Goal: Transaction & Acquisition: Purchase product/service

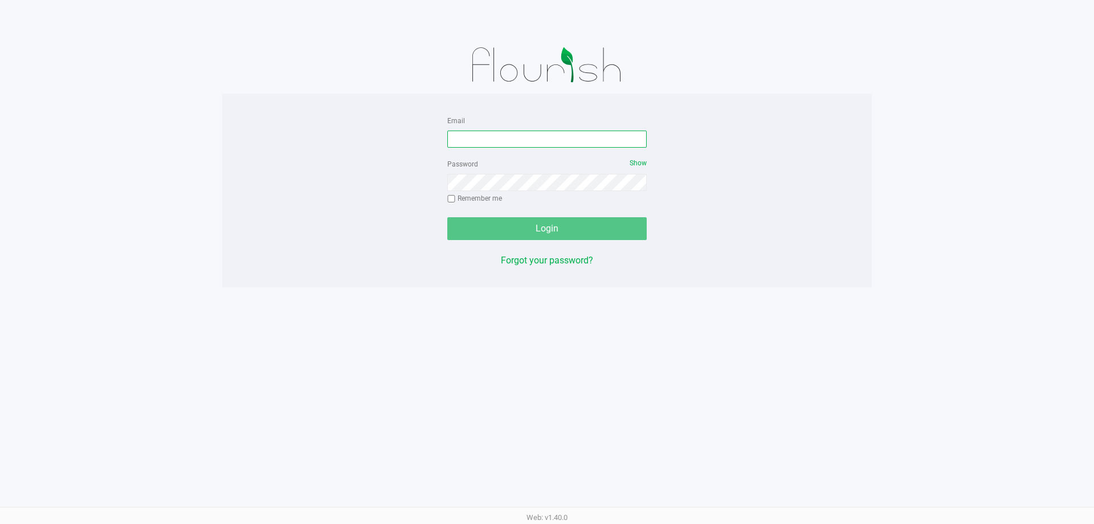
drag, startPoint x: 493, startPoint y: 142, endPoint x: 499, endPoint y: 160, distance: 18.6
click at [491, 148] on form "Email Password Show Remember me Login" at bounding box center [546, 176] width 199 height 127
type input "[DOMAIN_NAME]"
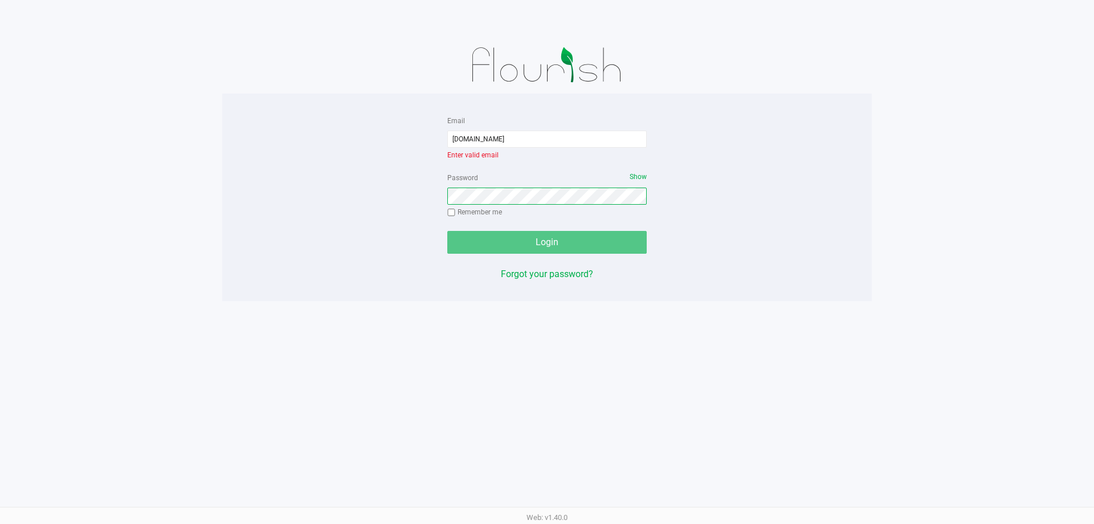
click at [488, 182] on div "Password Show Remember me" at bounding box center [546, 195] width 199 height 51
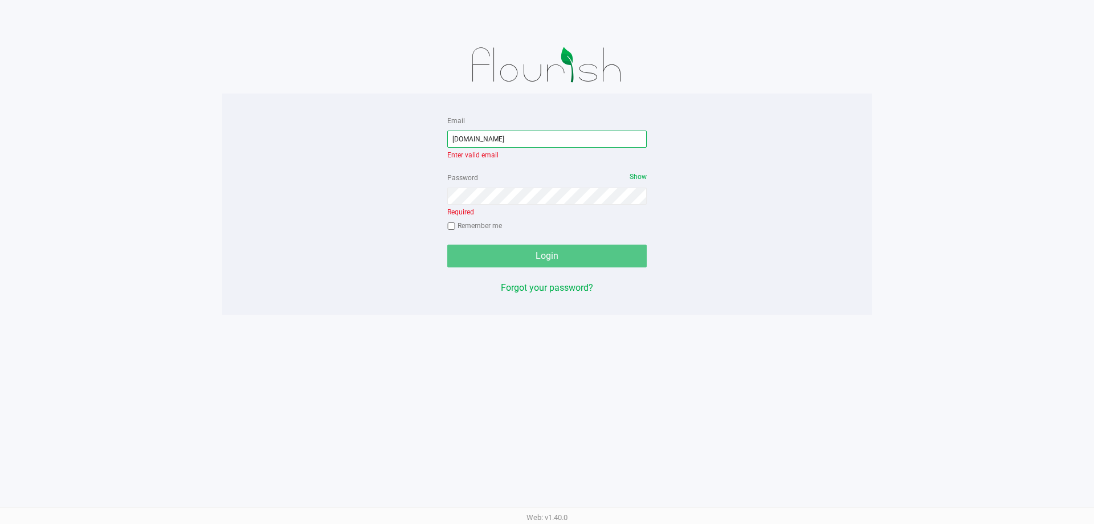
drag, startPoint x: 548, startPoint y: 137, endPoint x: 381, endPoint y: 138, distance: 167.0
click at [384, 138] on div "Email [DOMAIN_NAME] Enter valid email Password Show Required Remember me Login …" at bounding box center [547, 203] width 650 height 181
click at [479, 198] on div "Password Show Required Remember me" at bounding box center [546, 202] width 199 height 65
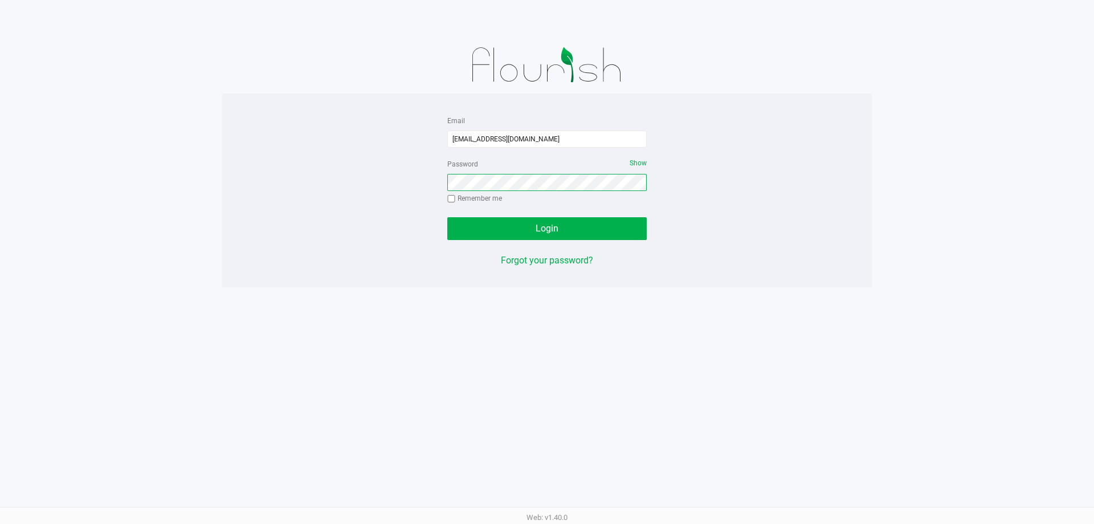
click at [447, 217] on button "Login" at bounding box center [546, 228] width 199 height 23
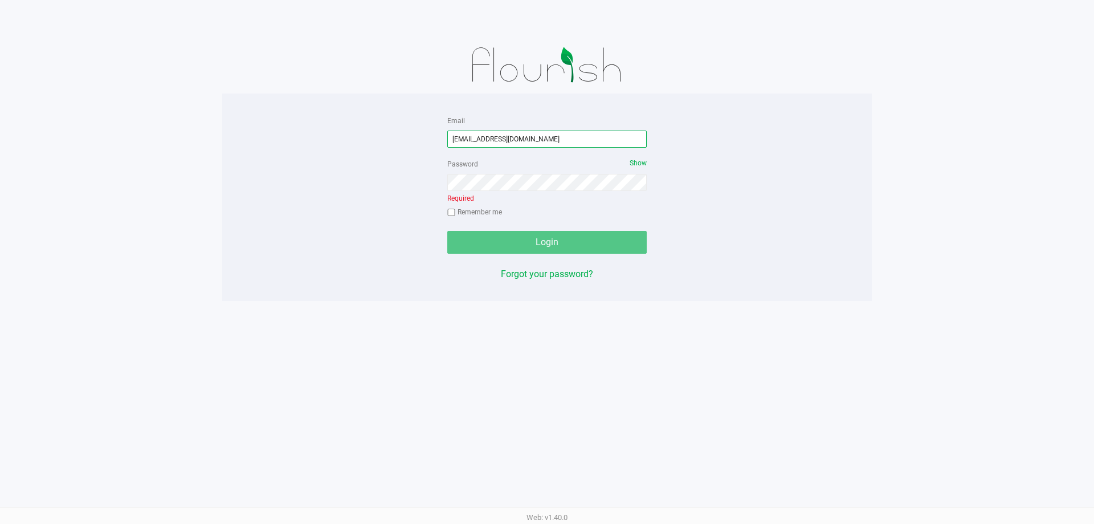
click at [523, 138] on input "[EMAIL_ADDRESS][DOMAIN_NAME]" at bounding box center [546, 138] width 199 height 17
type input "[EMAIL_ADDRESS][DOMAIN_NAME]"
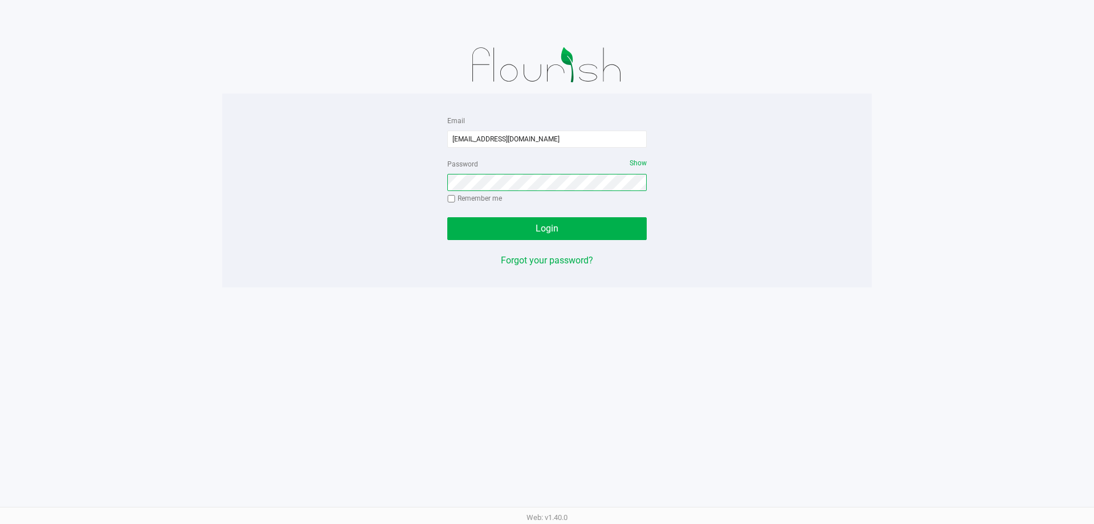
click at [447, 217] on button "Login" at bounding box center [546, 228] width 199 height 23
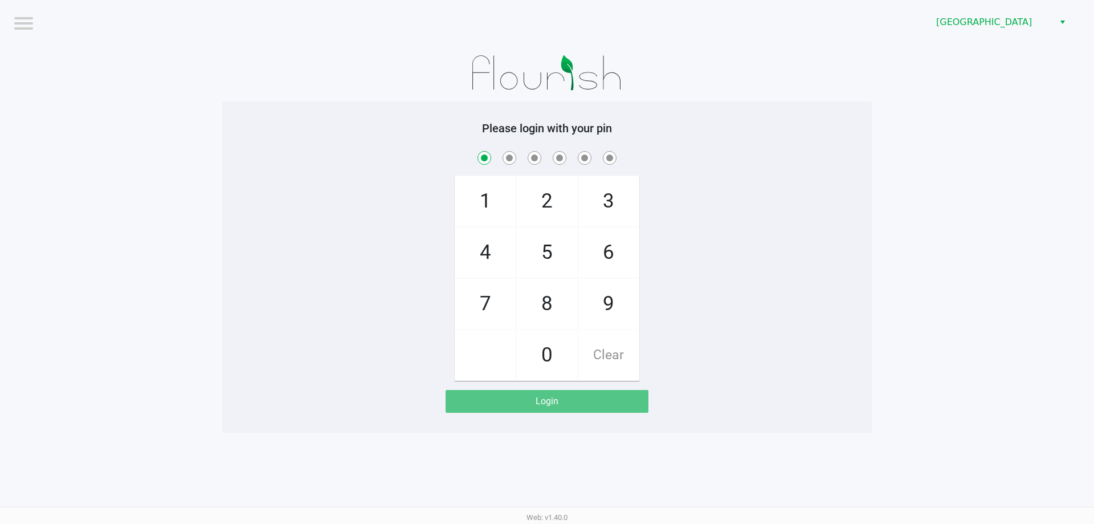
checkbox input "true"
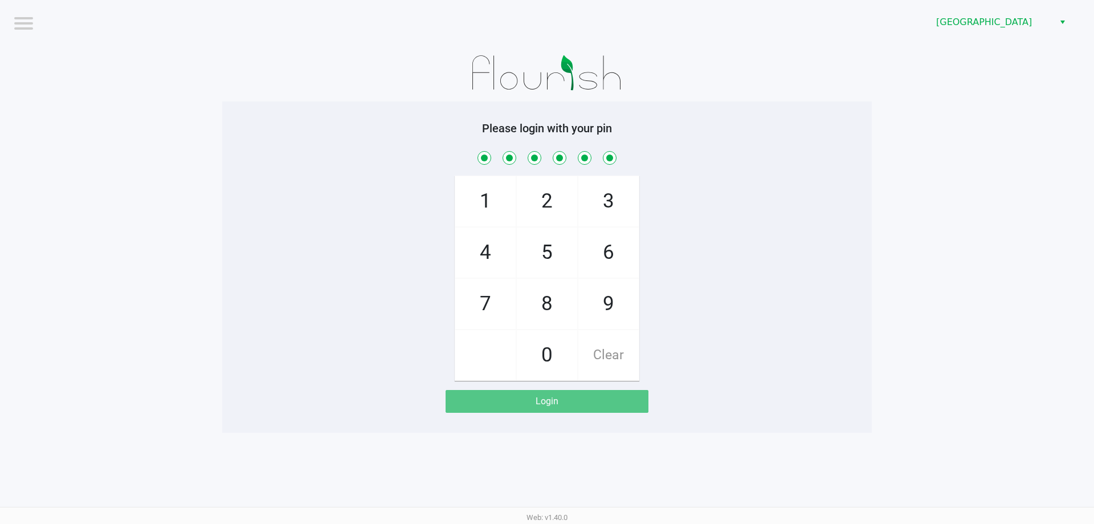
checkbox input "true"
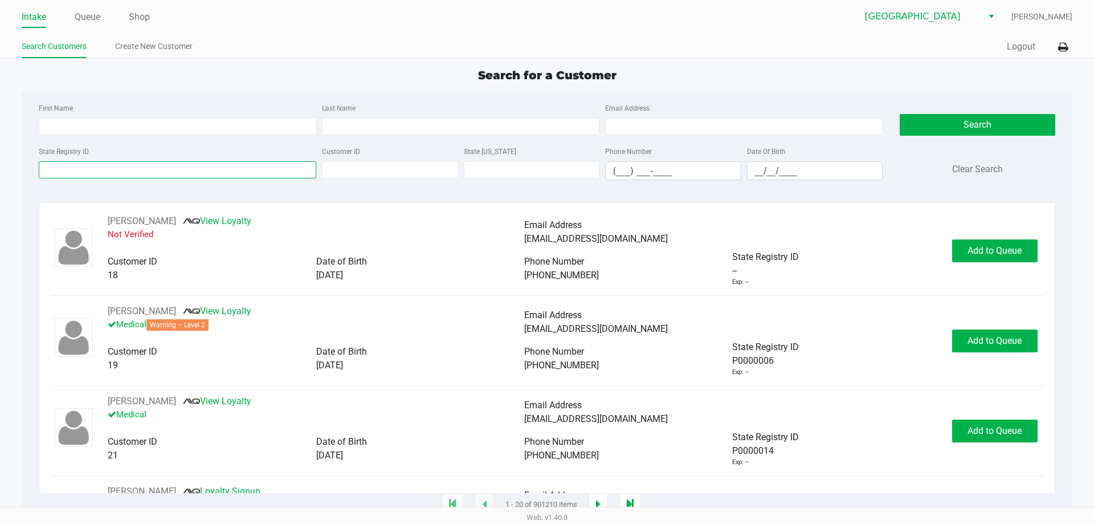
click at [91, 170] on input "State Registry ID" at bounding box center [178, 169] width 278 height 17
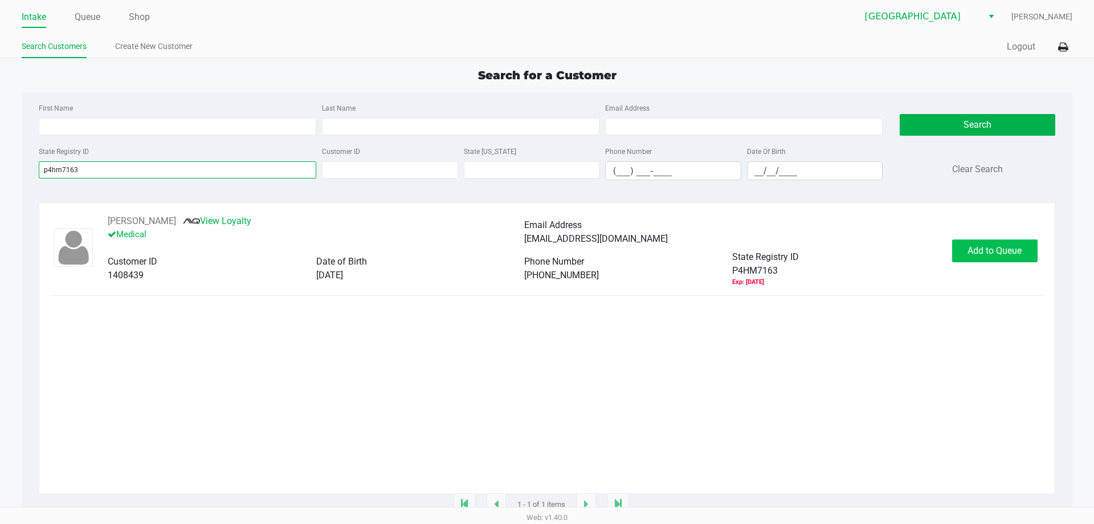
type input "p4hm7163"
click at [985, 253] on span "Add to Queue" at bounding box center [995, 250] width 54 height 11
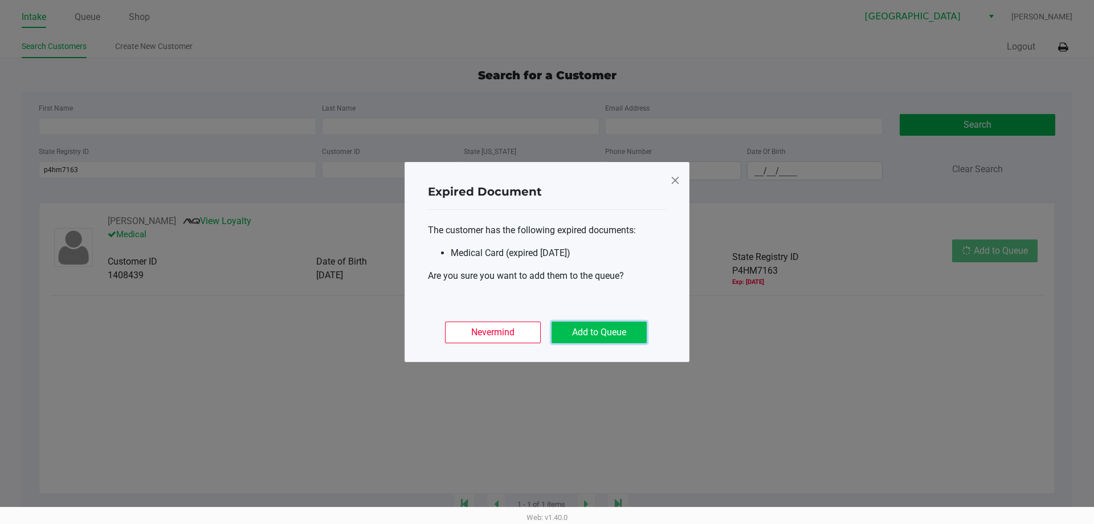
click at [590, 334] on button "Add to Queue" at bounding box center [599, 332] width 95 height 22
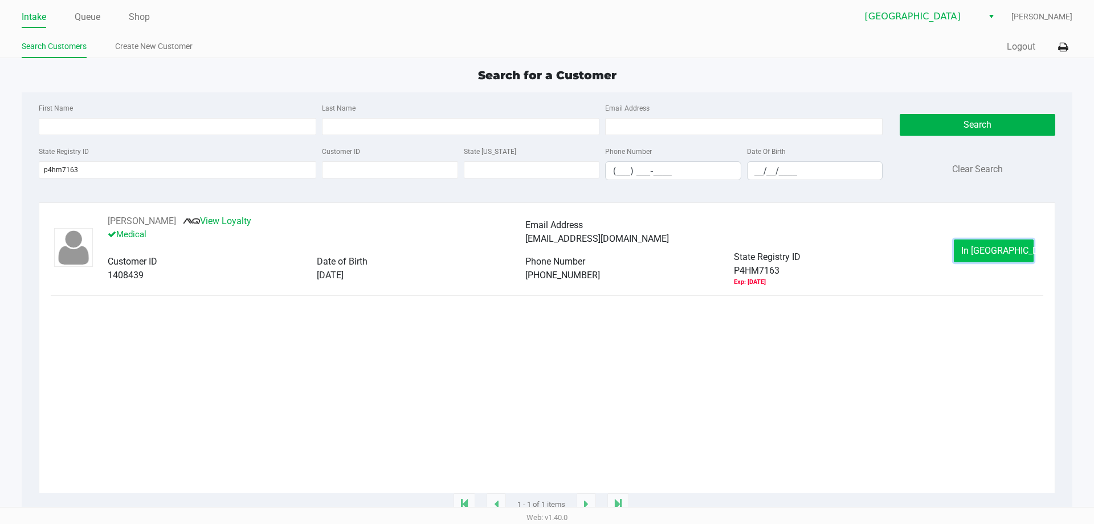
click at [982, 259] on button "In [GEOGRAPHIC_DATA]" at bounding box center [994, 250] width 80 height 23
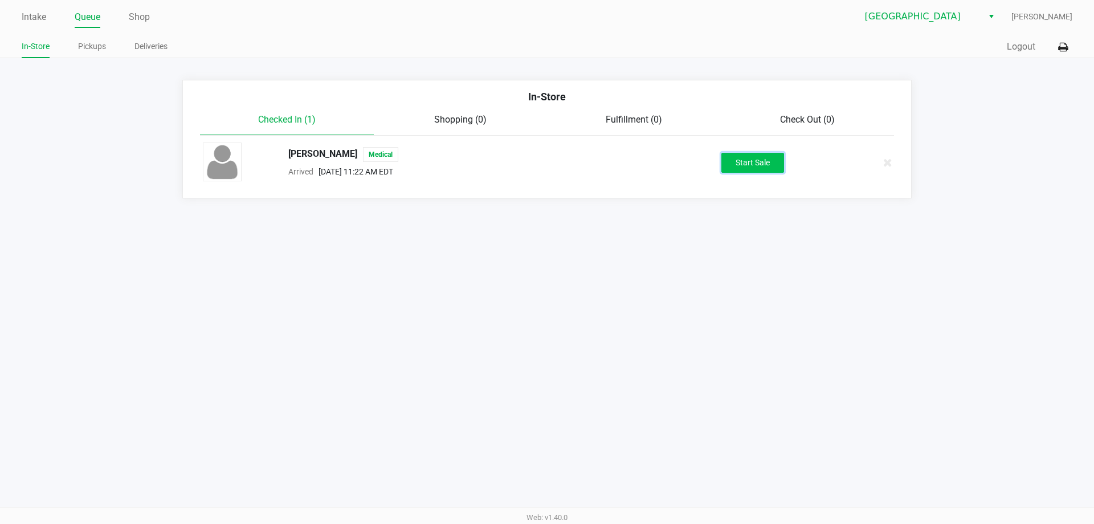
drag, startPoint x: 774, startPoint y: 164, endPoint x: 863, endPoint y: 142, distance: 91.5
click at [774, 164] on button "Start Sale" at bounding box center [752, 163] width 63 height 20
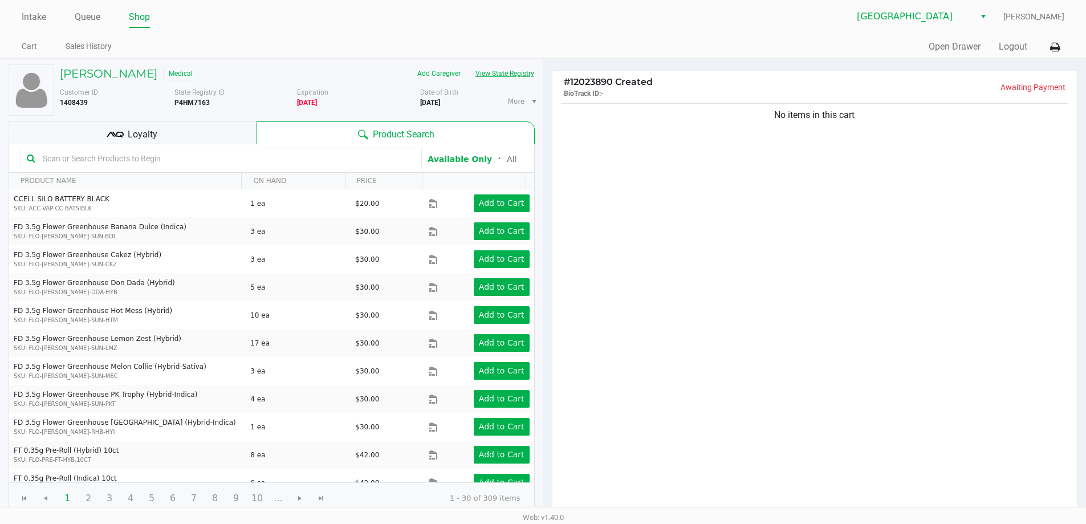
click at [515, 73] on button "View State Registry" at bounding box center [501, 73] width 67 height 18
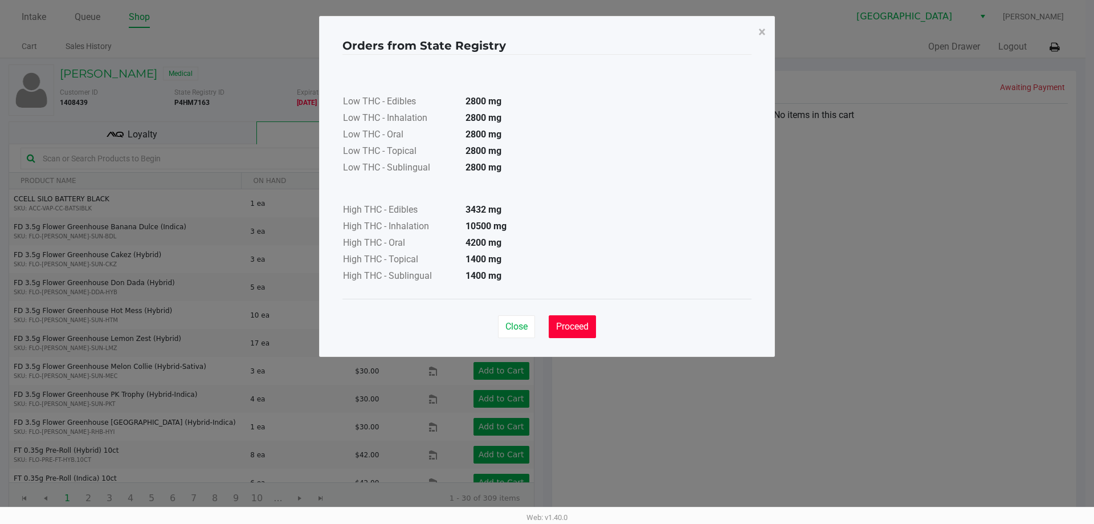
click at [580, 331] on span "Proceed" at bounding box center [572, 326] width 32 height 11
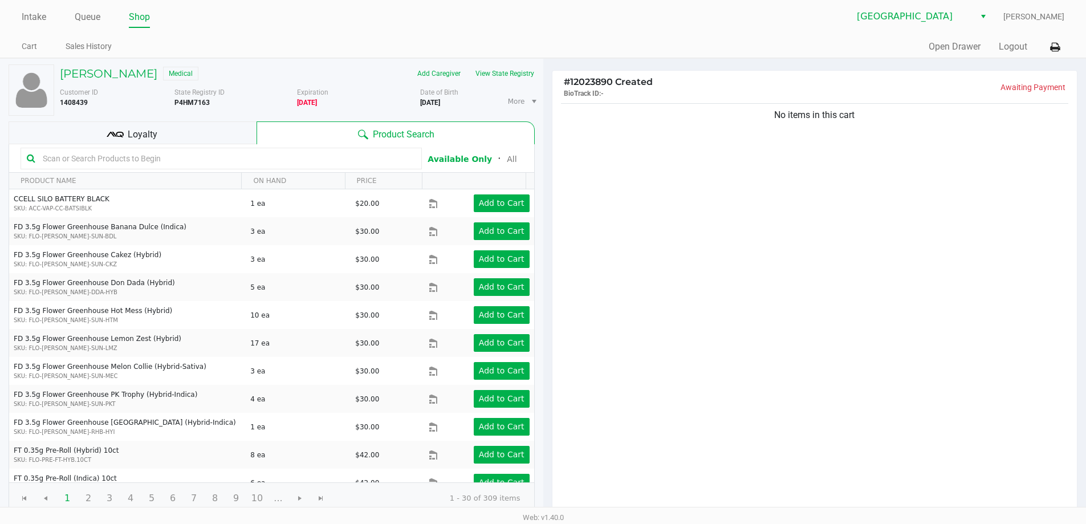
click at [58, 165] on input "text" at bounding box center [226, 158] width 377 height 17
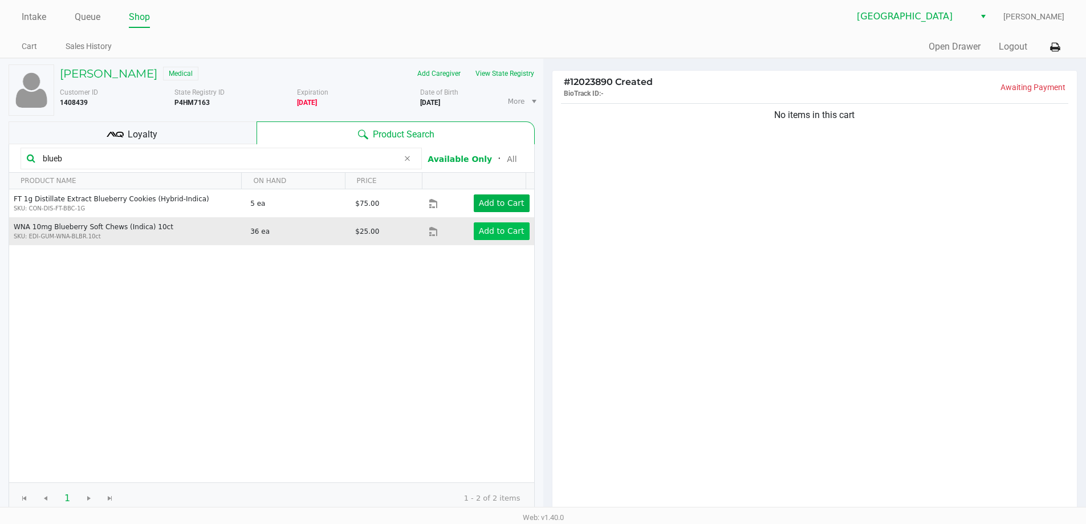
type input "blueb"
click at [492, 229] on app-button-loader "Add to Cart" at bounding box center [502, 230] width 46 height 9
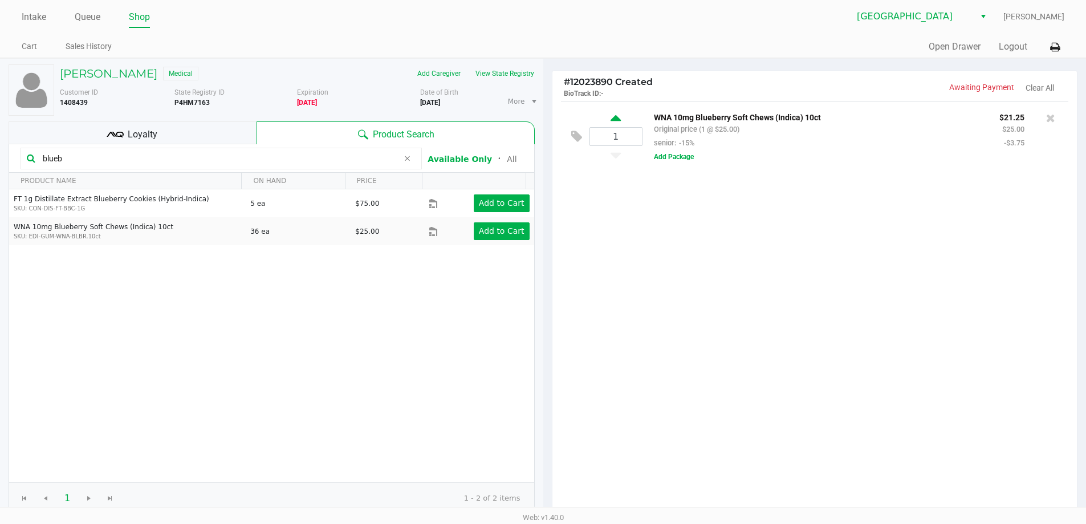
click at [613, 115] on icon at bounding box center [615, 120] width 10 height 14
type input "2"
click at [613, 115] on icon at bounding box center [615, 120] width 10 height 14
type input "3"
click at [618, 116] on icon at bounding box center [615, 120] width 10 height 14
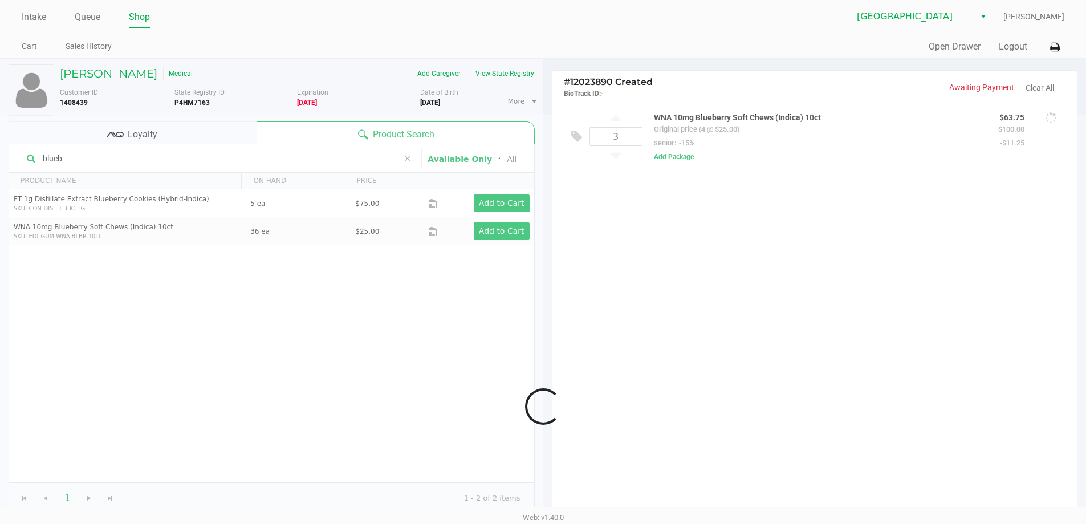
type input "4"
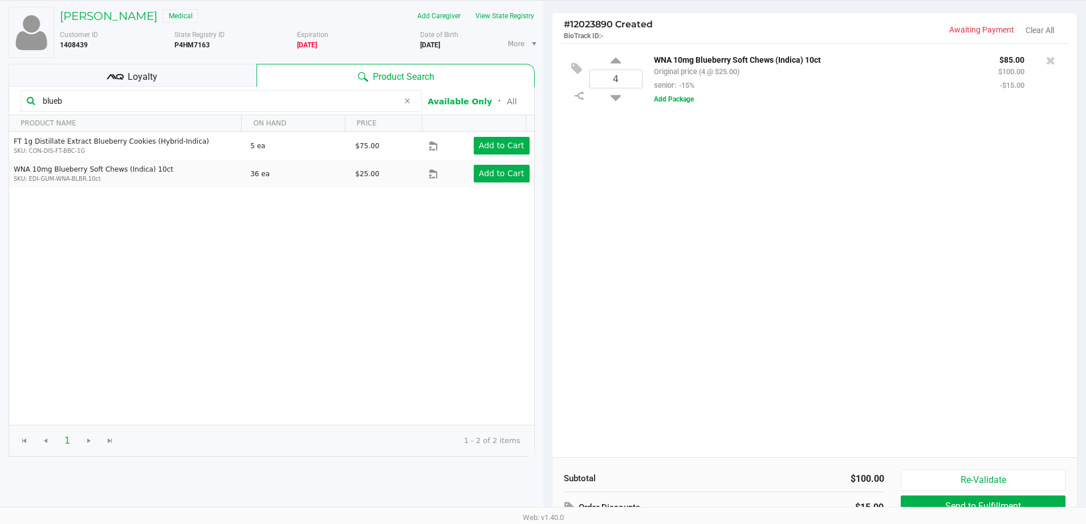
scroll to position [117, 0]
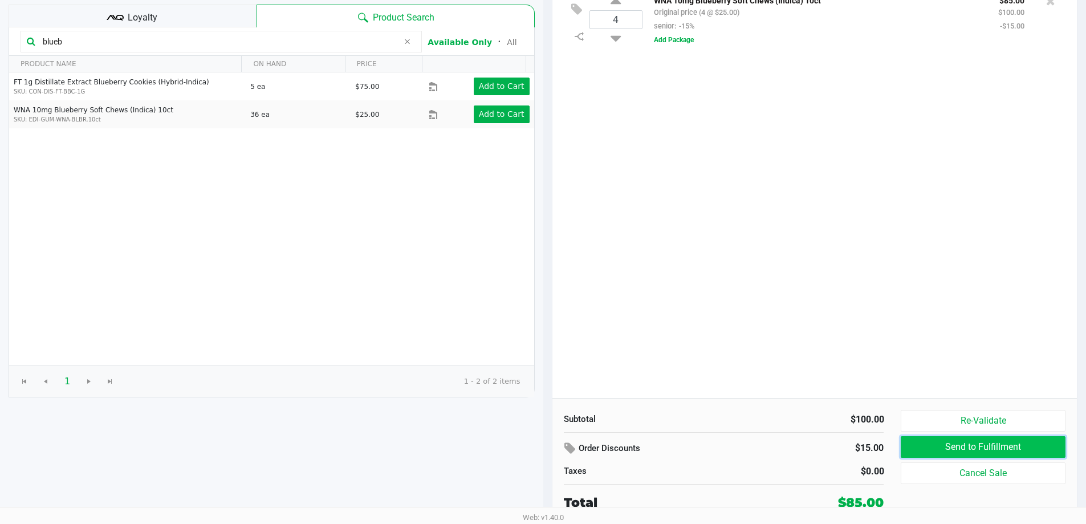
click at [947, 442] on button "Send to Fulfillment" at bounding box center [982, 447] width 164 height 22
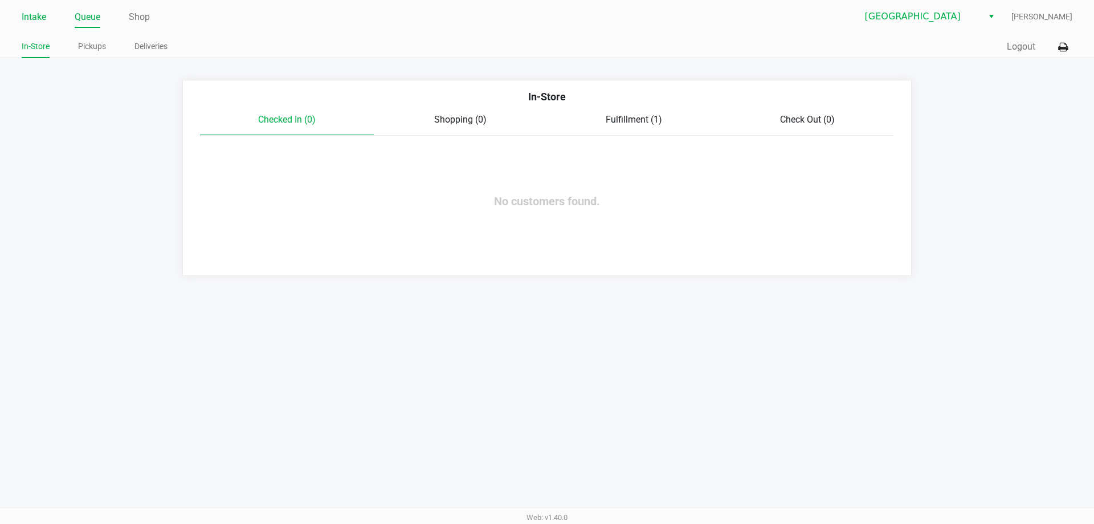
click at [32, 15] on link "Intake" at bounding box center [34, 17] width 25 height 16
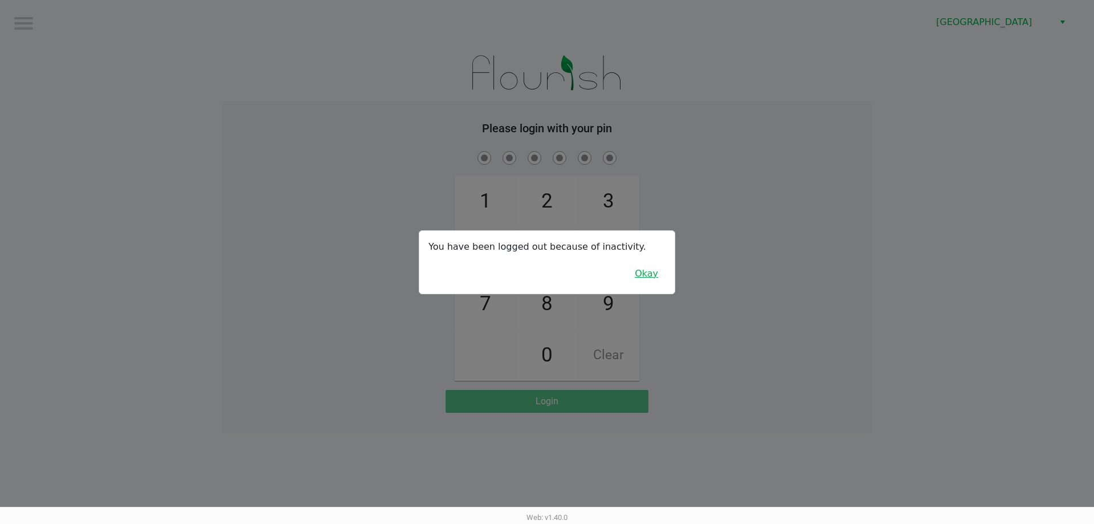
click at [643, 278] on button "Okay" at bounding box center [646, 274] width 38 height 22
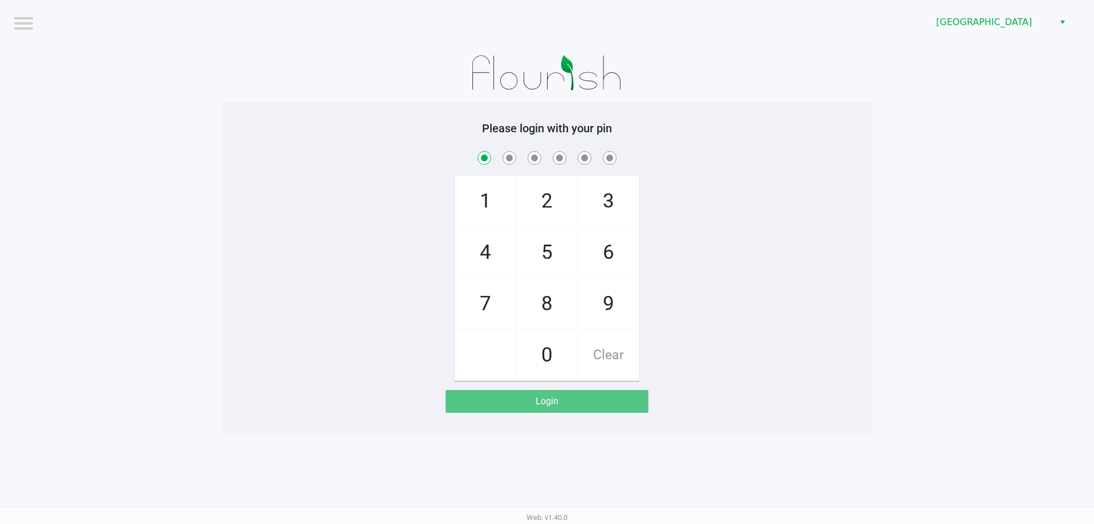
checkbox input "true"
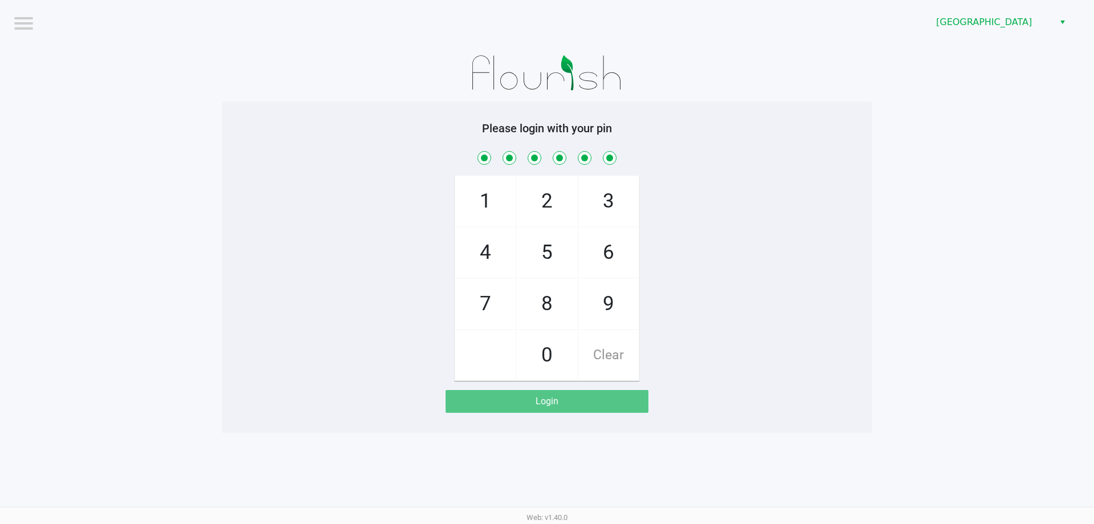
checkbox input "true"
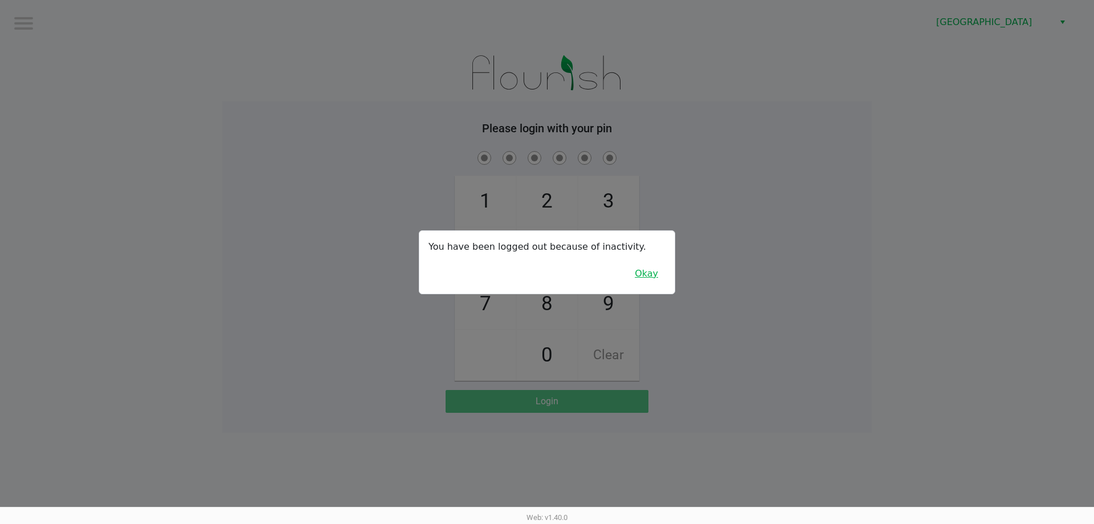
click at [646, 275] on button "Okay" at bounding box center [646, 274] width 38 height 22
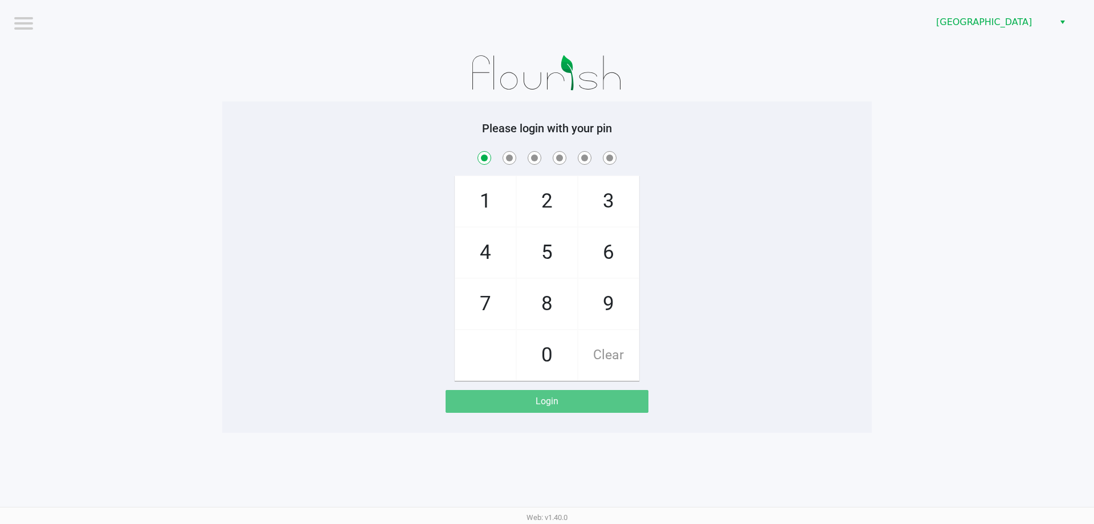
checkbox input "true"
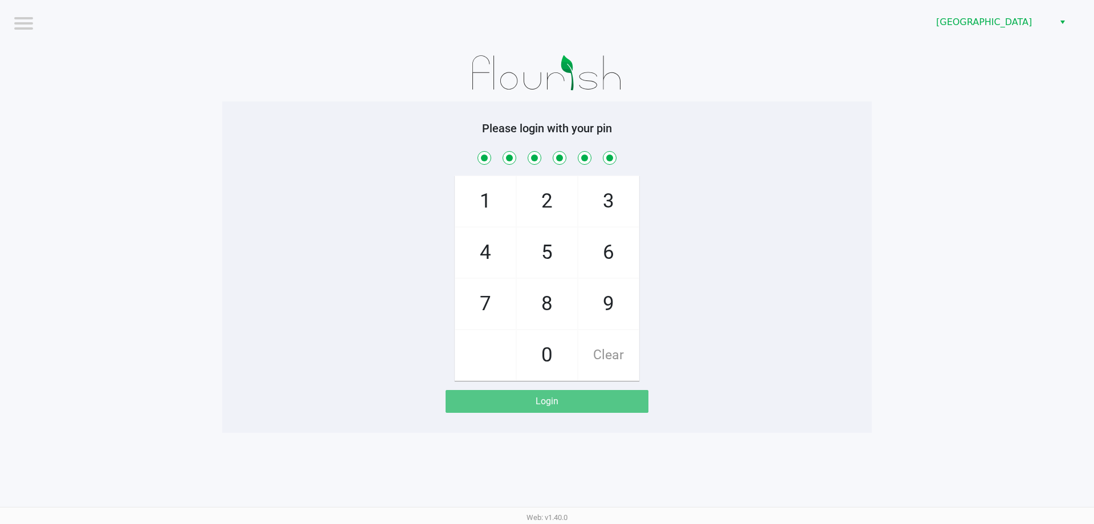
checkbox input "true"
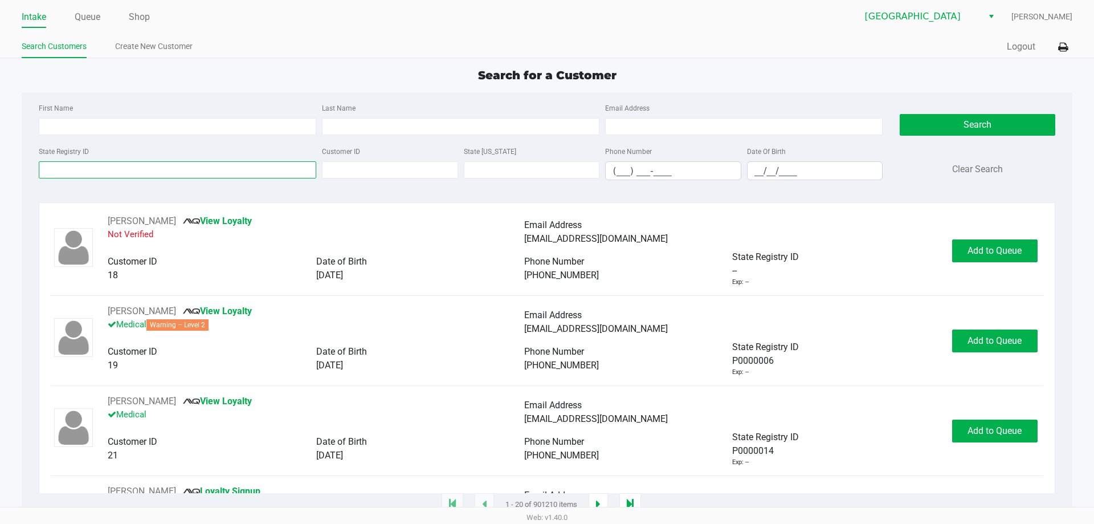
click at [85, 174] on input "State Registry ID" at bounding box center [178, 169] width 278 height 17
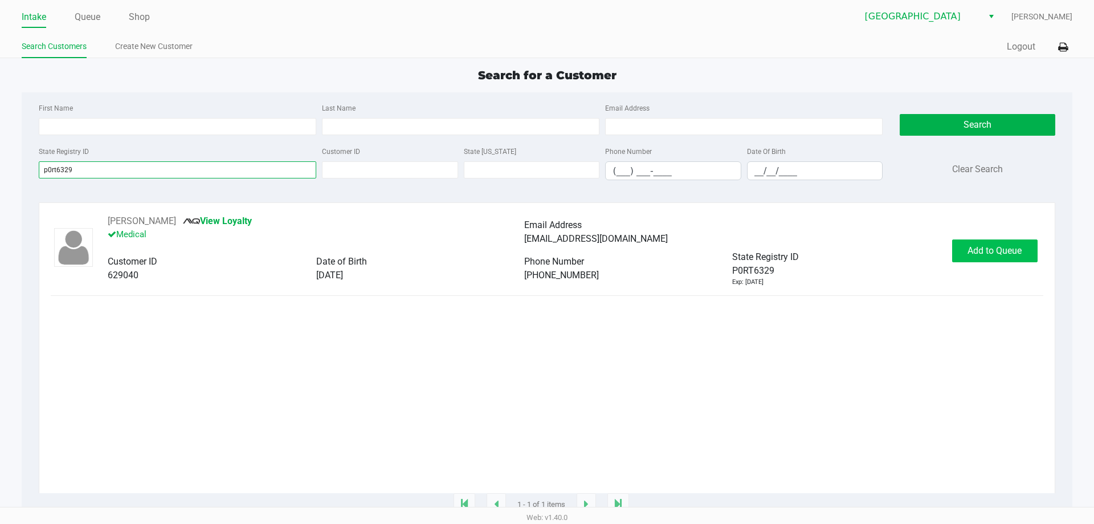
type input "p0rt6329"
click at [1001, 256] on span "Add to Queue" at bounding box center [995, 250] width 54 height 11
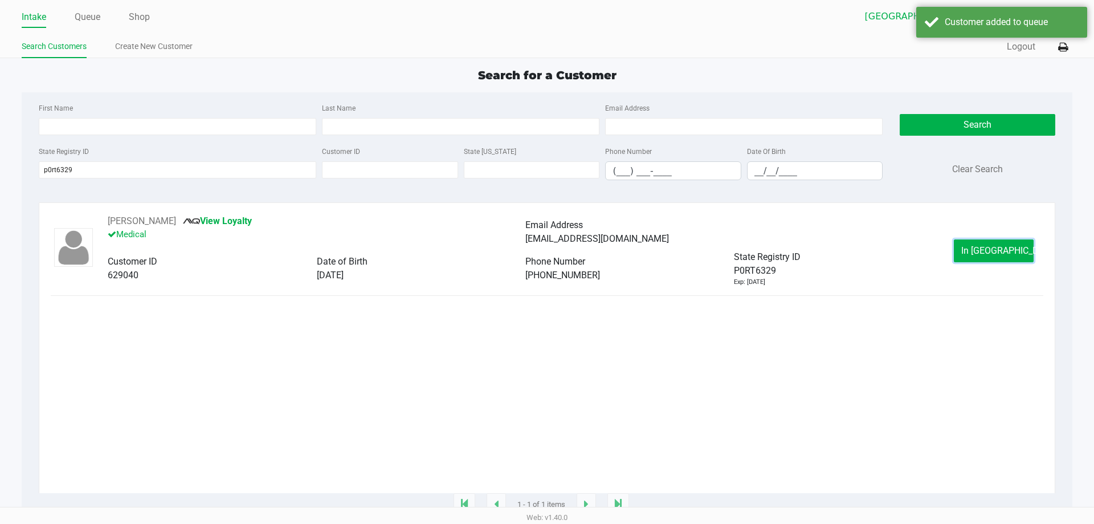
click at [1001, 256] on span "In [GEOGRAPHIC_DATA]" at bounding box center [1009, 250] width 96 height 11
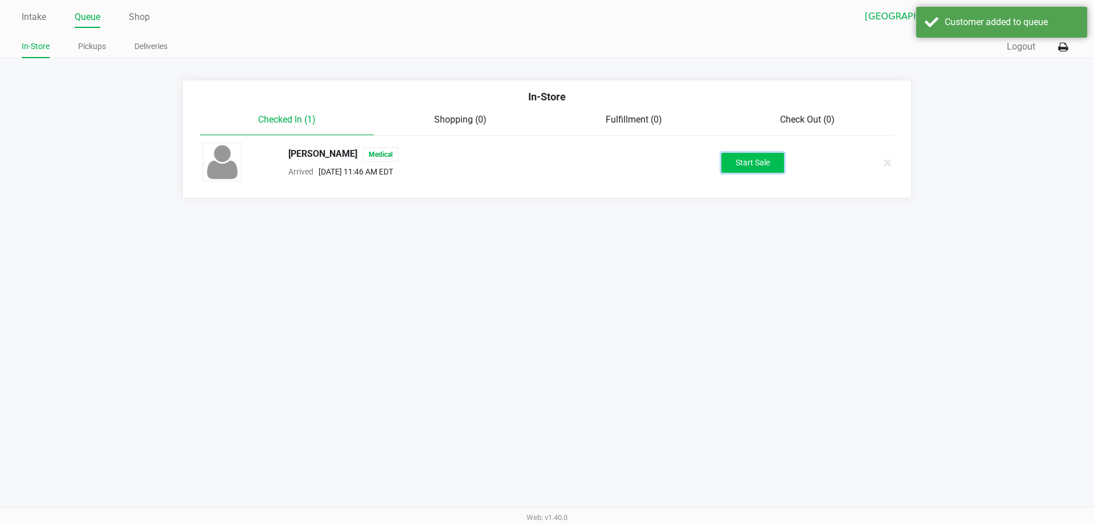
click at [745, 162] on button "Start Sale" at bounding box center [752, 163] width 63 height 20
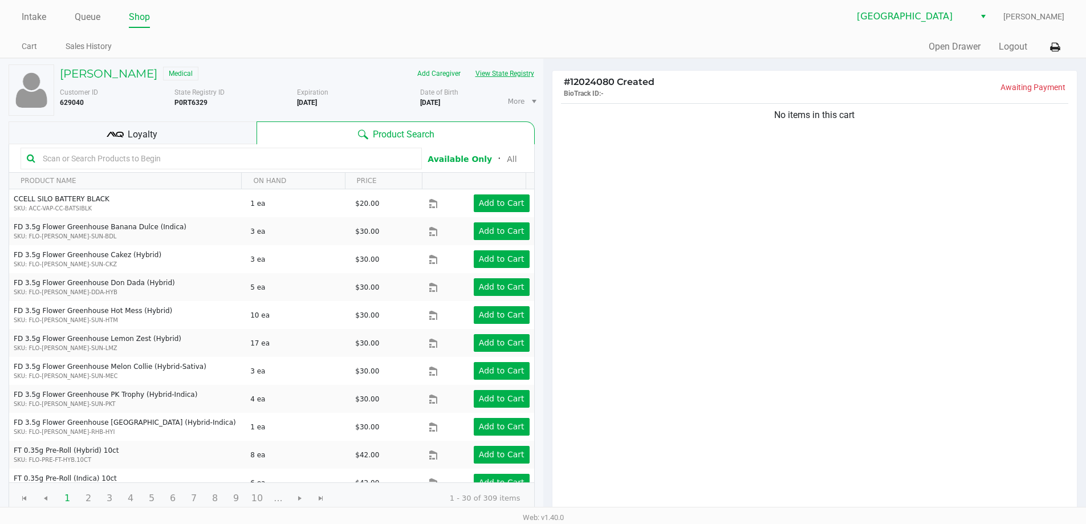
click at [517, 70] on button "View State Registry" at bounding box center [501, 73] width 67 height 18
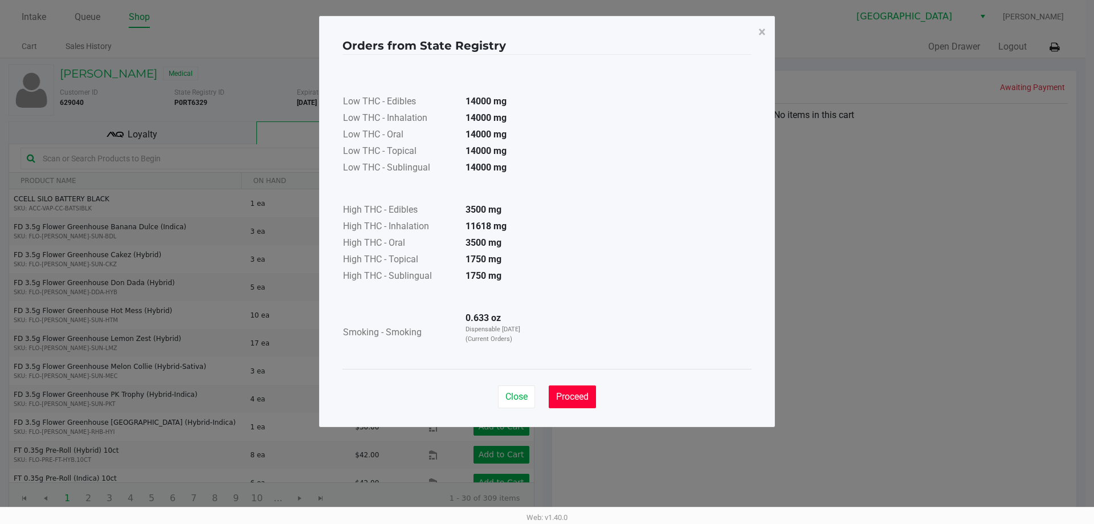
click at [567, 397] on span "Proceed" at bounding box center [572, 396] width 32 height 11
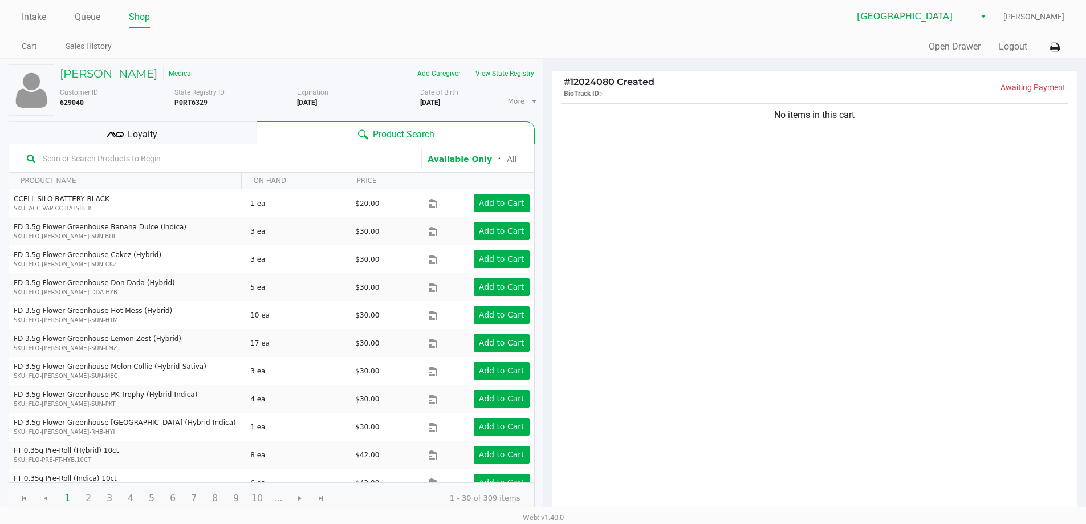
click at [99, 158] on input "text" at bounding box center [226, 158] width 377 height 17
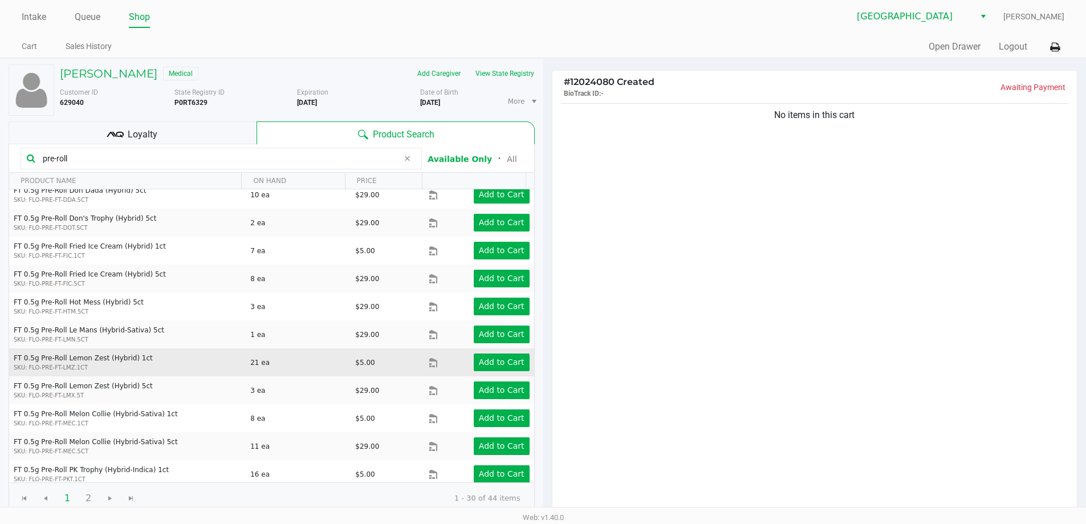
scroll to position [545, 0]
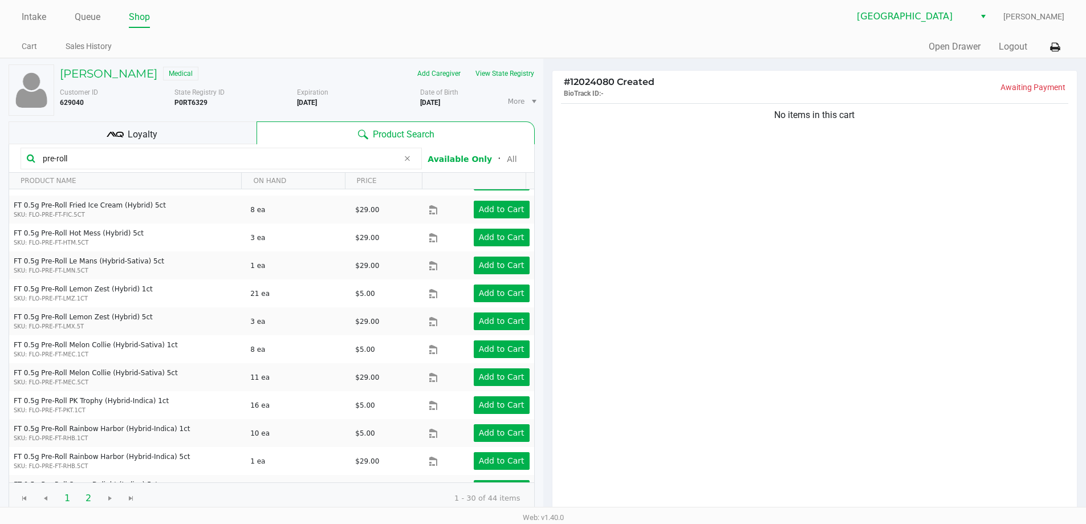
type input "pre-roll"
click at [88, 498] on span "2" at bounding box center [89, 498] width 22 height 22
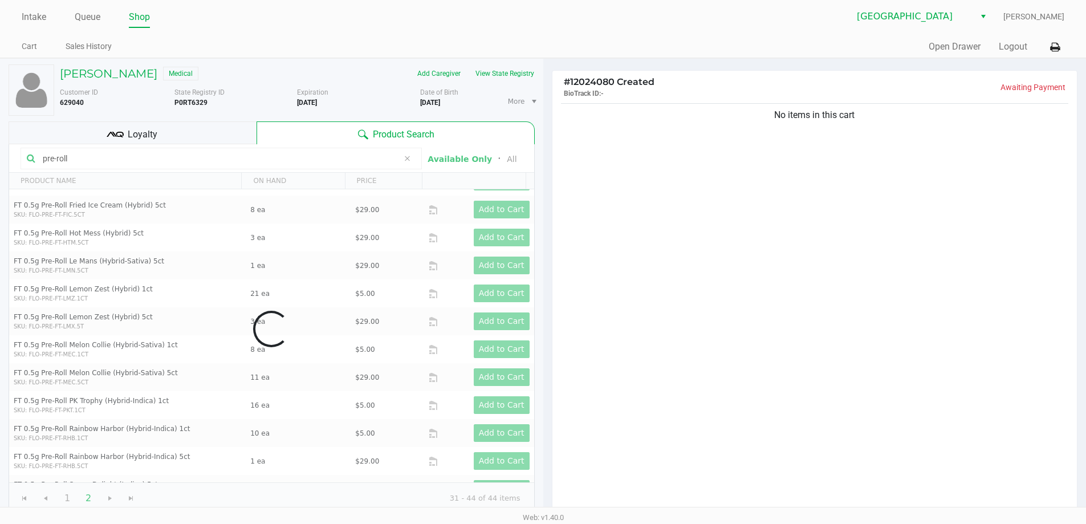
scroll to position [0, 0]
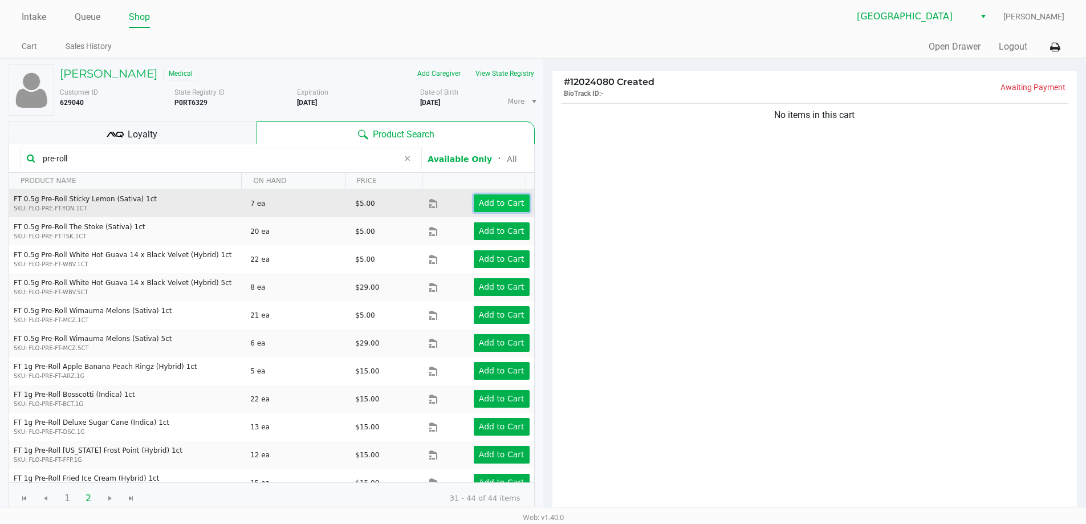
click at [490, 201] on app-button-loader "Add to Cart" at bounding box center [502, 202] width 46 height 9
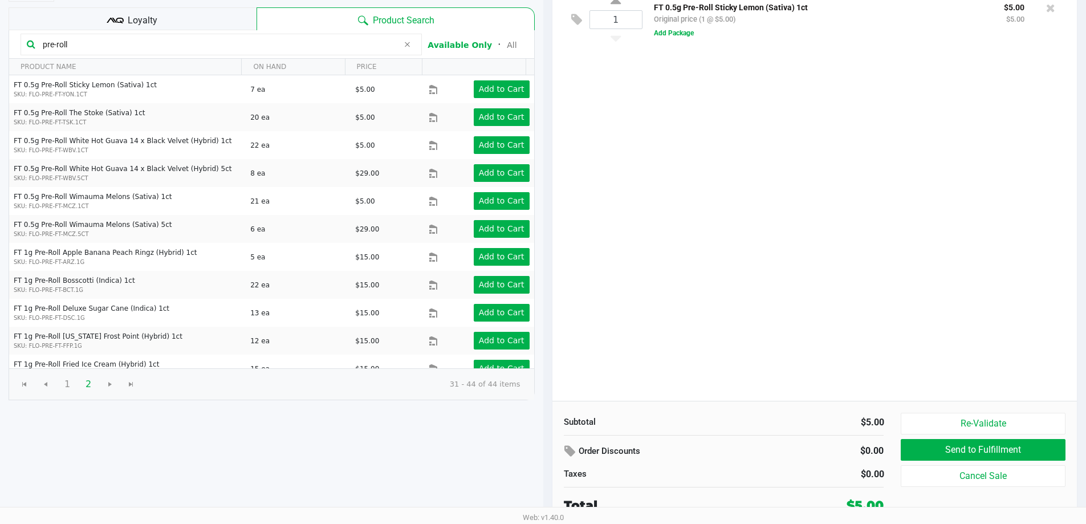
scroll to position [117, 0]
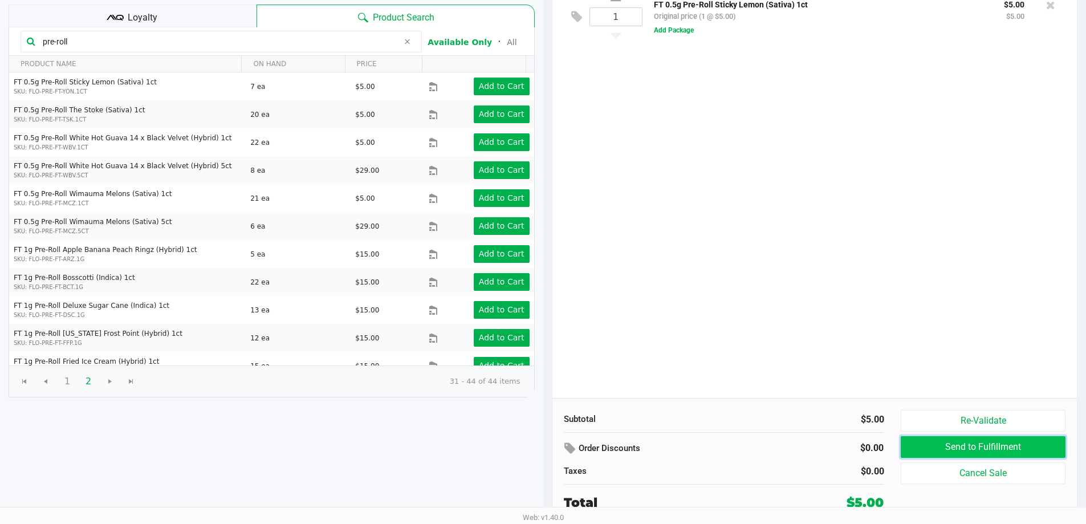
click at [940, 442] on button "Send to Fulfillment" at bounding box center [982, 447] width 164 height 22
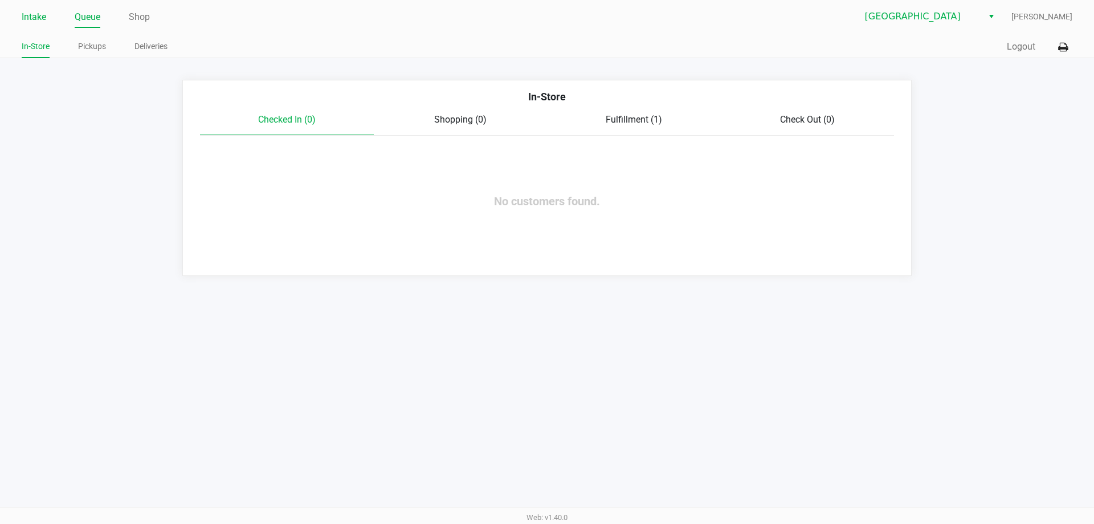
click at [41, 18] on link "Intake" at bounding box center [34, 17] width 25 height 16
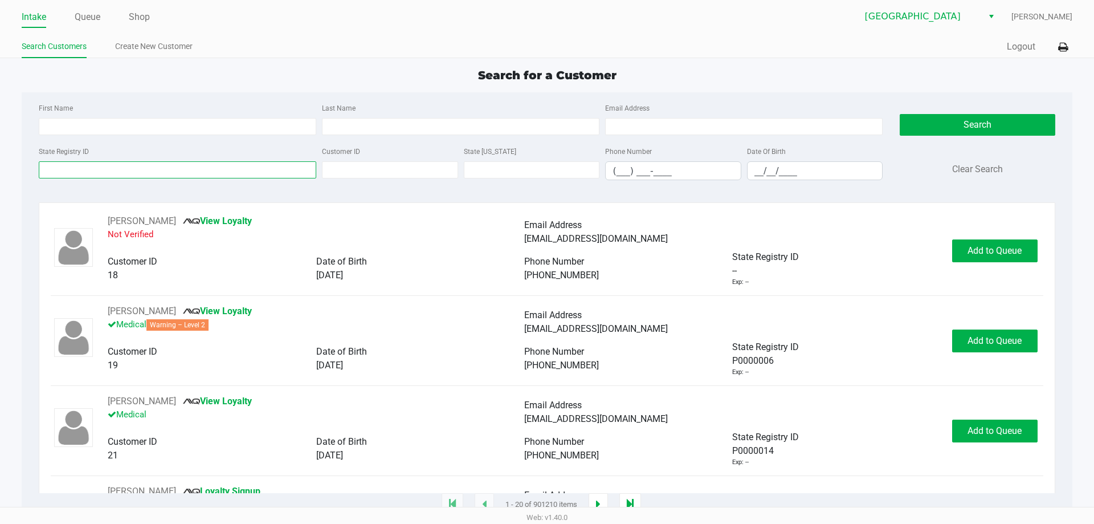
click at [52, 175] on input "State Registry ID" at bounding box center [178, 169] width 278 height 17
click at [66, 133] on input "First Name" at bounding box center [178, 126] width 278 height 17
type input "[PERSON_NAME]"
click at [381, 123] on input "Last Name" at bounding box center [461, 126] width 278 height 17
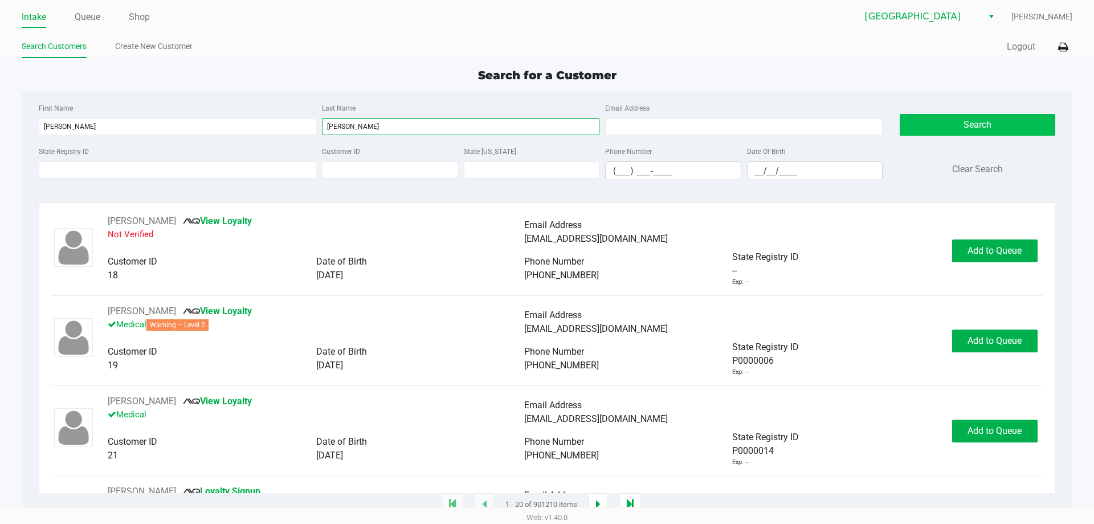
type input "[PERSON_NAME]"
click at [977, 125] on button "Search" at bounding box center [977, 125] width 155 height 22
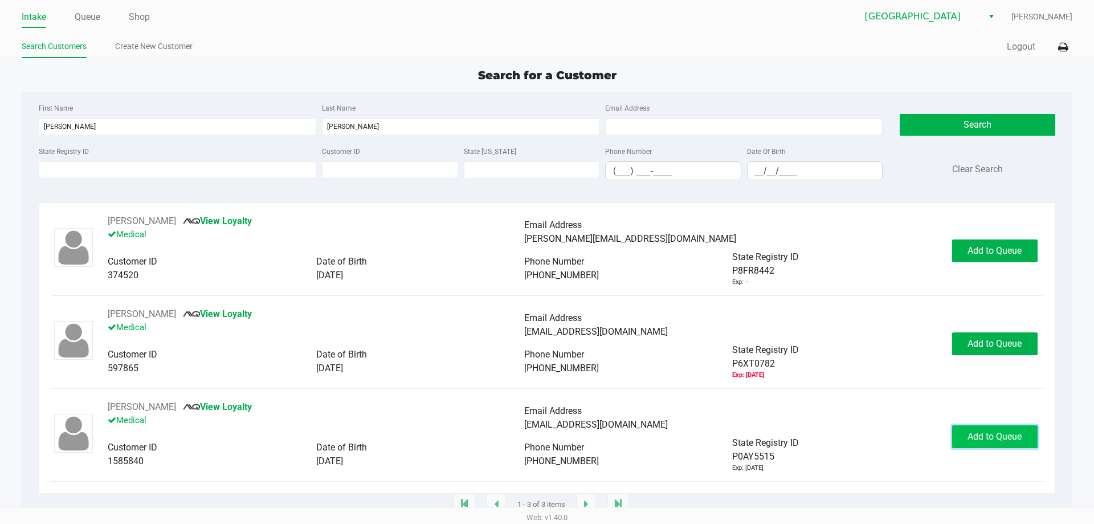
click at [993, 431] on span "Add to Queue" at bounding box center [995, 436] width 54 height 11
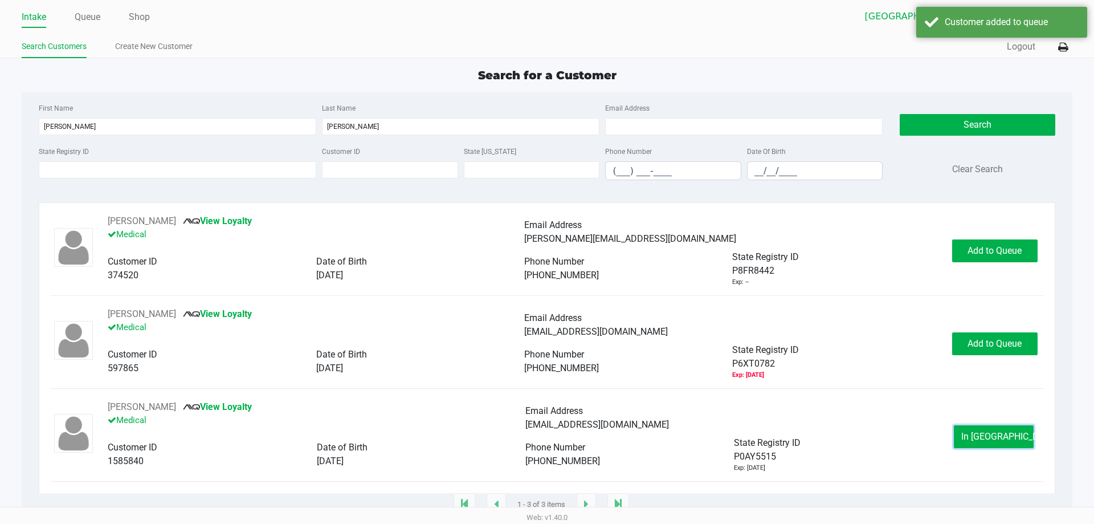
click at [994, 431] on span "In [GEOGRAPHIC_DATA]" at bounding box center [1009, 436] width 96 height 11
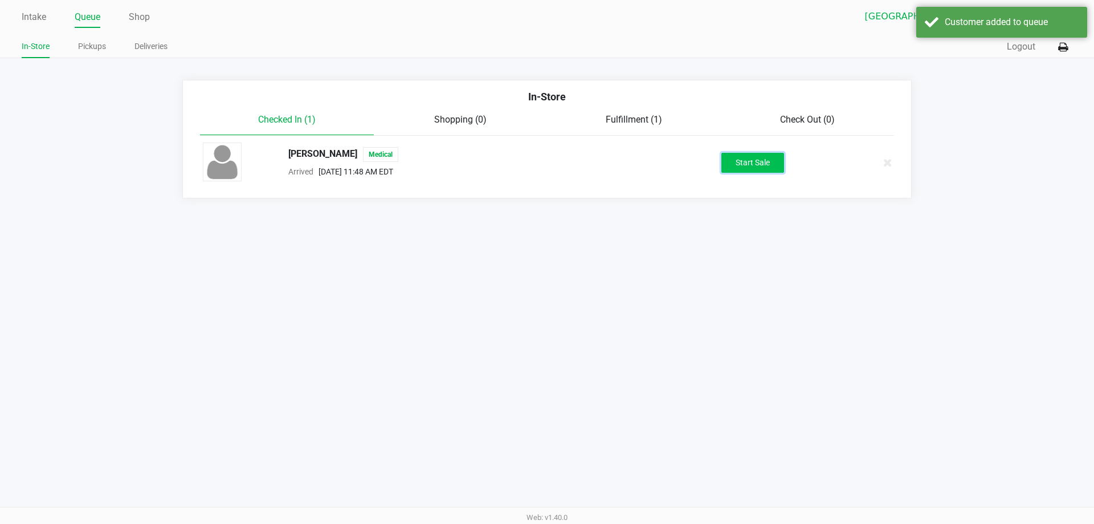
click at [766, 157] on button "Start Sale" at bounding box center [752, 163] width 63 height 20
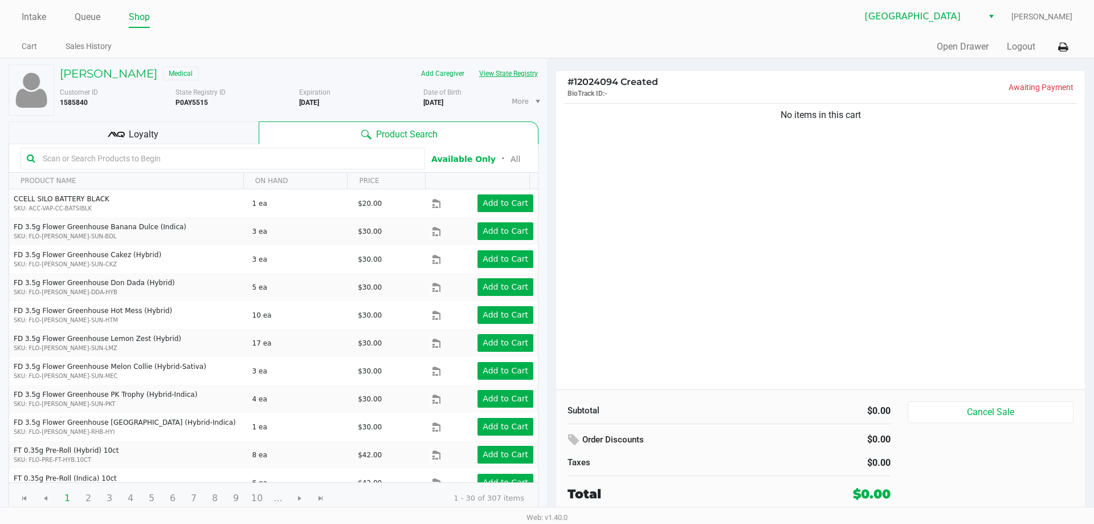
click at [504, 72] on button "View State Registry" at bounding box center [505, 73] width 67 height 18
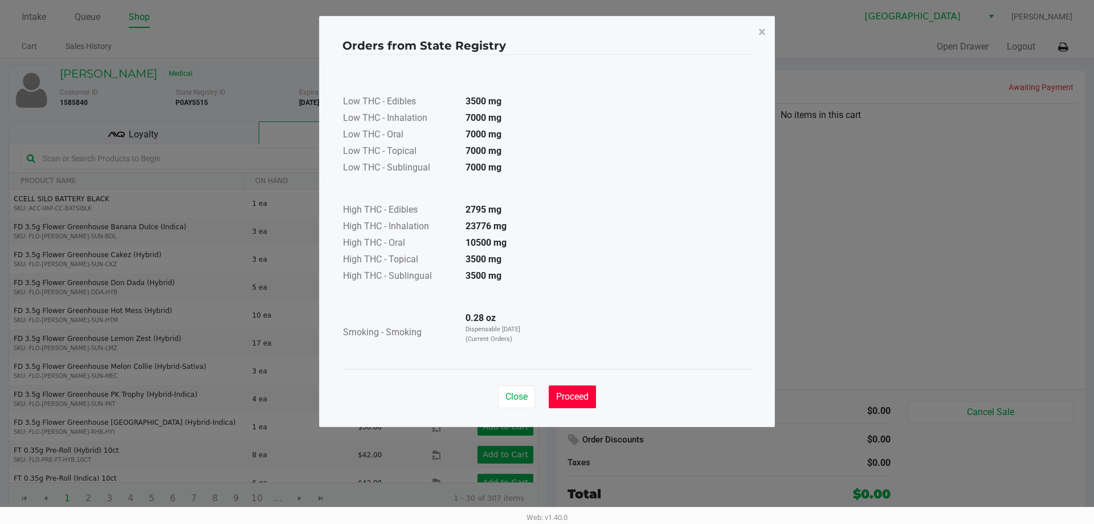
click at [576, 399] on span "Proceed" at bounding box center [572, 396] width 32 height 11
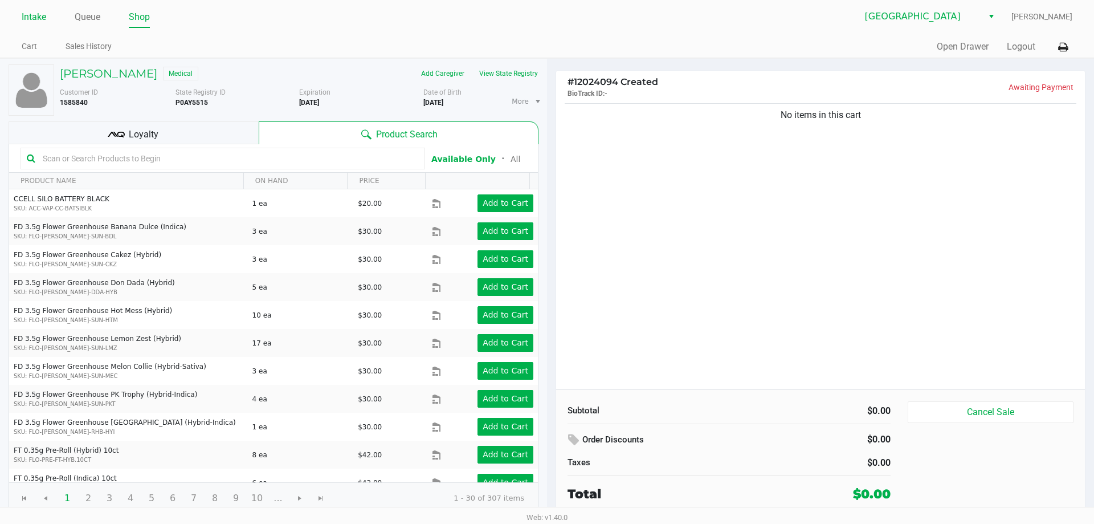
click at [34, 13] on link "Intake" at bounding box center [34, 17] width 25 height 16
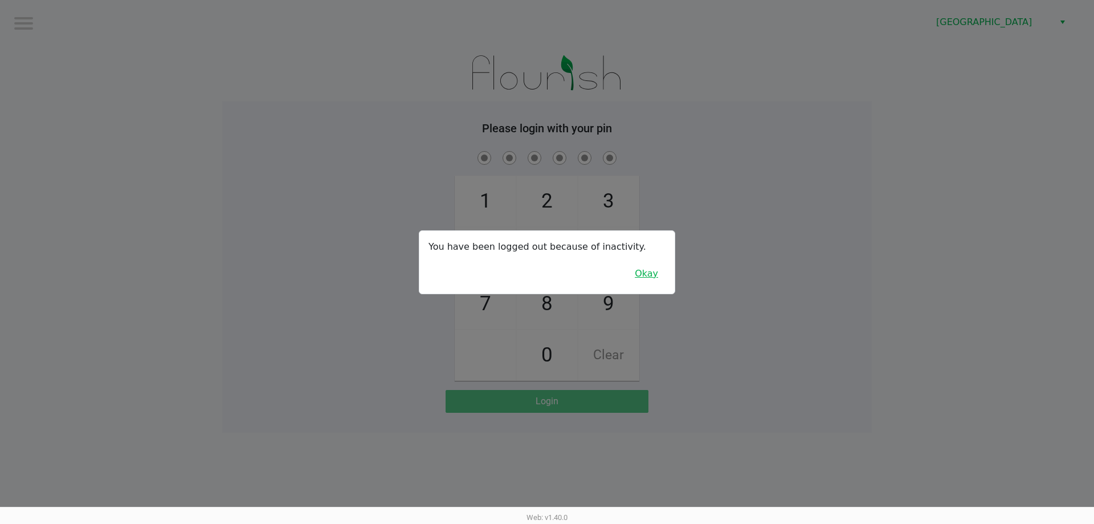
click at [651, 279] on button "Okay" at bounding box center [646, 274] width 38 height 22
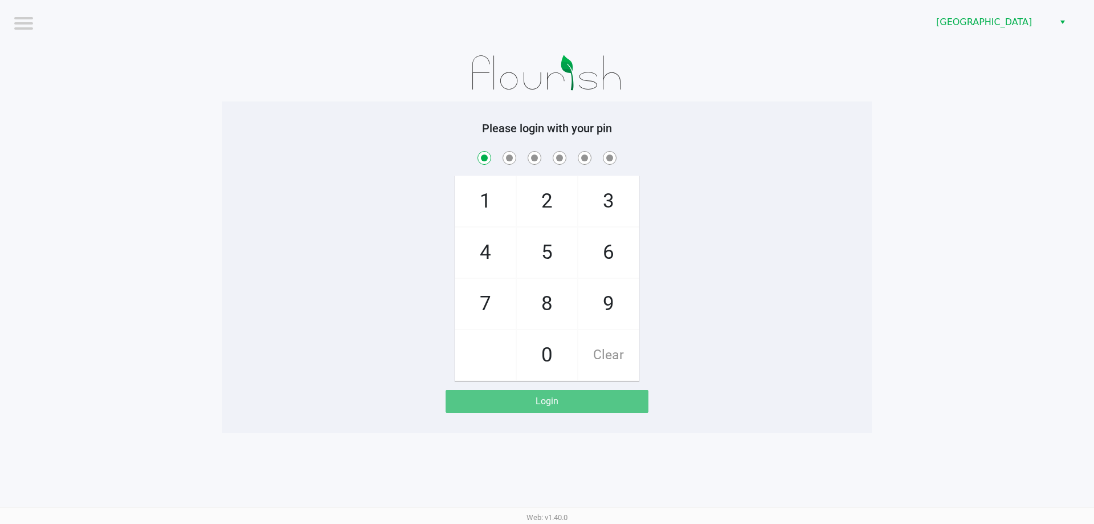
checkbox input "true"
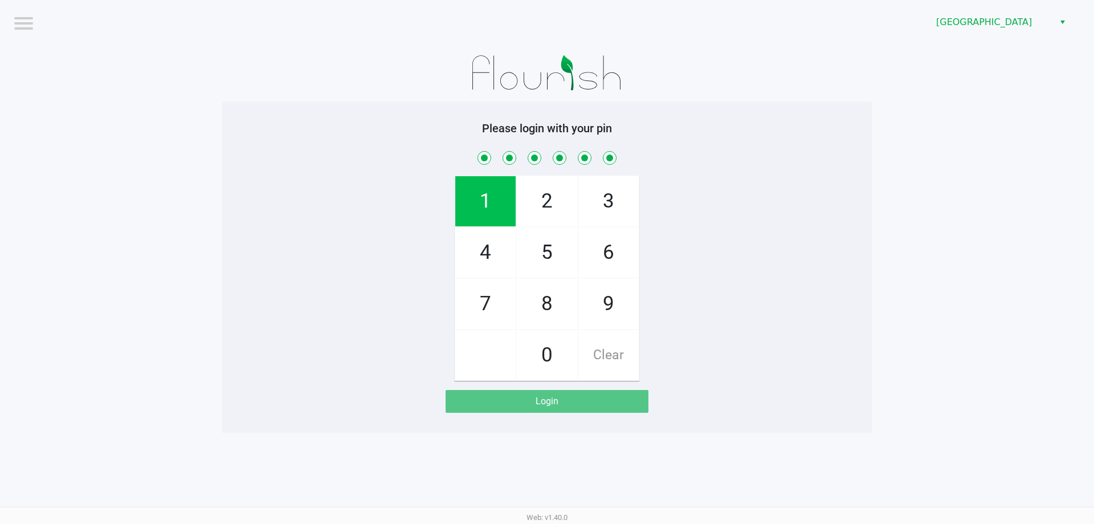
checkbox input "true"
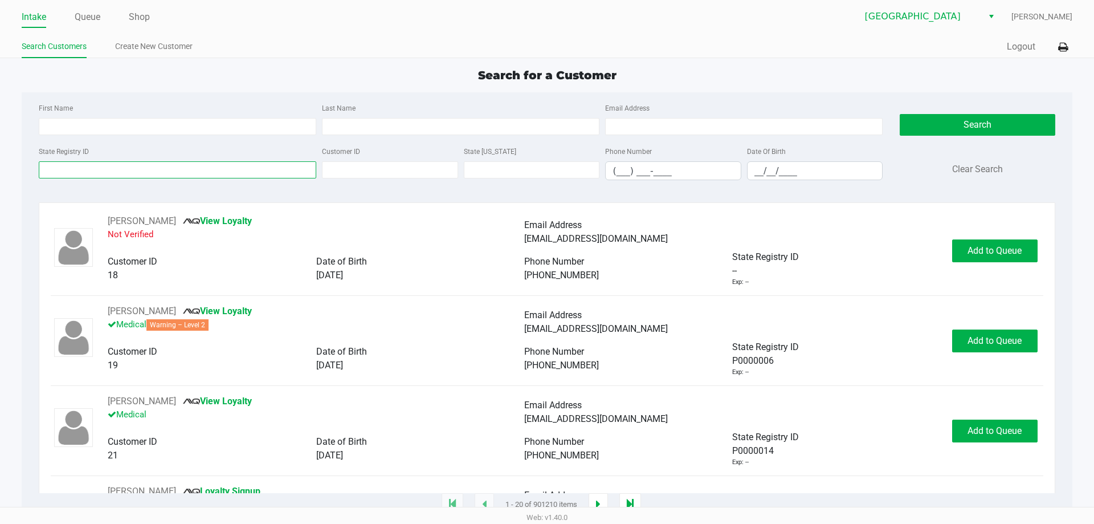
click at [50, 172] on input "State Registry ID" at bounding box center [178, 169] width 278 height 17
type input "n"
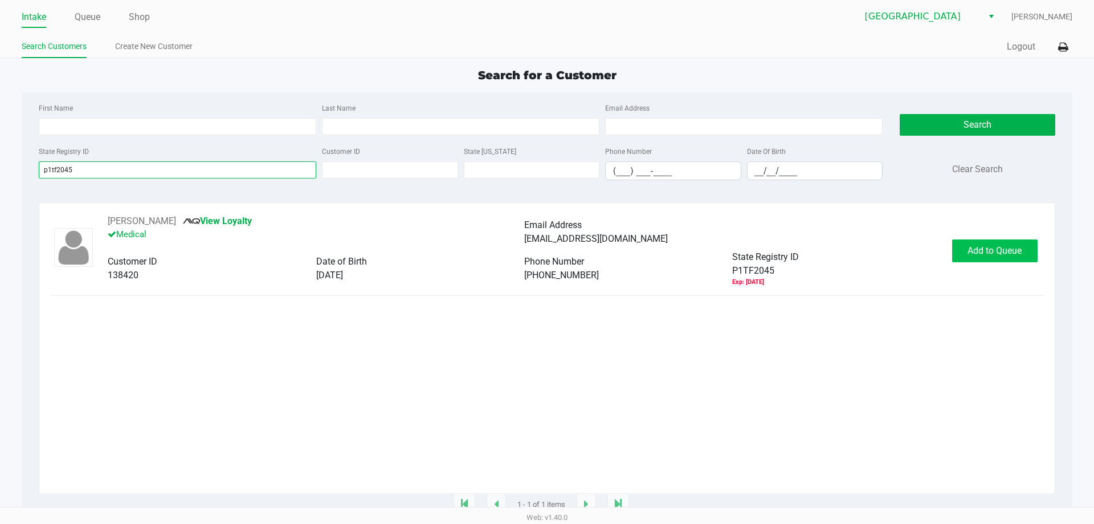
type input "p1tf2045"
click at [1001, 258] on button "Add to Queue" at bounding box center [994, 250] width 85 height 23
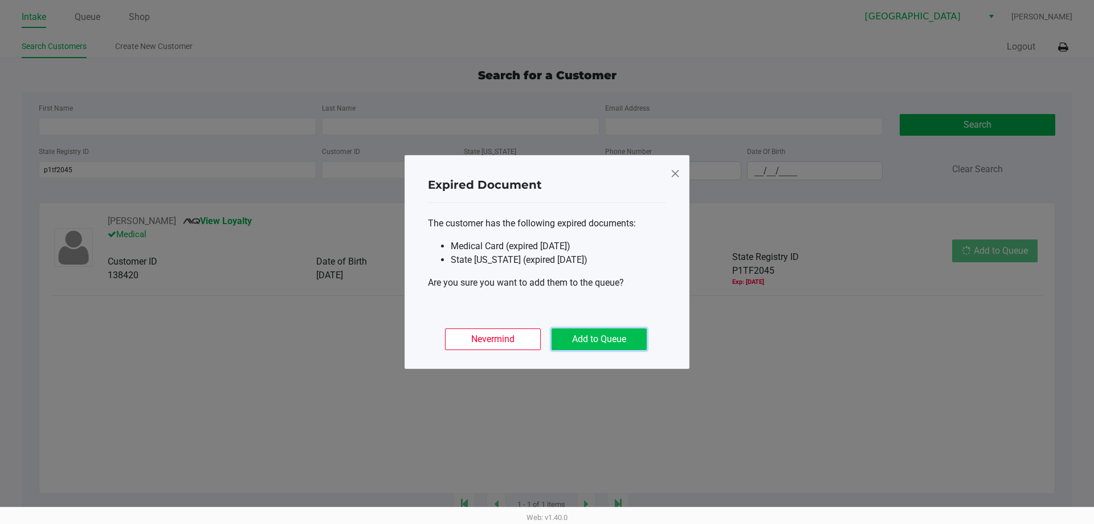
click at [614, 342] on button "Add to Queue" at bounding box center [599, 339] width 95 height 22
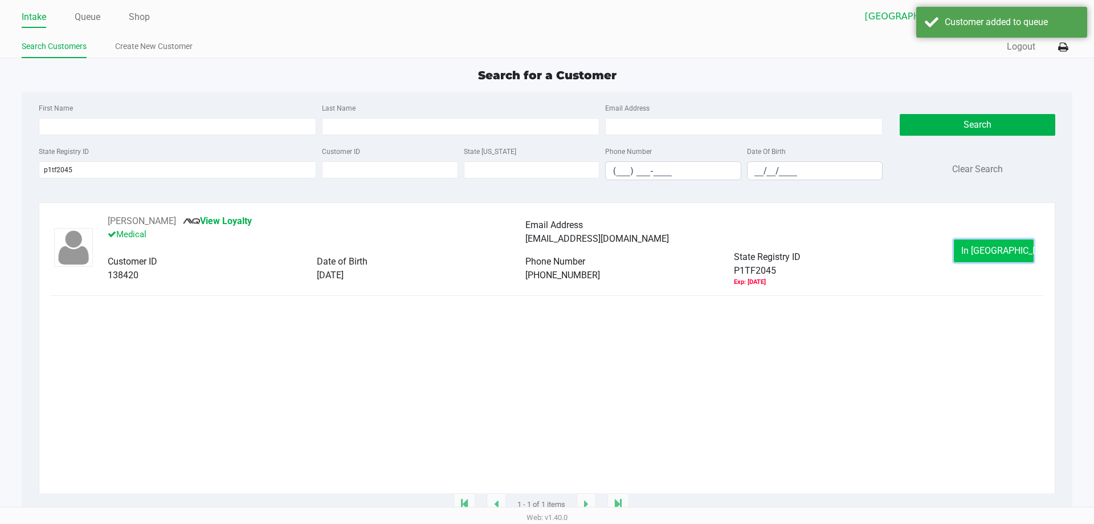
click at [988, 253] on span "In [GEOGRAPHIC_DATA]" at bounding box center [1009, 250] width 96 height 11
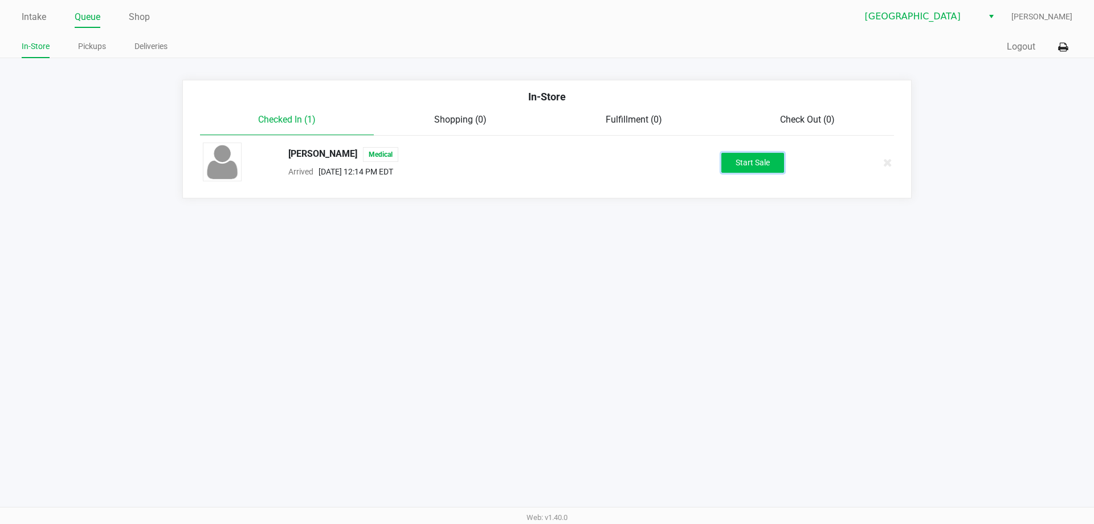
click at [762, 158] on button "Start Sale" at bounding box center [752, 163] width 63 height 20
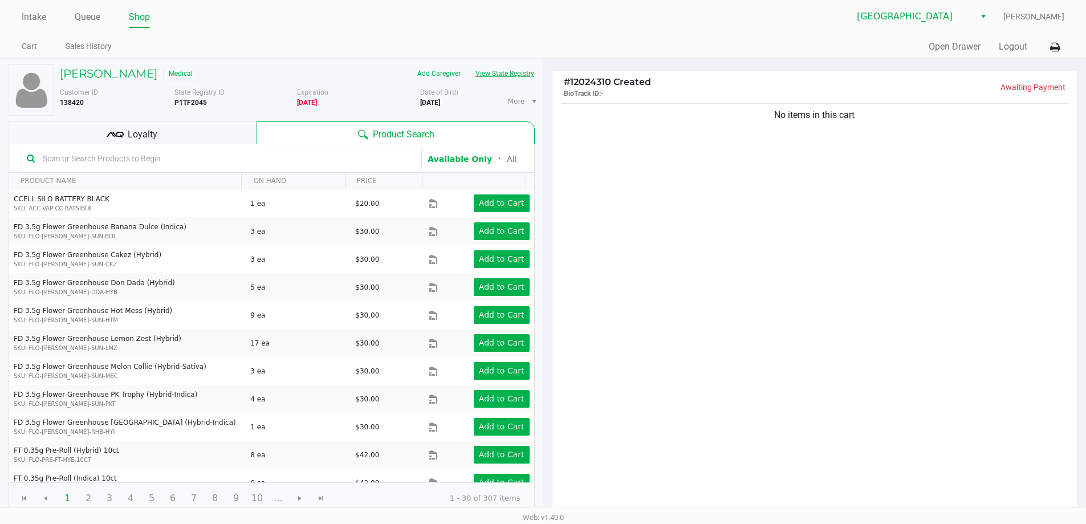
click at [504, 71] on button "View State Registry" at bounding box center [501, 73] width 67 height 18
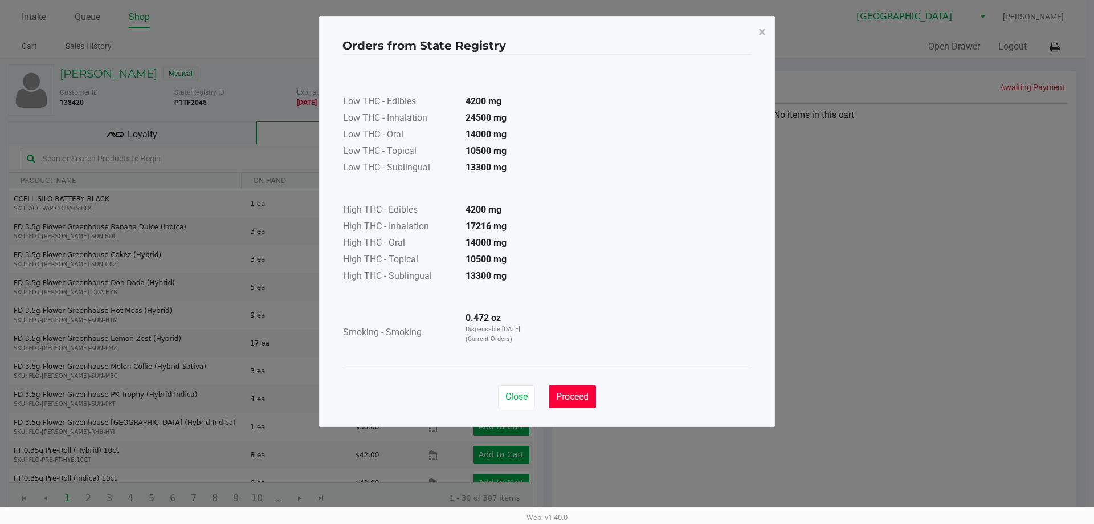
click at [566, 394] on span "Proceed" at bounding box center [572, 396] width 32 height 11
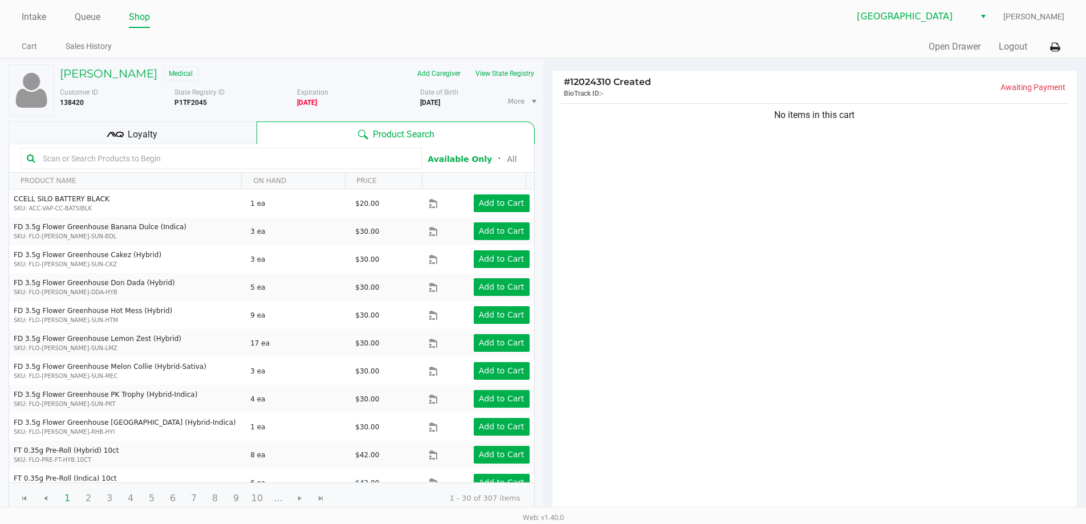
click at [43, 158] on input "text" at bounding box center [226, 158] width 377 height 17
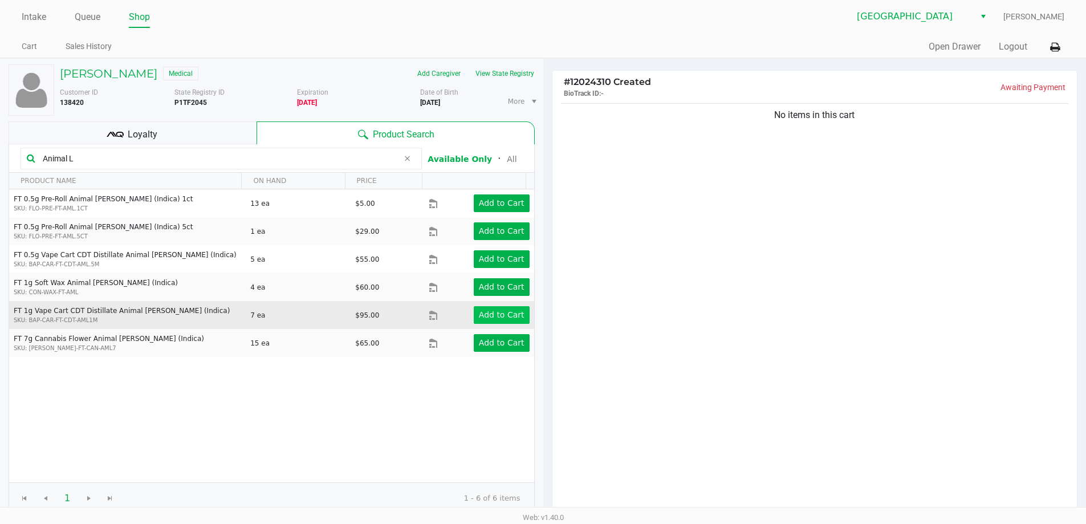
type input "Animal L"
click at [499, 314] on app-button-loader "Add to Cart" at bounding box center [502, 314] width 46 height 9
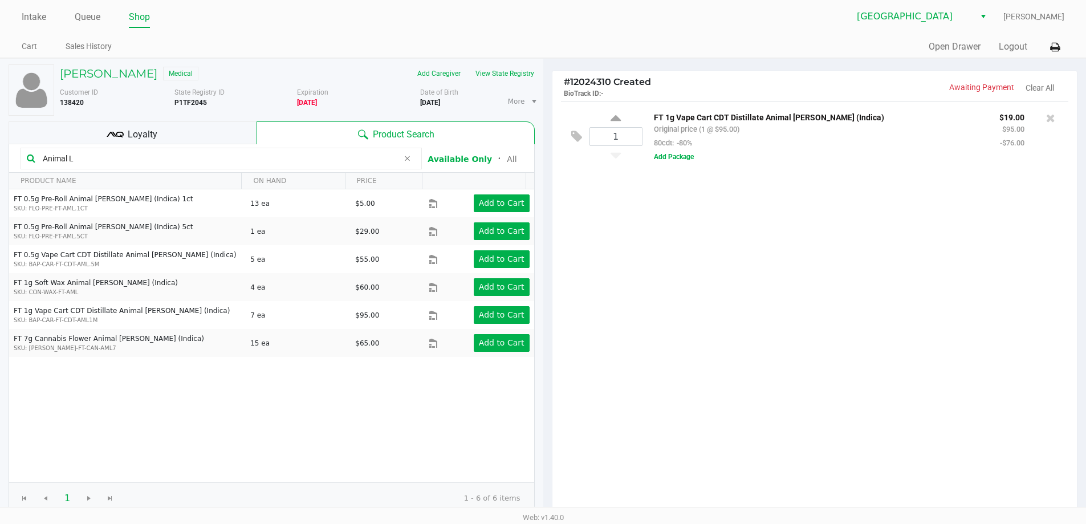
drag, startPoint x: 95, startPoint y: 161, endPoint x: 0, endPoint y: 151, distance: 95.7
click at [0, 151] on div "[PERSON_NAME] Medical Add Caregiver View State Registry Customer ID 138420 Stat…" at bounding box center [271, 350] width 543 height 582
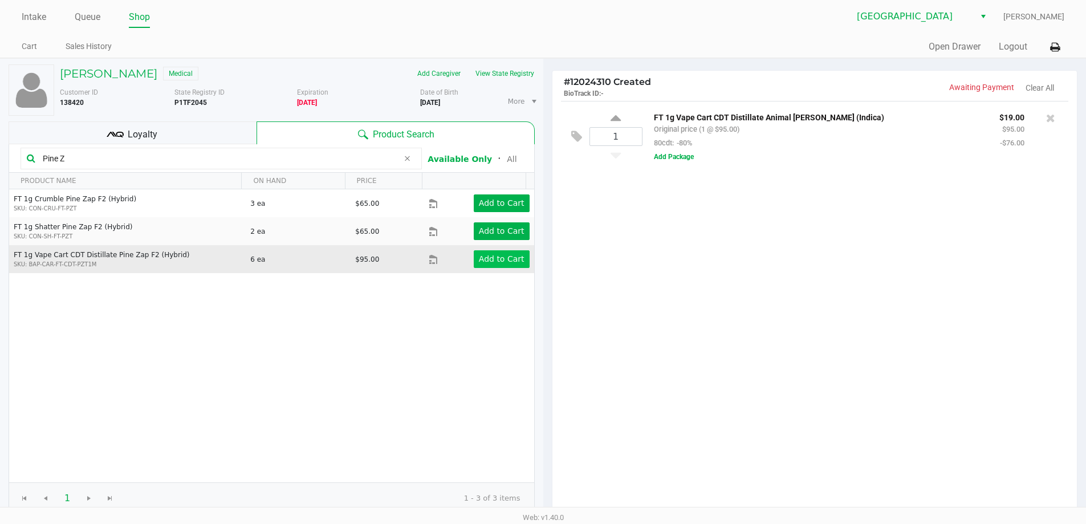
type input "Pine Z"
click at [492, 265] on button "Add to Cart" at bounding box center [502, 259] width 56 height 18
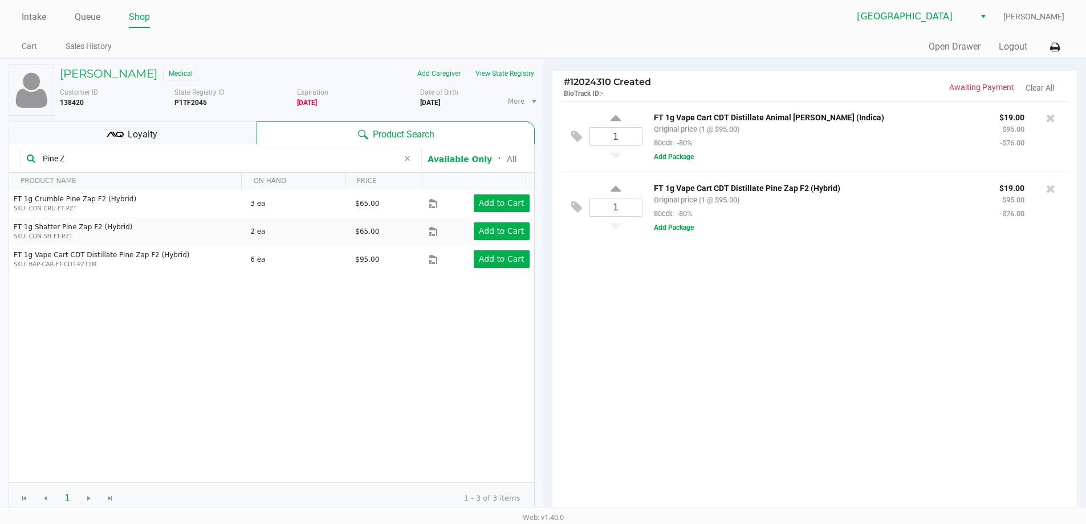
click at [116, 158] on input "Pine Z" at bounding box center [218, 158] width 360 height 17
drag, startPoint x: 0, startPoint y: 130, endPoint x: 0, endPoint y: 108, distance: 22.2
click at [0, 115] on div "[PERSON_NAME] Medical Add Caregiver View State Registry Customer ID 138420 Stat…" at bounding box center [271, 350] width 543 height 582
drag, startPoint x: 99, startPoint y: 161, endPoint x: 0, endPoint y: 134, distance: 102.7
click at [0, 134] on div "[PERSON_NAME] Medical Add Caregiver View State Registry Customer ID 138420 Stat…" at bounding box center [271, 350] width 543 height 582
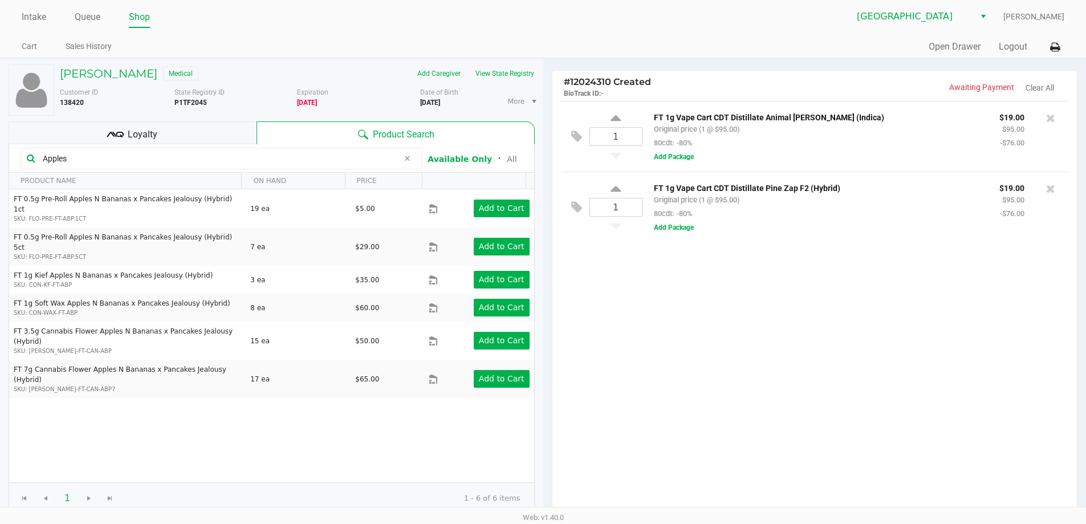
type input "Apples N"
drag, startPoint x: 92, startPoint y: 156, endPoint x: 1, endPoint y: 139, distance: 93.3
click at [0, 144] on div "[PERSON_NAME] Medical Add Caregiver View State Registry Customer ID 138420 Stat…" at bounding box center [271, 350] width 543 height 582
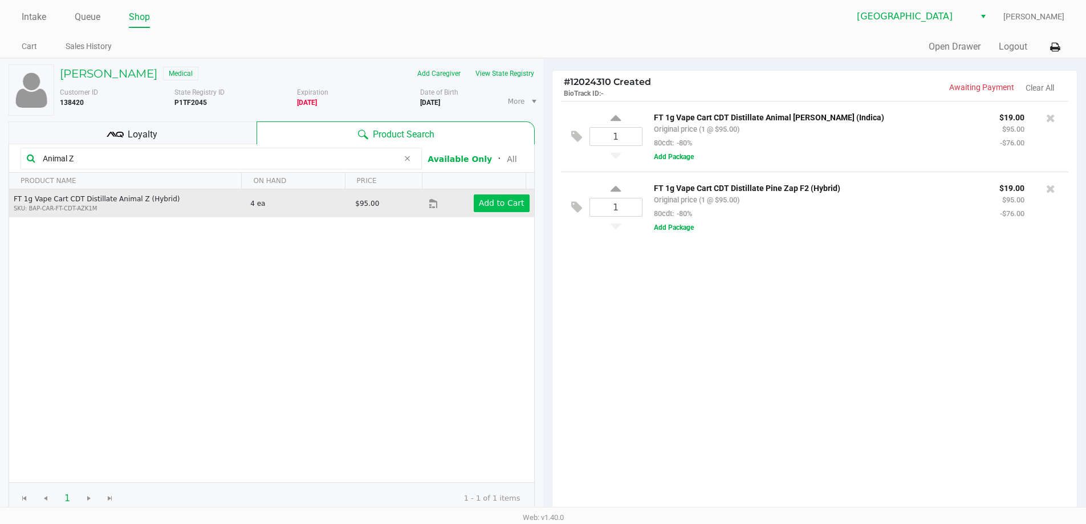
type input "Animal Z"
click at [501, 205] on app-button-loader "Add to Cart" at bounding box center [502, 202] width 46 height 9
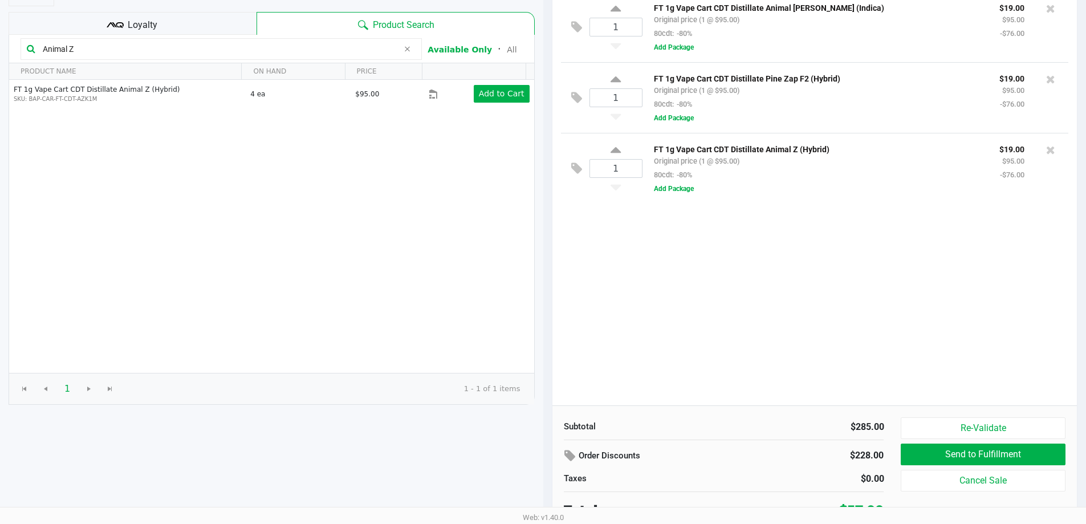
scroll to position [117, 0]
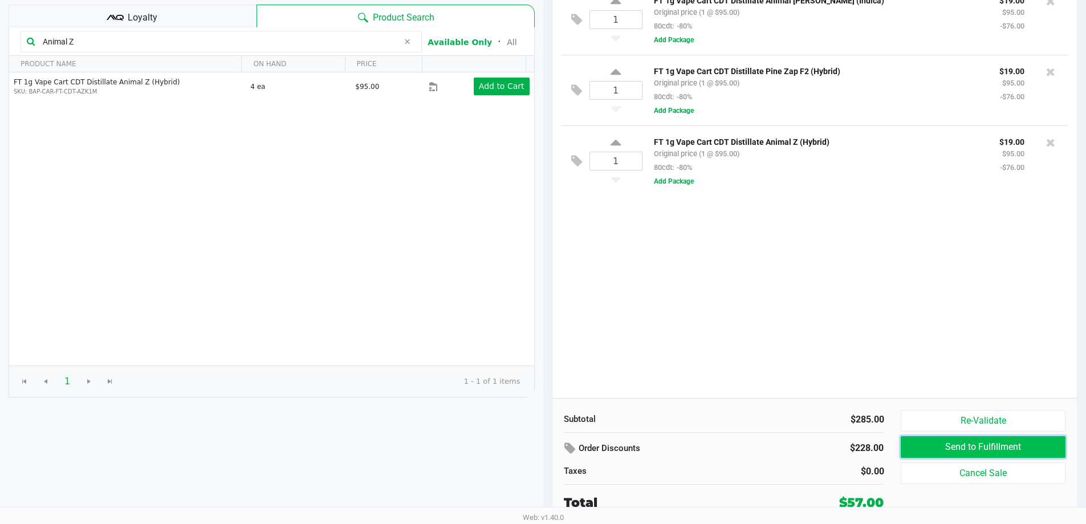
click at [973, 446] on button "Send to Fulfillment" at bounding box center [982, 447] width 164 height 22
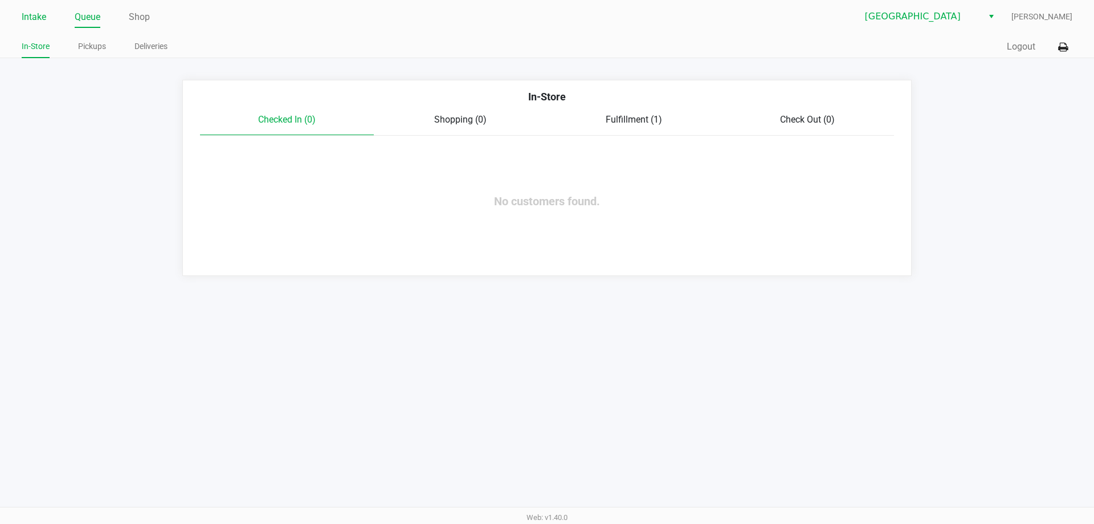
click at [36, 16] on link "Intake" at bounding box center [34, 17] width 25 height 16
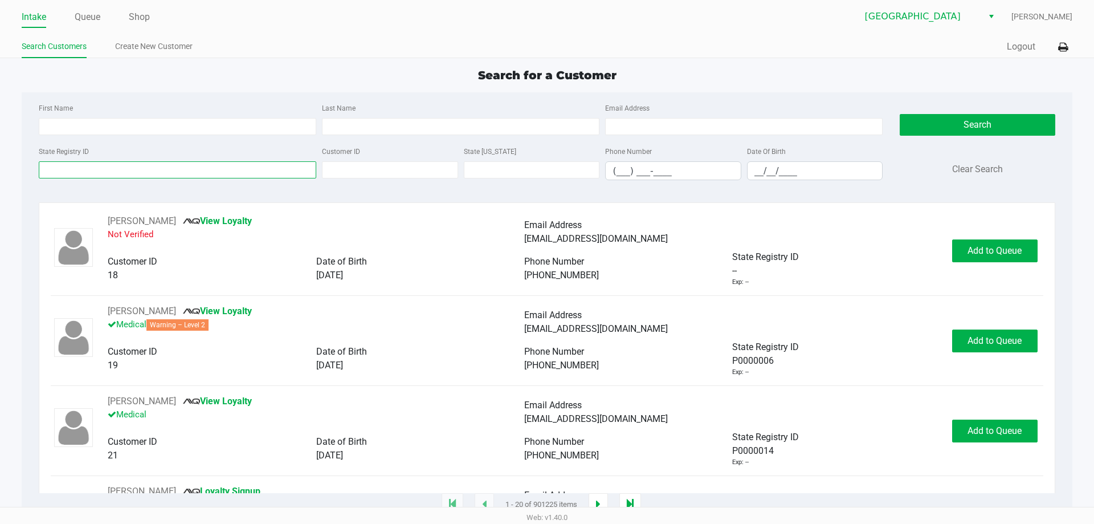
click at [87, 172] on input "State Registry ID" at bounding box center [178, 169] width 278 height 17
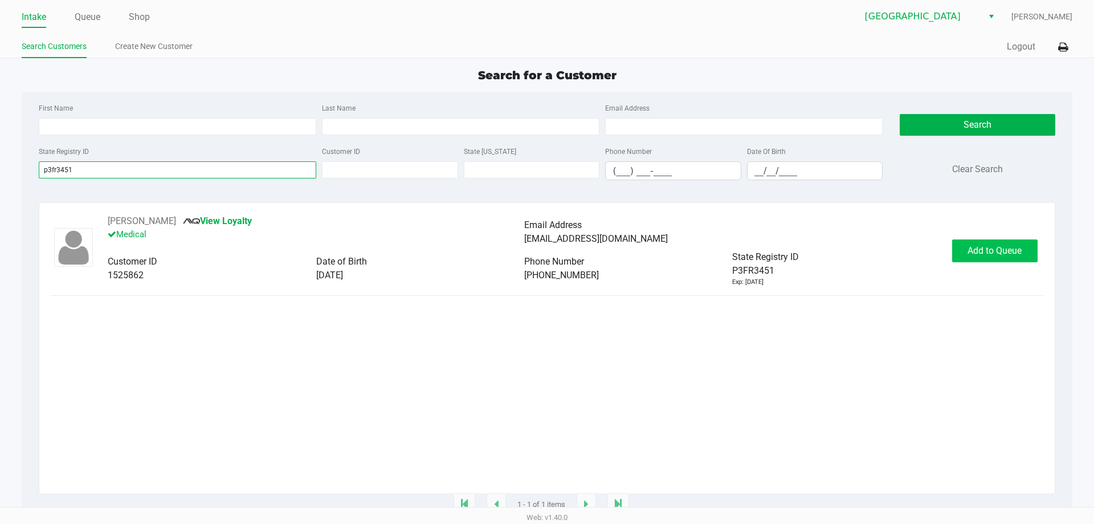
type input "p3fr3451"
click at [990, 254] on span "Add to Queue" at bounding box center [995, 250] width 54 height 11
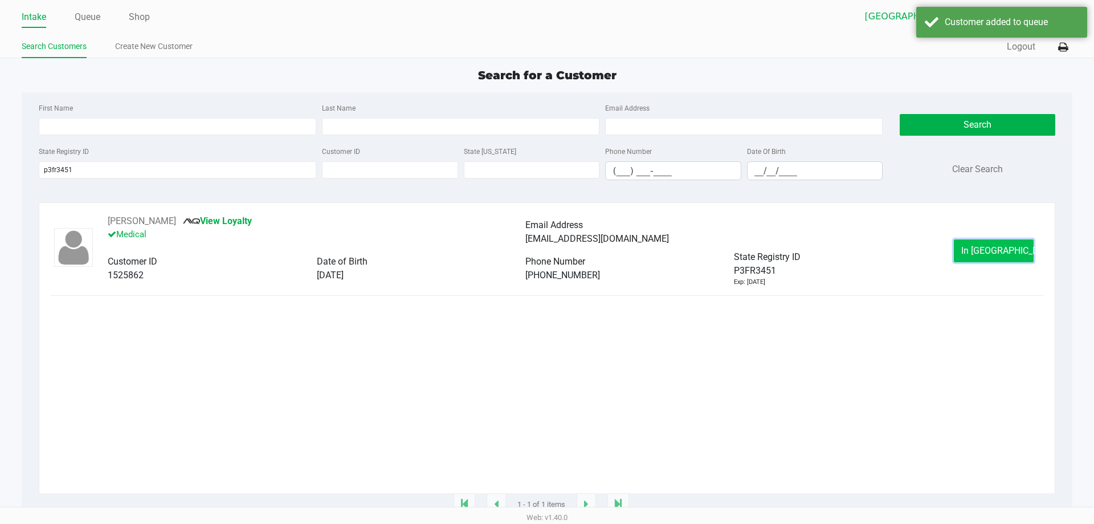
click at [990, 255] on span "In [GEOGRAPHIC_DATA]" at bounding box center [1009, 250] width 96 height 11
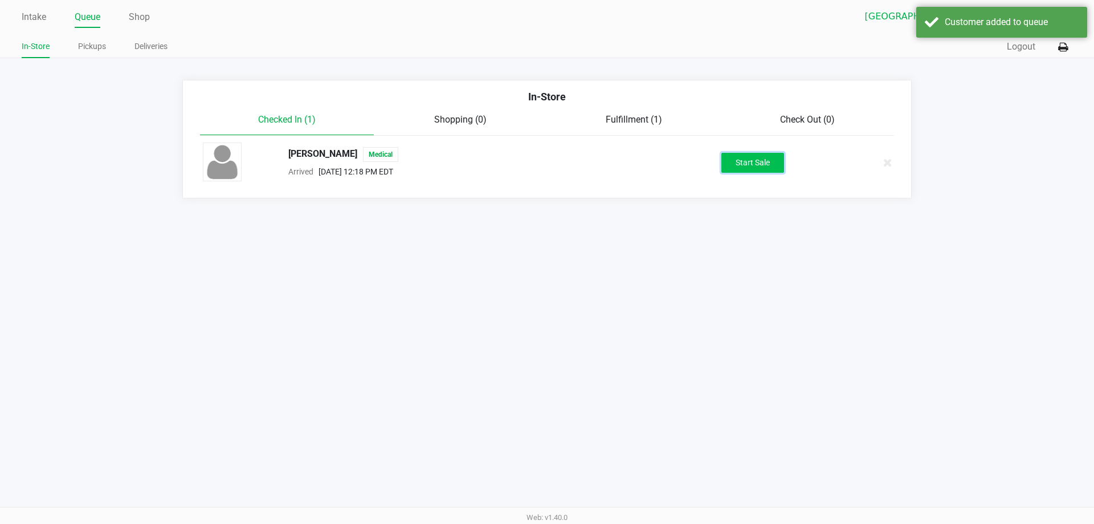
click at [771, 161] on button "Start Sale" at bounding box center [752, 163] width 63 height 20
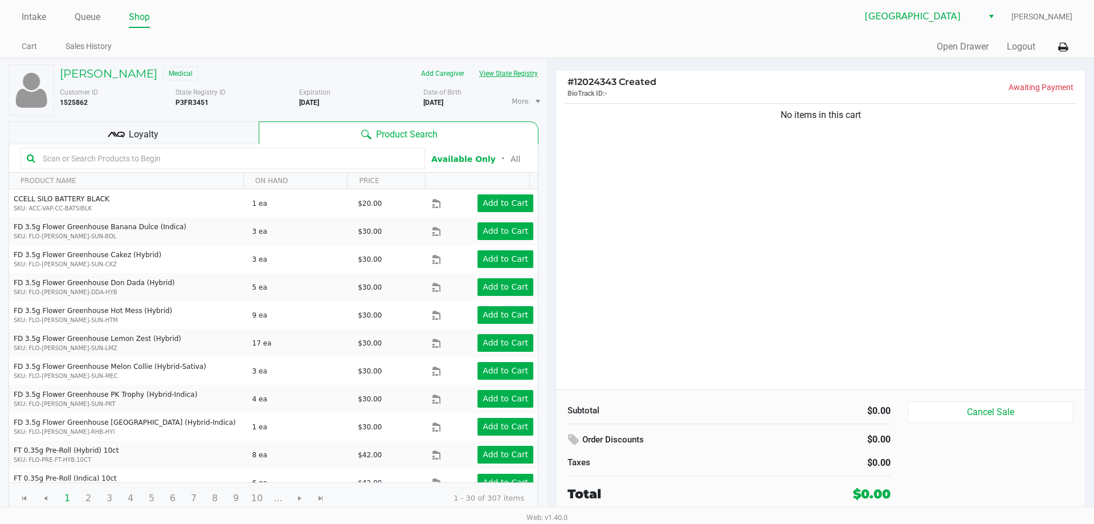
click at [507, 74] on button "View State Registry" at bounding box center [505, 73] width 67 height 18
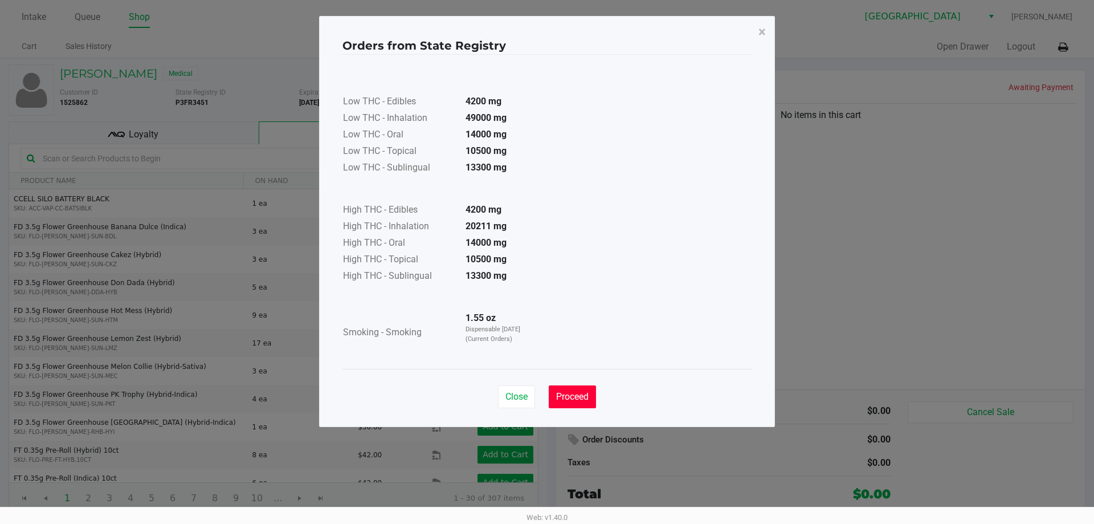
click at [570, 397] on span "Proceed" at bounding box center [572, 396] width 32 height 11
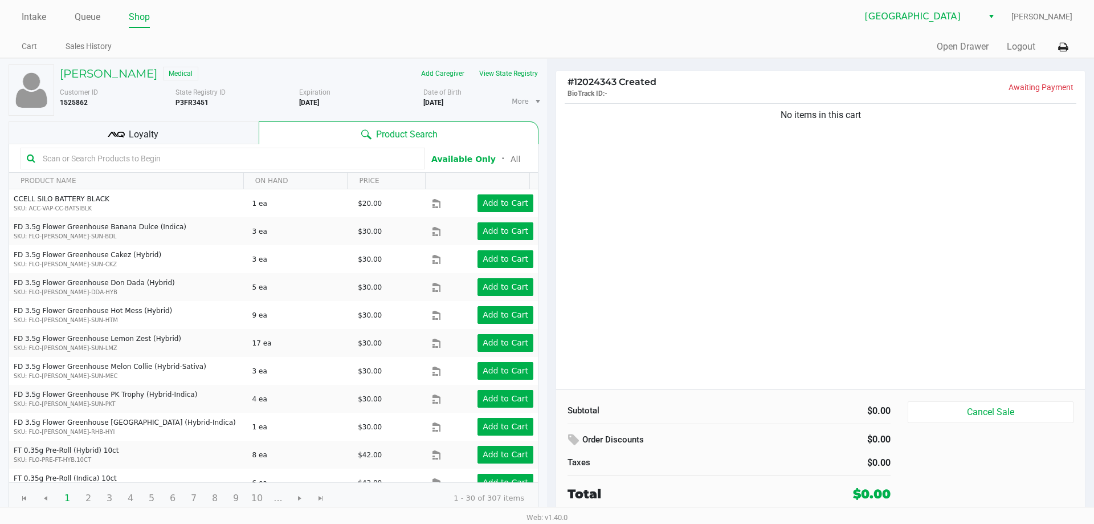
click at [109, 159] on input "text" at bounding box center [228, 158] width 381 height 17
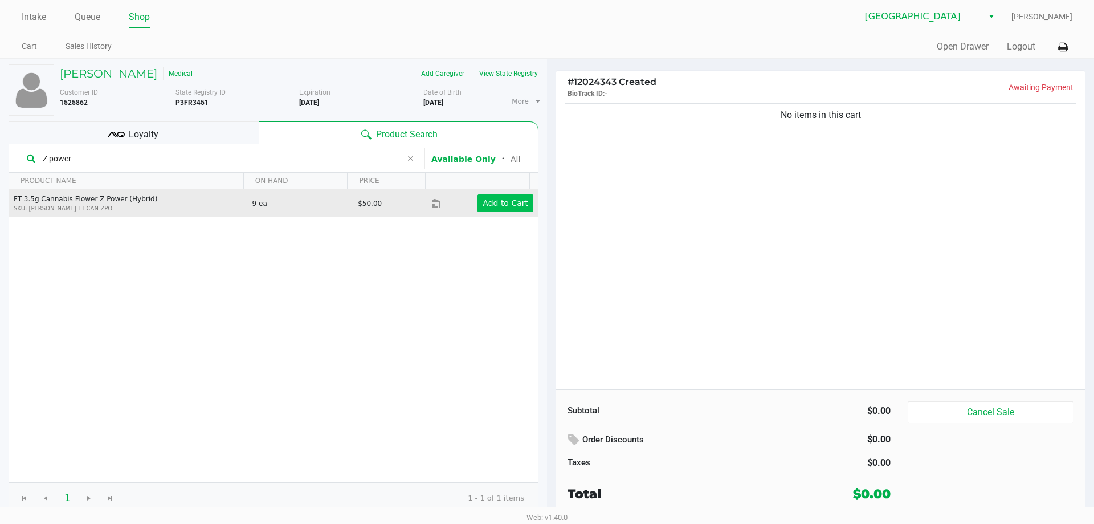
type input "Z power"
click at [509, 201] on app-button-loader "Add to Cart" at bounding box center [506, 202] width 46 height 9
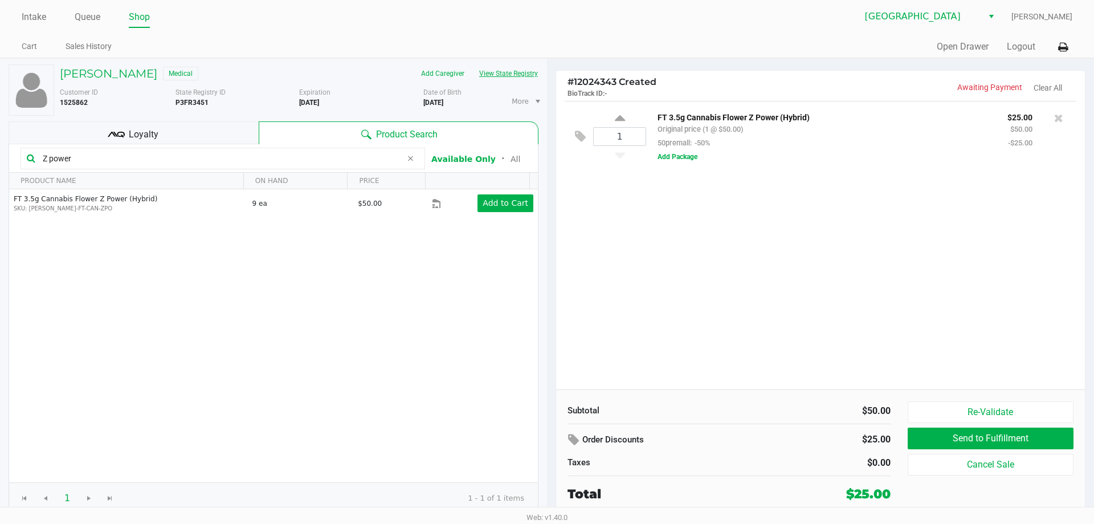
click at [517, 71] on button "View State Registry" at bounding box center [505, 73] width 67 height 18
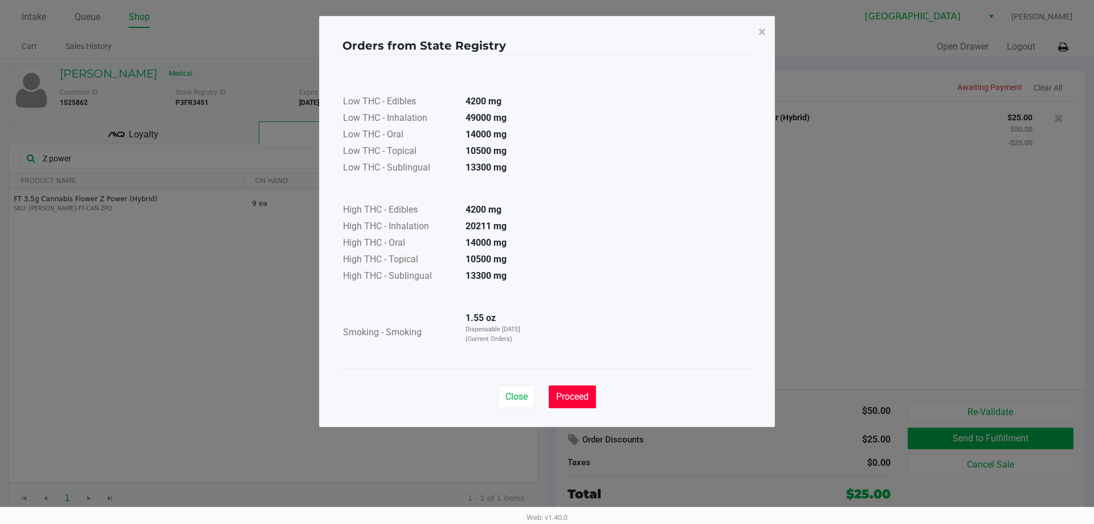
click at [583, 397] on span "Proceed" at bounding box center [572, 396] width 32 height 11
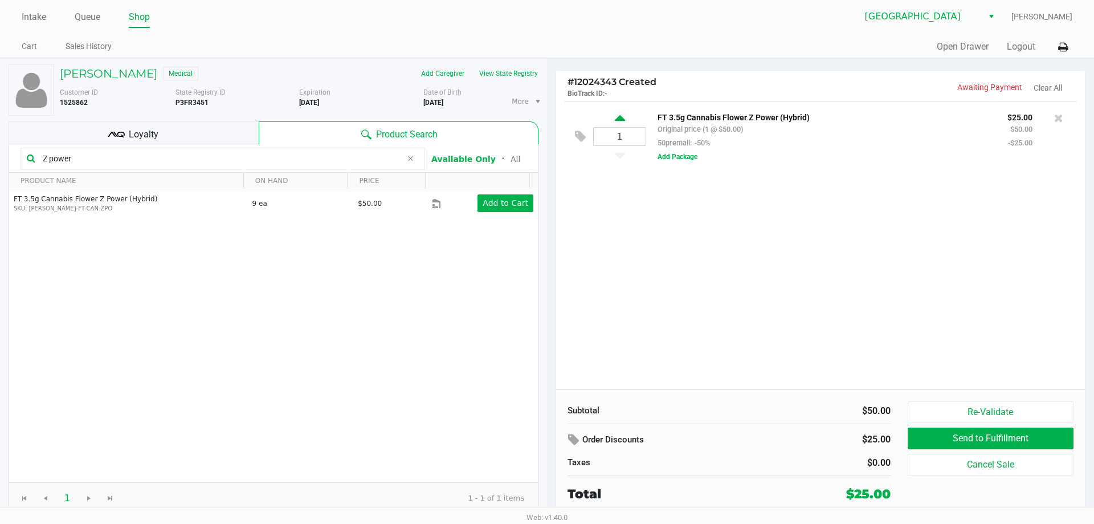
click at [621, 118] on icon at bounding box center [620, 120] width 10 height 14
type input "2"
drag, startPoint x: 127, startPoint y: 162, endPoint x: 0, endPoint y: 88, distance: 146.3
click at [10, 141] on div "[PERSON_NAME] Medical Add Caregiver View State Registry Customer ID 1525862 Sta…" at bounding box center [274, 289] width 530 height 461
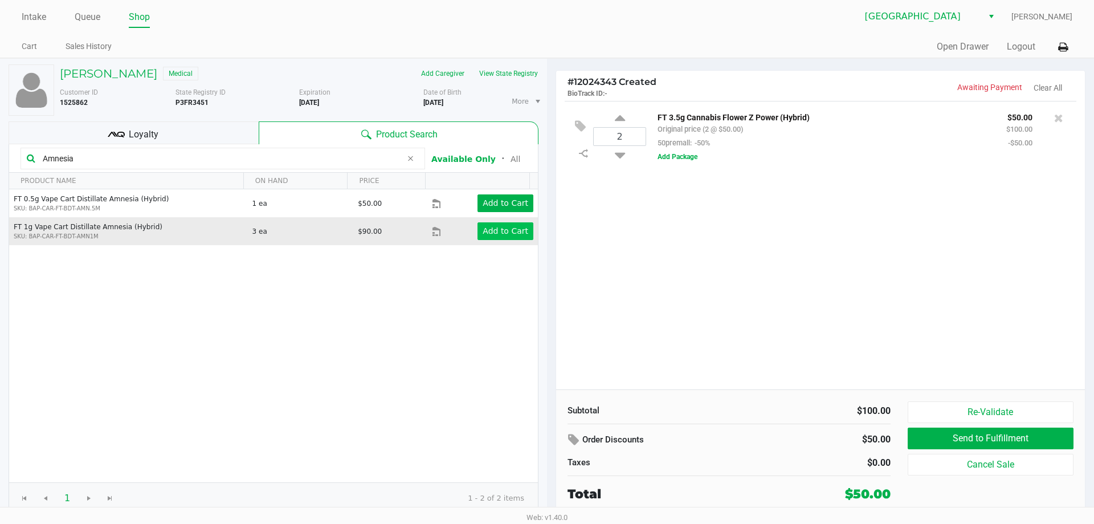
type input "Amnesia"
click at [491, 232] on app-button-loader "Add to Cart" at bounding box center [506, 230] width 46 height 9
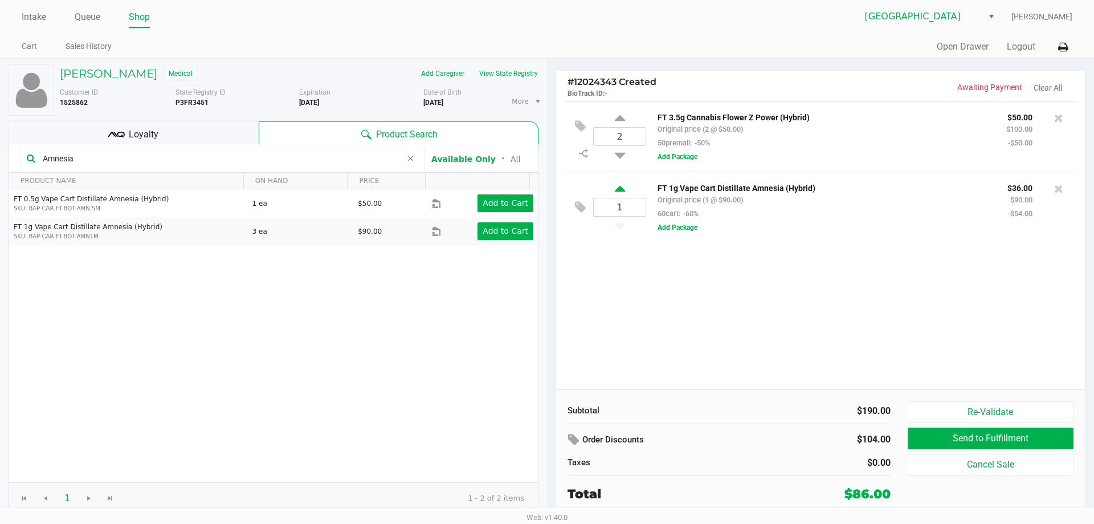
click at [621, 191] on icon at bounding box center [620, 190] width 10 height 14
type input "2"
click at [972, 437] on button "Send to Fulfillment" at bounding box center [991, 438] width 166 height 22
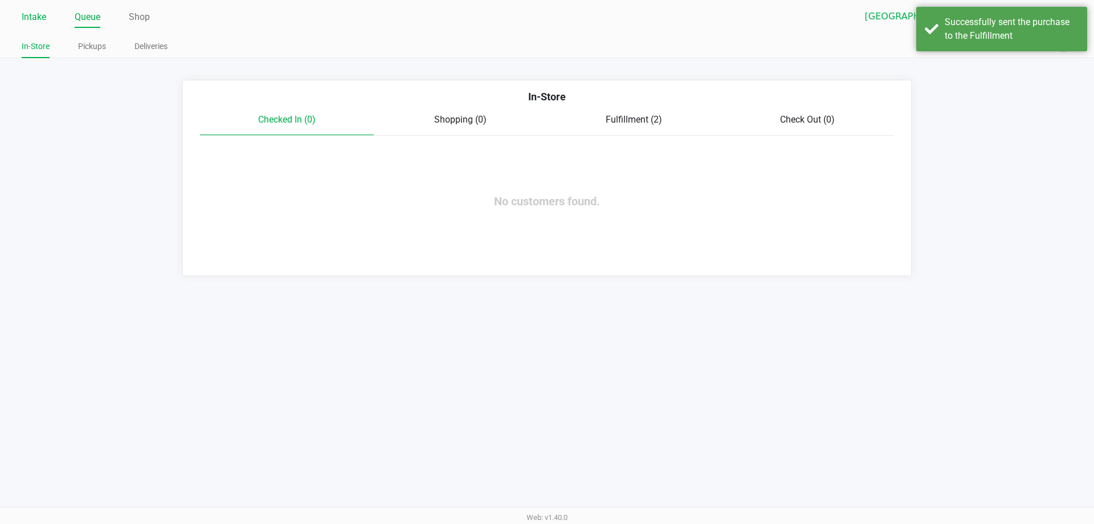
click at [39, 11] on link "Intake" at bounding box center [34, 17] width 25 height 16
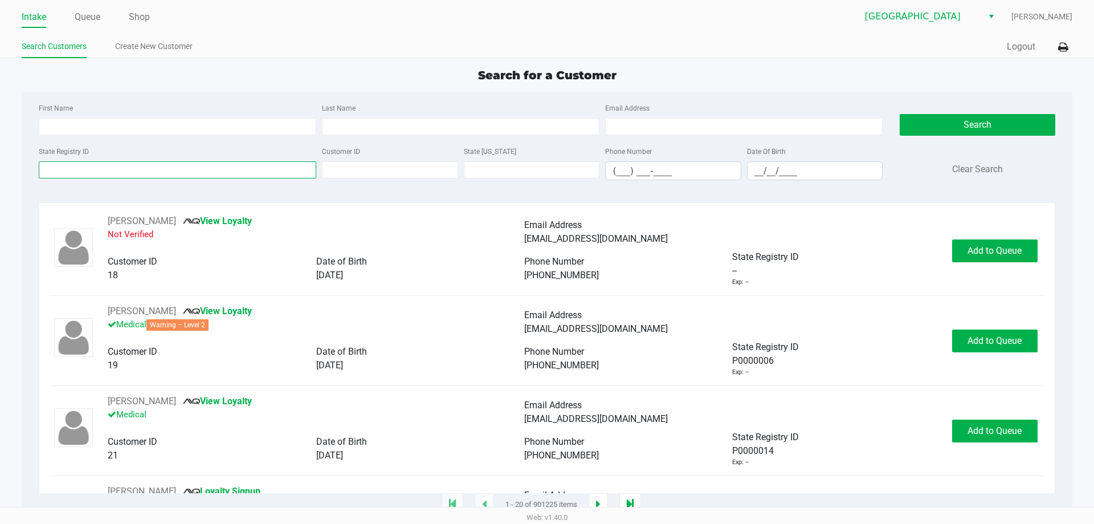
click at [60, 170] on input "State Registry ID" at bounding box center [178, 169] width 278 height 17
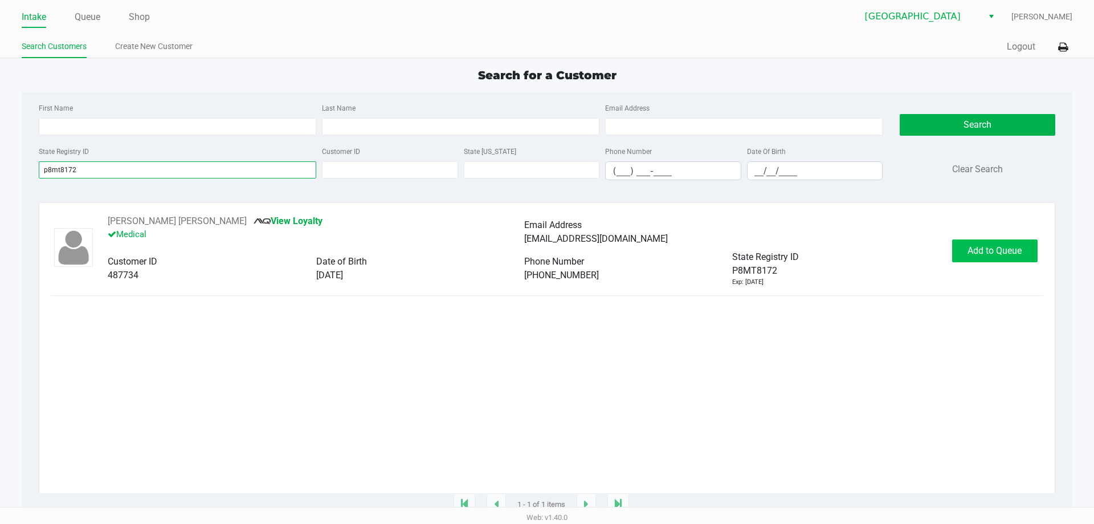
type input "p8mt8172"
click at [975, 250] on span "Add to Queue" at bounding box center [995, 250] width 54 height 11
click at [994, 255] on span "In [GEOGRAPHIC_DATA]" at bounding box center [1009, 250] width 96 height 11
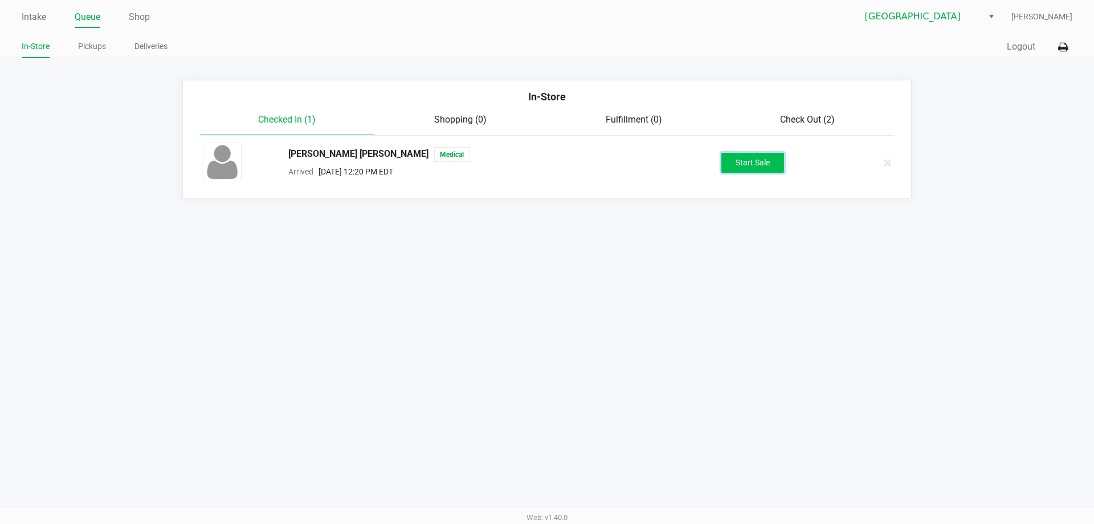
click at [747, 162] on button "Start Sale" at bounding box center [752, 163] width 63 height 20
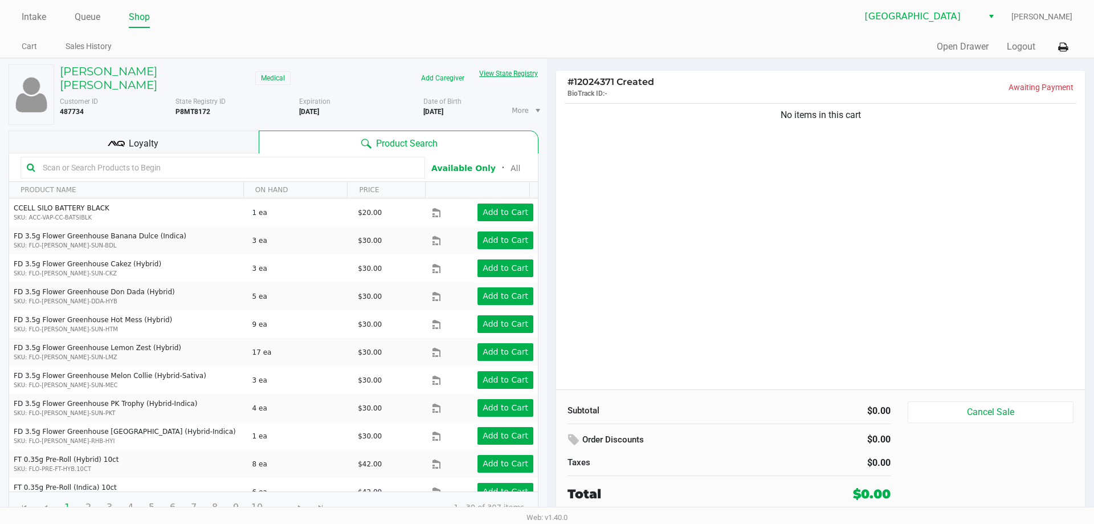
click at [527, 72] on button "View State Registry" at bounding box center [505, 73] width 67 height 18
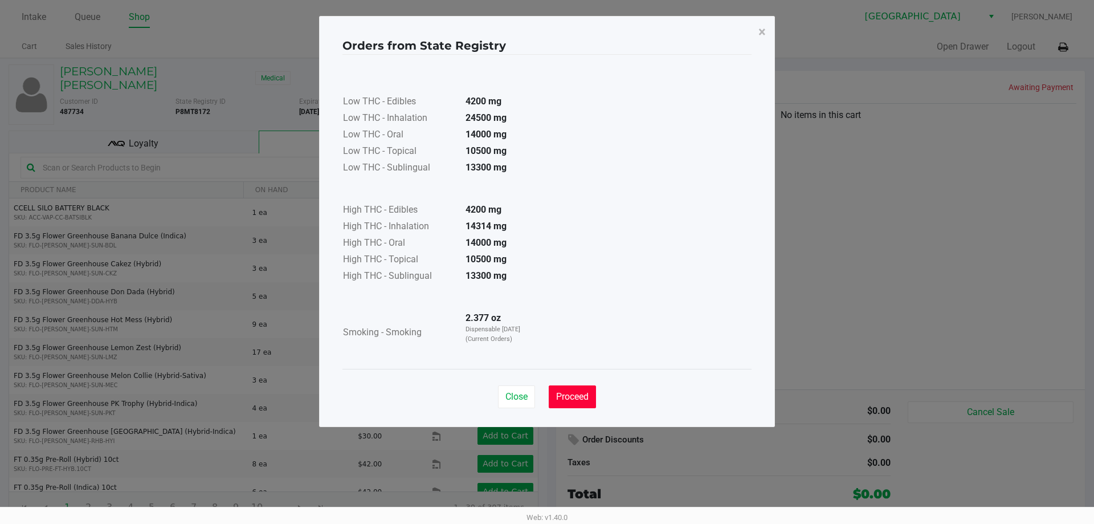
click at [573, 399] on span "Proceed" at bounding box center [572, 396] width 32 height 11
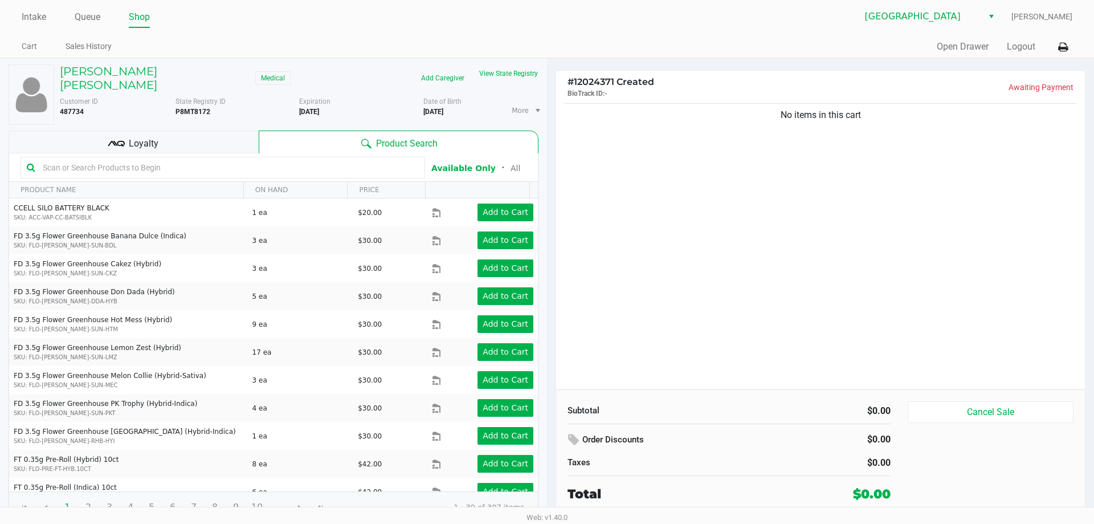
click at [59, 162] on input "text" at bounding box center [228, 167] width 381 height 17
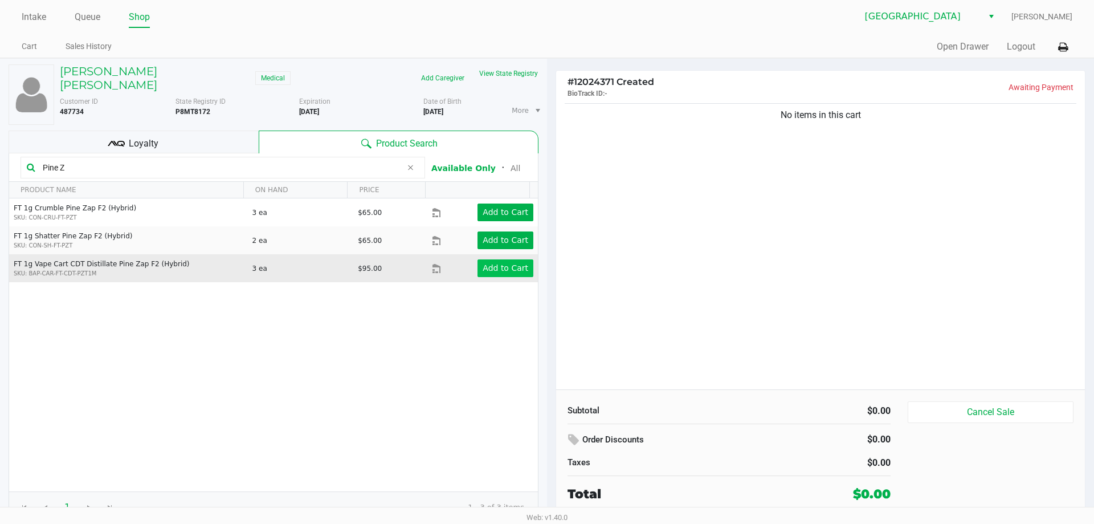
type input "Pine Z"
click at [492, 263] on app-button-loader "Add to Cart" at bounding box center [506, 267] width 46 height 9
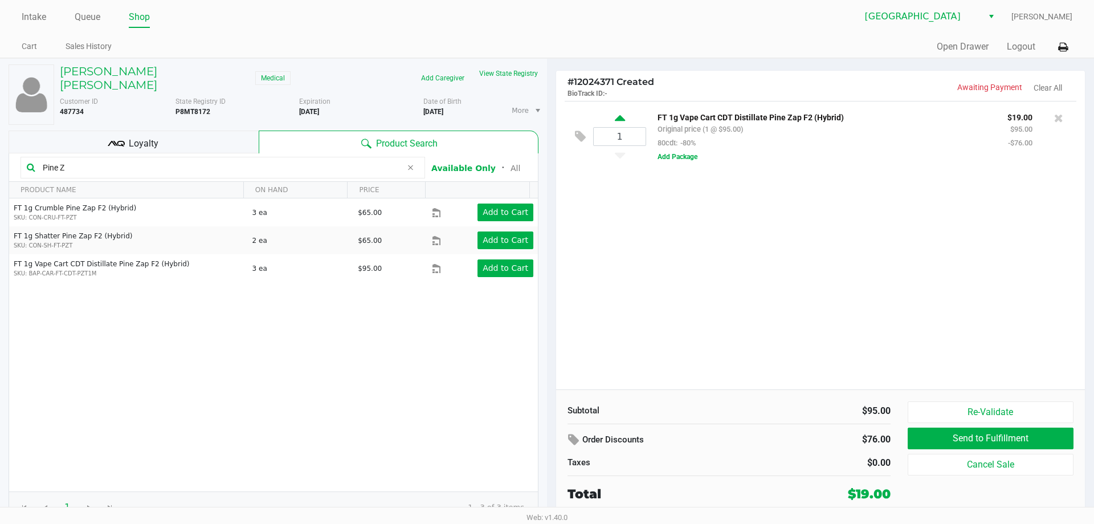
click at [621, 120] on icon at bounding box center [620, 120] width 10 height 14
type input "2"
click at [134, 137] on span "Loyalty" at bounding box center [144, 144] width 30 height 14
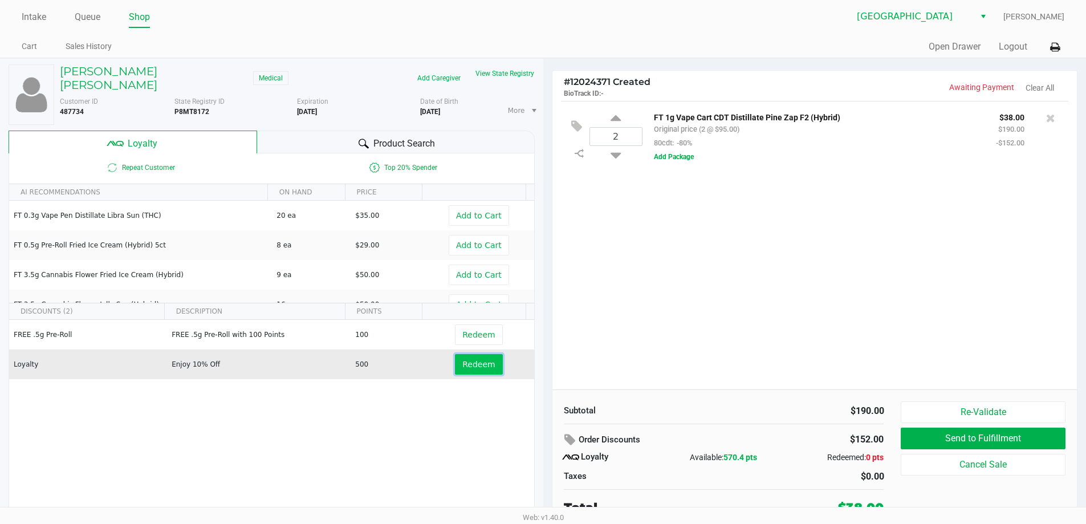
click at [471, 360] on span "Redeem" at bounding box center [478, 364] width 32 height 9
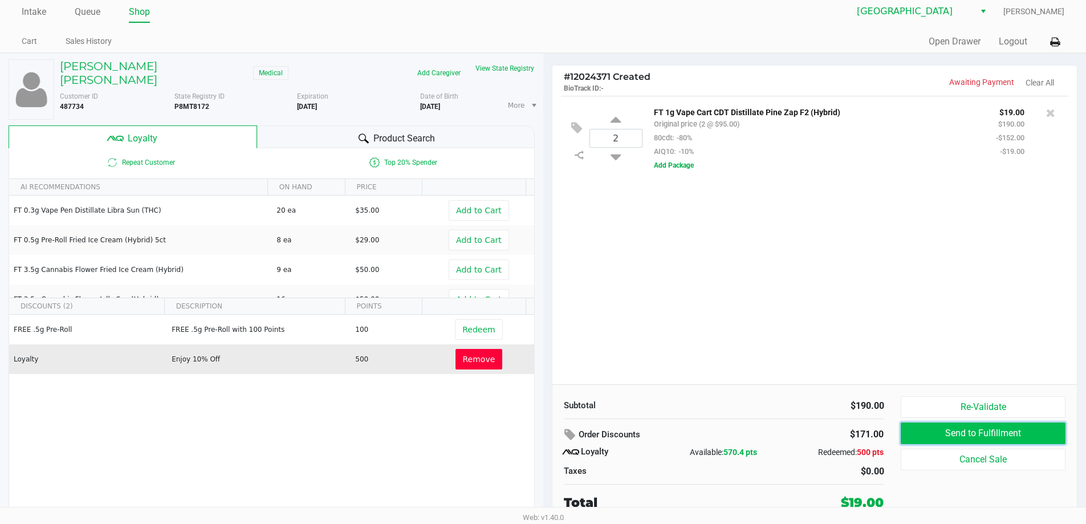
click at [976, 425] on button "Send to Fulfillment" at bounding box center [982, 433] width 164 height 22
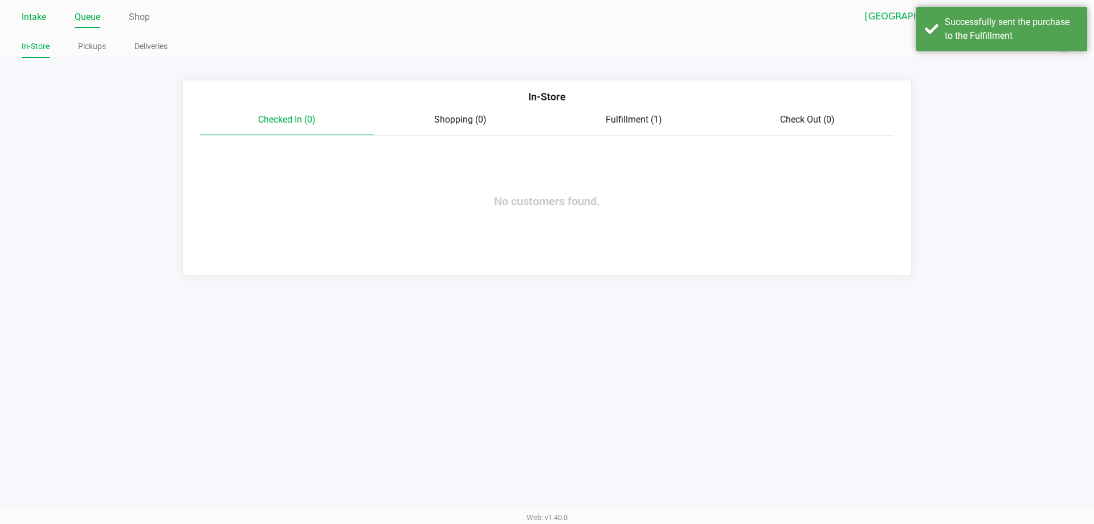
click at [39, 12] on link "Intake" at bounding box center [34, 17] width 25 height 16
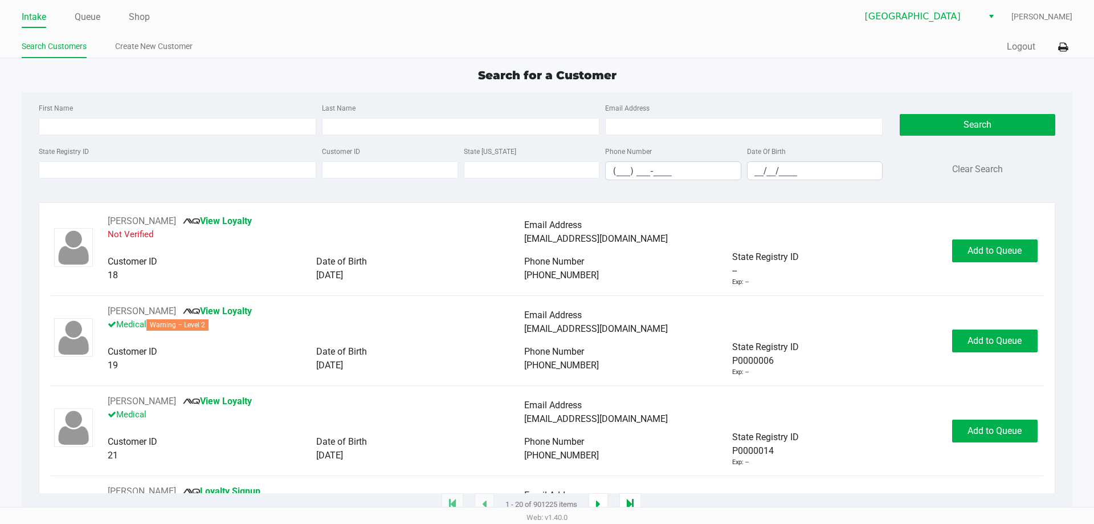
click at [79, 161] on div "State Registry ID" at bounding box center [177, 162] width 283 height 36
click at [81, 178] on div "State Registry ID" at bounding box center [177, 162] width 283 height 36
click at [81, 172] on input "State Registry ID" at bounding box center [178, 169] width 278 height 17
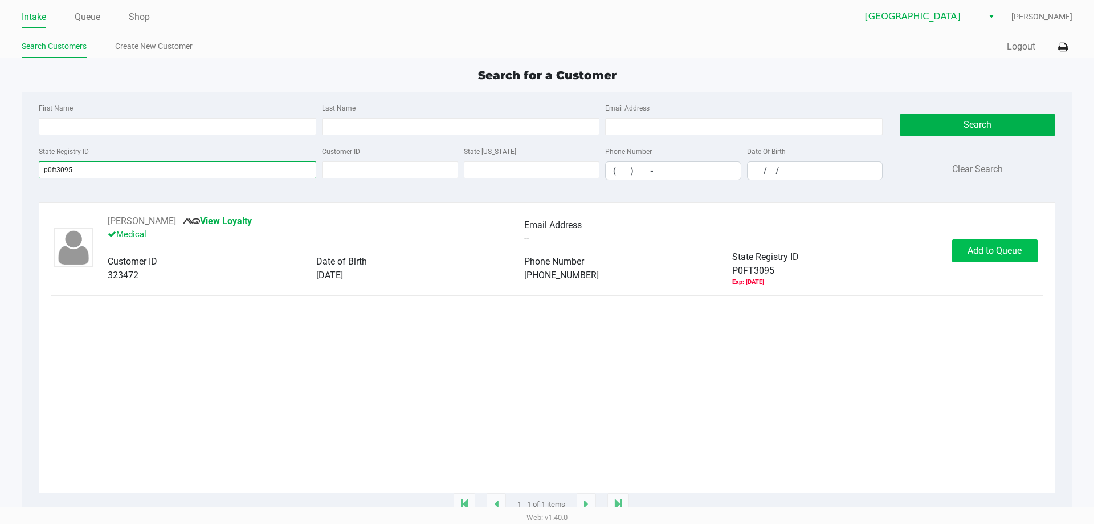
type input "p0ft3095"
click at [976, 251] on span "Add to Queue" at bounding box center [995, 250] width 54 height 11
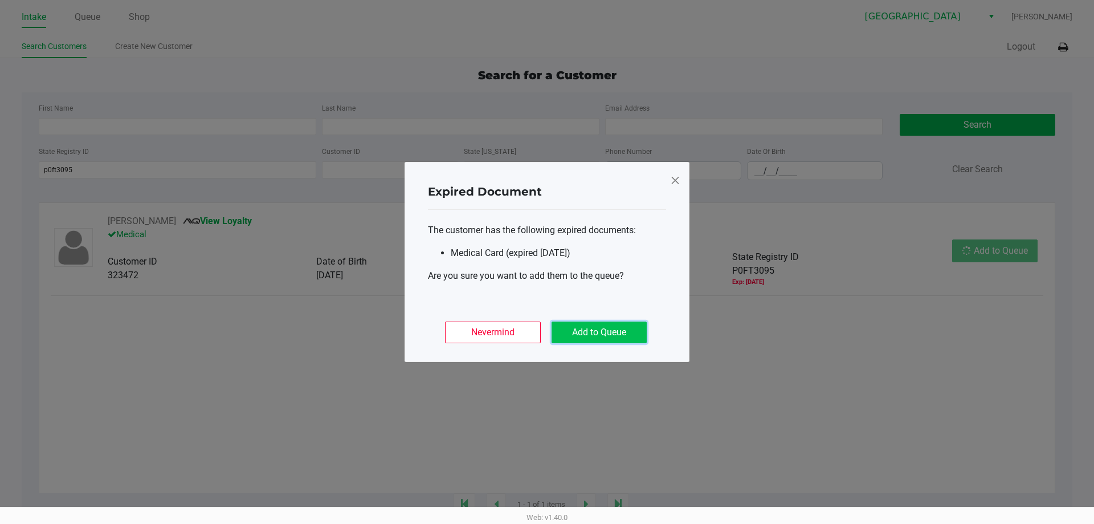
drag, startPoint x: 618, startPoint y: 329, endPoint x: 693, endPoint y: 344, distance: 76.8
click at [617, 329] on button "Add to Queue" at bounding box center [599, 332] width 95 height 22
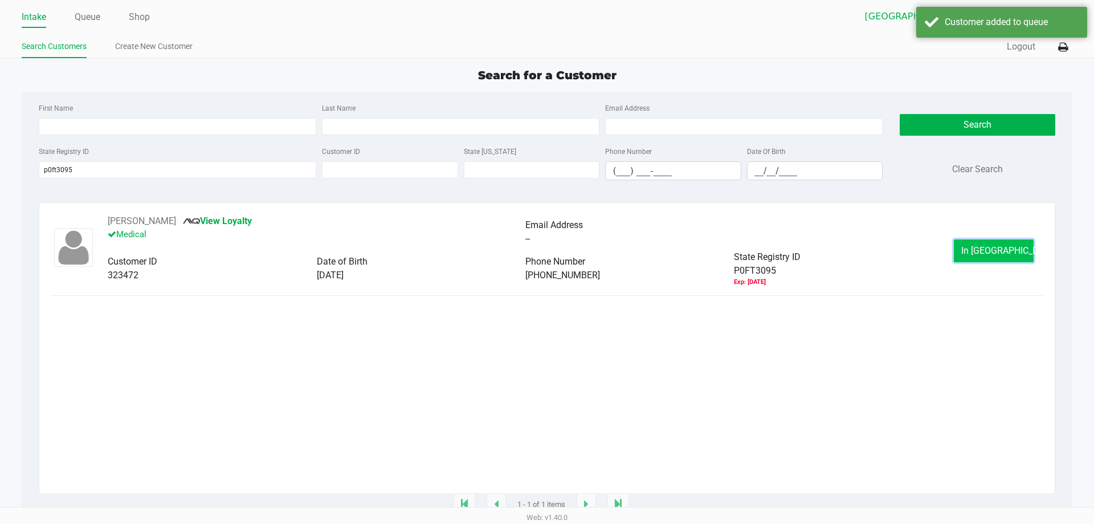
click at [1002, 252] on span "In [GEOGRAPHIC_DATA]" at bounding box center [1009, 250] width 96 height 11
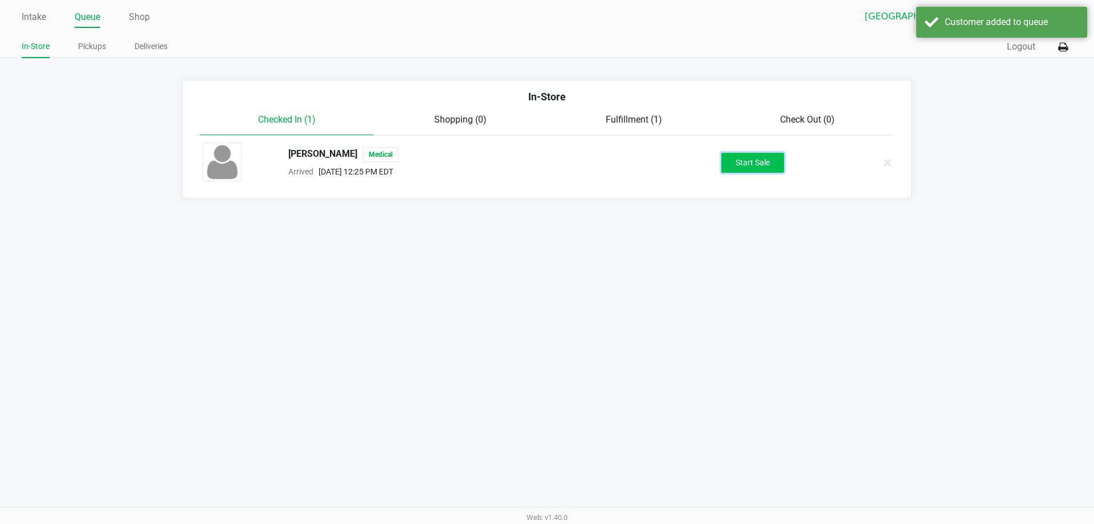
click at [763, 162] on button "Start Sale" at bounding box center [752, 163] width 63 height 20
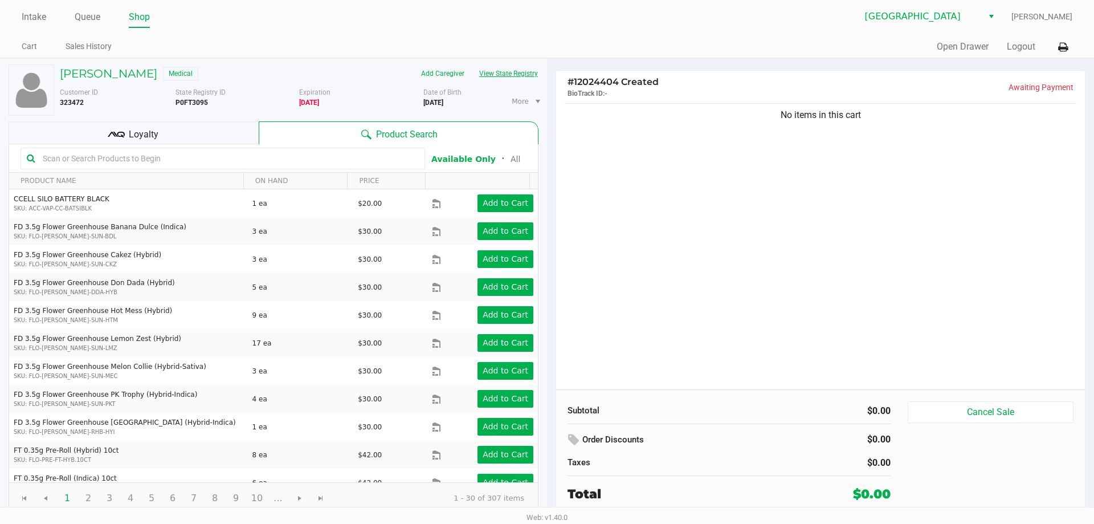
click at [515, 70] on button "View State Registry" at bounding box center [505, 73] width 67 height 18
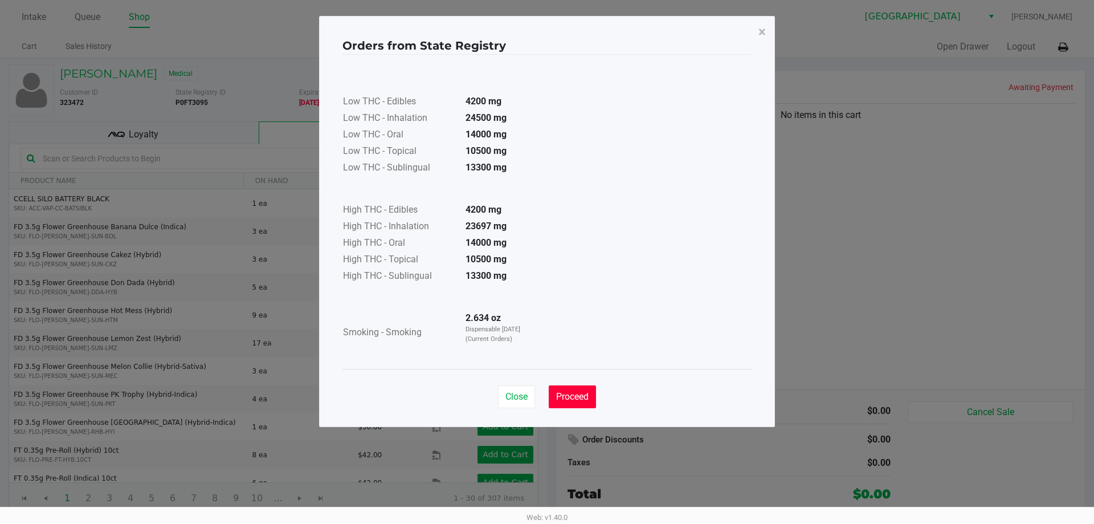
click at [558, 395] on span "Proceed" at bounding box center [572, 396] width 32 height 11
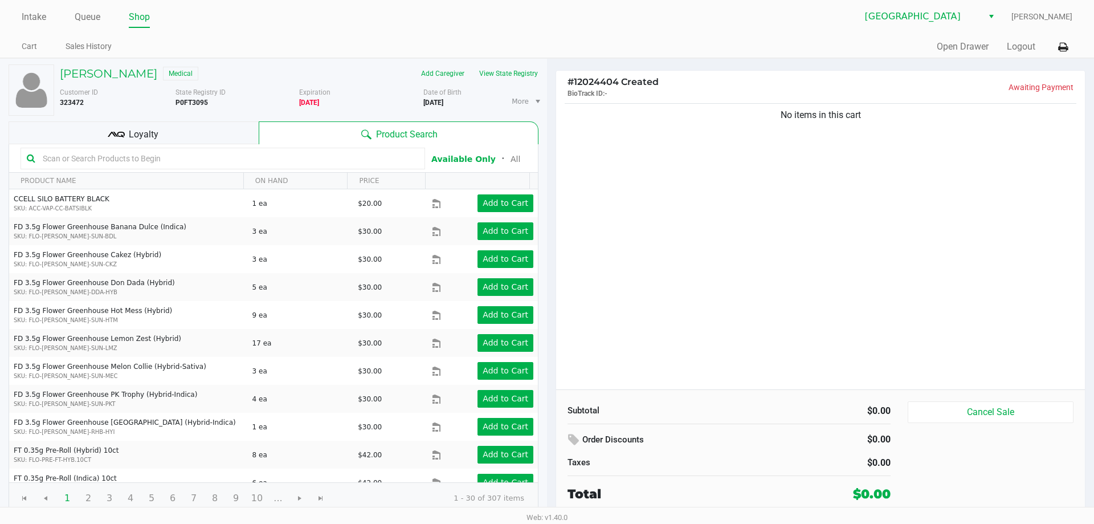
click at [68, 154] on input "text" at bounding box center [228, 158] width 381 height 17
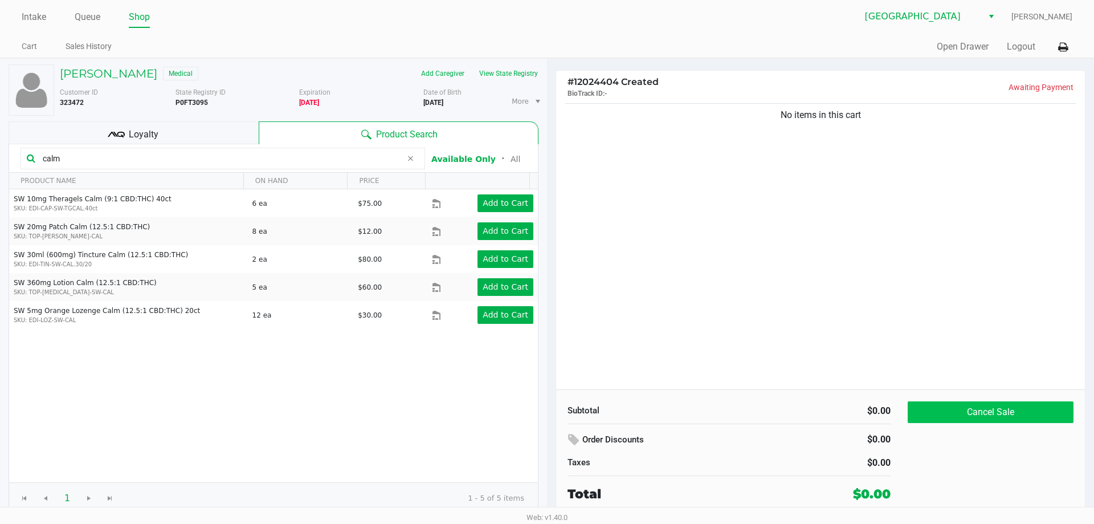
type input "calm"
click at [948, 409] on button "Cancel Sale" at bounding box center [991, 412] width 166 height 22
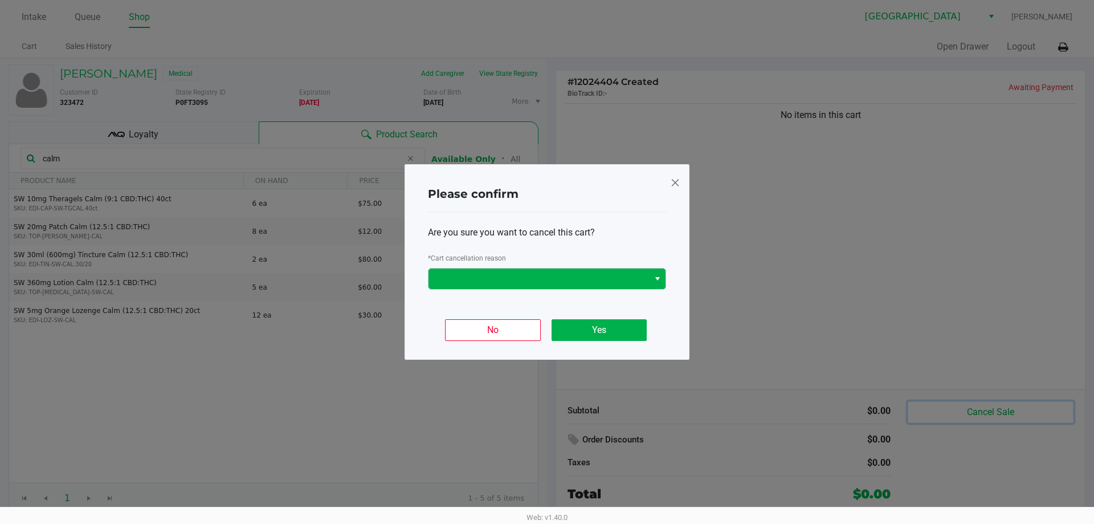
click at [659, 279] on span "Select" at bounding box center [657, 279] width 9 height 14
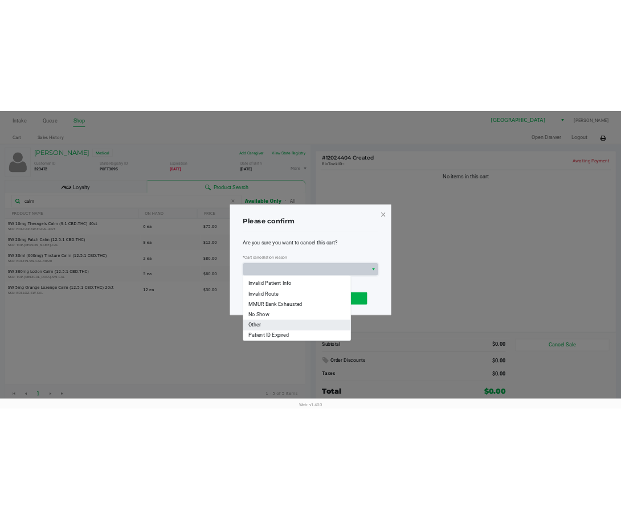
scroll to position [50, 0]
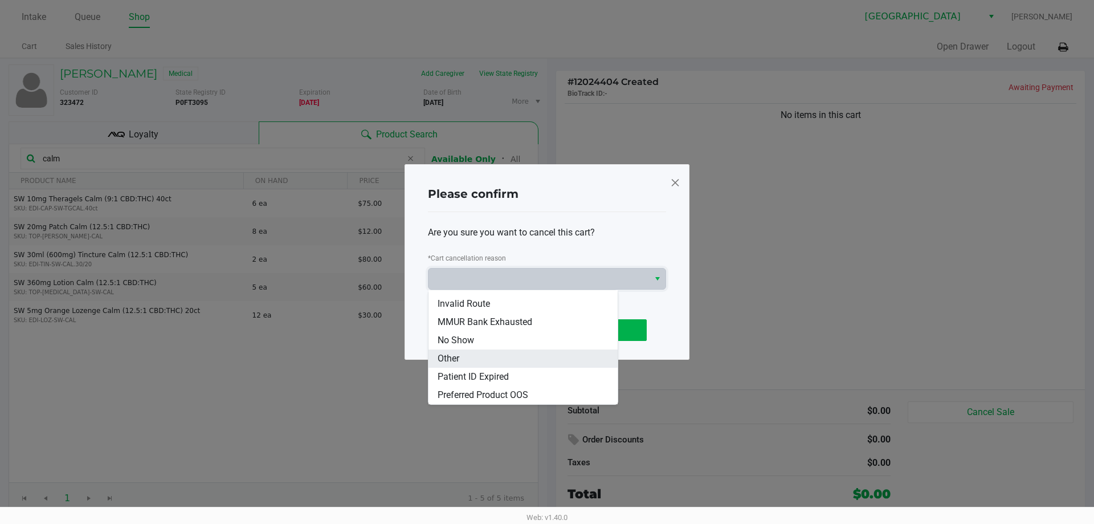
drag, startPoint x: 463, startPoint y: 356, endPoint x: 512, endPoint y: 344, distance: 50.3
click at [463, 354] on li "Other" at bounding box center [523, 358] width 189 height 18
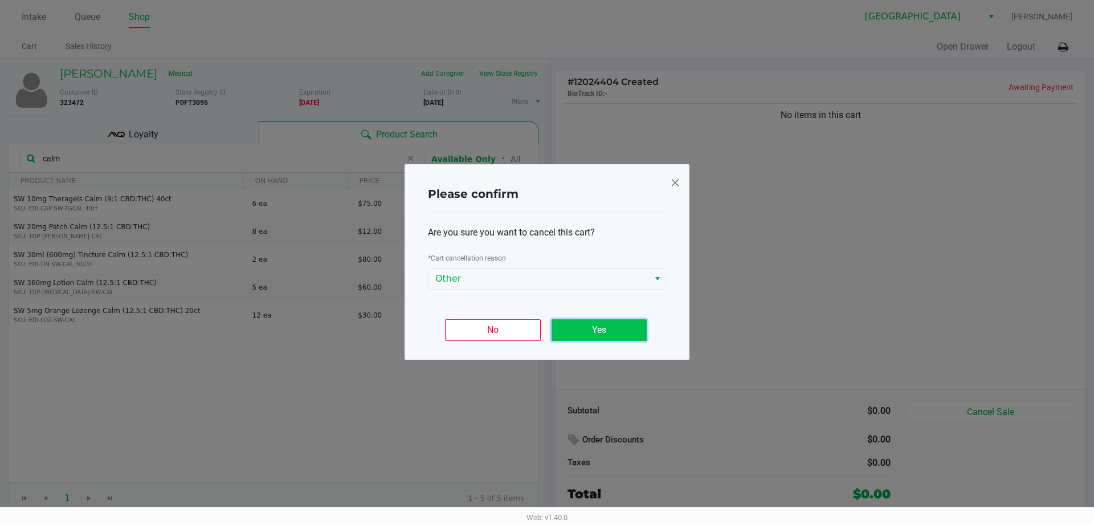
click at [619, 328] on button "Yes" at bounding box center [599, 330] width 95 height 22
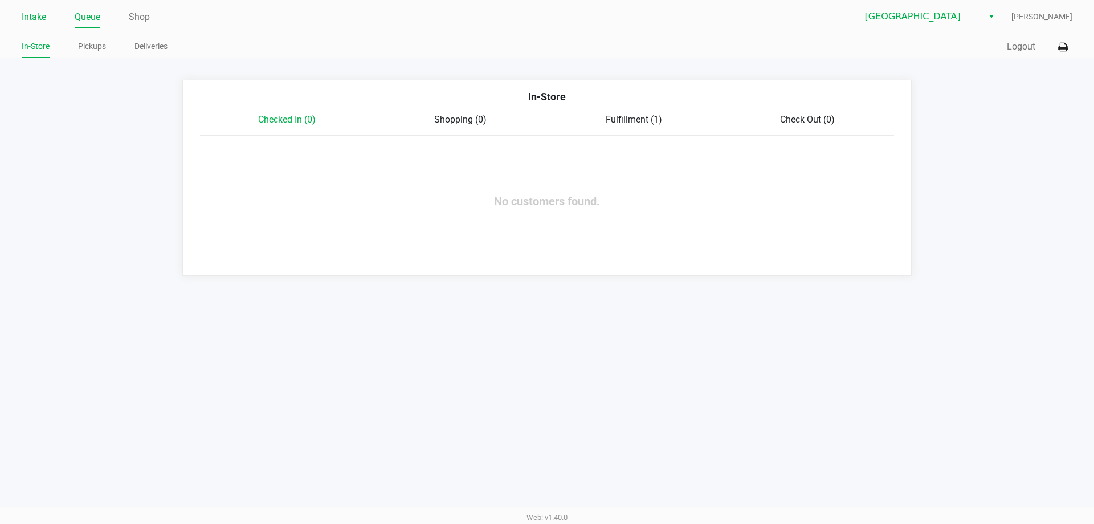
click at [30, 13] on link "Intake" at bounding box center [34, 17] width 25 height 16
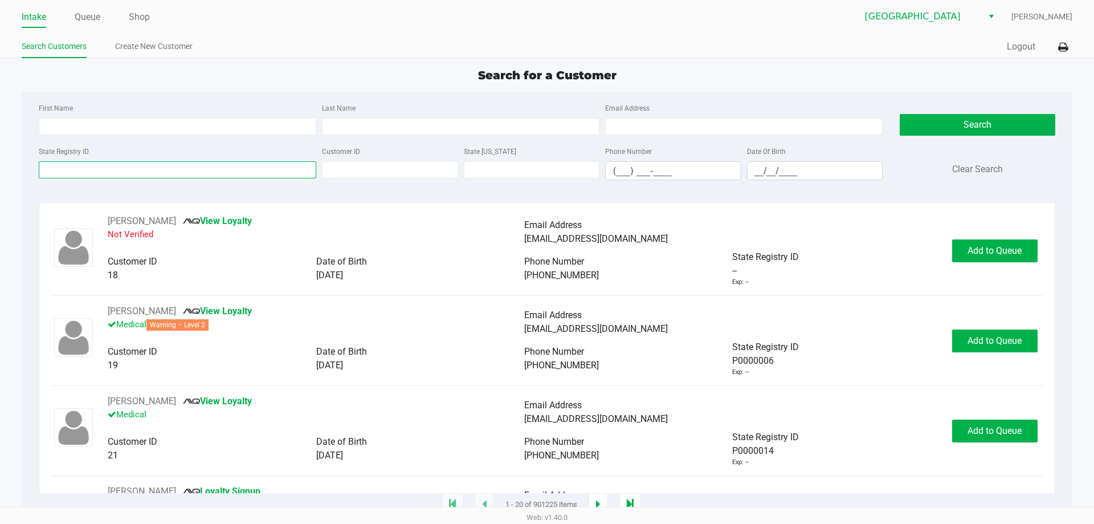
click at [101, 169] on input "State Registry ID" at bounding box center [178, 169] width 278 height 17
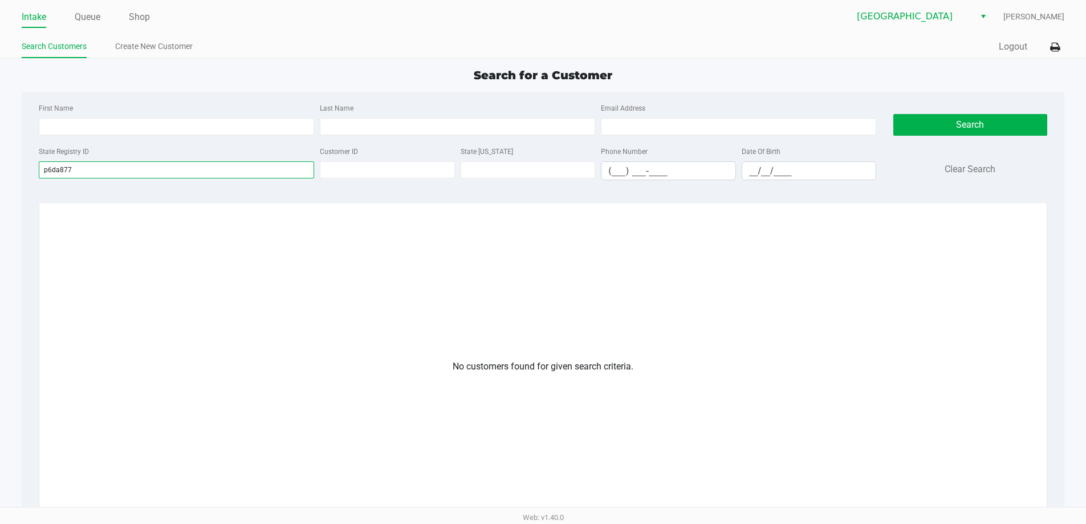
type input "p6da8770"
drag, startPoint x: 97, startPoint y: 169, endPoint x: 26, endPoint y: 172, distance: 71.3
click at [0, 166] on app-all-customers "Search for a Customer First Name Last Name Email Address State Registry ID p6da…" at bounding box center [543, 359] width 1086 height 584
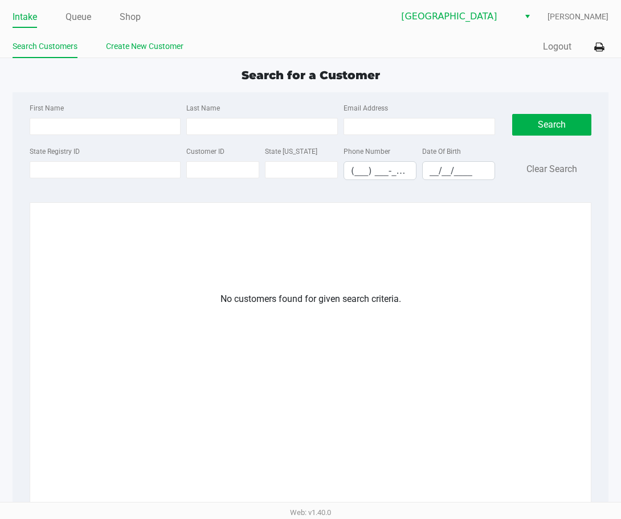
click at [177, 41] on link "Create New Customer" at bounding box center [145, 46] width 78 height 14
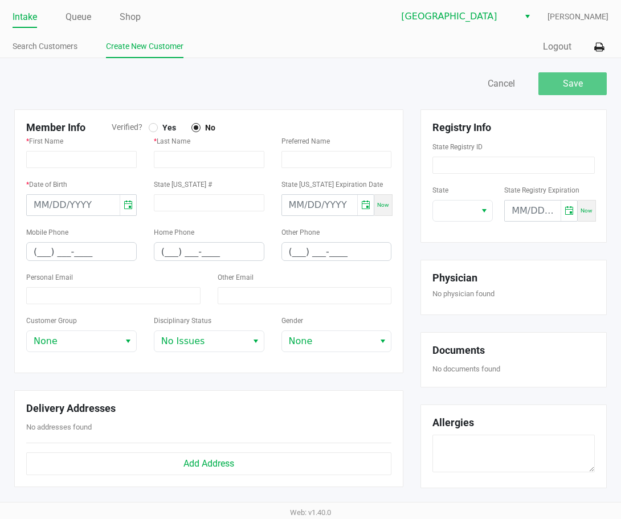
click at [154, 127] on div at bounding box center [153, 127] width 9 height 9
click at [39, 160] on input "text" at bounding box center [81, 159] width 111 height 17
paste input "ALYX"
type input "ALYX"
click at [164, 158] on input "text" at bounding box center [209, 159] width 111 height 17
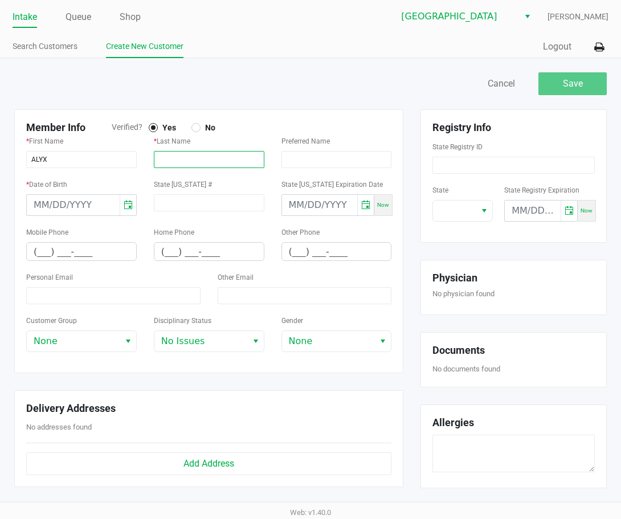
paste input "PUJOL"
type input "PUJOL"
click at [35, 206] on input "month/day/year" at bounding box center [73, 205] width 93 height 21
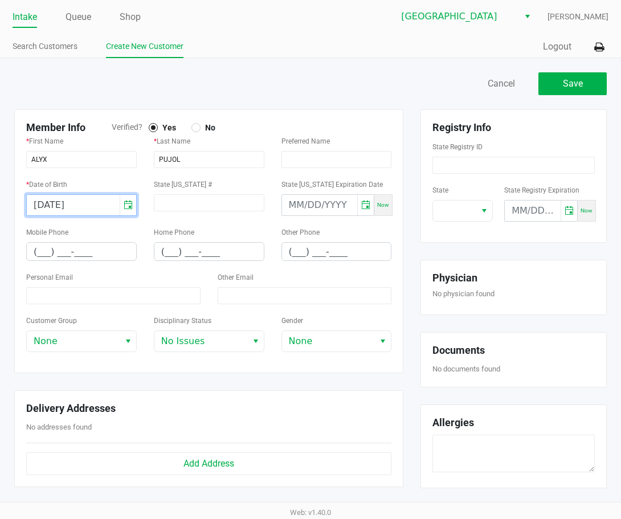
type input "[DATE]"
click at [37, 252] on input "(___) ___-____" at bounding box center [81, 252] width 109 height 18
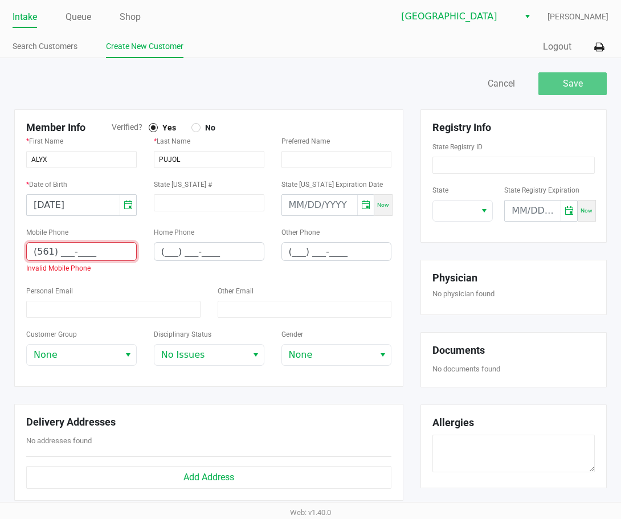
click at [56, 254] on input "(561) ___-____" at bounding box center [81, 252] width 109 height 18
click at [75, 252] on input "(561) 702-____" at bounding box center [81, 252] width 109 height 18
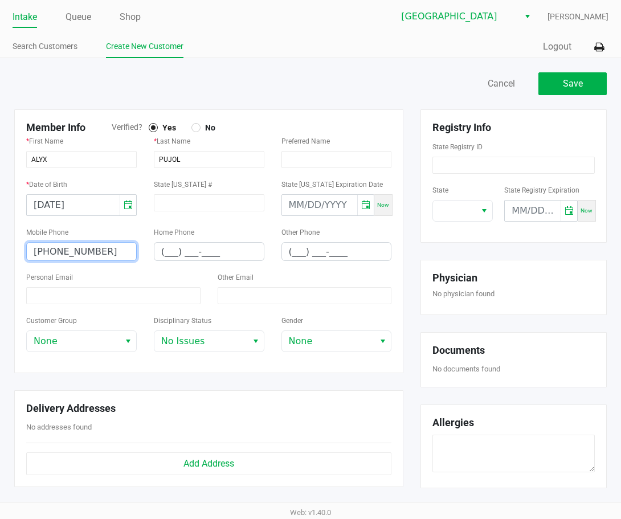
type input "[PHONE_NUMBER]"
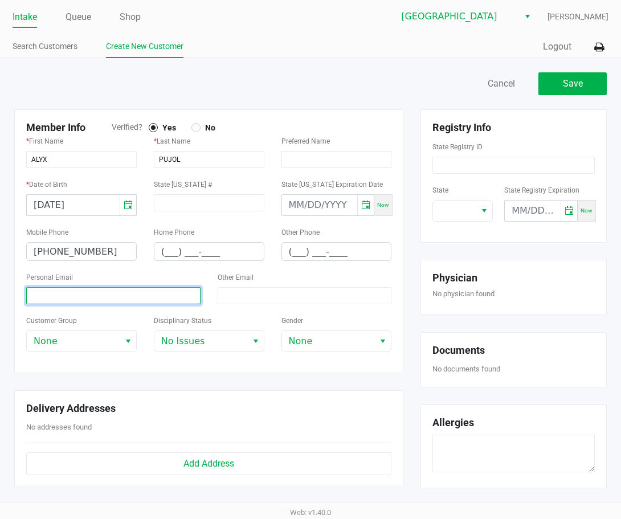
click at [38, 292] on input at bounding box center [113, 295] width 174 height 17
paste input "[EMAIL_ADDRESS][DOMAIN_NAME]"
type input "[EMAIL_ADDRESS][DOMAIN_NAME]"
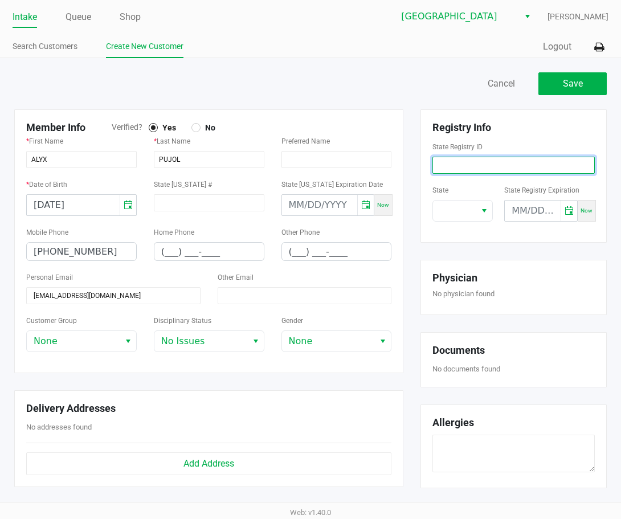
click at [450, 161] on input at bounding box center [514, 165] width 162 height 17
paste input "P6DA8770"
click at [478, 213] on button "Select" at bounding box center [484, 211] width 17 height 21
type input "P6DA8770"
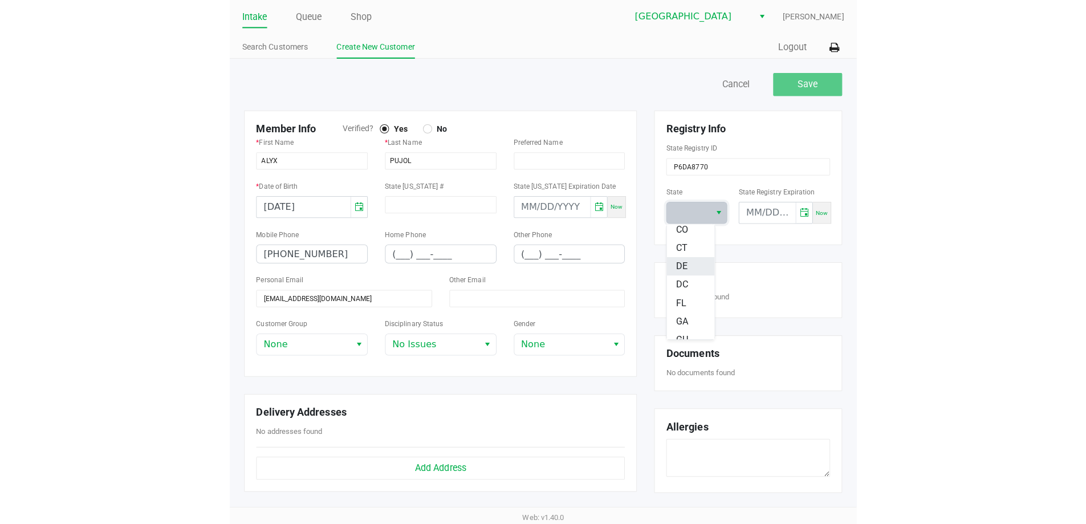
scroll to position [114, 0]
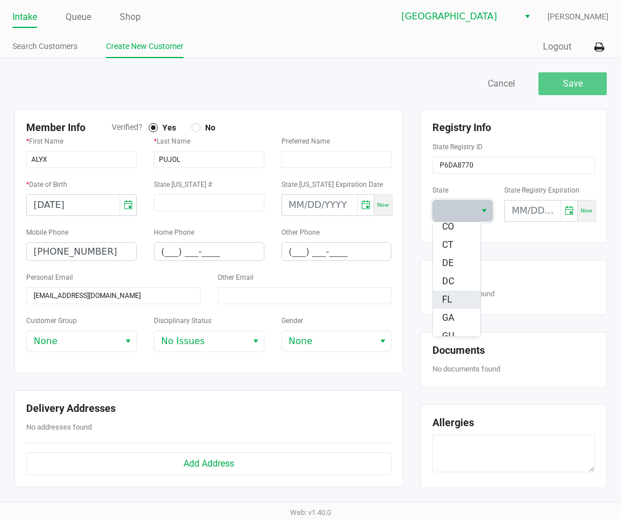
click at [450, 300] on span "FL" at bounding box center [447, 300] width 10 height 14
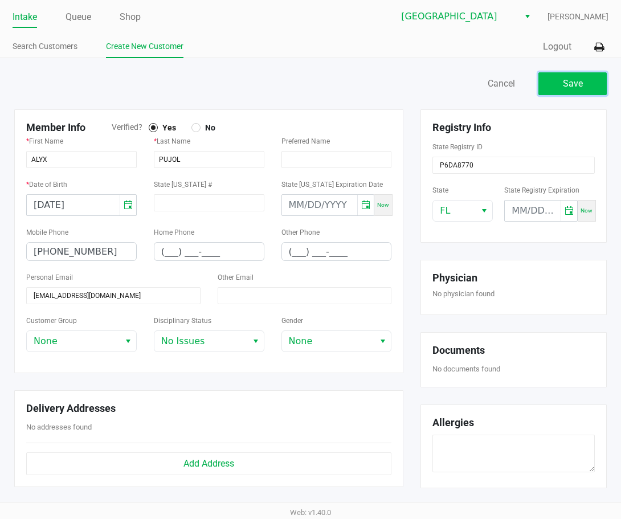
click at [562, 89] on button "Save" at bounding box center [573, 83] width 68 height 23
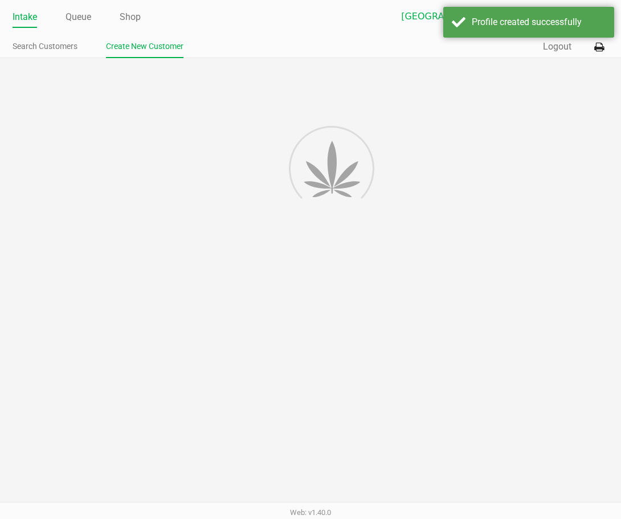
type input "---"
type input "( __) ___-____"
type input "---"
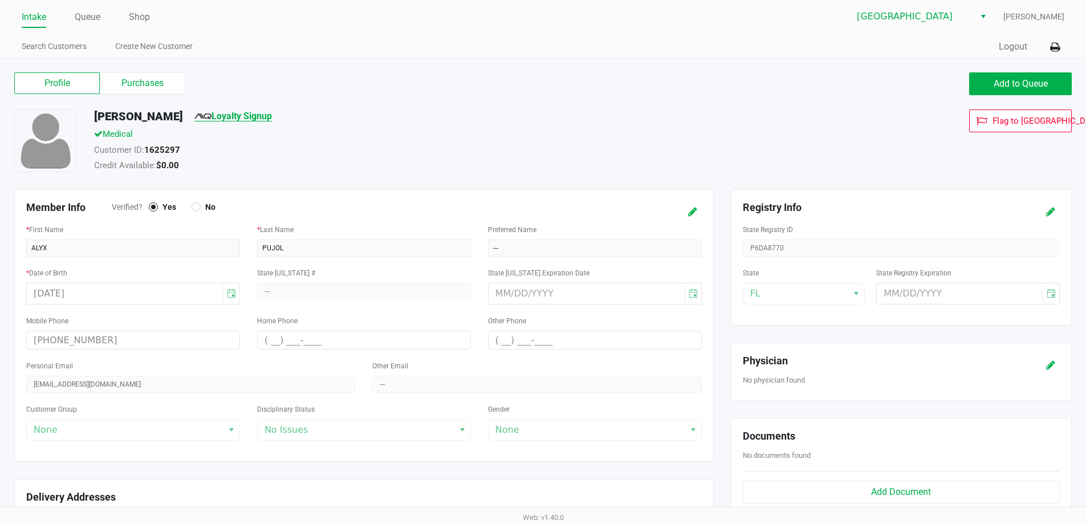
click at [225, 115] on link "Loyalty Signup" at bounding box center [233, 116] width 78 height 11
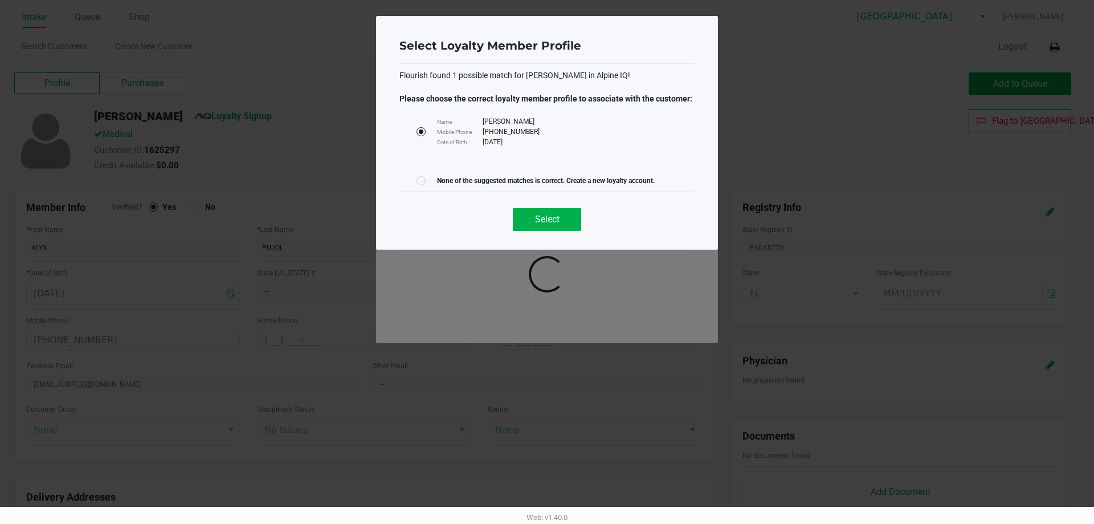
click at [419, 181] on div at bounding box center [421, 180] width 5 height 5
click at [419, 132] on div at bounding box center [421, 131] width 5 height 5
click at [545, 218] on span "Select" at bounding box center [547, 219] width 25 height 11
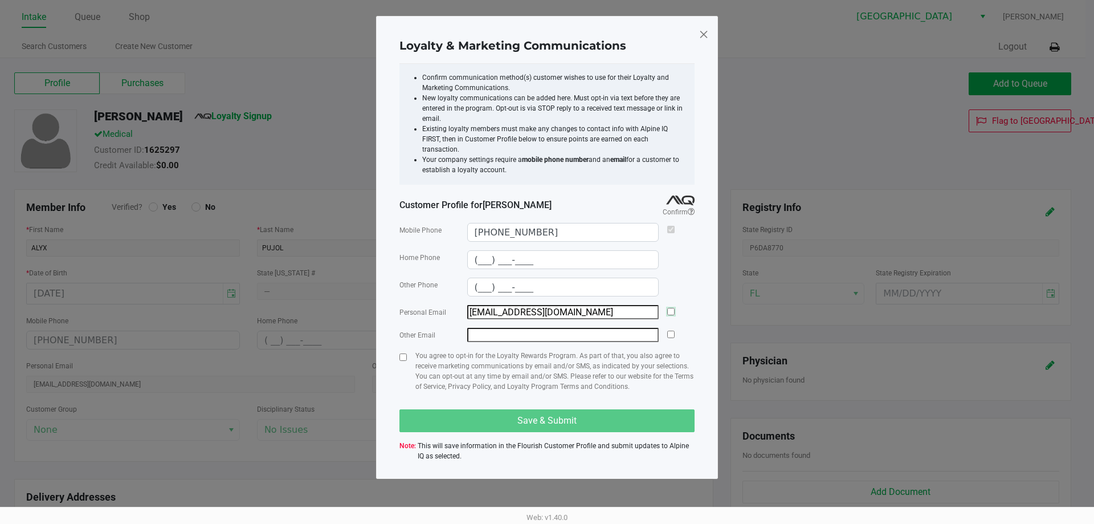
click at [672, 308] on input "checkbox" at bounding box center [670, 311] width 7 height 7
checkbox input "true"
click at [402, 353] on input "checkbox" at bounding box center [402, 356] width 7 height 7
checkbox input "true"
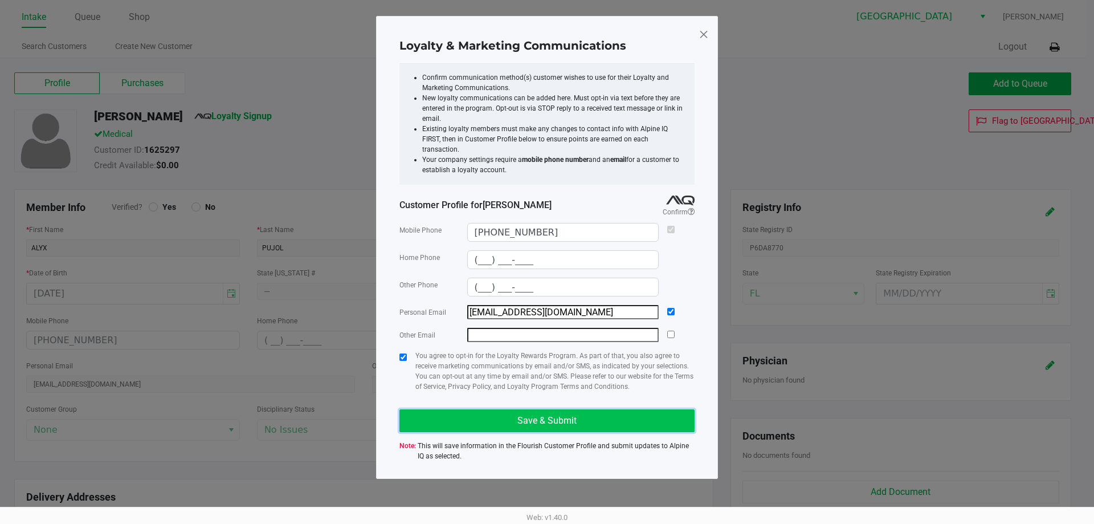
click at [572, 415] on span "Save & Submit" at bounding box center [546, 420] width 59 height 11
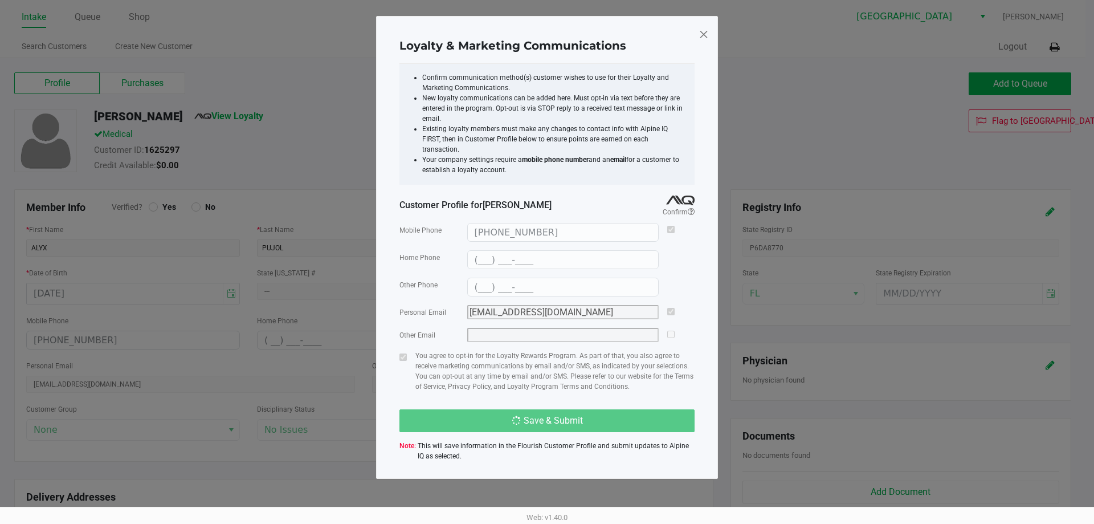
type input "(___) ___-____"
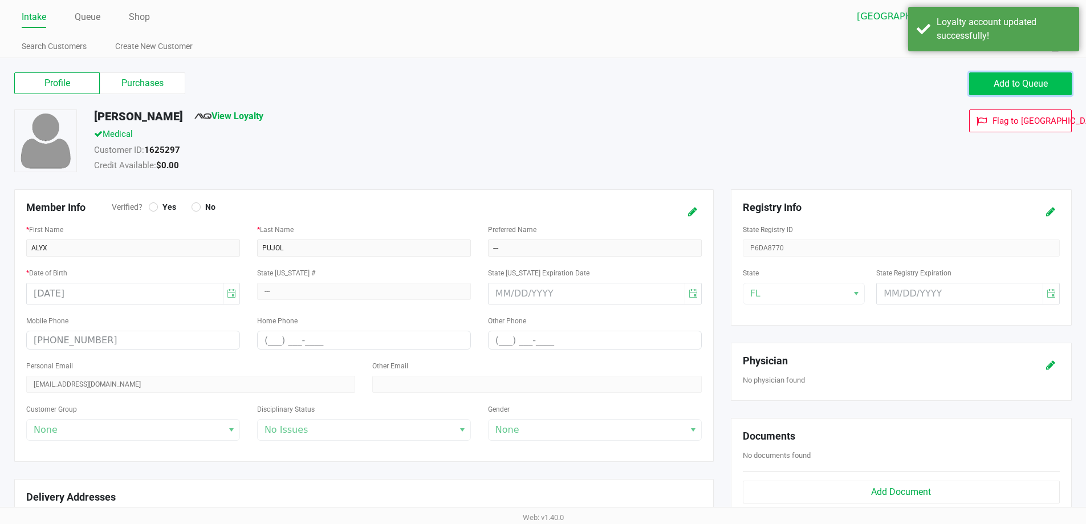
click at [1001, 87] on span "Add to Queue" at bounding box center [1020, 83] width 54 height 11
click at [85, 13] on link "Queue" at bounding box center [88, 17] width 26 height 16
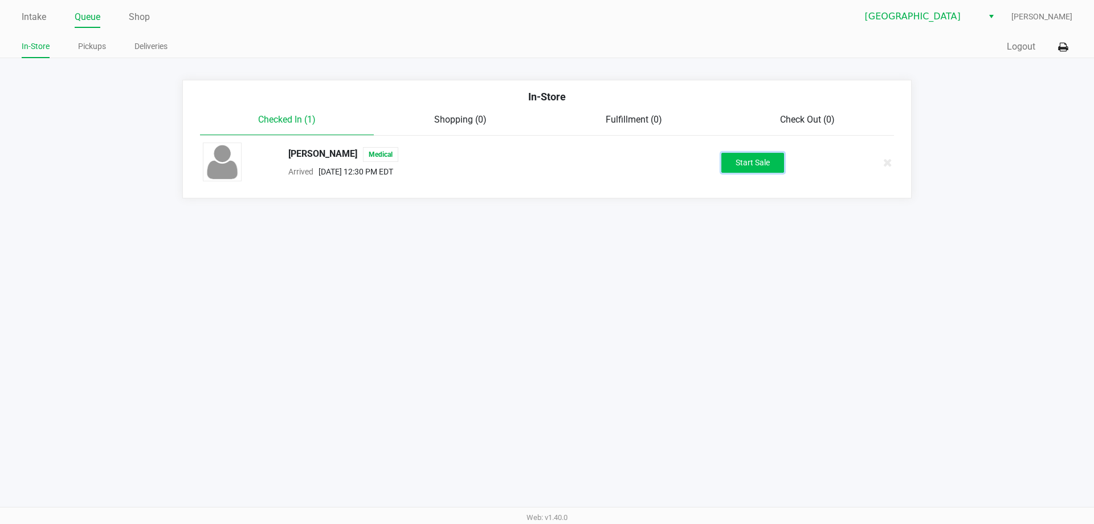
click at [730, 162] on button "Start Sale" at bounding box center [752, 163] width 63 height 20
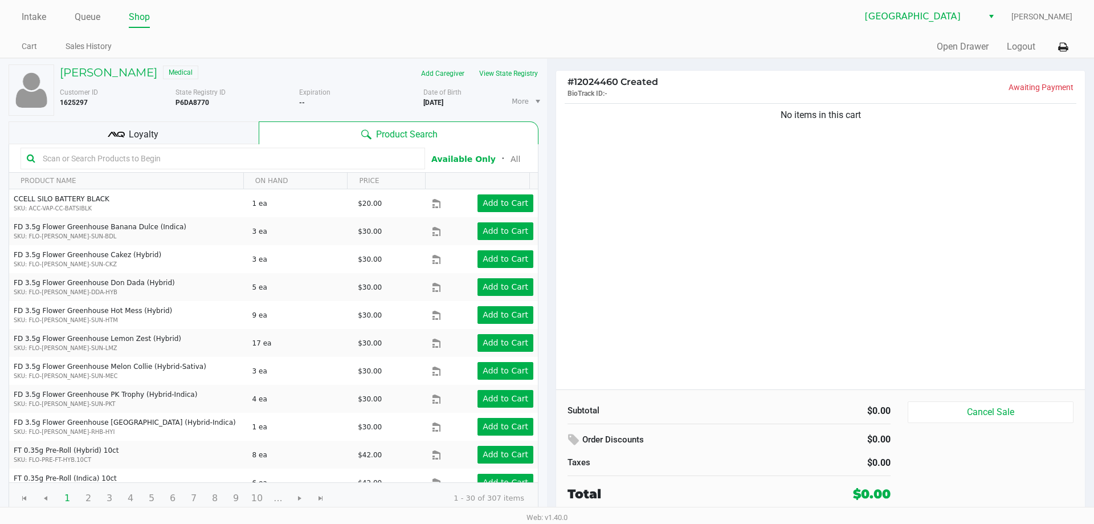
click at [66, 158] on input "text" at bounding box center [228, 158] width 381 height 17
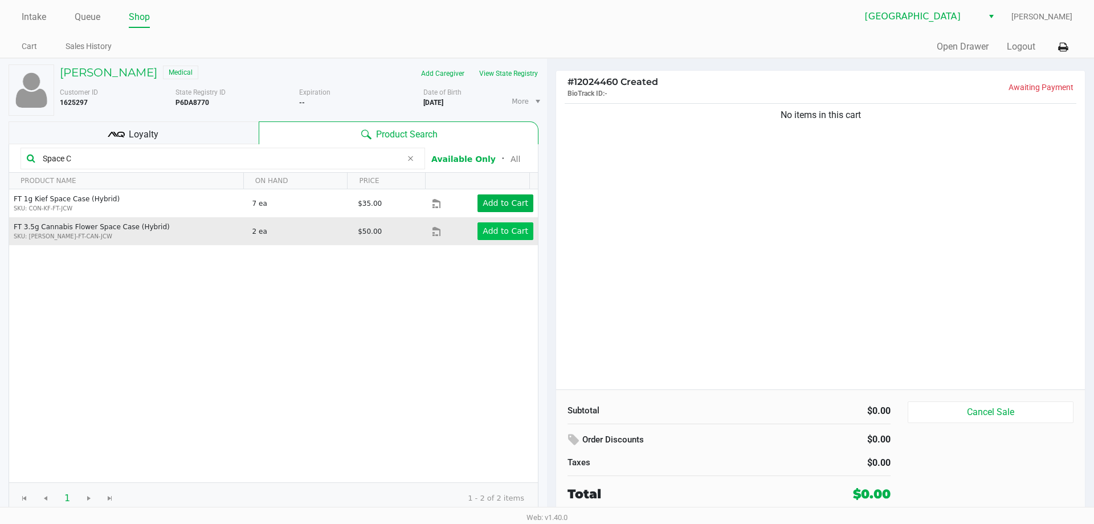
type input "Space C"
click at [478, 239] on button "Add to Cart" at bounding box center [506, 231] width 56 height 18
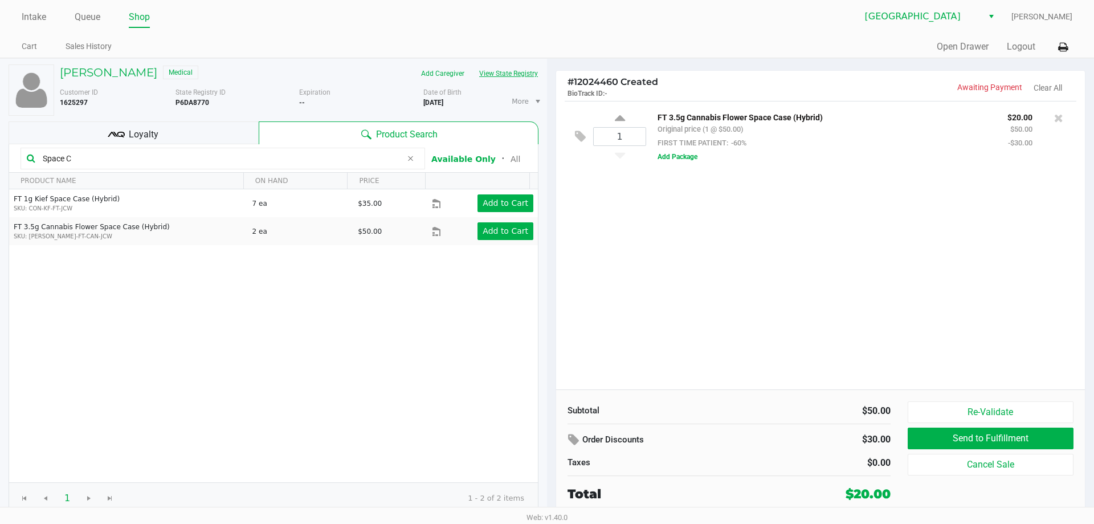
click at [513, 67] on button "View State Registry" at bounding box center [505, 73] width 67 height 18
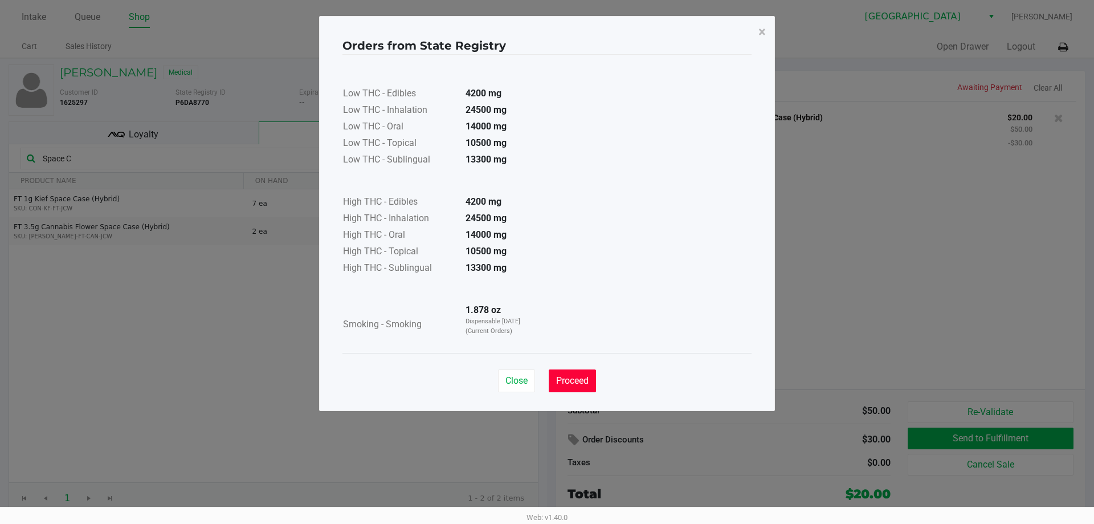
click at [561, 385] on span "Proceed" at bounding box center [572, 380] width 32 height 11
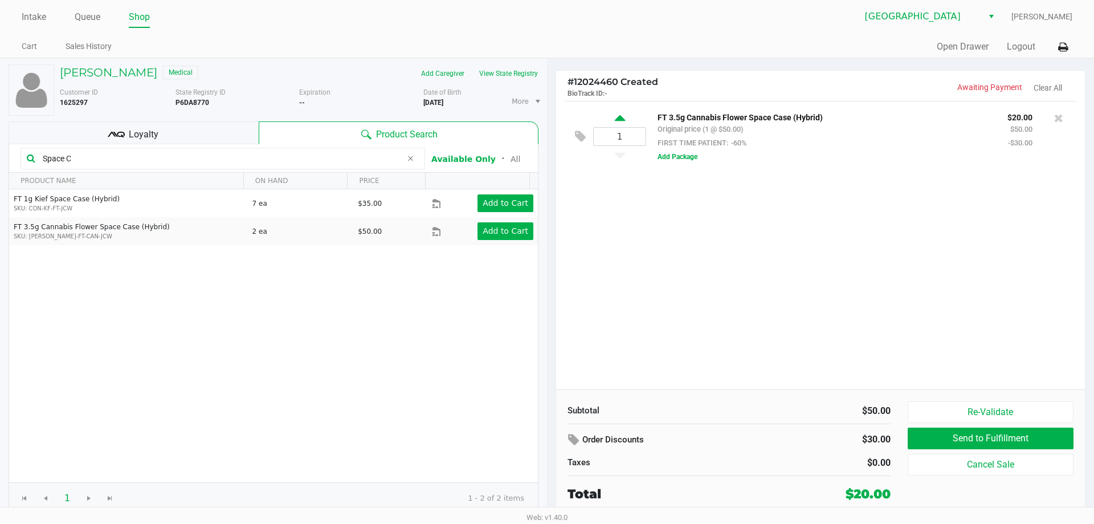
click at [621, 122] on icon at bounding box center [620, 120] width 10 height 14
type input "2"
drag, startPoint x: 100, startPoint y: 155, endPoint x: 0, endPoint y: 141, distance: 101.3
click at [0, 141] on div "[PERSON_NAME] Medical Add Caregiver View State Registry Customer ID 1625297 Sta…" at bounding box center [273, 289] width 547 height 461
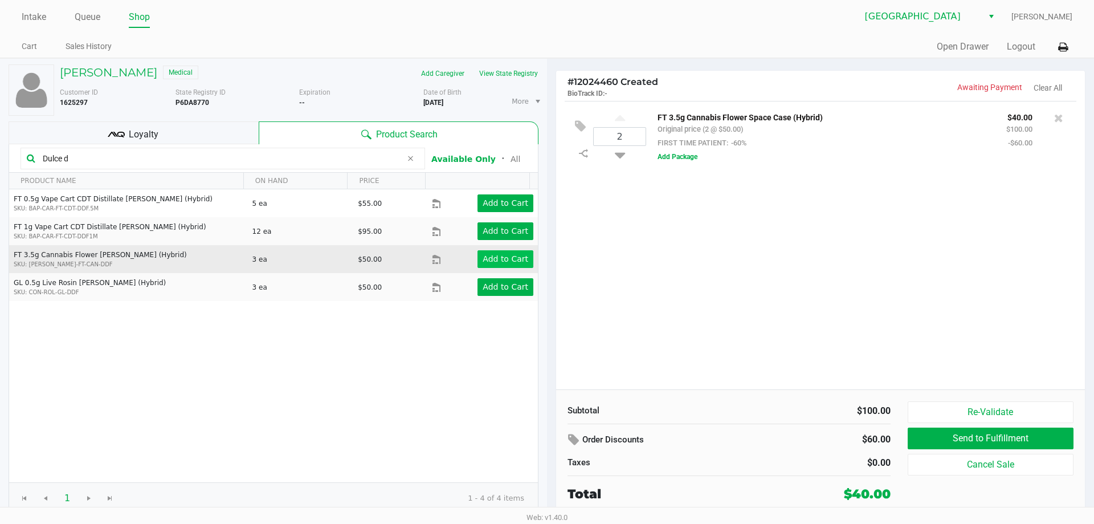
type input "Dulce d"
click at [493, 263] on app-button-loader "Add to Cart" at bounding box center [506, 258] width 46 height 9
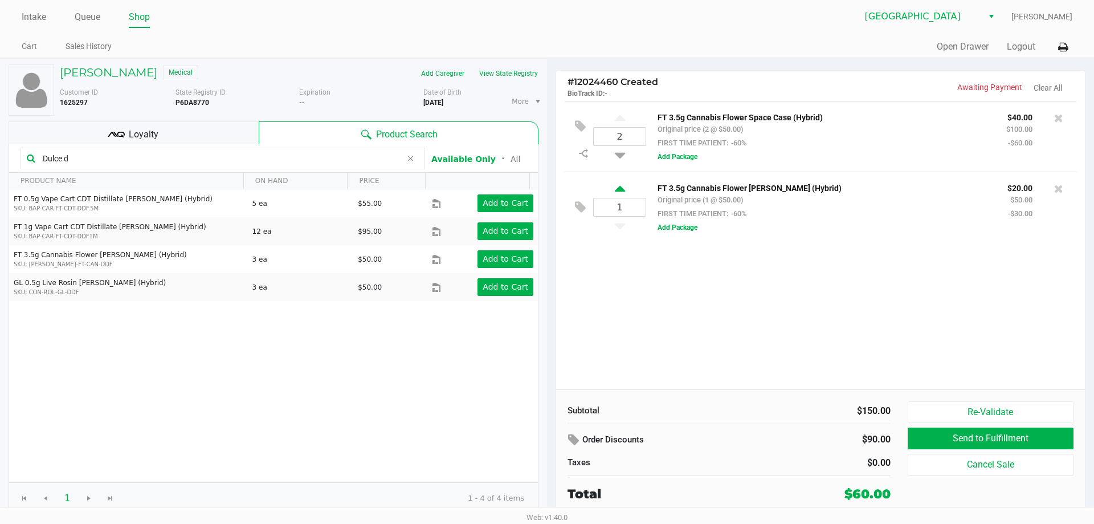
click at [618, 187] on icon at bounding box center [620, 190] width 10 height 14
type input "2"
click at [621, 188] on icon at bounding box center [620, 190] width 10 height 14
type input "3"
click at [960, 439] on button "Send to Fulfillment" at bounding box center [991, 438] width 166 height 22
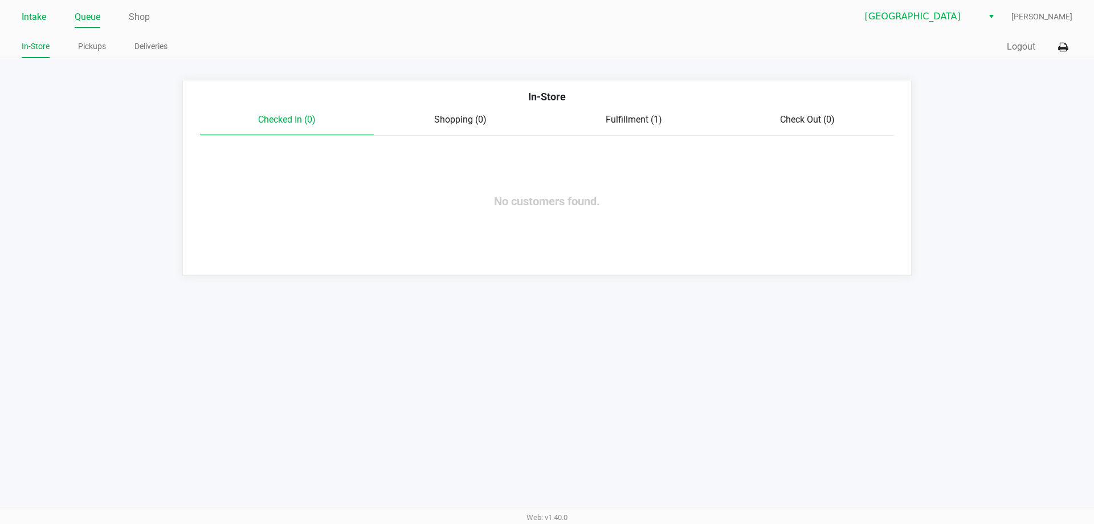
click at [40, 15] on link "Intake" at bounding box center [34, 17] width 25 height 16
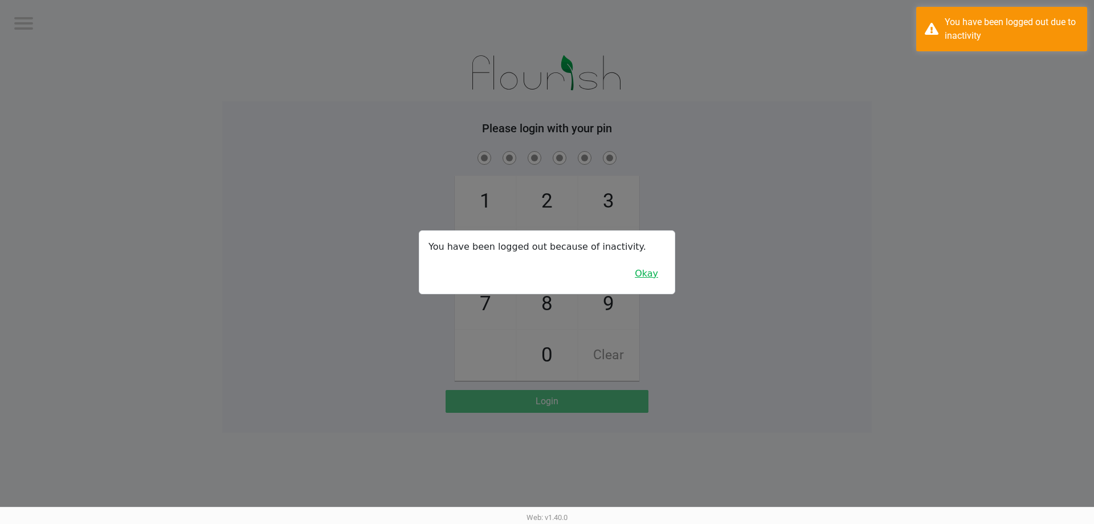
click at [640, 272] on button "Okay" at bounding box center [646, 274] width 38 height 22
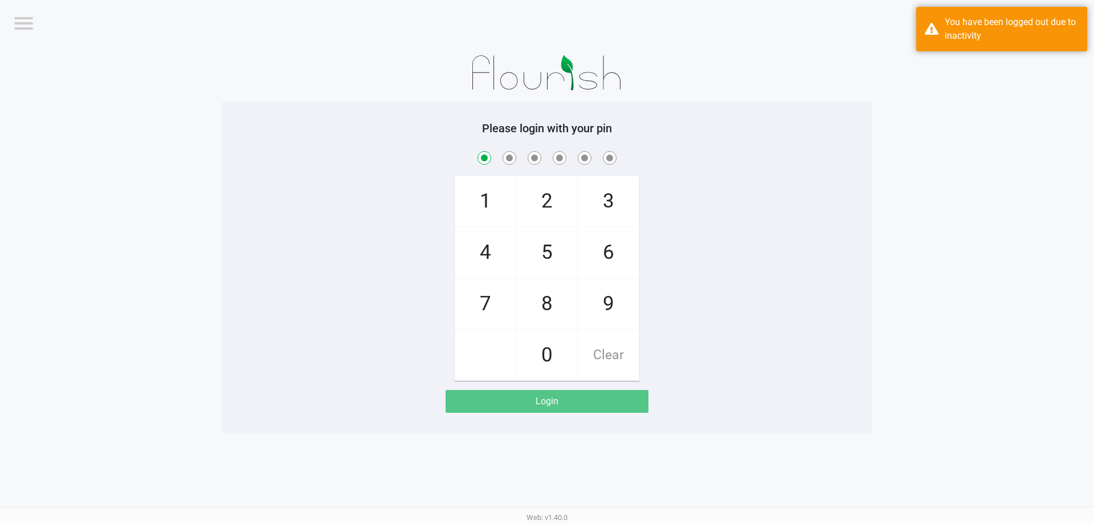
checkbox input "true"
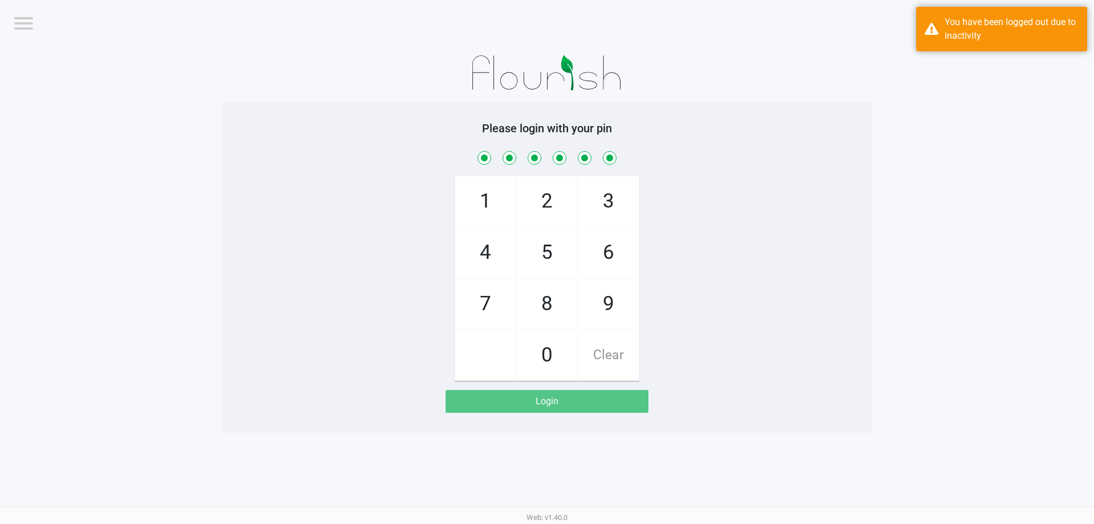
checkbox input "true"
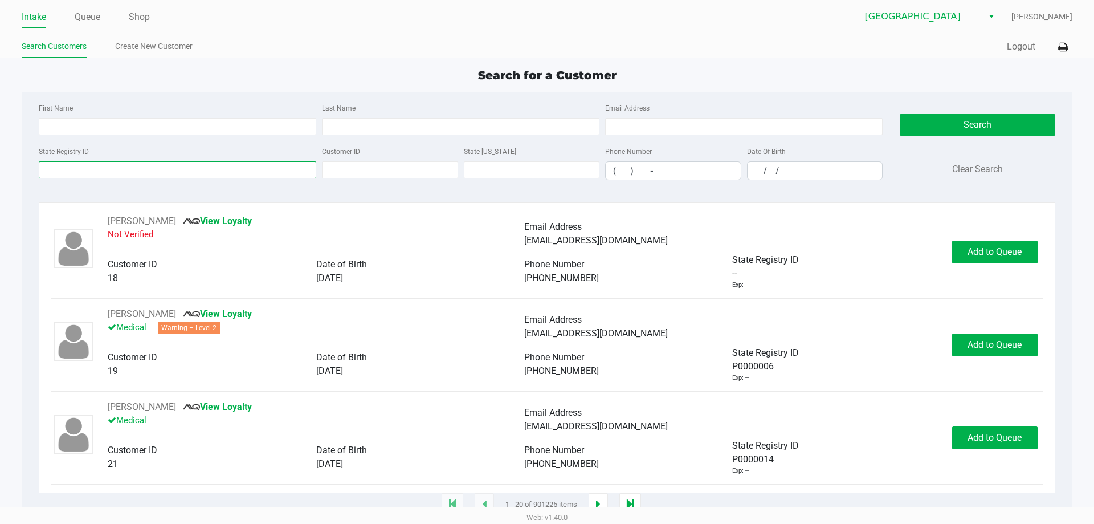
click at [96, 173] on input "State Registry ID" at bounding box center [178, 169] width 278 height 17
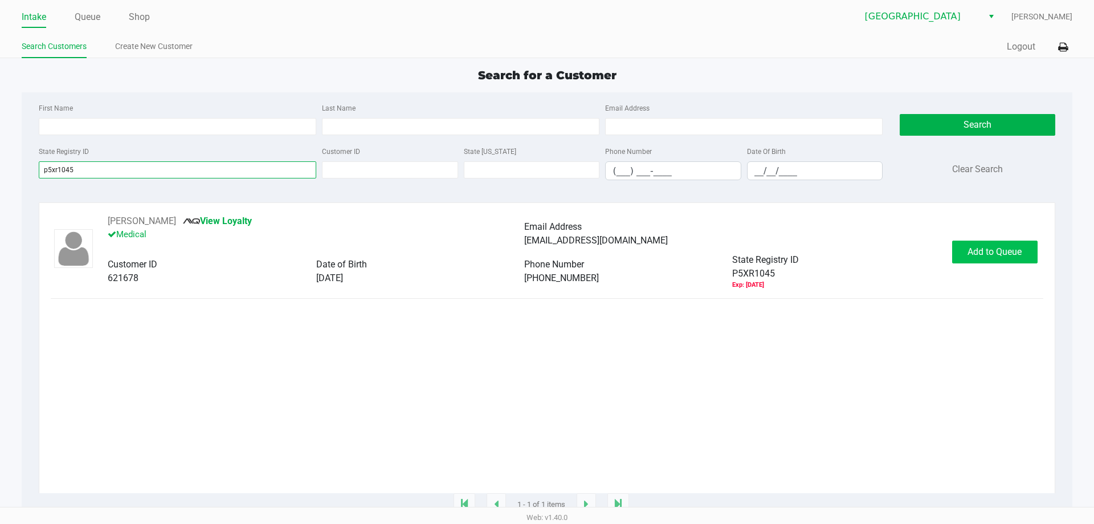
type input "p5xr1045"
click at [964, 250] on button "Add to Queue" at bounding box center [994, 251] width 85 height 23
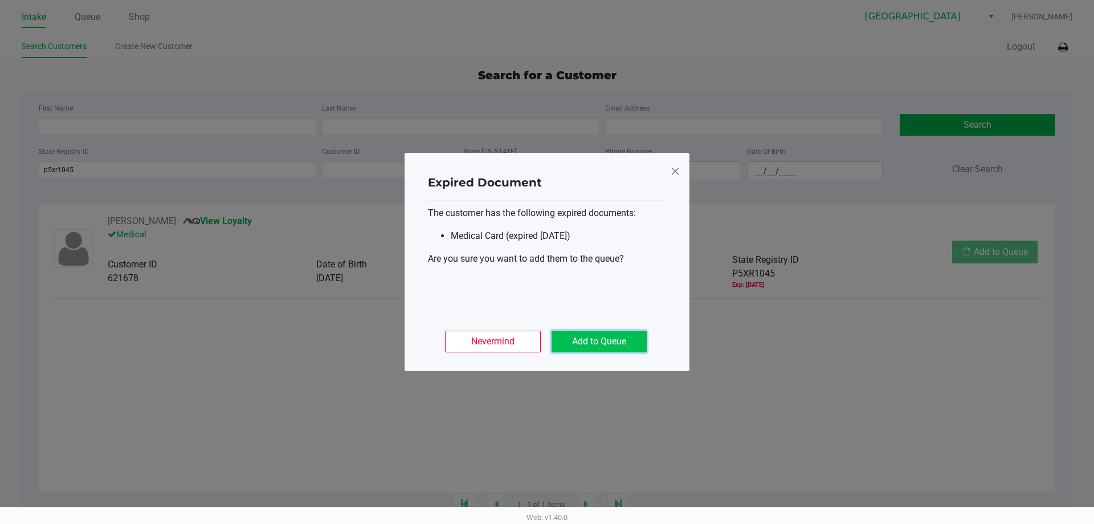
click at [601, 340] on button "Add to Queue" at bounding box center [599, 342] width 95 height 22
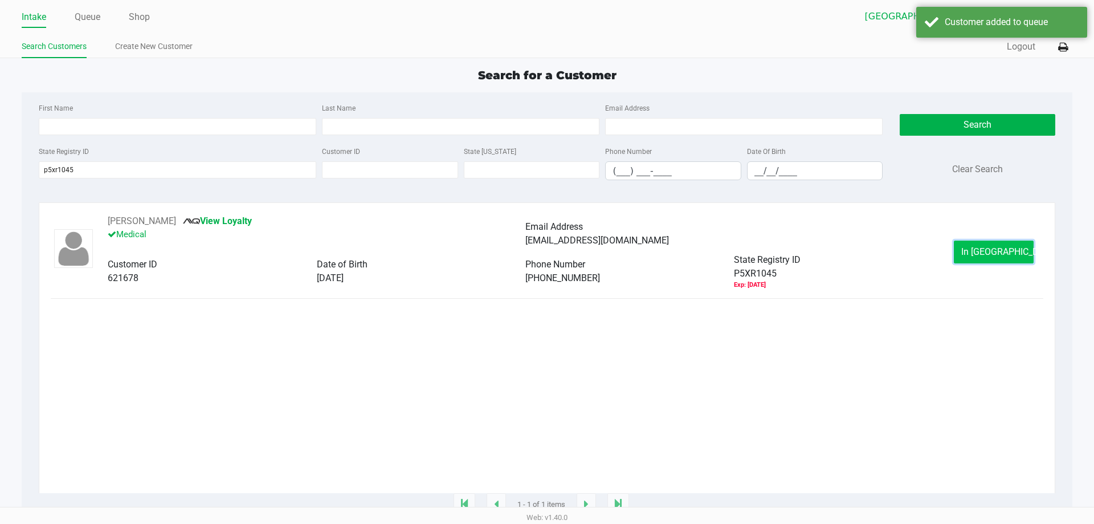
click at [1000, 254] on span "In [GEOGRAPHIC_DATA]" at bounding box center [1009, 251] width 96 height 11
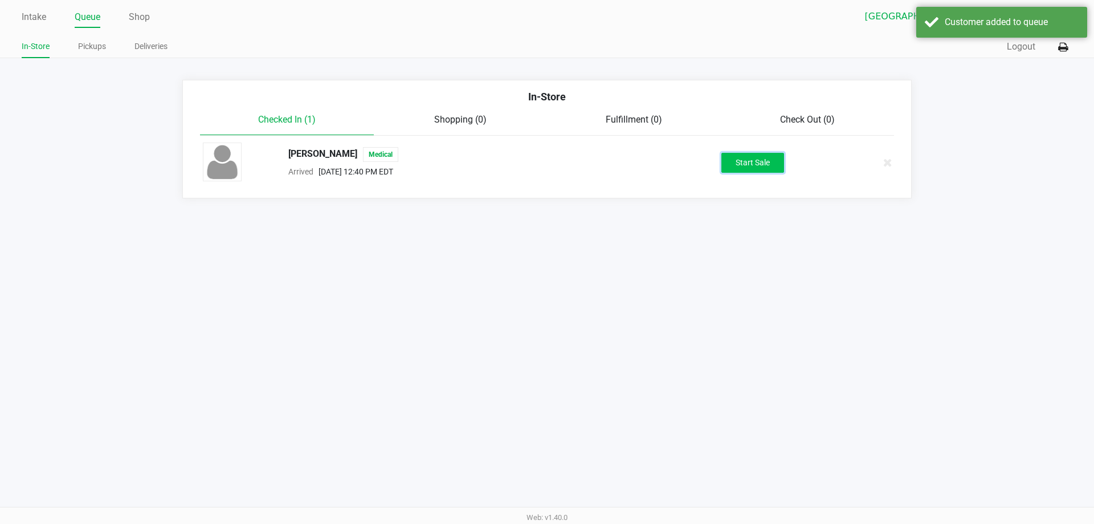
click at [770, 160] on button "Start Sale" at bounding box center [752, 163] width 63 height 20
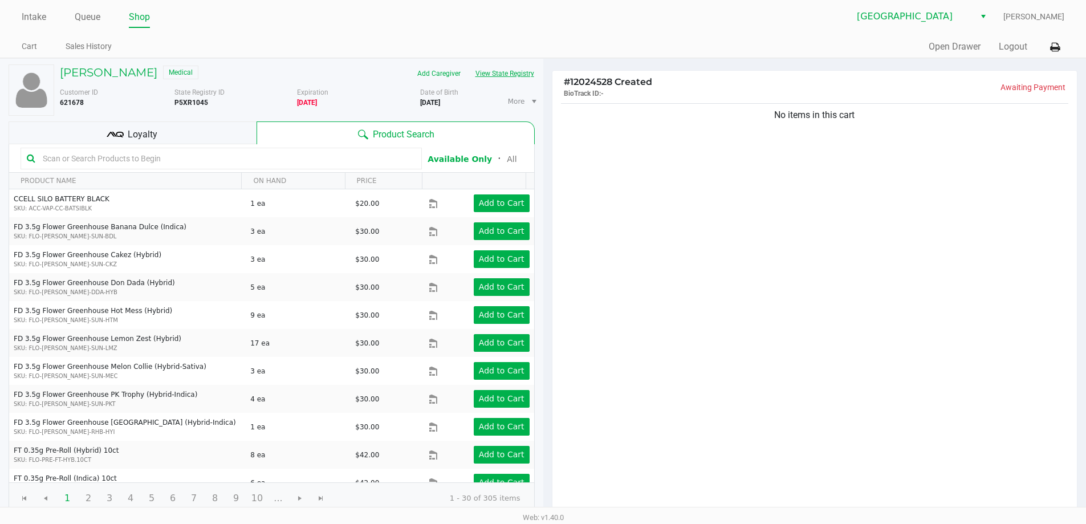
click at [507, 71] on button "View State Registry" at bounding box center [501, 73] width 67 height 18
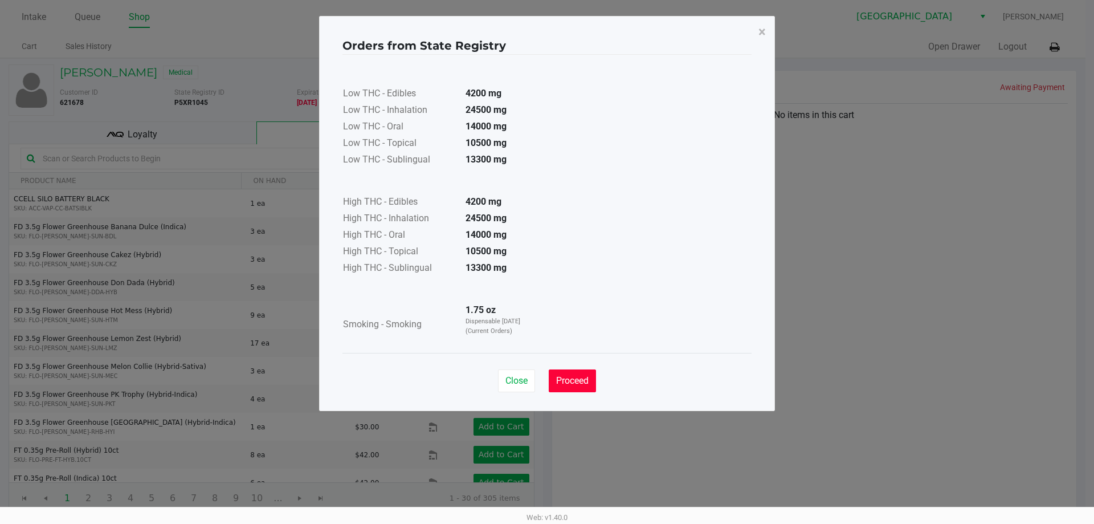
click at [580, 383] on span "Proceed" at bounding box center [572, 380] width 32 height 11
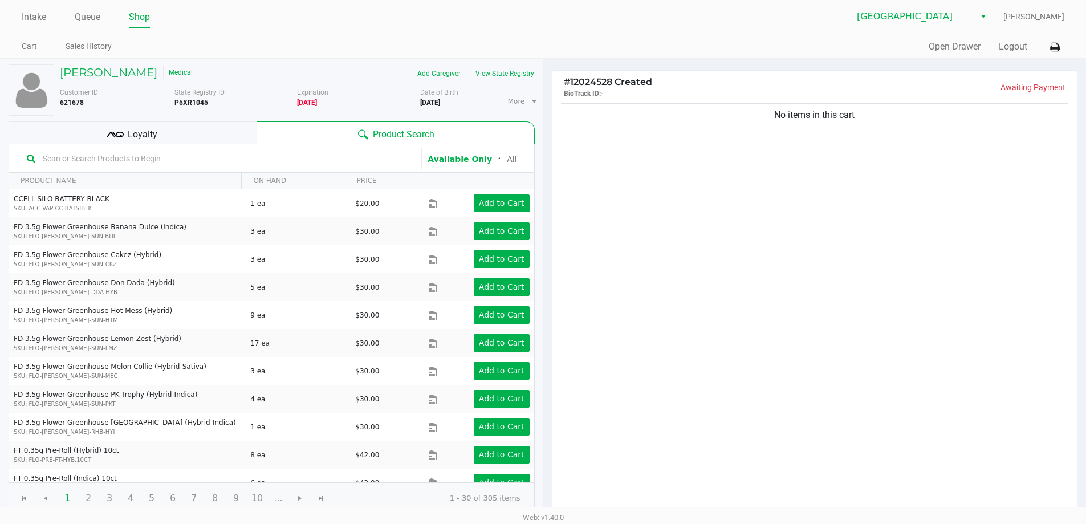
drag, startPoint x: 56, startPoint y: 157, endPoint x: 60, endPoint y: 149, distance: 8.7
click at [57, 157] on input "text" at bounding box center [226, 158] width 377 height 17
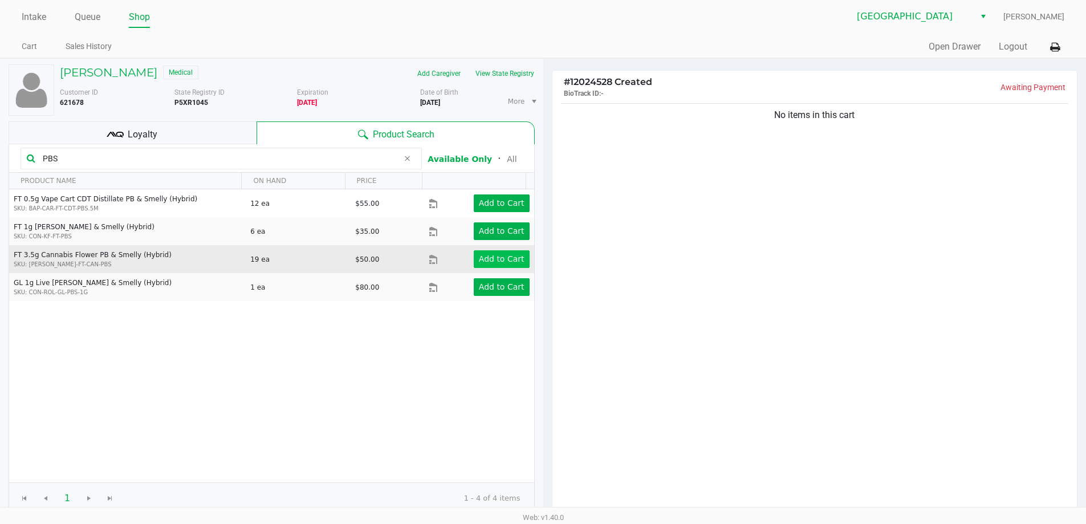
type input "PBS"
click at [496, 256] on app-button-loader "Add to Cart" at bounding box center [502, 258] width 46 height 9
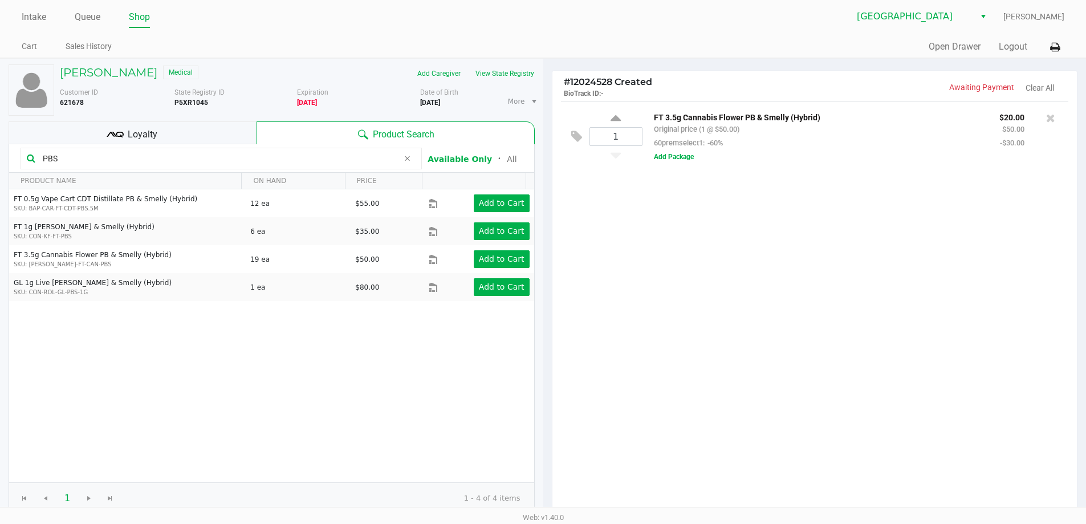
drag, startPoint x: 80, startPoint y: 156, endPoint x: 0, endPoint y: 71, distance: 116.5
click at [0, 158] on div "[PERSON_NAME] Medical Add Caregiver View State Registry Customer ID 621678 Stat…" at bounding box center [271, 350] width 543 height 582
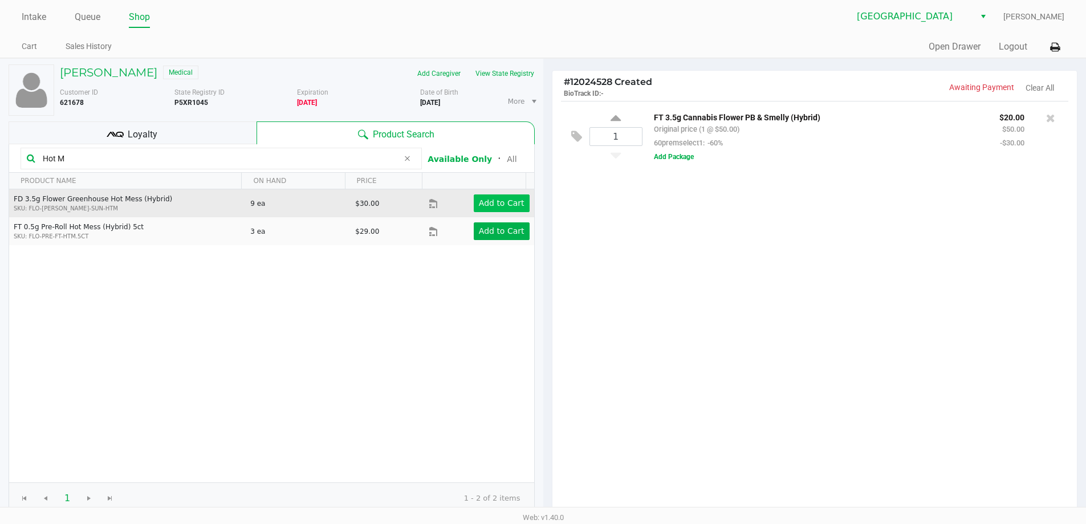
type input "Hot M"
click at [498, 205] on app-button-loader "Add to Cart" at bounding box center [502, 202] width 46 height 9
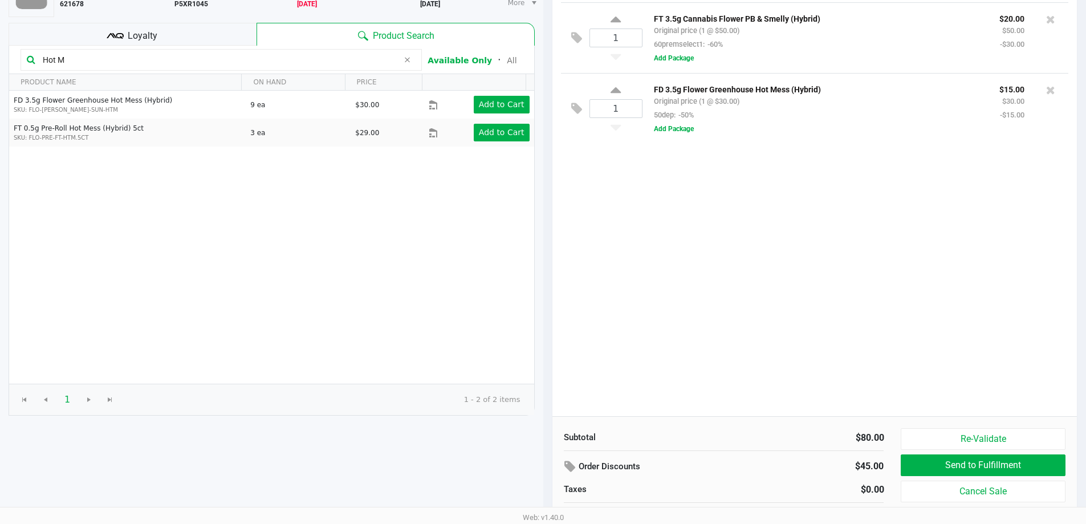
scroll to position [117, 0]
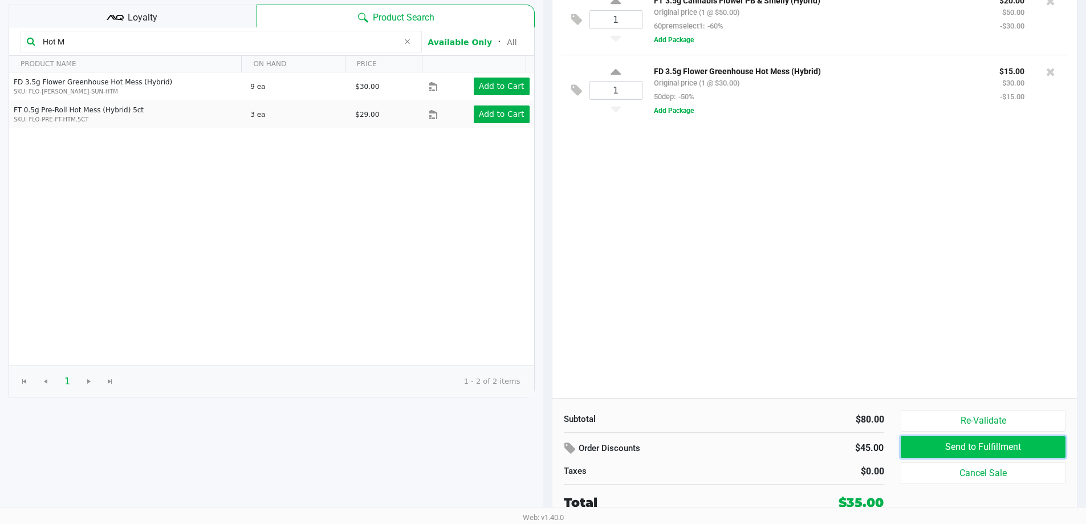
click at [964, 447] on button "Send to Fulfillment" at bounding box center [982, 447] width 164 height 22
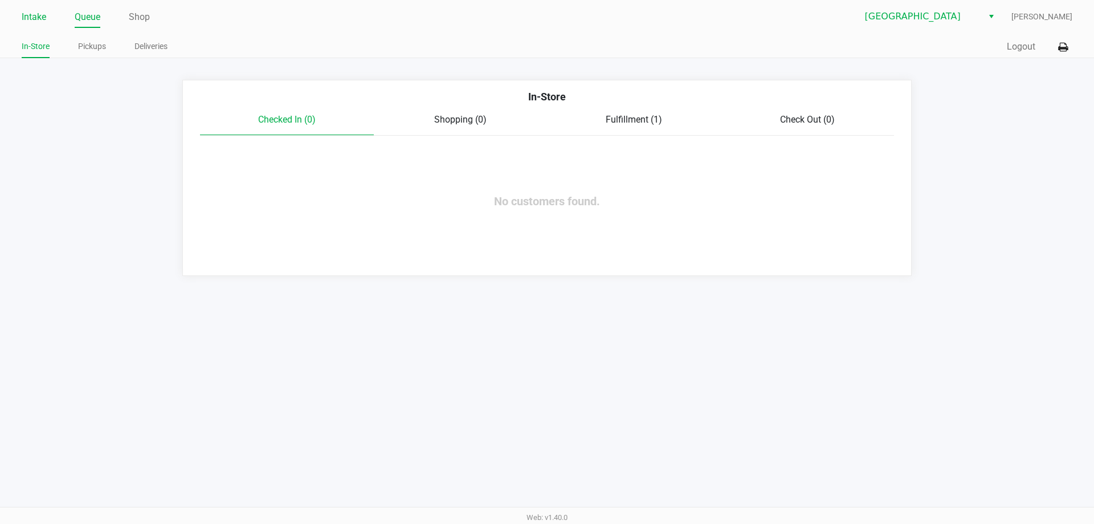
click at [41, 18] on link "Intake" at bounding box center [34, 17] width 25 height 16
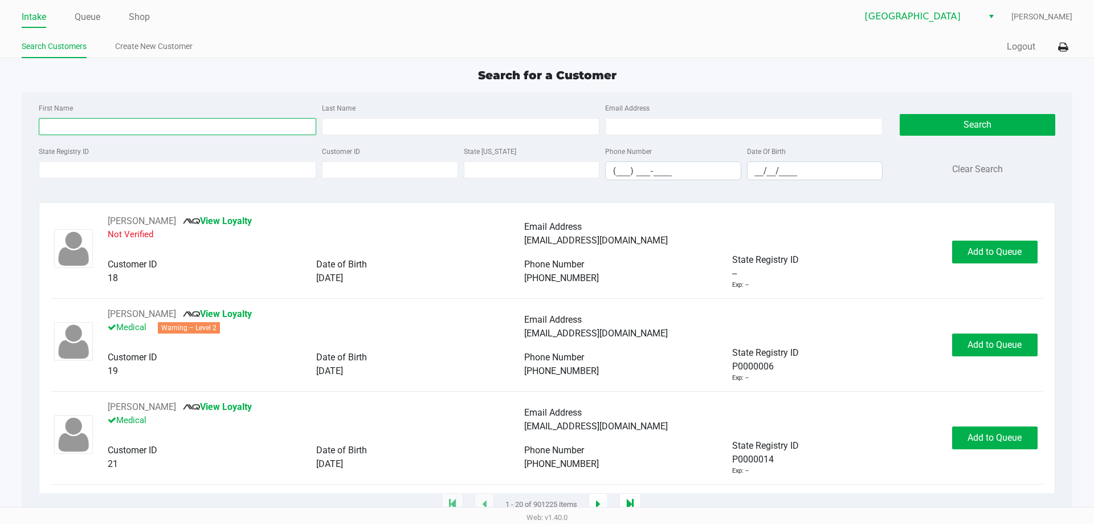
click at [76, 131] on input "First Name" at bounding box center [178, 126] width 278 height 17
type input "[PERSON_NAME]"
click at [335, 130] on input "Last Name" at bounding box center [461, 126] width 278 height 17
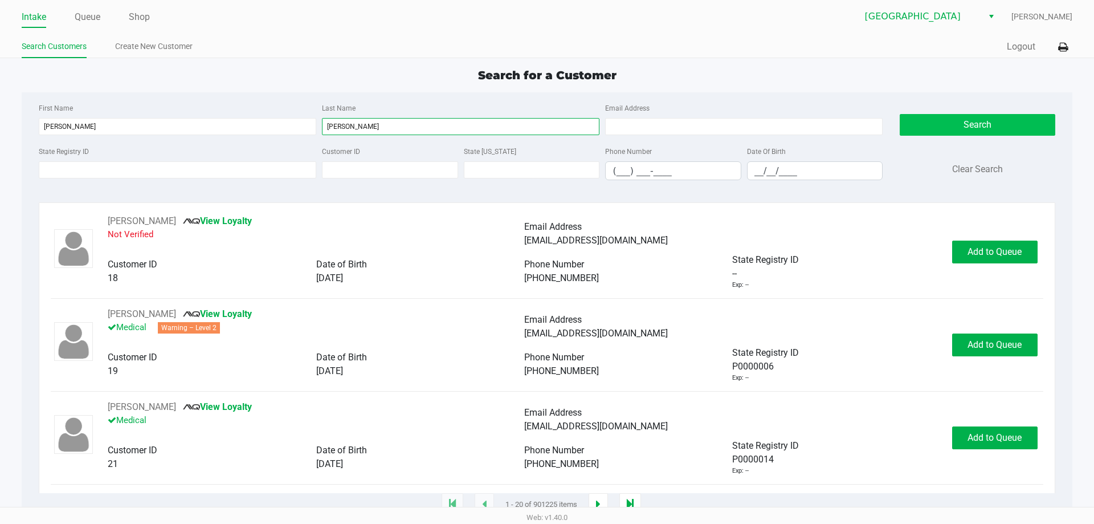
type input "[PERSON_NAME]"
click at [974, 114] on button "Search" at bounding box center [977, 125] width 155 height 22
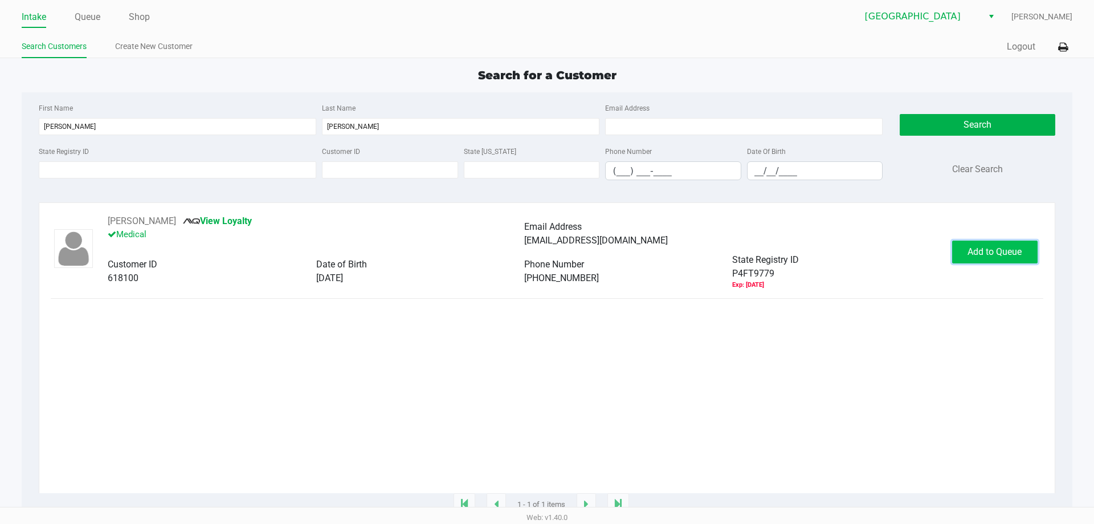
click at [989, 251] on span "Add to Queue" at bounding box center [995, 251] width 54 height 11
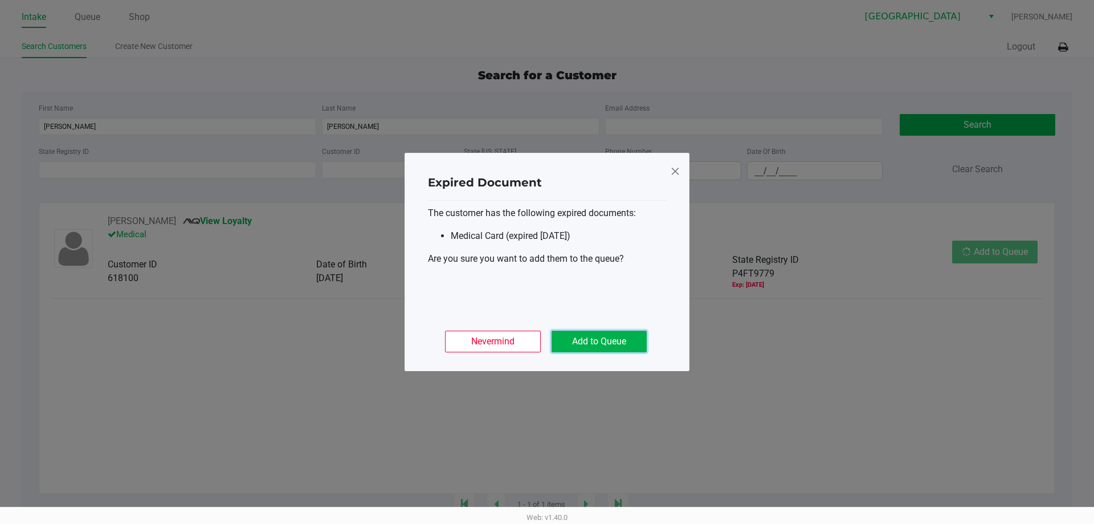
click at [566, 345] on button "Add to Queue" at bounding box center [599, 342] width 95 height 22
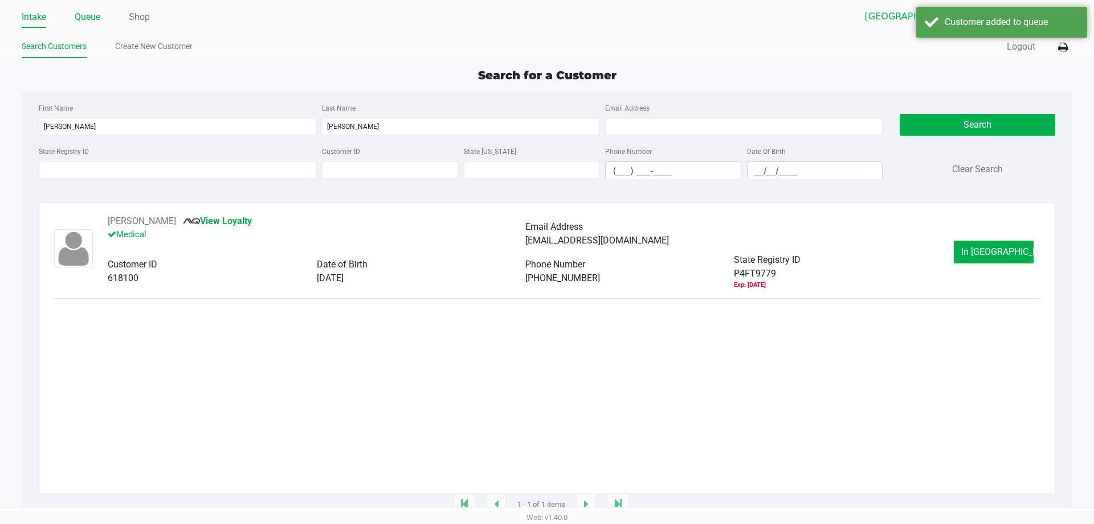
click at [87, 21] on link "Queue" at bounding box center [88, 17] width 26 height 16
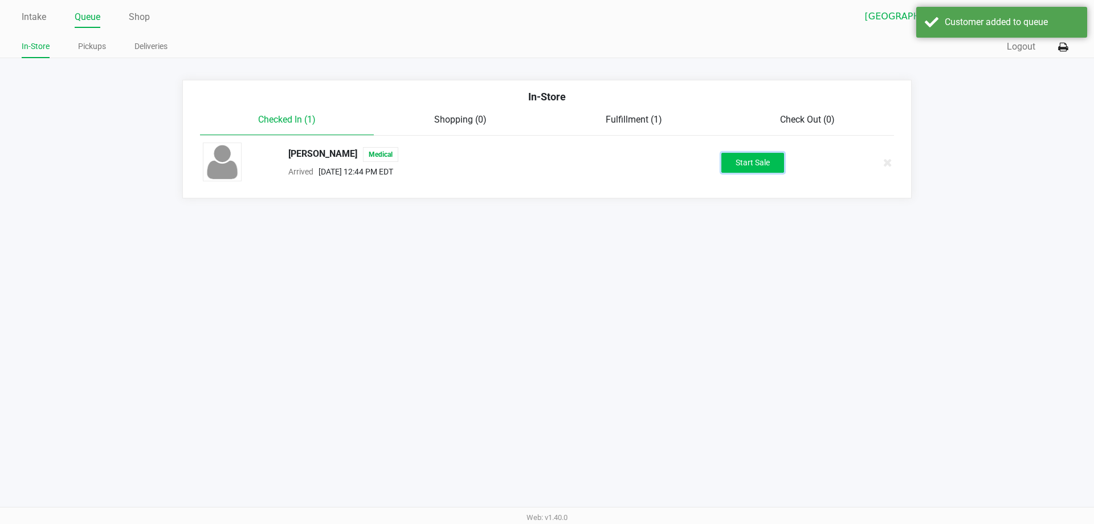
click at [751, 169] on button "Start Sale" at bounding box center [752, 163] width 63 height 20
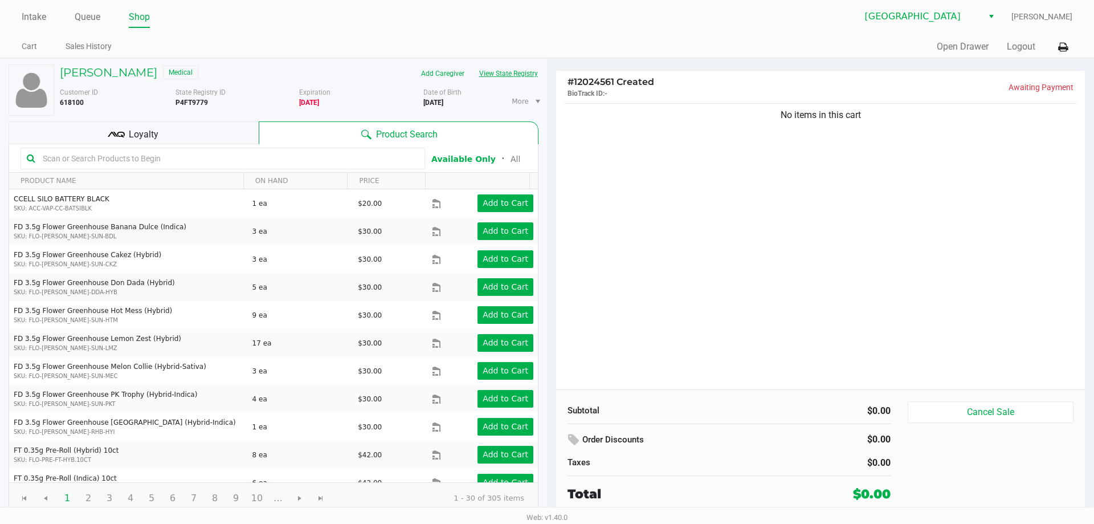
click at [522, 71] on button "View State Registry" at bounding box center [505, 73] width 67 height 18
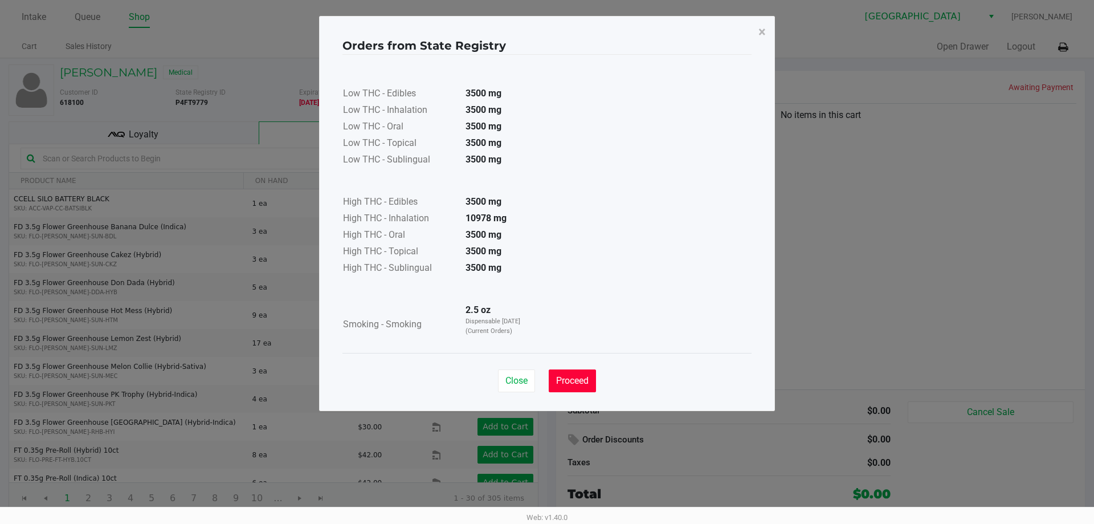
drag, startPoint x: 566, startPoint y: 381, endPoint x: 256, endPoint y: 17, distance: 478.6
click at [567, 380] on span "Proceed" at bounding box center [572, 380] width 32 height 11
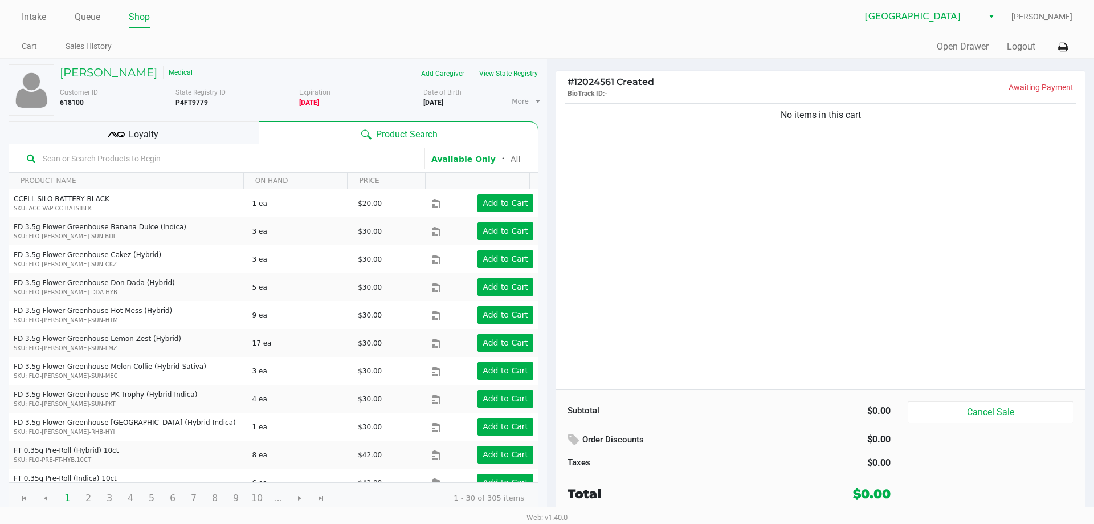
drag, startPoint x: 54, startPoint y: 160, endPoint x: 40, endPoint y: 161, distance: 13.2
click at [54, 160] on input "text" at bounding box center [228, 158] width 381 height 17
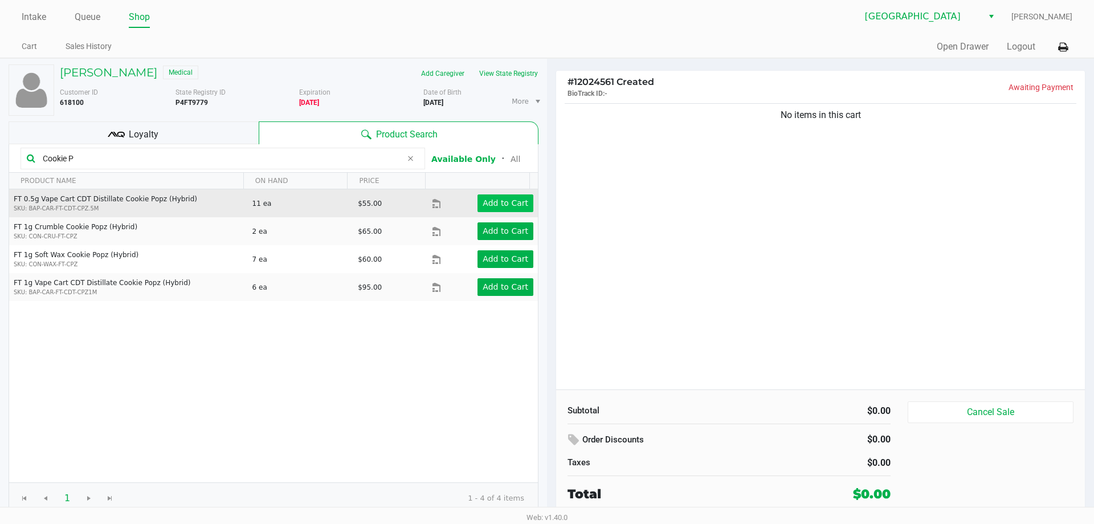
type input "Cookie P"
click at [491, 199] on app-button-loader "Add to Cart" at bounding box center [506, 202] width 46 height 9
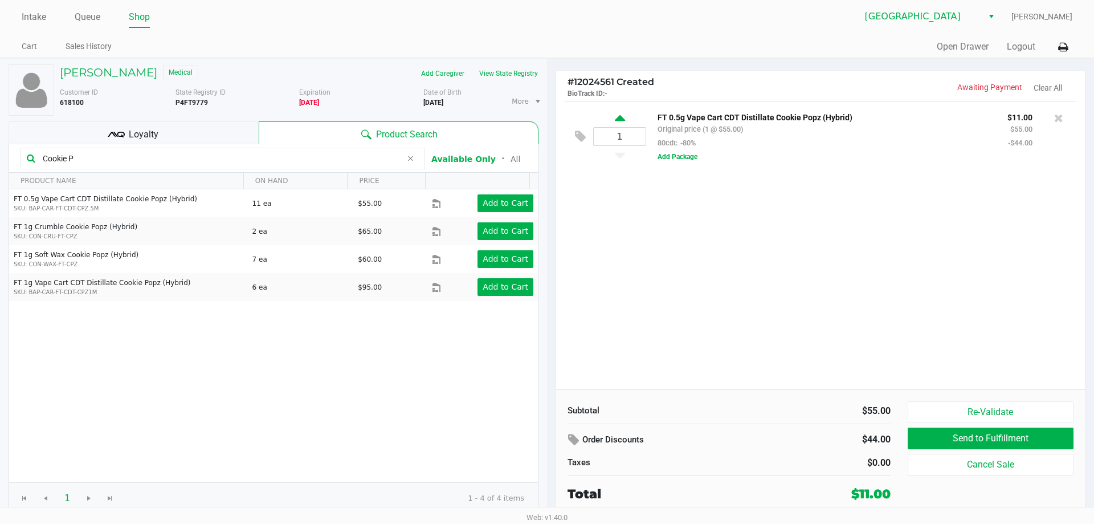
click at [623, 122] on icon at bounding box center [620, 120] width 10 height 14
type input "2"
click at [621, 122] on icon at bounding box center [620, 120] width 10 height 14
type input "3"
click at [941, 434] on button "Send to Fulfillment" at bounding box center [991, 438] width 166 height 22
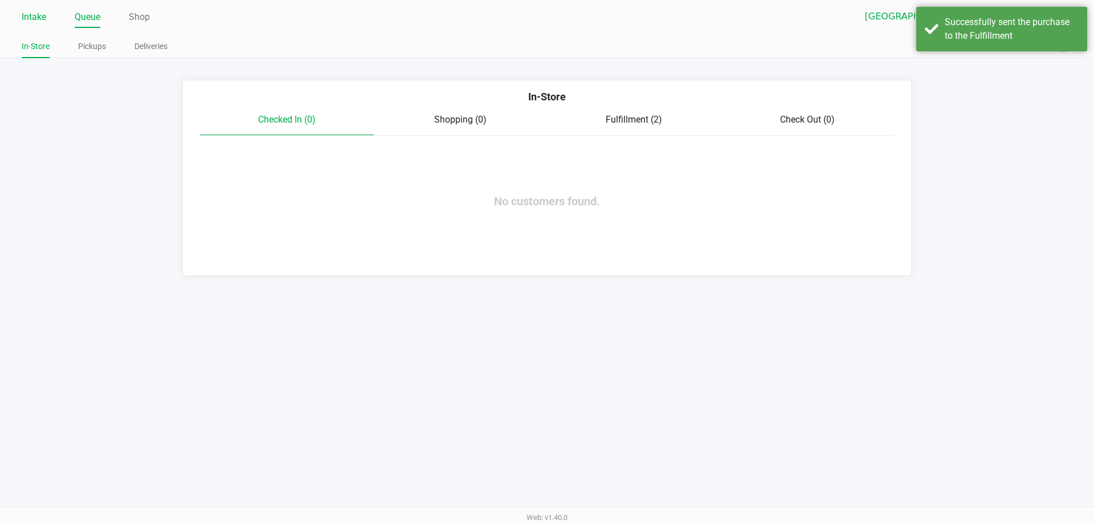
click at [43, 17] on link "Intake" at bounding box center [34, 17] width 25 height 16
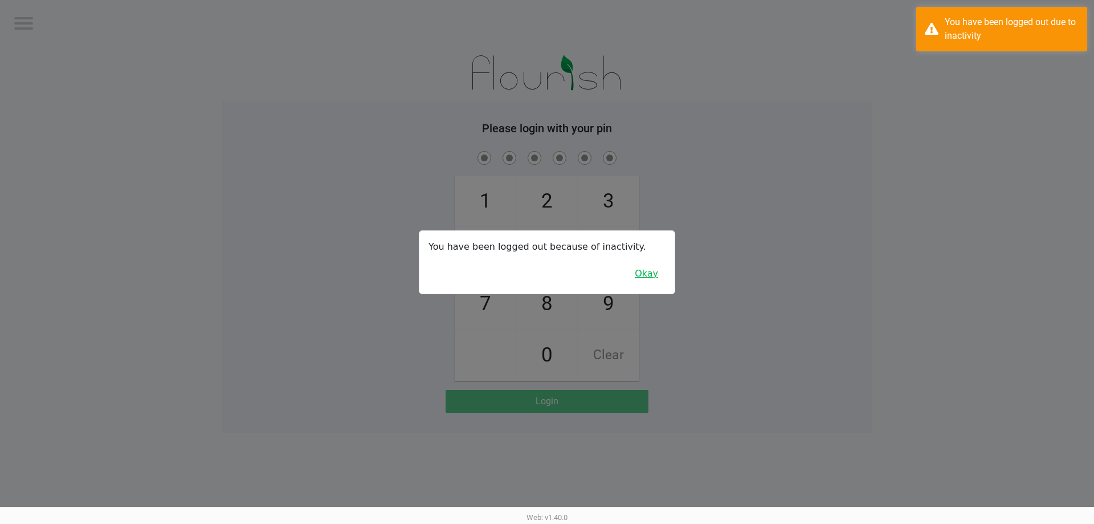
click at [641, 276] on button "Okay" at bounding box center [646, 274] width 38 height 22
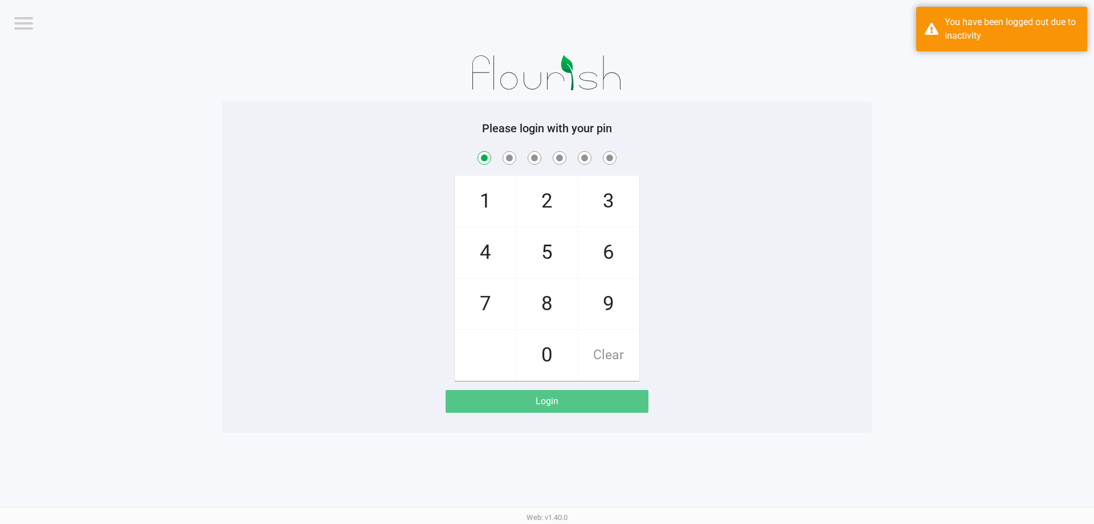
checkbox input "true"
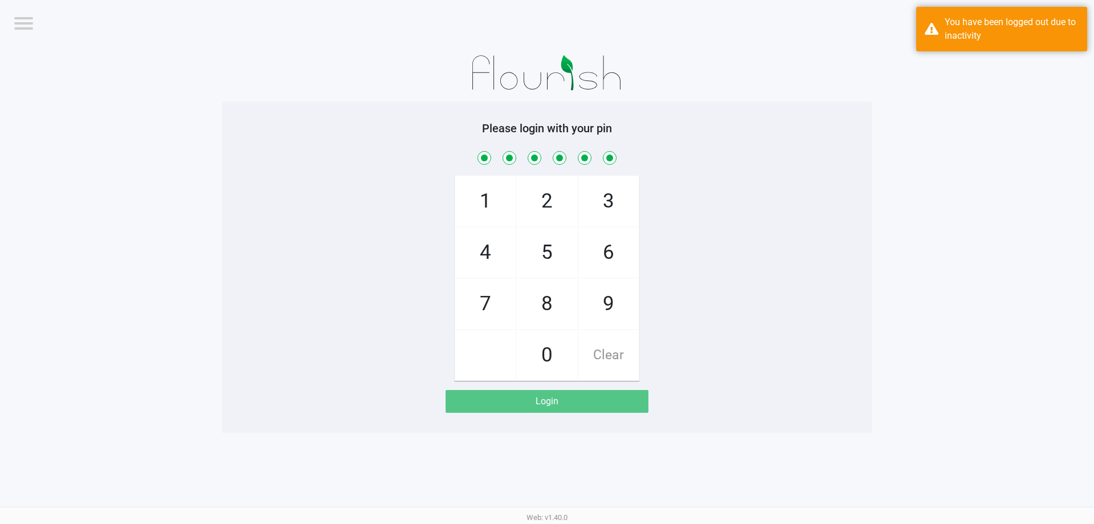
checkbox input "true"
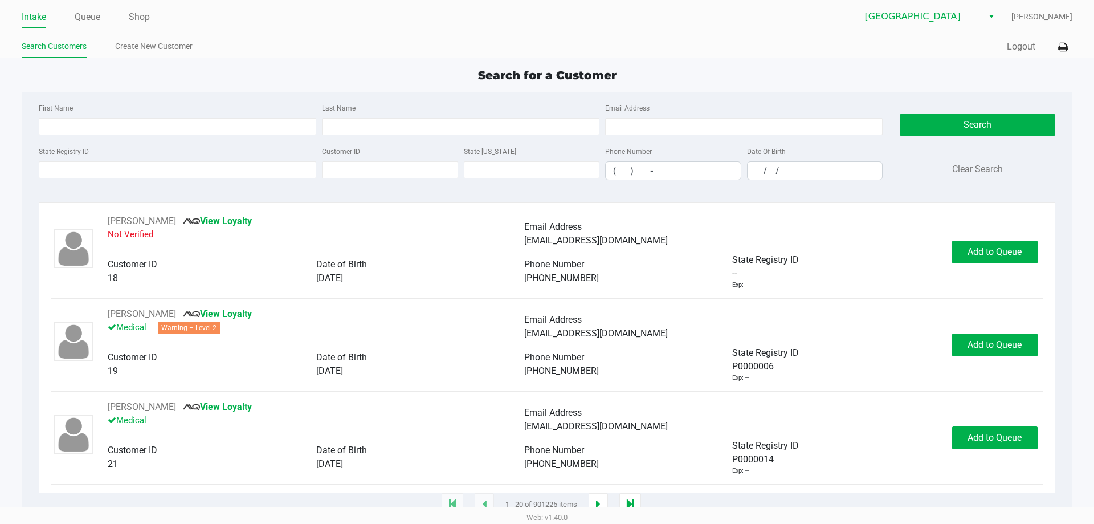
click at [76, 180] on div "State Registry ID" at bounding box center [177, 162] width 283 height 36
click at [63, 174] on input "State Registry ID" at bounding box center [178, 169] width 278 height 17
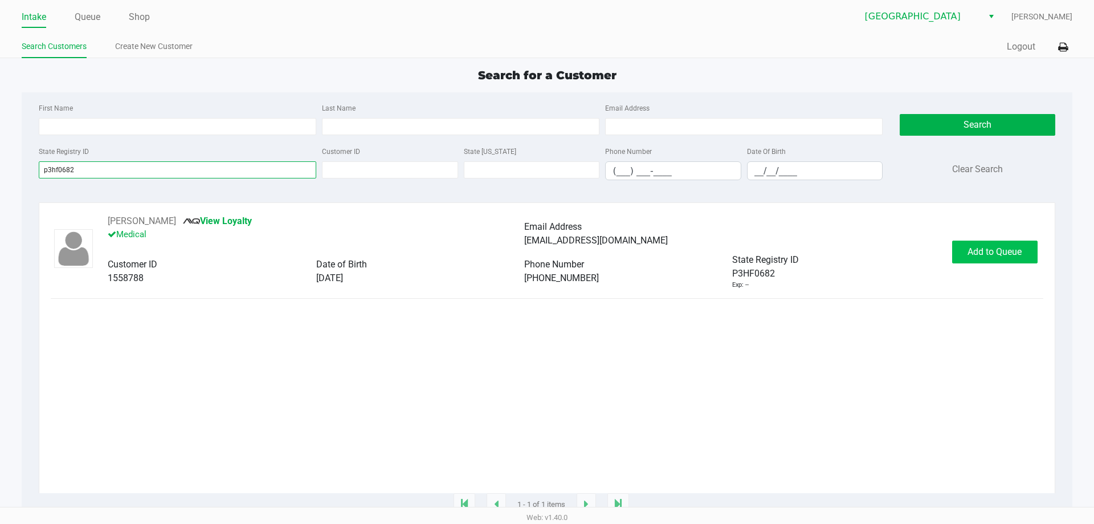
type input "p3hf0682"
click at [975, 259] on button "Add to Queue" at bounding box center [994, 251] width 85 height 23
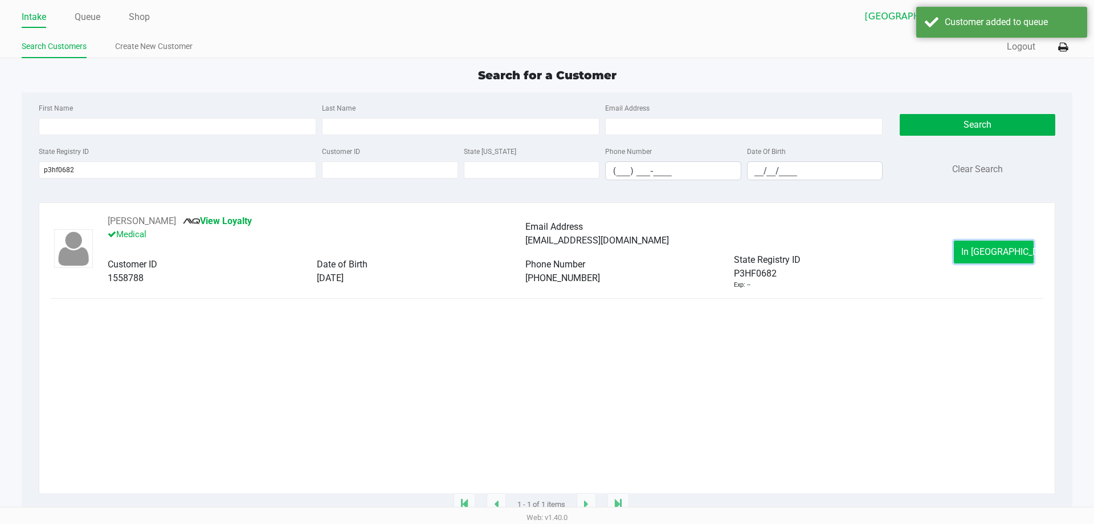
click at [978, 251] on span "In [GEOGRAPHIC_DATA]" at bounding box center [1009, 251] width 96 height 11
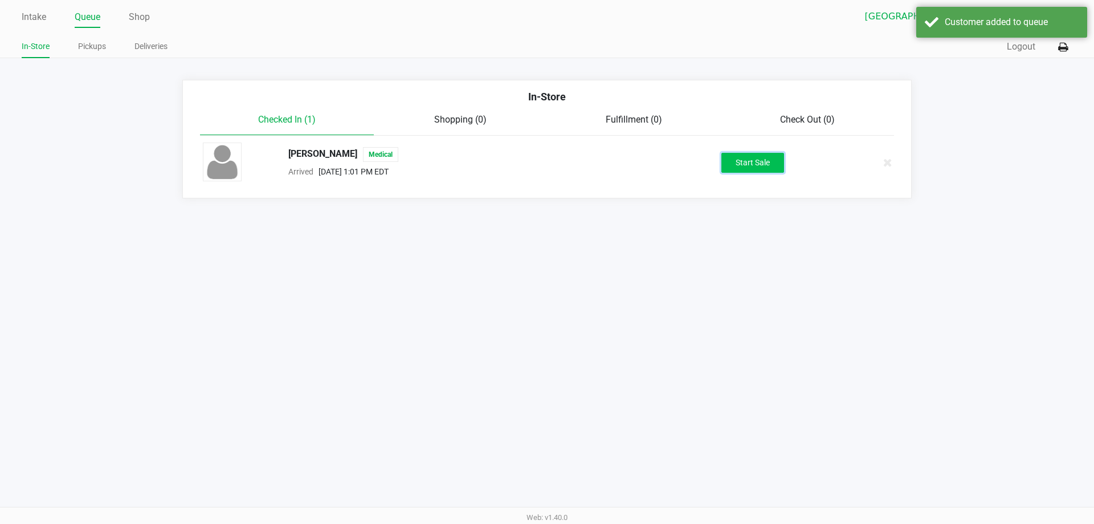
click at [748, 157] on button "Start Sale" at bounding box center [752, 163] width 63 height 20
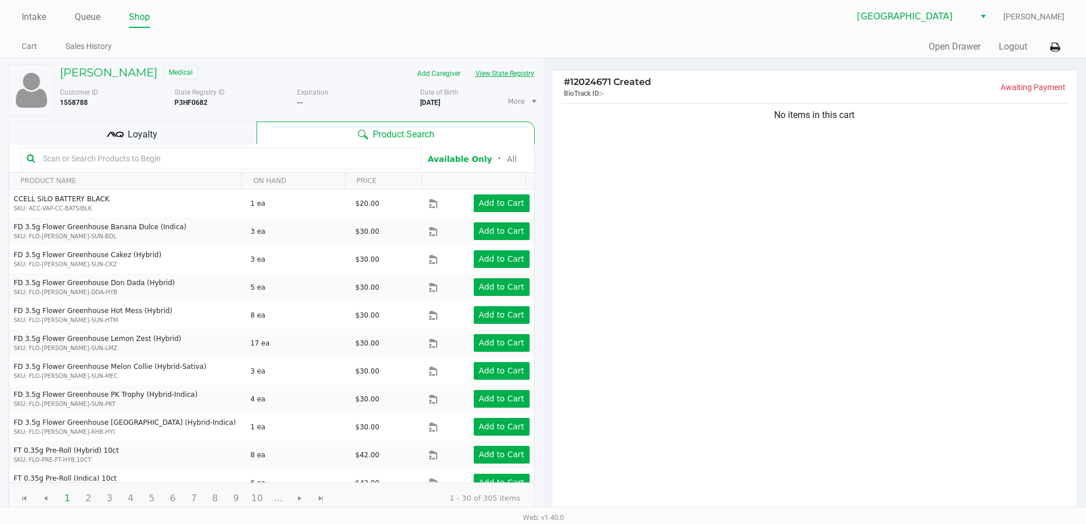
click at [515, 74] on button "View State Registry" at bounding box center [501, 73] width 67 height 18
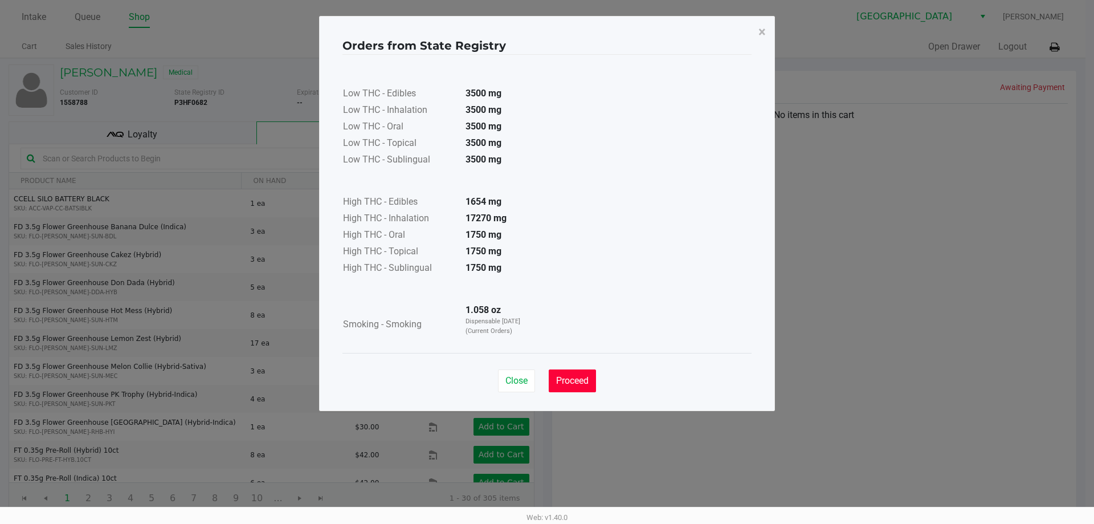
drag, startPoint x: 576, startPoint y: 378, endPoint x: 580, endPoint y: 355, distance: 23.0
click at [577, 374] on button "Proceed" at bounding box center [572, 380] width 47 height 23
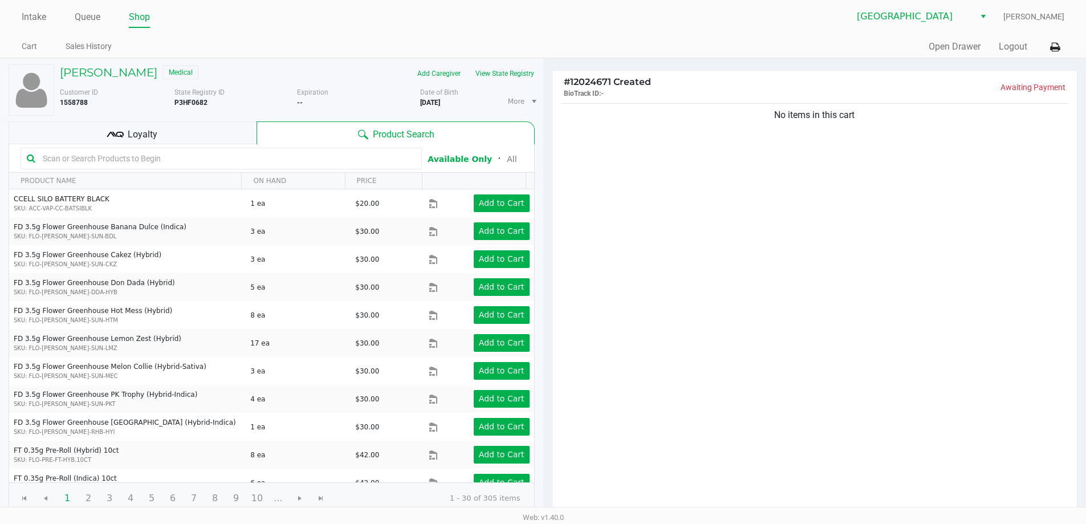
click at [52, 151] on input "text" at bounding box center [226, 158] width 377 height 17
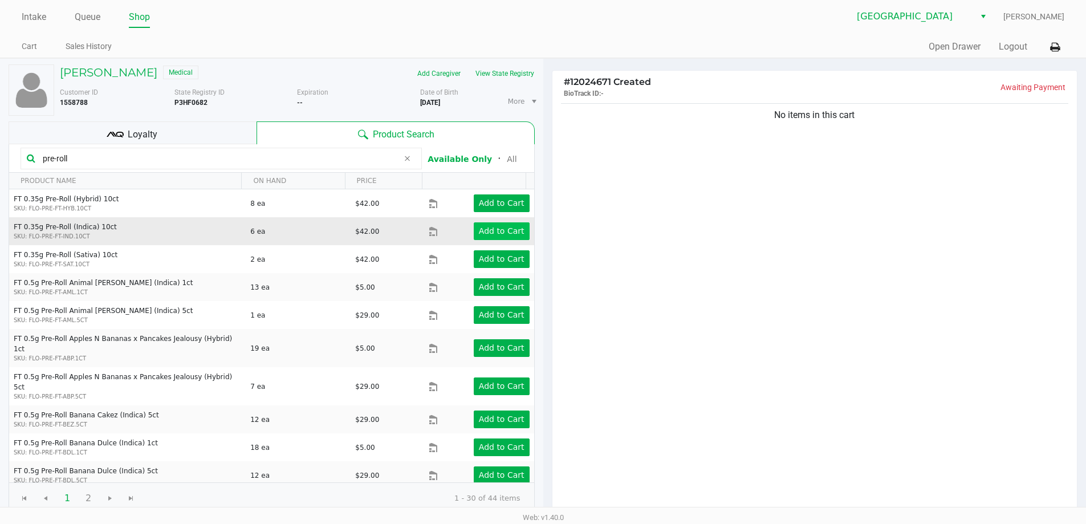
type input "pre-roll"
click at [496, 231] on app-button-loader "Add to Cart" at bounding box center [502, 230] width 46 height 9
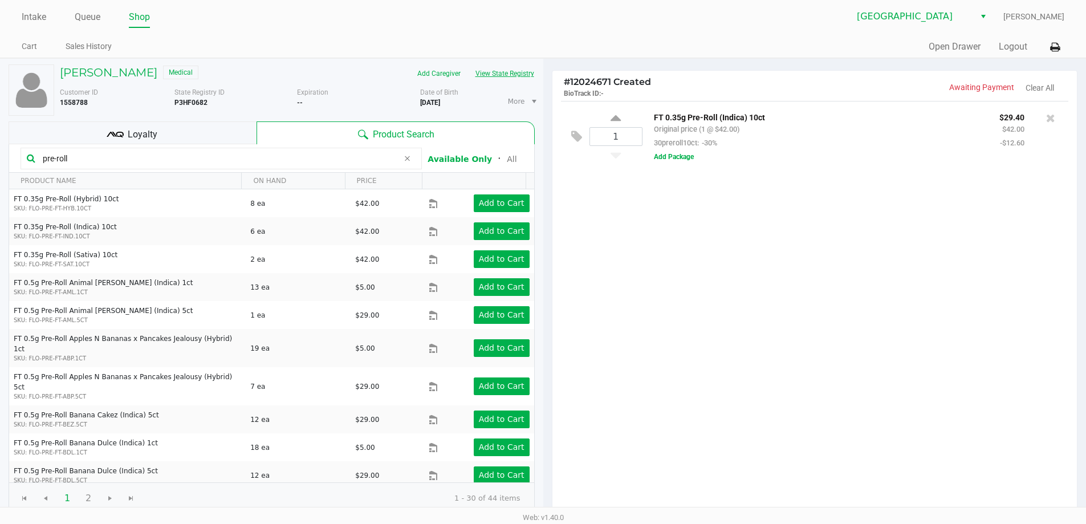
click at [494, 72] on button "View State Registry" at bounding box center [501, 73] width 67 height 18
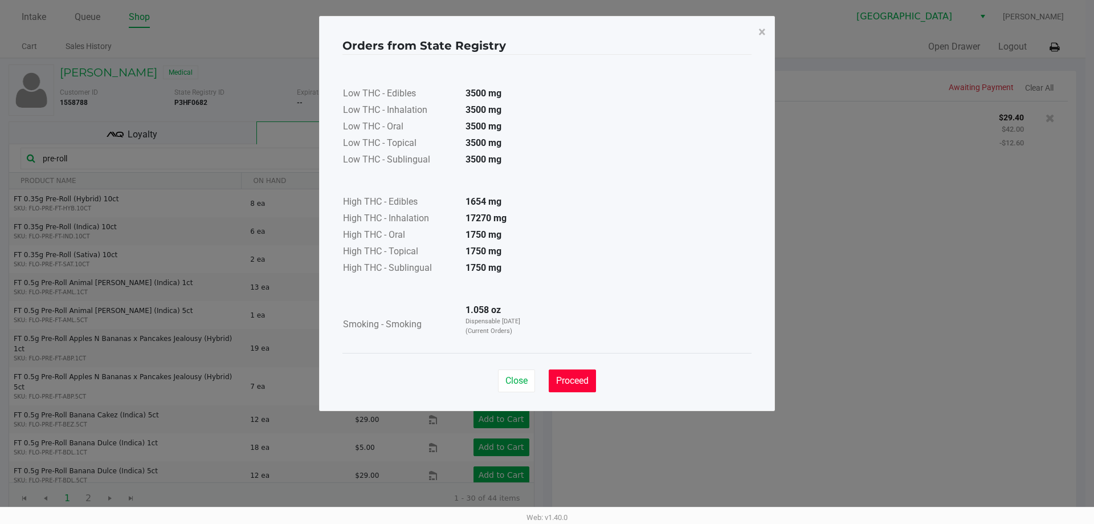
click at [579, 377] on span "Proceed" at bounding box center [572, 380] width 32 height 11
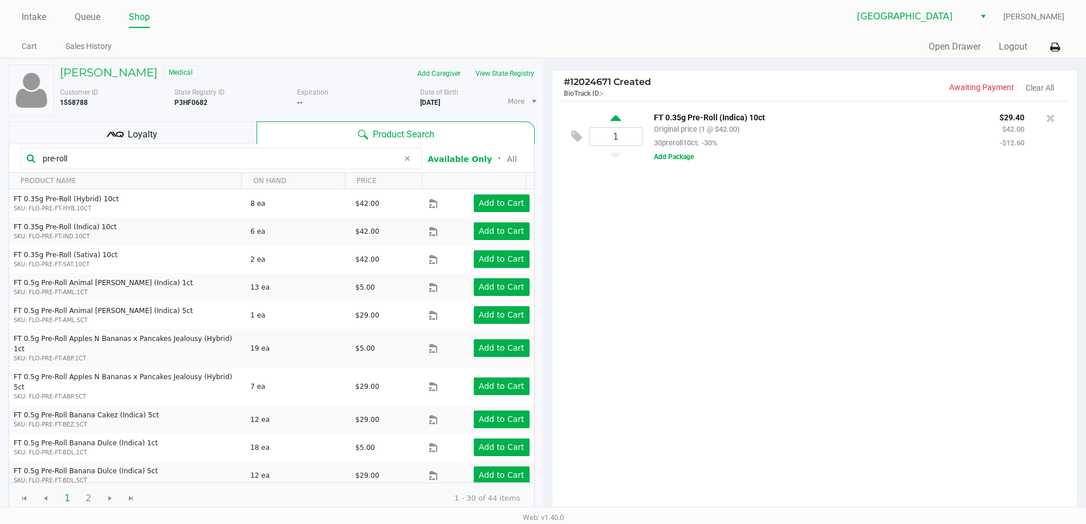
click at [616, 122] on icon at bounding box center [615, 120] width 10 height 14
type input "2"
drag, startPoint x: 89, startPoint y: 161, endPoint x: 0, endPoint y: 144, distance: 91.1
click at [0, 153] on div "[PERSON_NAME] Medical Add Caregiver View State Registry Customer ID 1558788 Sta…" at bounding box center [271, 350] width 543 height 582
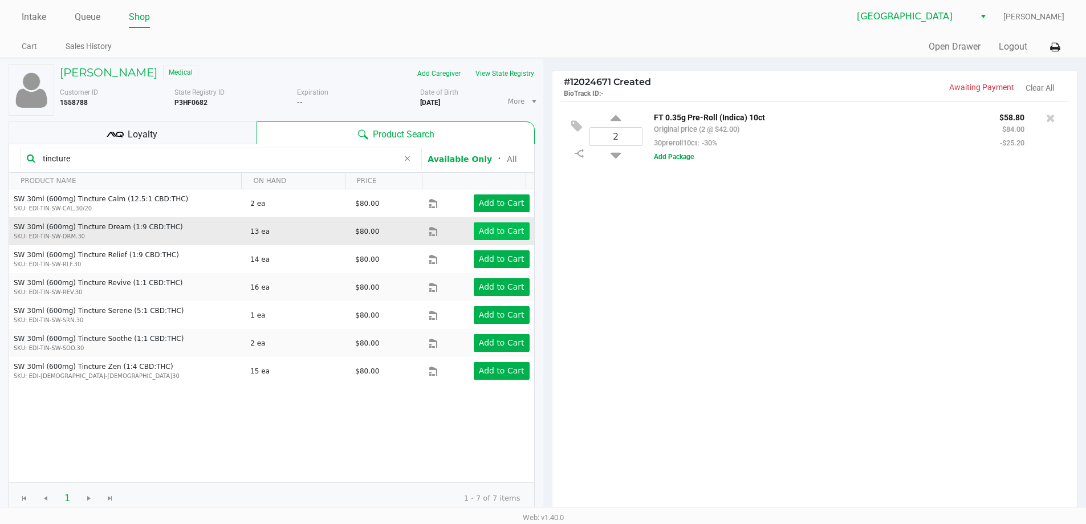
type input "tincture"
click at [503, 231] on app-button-loader "Add to Cart" at bounding box center [502, 230] width 46 height 9
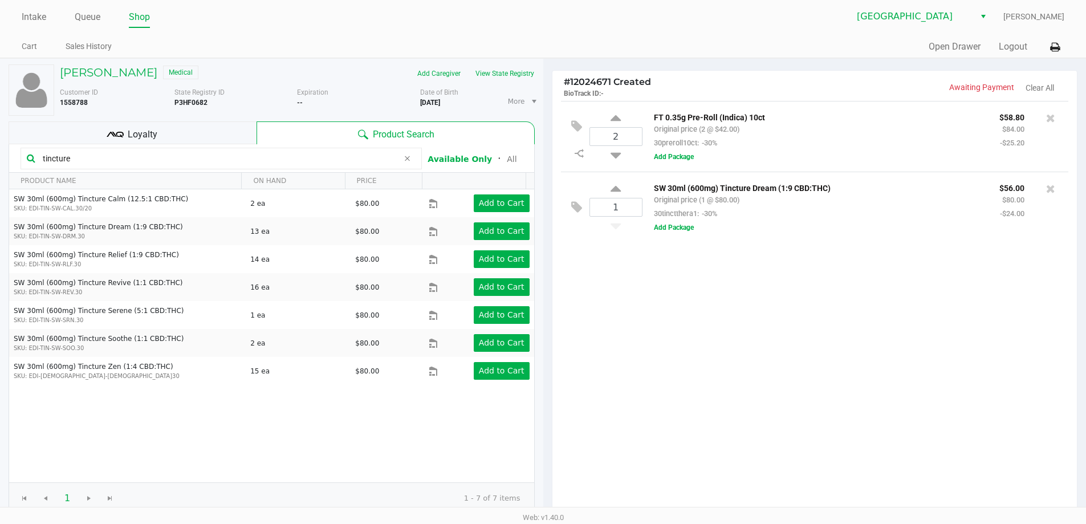
drag, startPoint x: 100, startPoint y: 159, endPoint x: 0, endPoint y: 84, distance: 125.0
click at [0, 148] on div "[PERSON_NAME] Medical Add Caregiver View State Registry Customer ID 1558788 Sta…" at bounding box center [271, 350] width 543 height 582
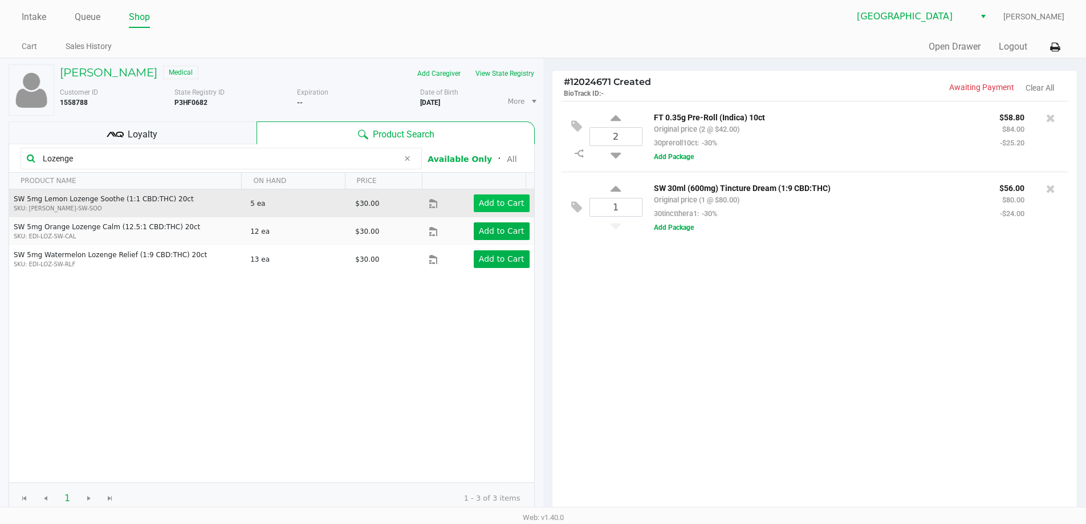
type input "Lozenge"
click at [486, 207] on app-button-loader "Add to Cart" at bounding box center [502, 202] width 46 height 9
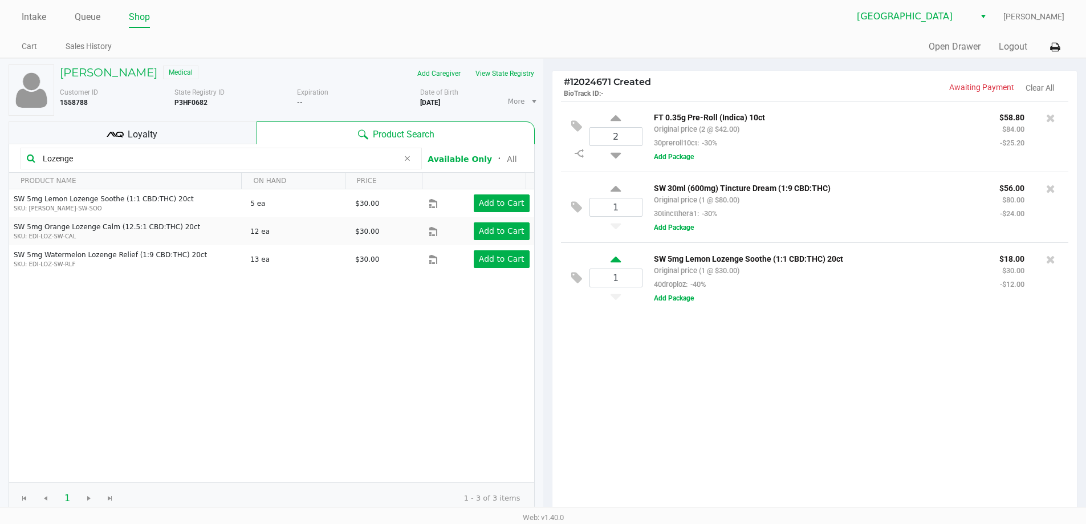
click at [617, 266] on icon at bounding box center [615, 261] width 10 height 14
type input "2"
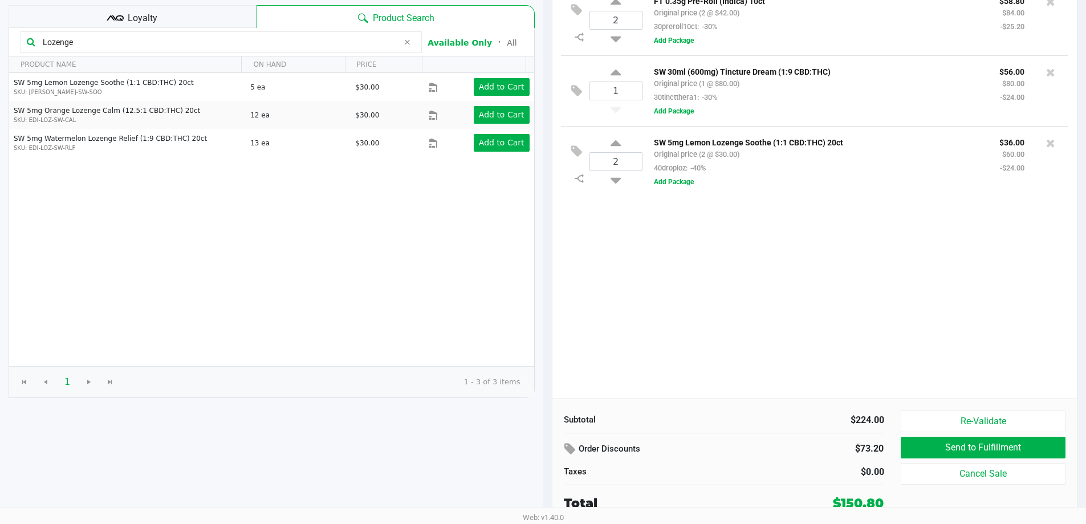
scroll to position [117, 0]
click at [944, 450] on button "Send to Fulfillment" at bounding box center [982, 447] width 164 height 22
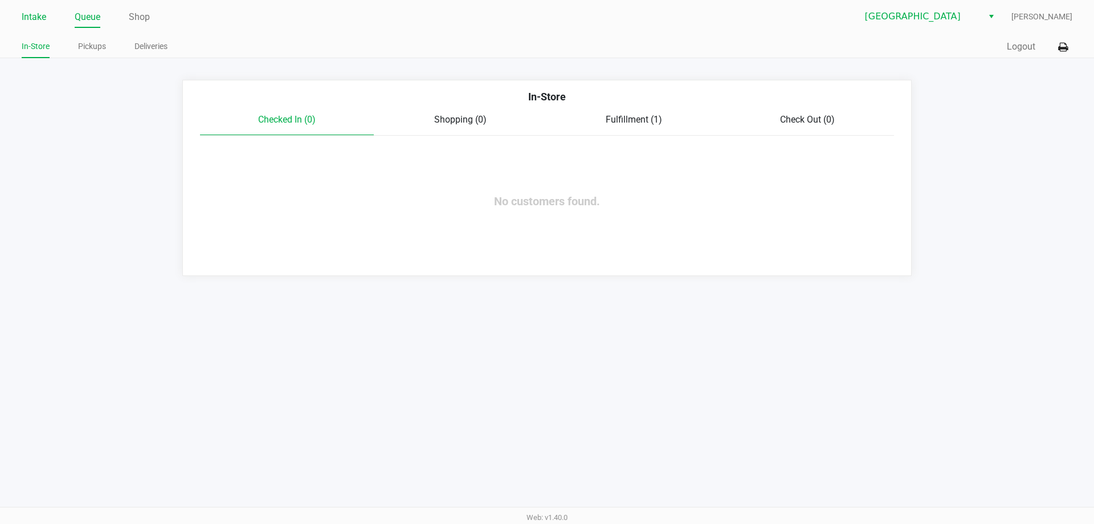
click at [41, 20] on link "Intake" at bounding box center [34, 17] width 25 height 16
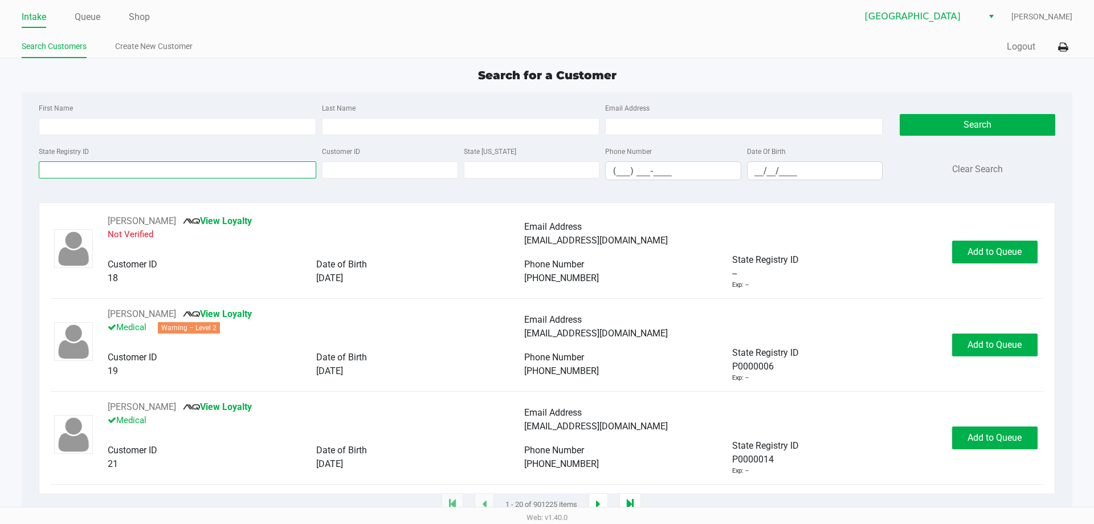
click at [89, 173] on input "State Registry ID" at bounding box center [178, 169] width 278 height 17
click at [83, 161] on div "State Registry ID" at bounding box center [177, 162] width 283 height 36
click at [72, 177] on input "State Registry ID" at bounding box center [178, 169] width 278 height 17
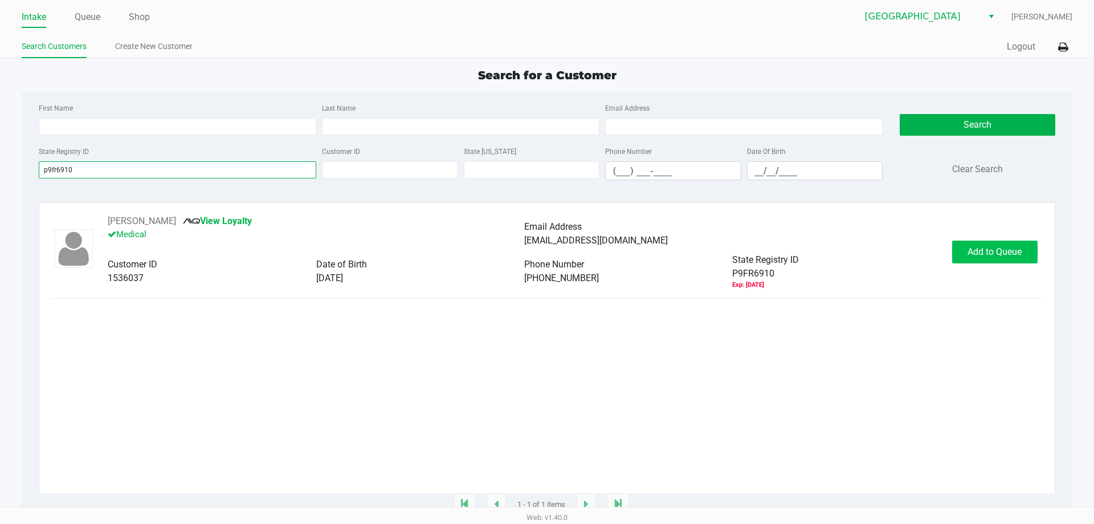
type input "p9fr6910"
click at [989, 260] on button "Add to Queue" at bounding box center [994, 251] width 85 height 23
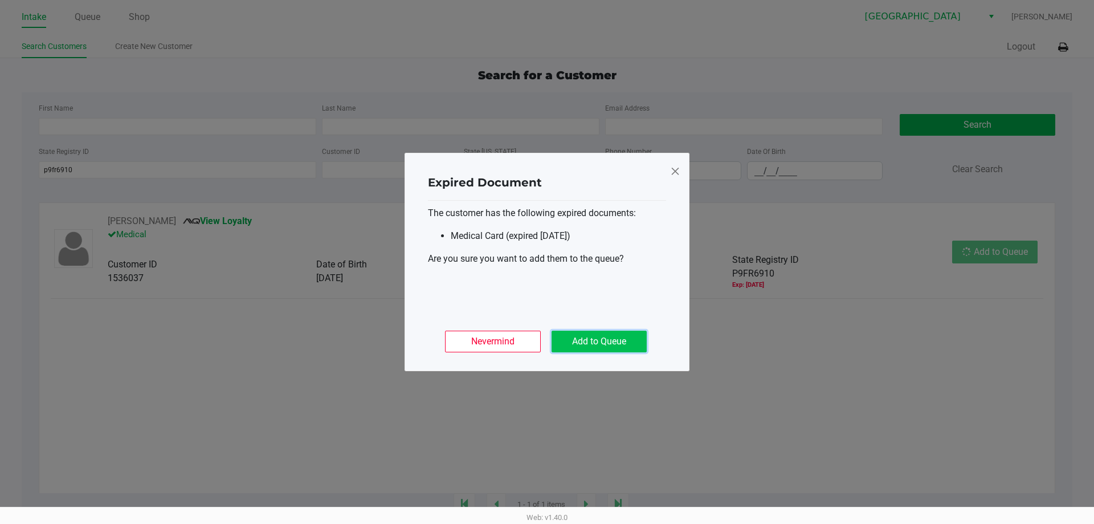
click at [582, 340] on button "Add to Queue" at bounding box center [599, 342] width 95 height 22
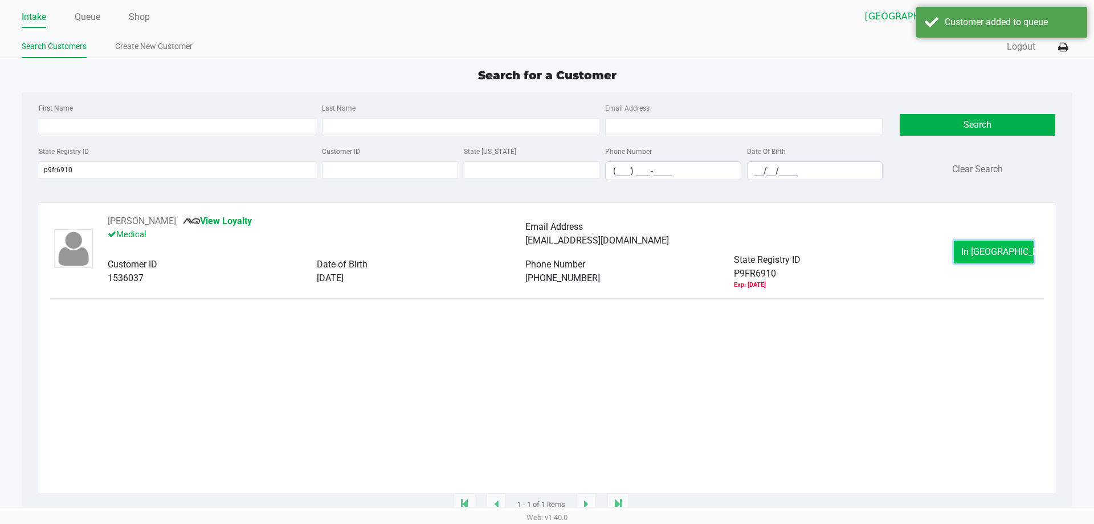
click at [988, 260] on button "In [GEOGRAPHIC_DATA]" at bounding box center [994, 251] width 80 height 23
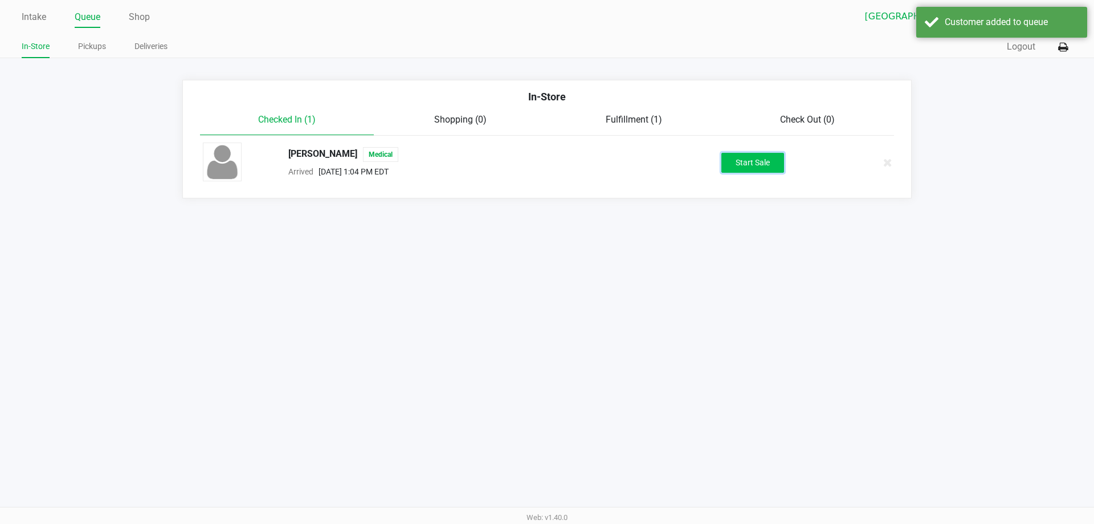
click at [753, 166] on button "Start Sale" at bounding box center [752, 163] width 63 height 20
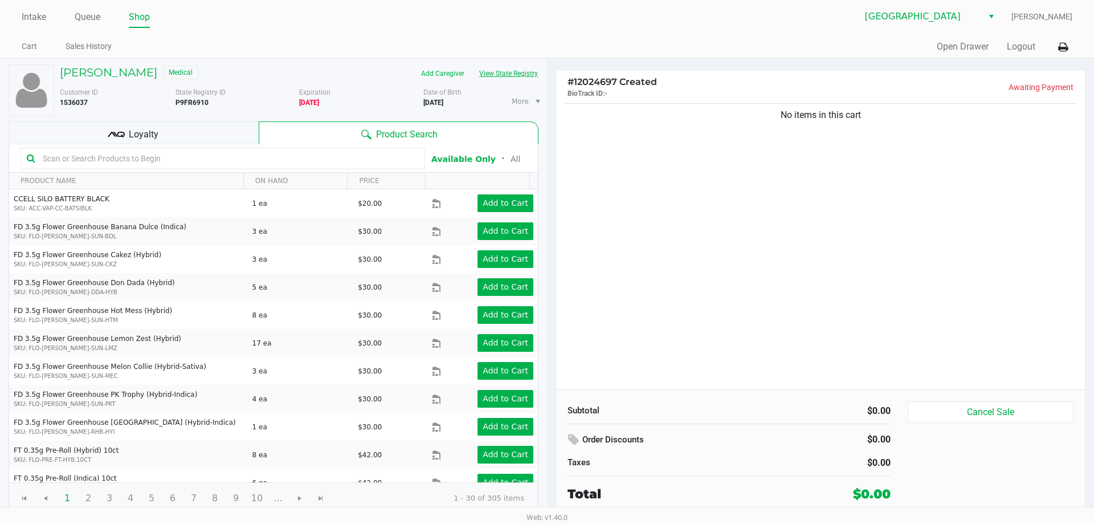
click at [490, 72] on button "View State Registry" at bounding box center [505, 73] width 67 height 18
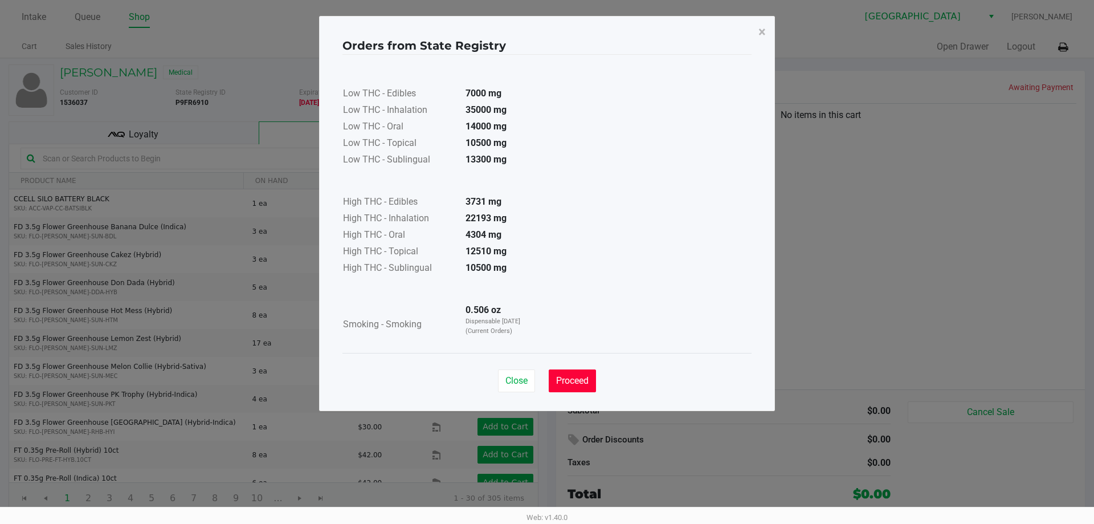
click at [572, 378] on span "Proceed" at bounding box center [572, 380] width 32 height 11
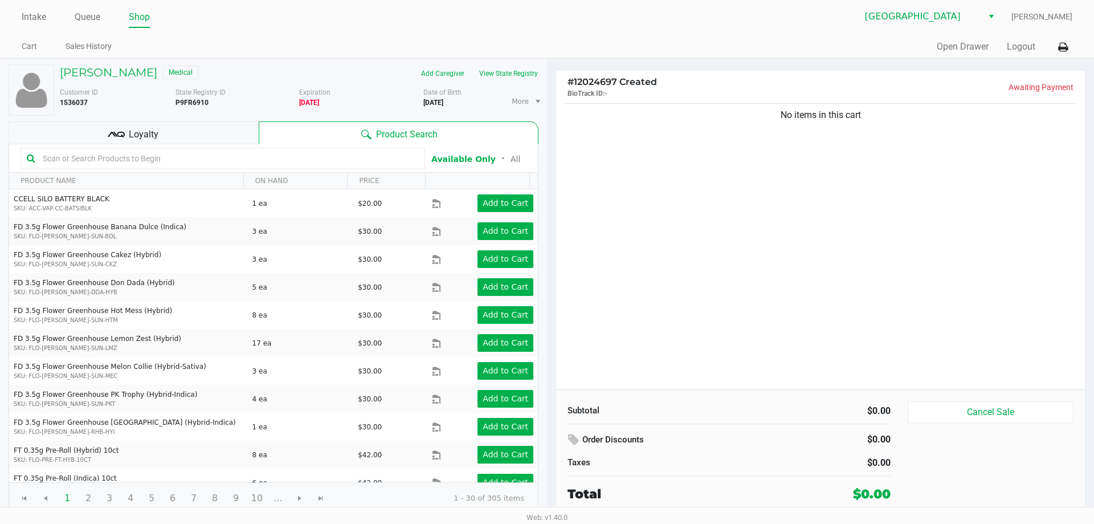
click at [62, 160] on input "text" at bounding box center [228, 158] width 381 height 17
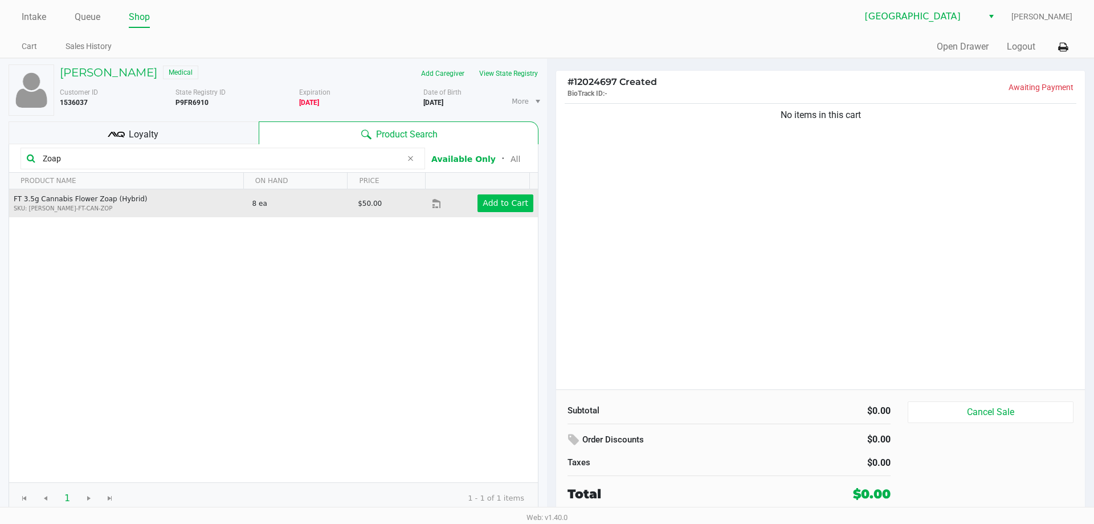
type input "Zoap"
click at [504, 210] on button "Add to Cart" at bounding box center [506, 203] width 56 height 18
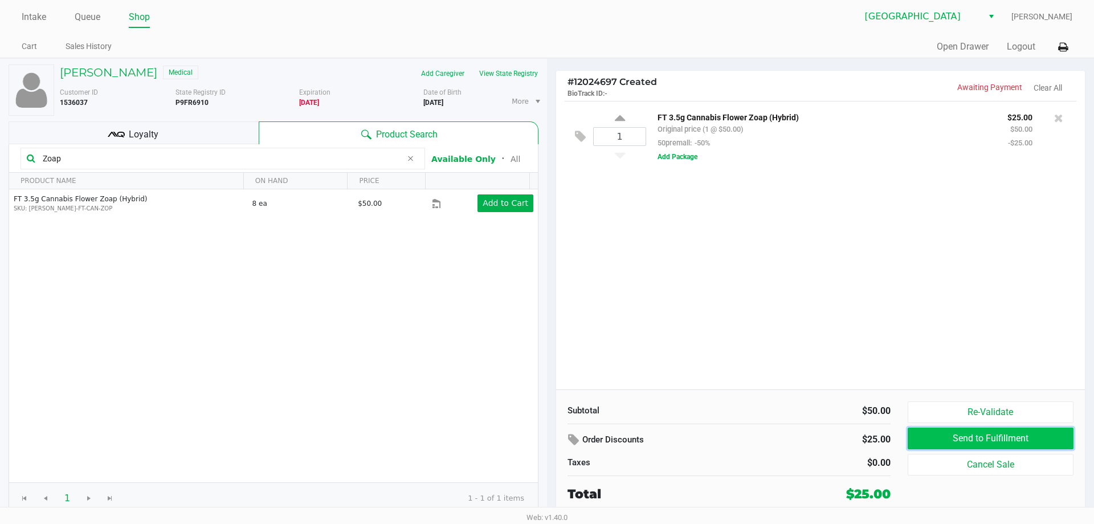
click at [958, 433] on button "Send to Fulfillment" at bounding box center [991, 438] width 166 height 22
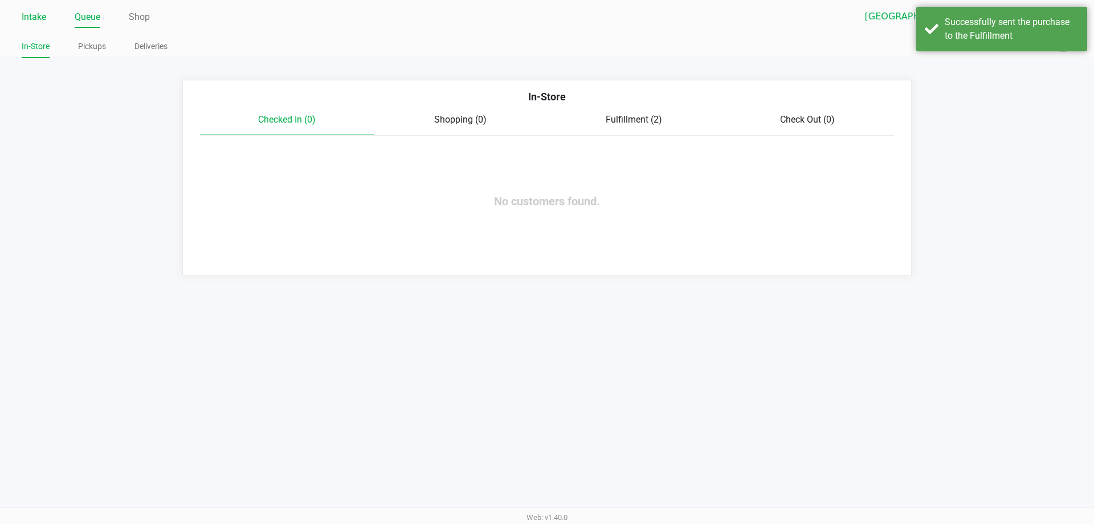
click at [34, 17] on link "Intake" at bounding box center [34, 17] width 25 height 16
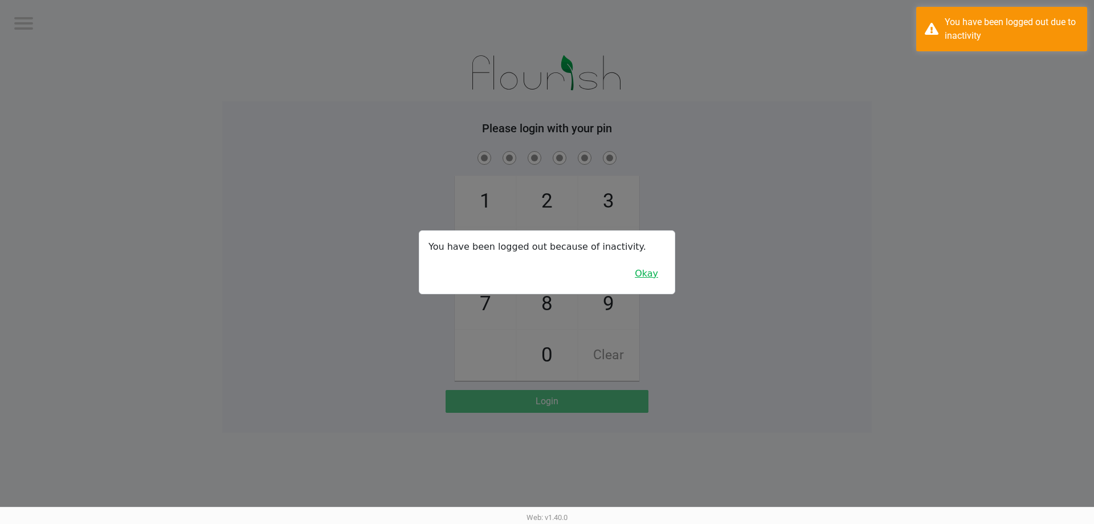
click at [652, 274] on button "Okay" at bounding box center [646, 274] width 38 height 22
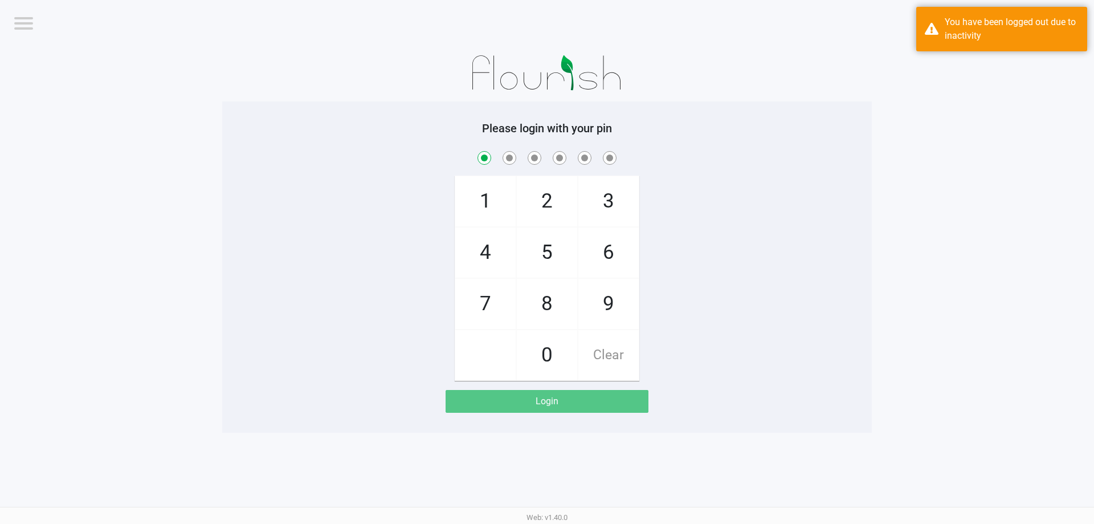
checkbox input "true"
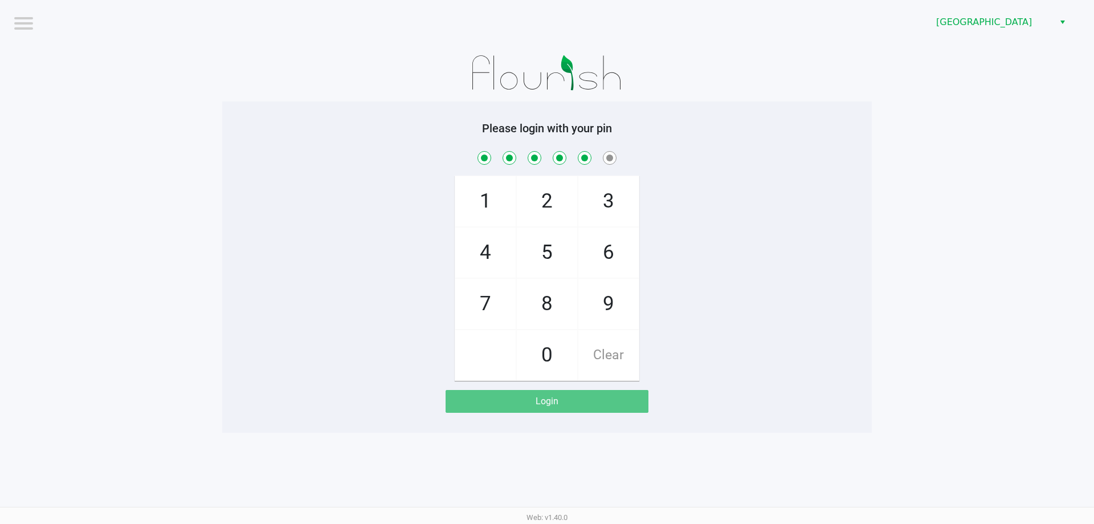
checkbox input "true"
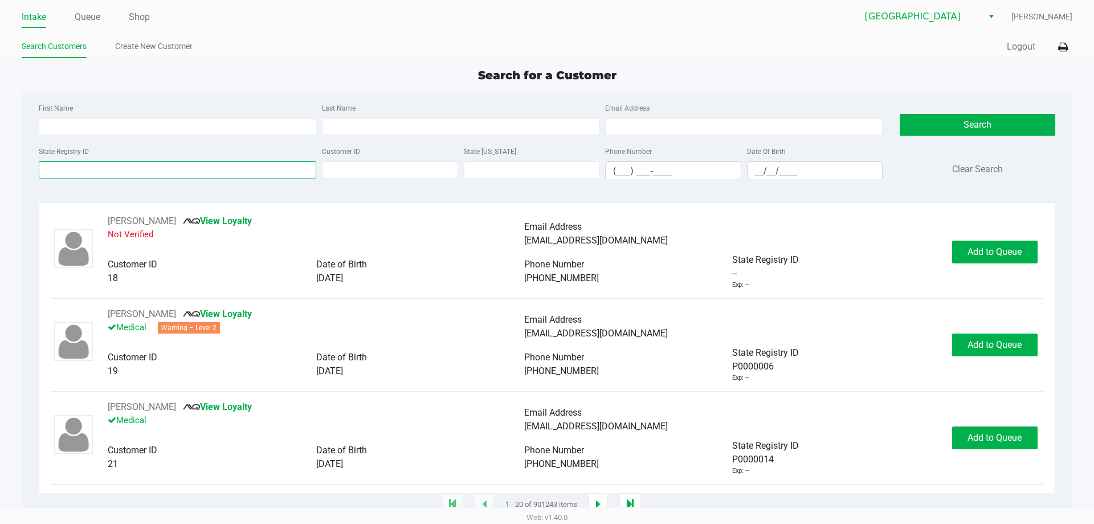
click at [78, 174] on input "State Registry ID" at bounding box center [178, 169] width 278 height 17
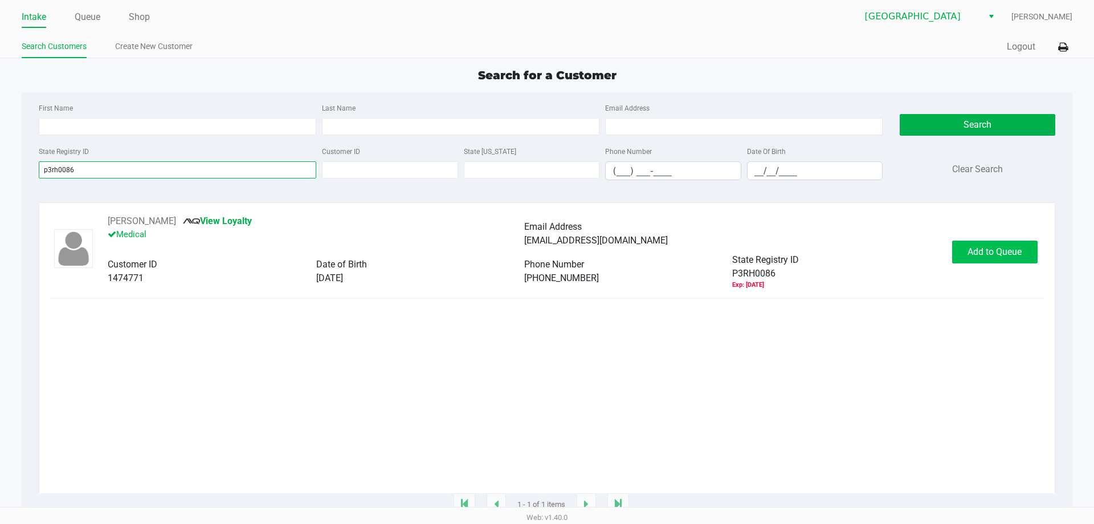
type input "p3rh0086"
click at [979, 263] on button "Add to Queue" at bounding box center [994, 251] width 85 height 23
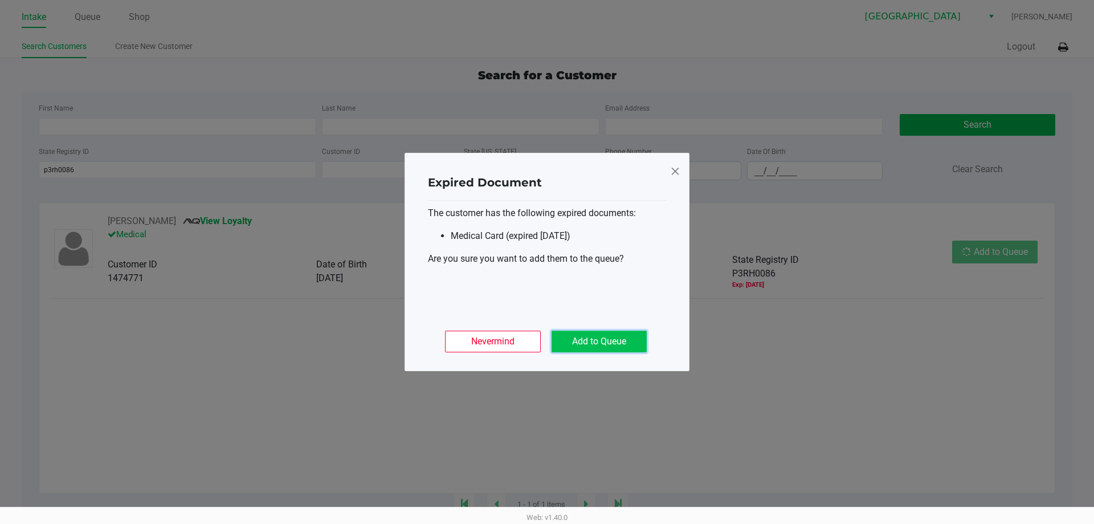
click at [611, 342] on button "Add to Queue" at bounding box center [599, 342] width 95 height 22
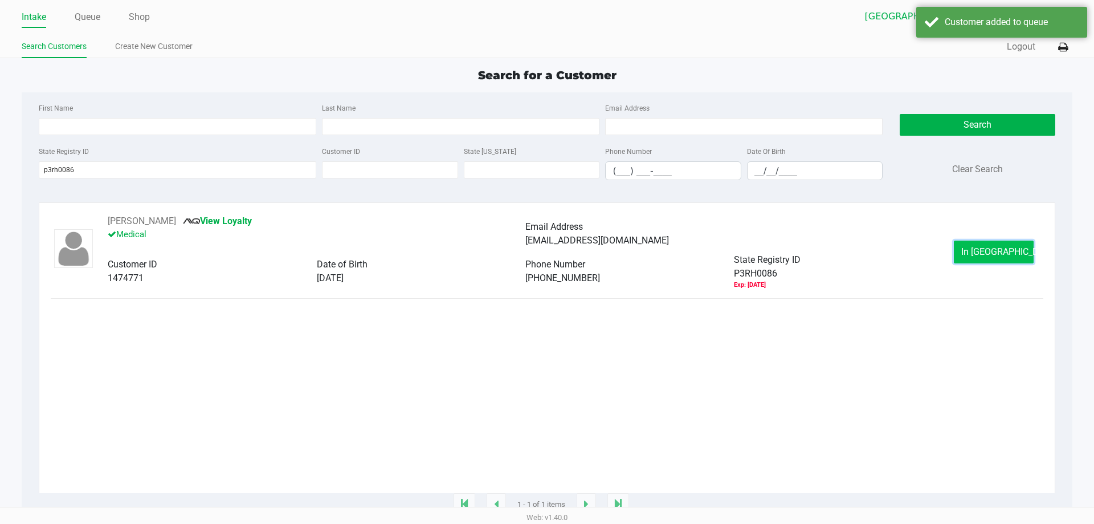
click at [985, 256] on span "In [GEOGRAPHIC_DATA]" at bounding box center [1009, 251] width 96 height 11
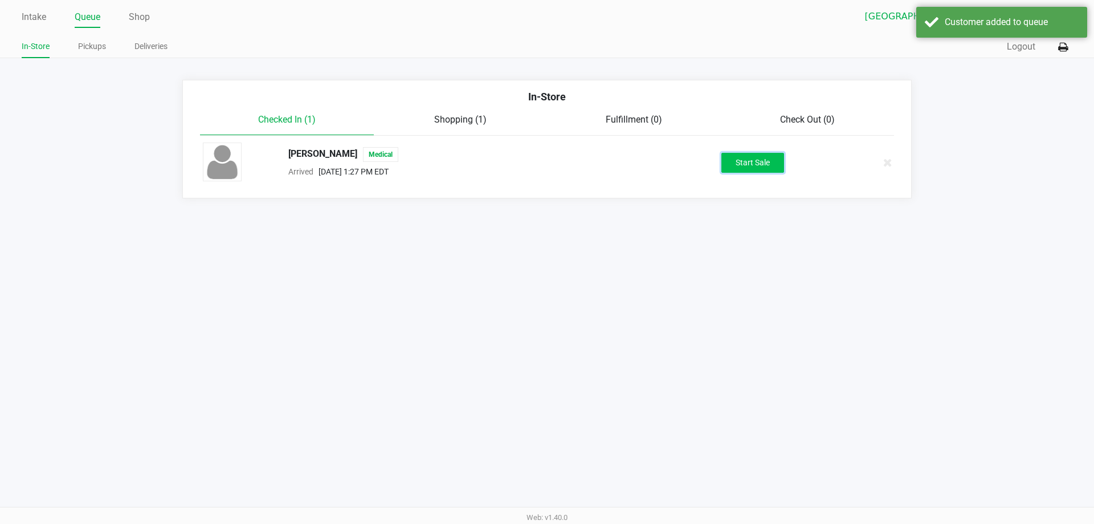
click at [782, 165] on button "Start Sale" at bounding box center [752, 163] width 63 height 20
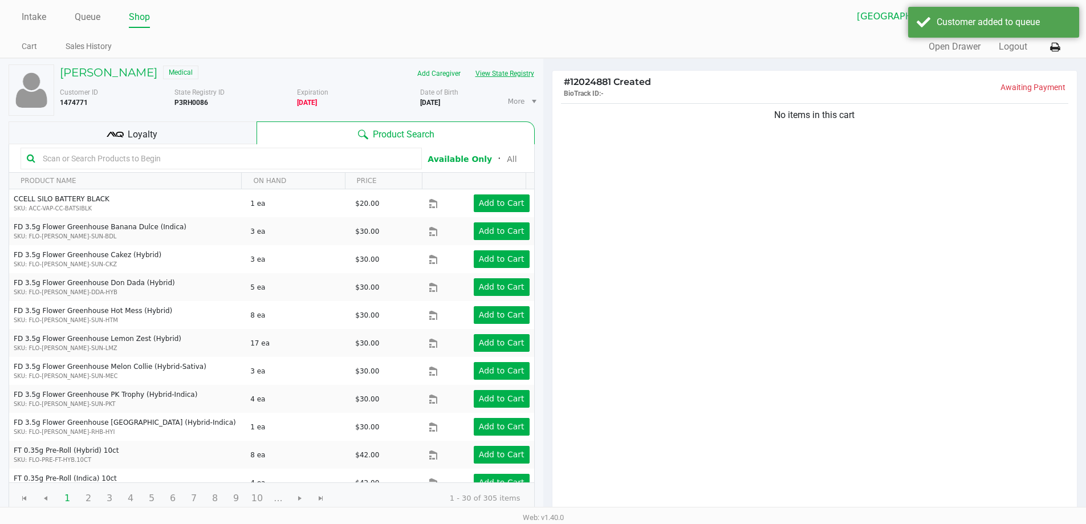
click at [502, 71] on button "View State Registry" at bounding box center [501, 73] width 67 height 18
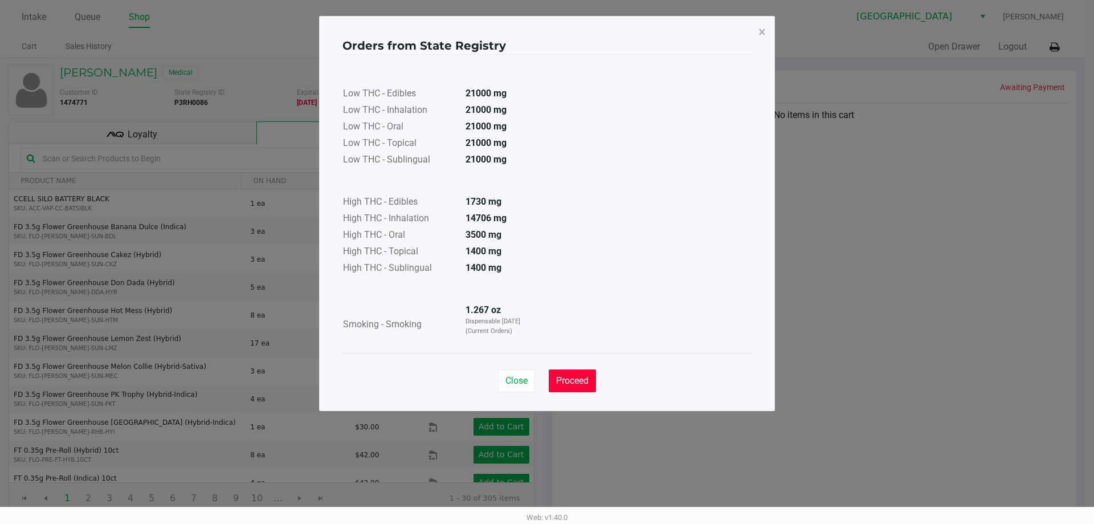
click at [566, 384] on span "Proceed" at bounding box center [572, 380] width 32 height 11
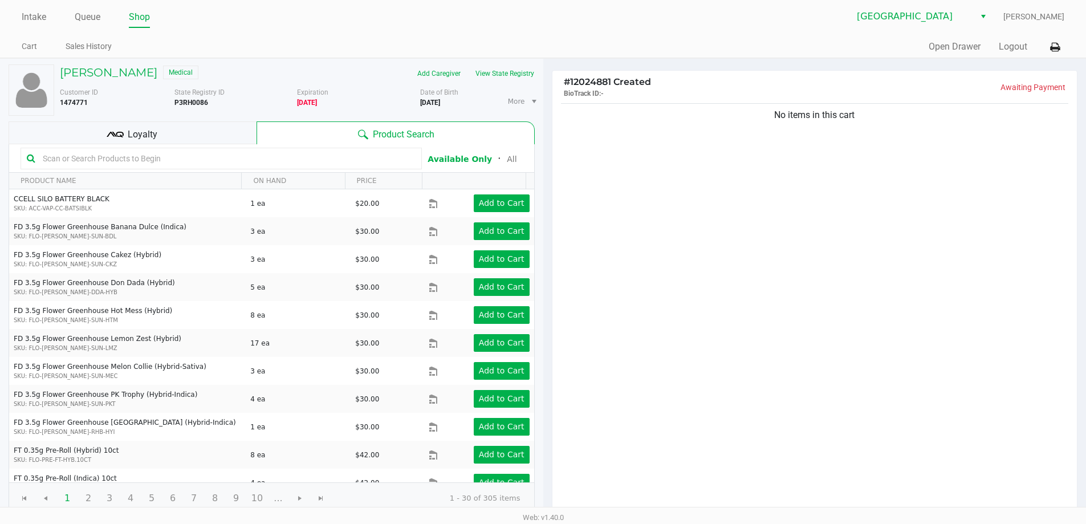
click at [99, 161] on input "text" at bounding box center [226, 158] width 377 height 17
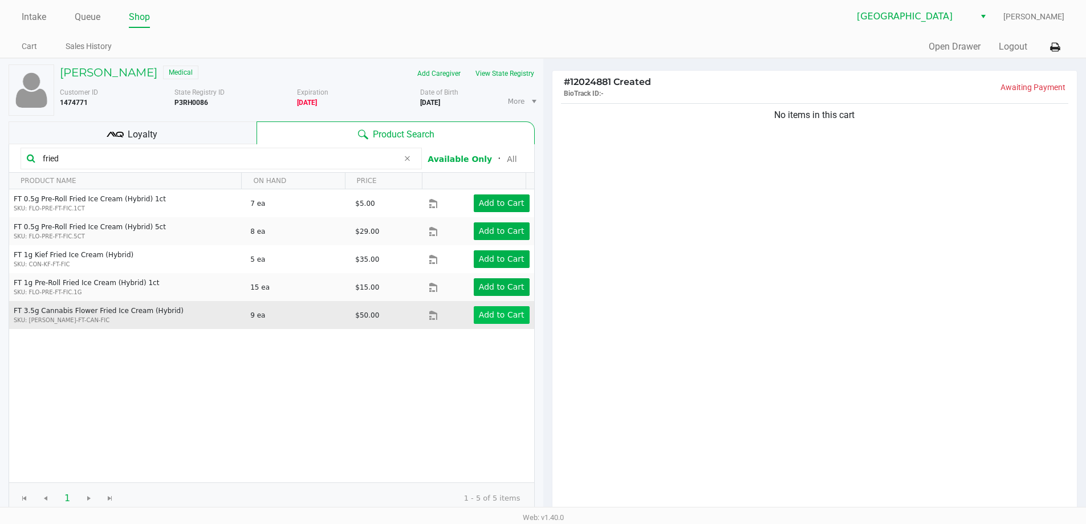
type input "fried"
click at [495, 317] on app-button-loader "Add to Cart" at bounding box center [502, 314] width 46 height 9
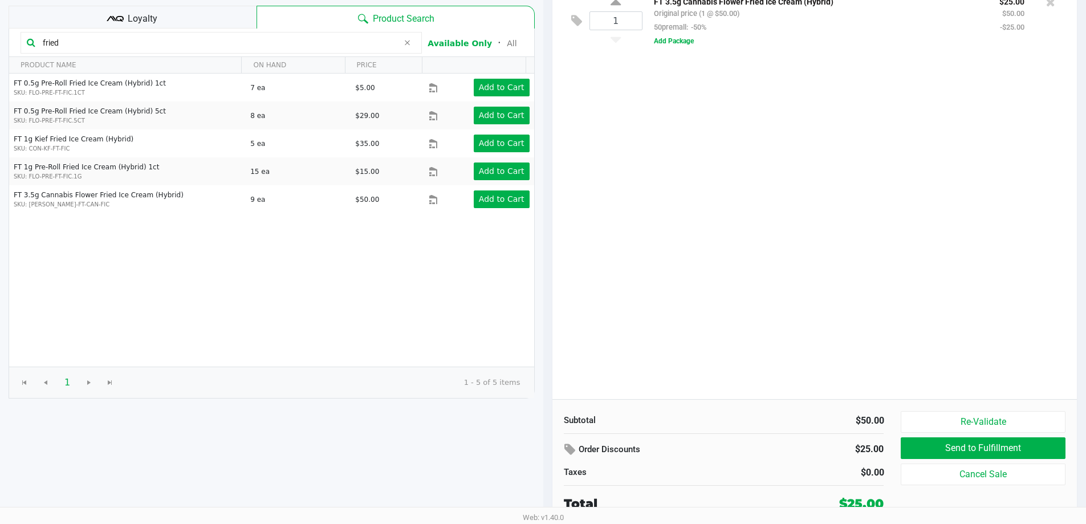
scroll to position [117, 0]
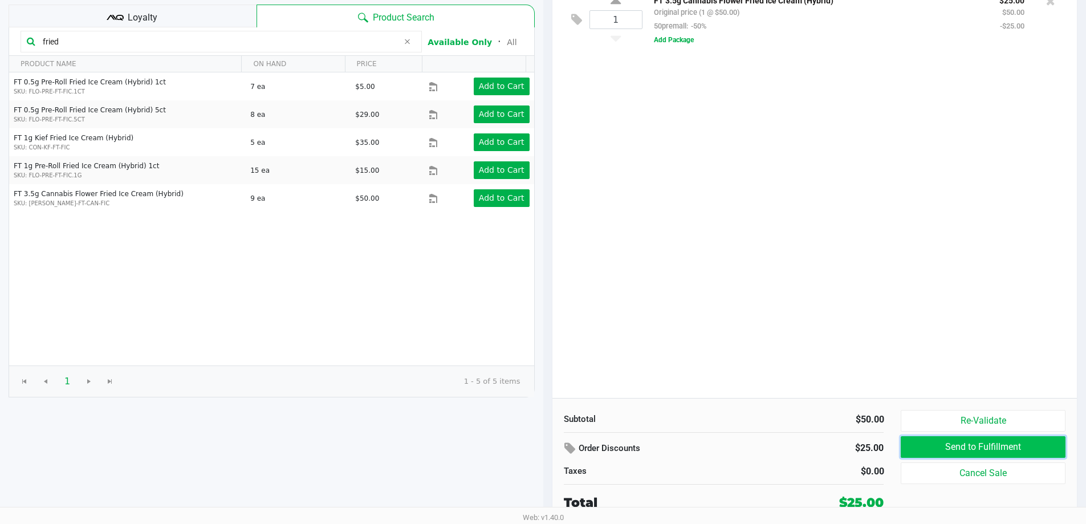
click at [949, 445] on button "Send to Fulfillment" at bounding box center [982, 447] width 164 height 22
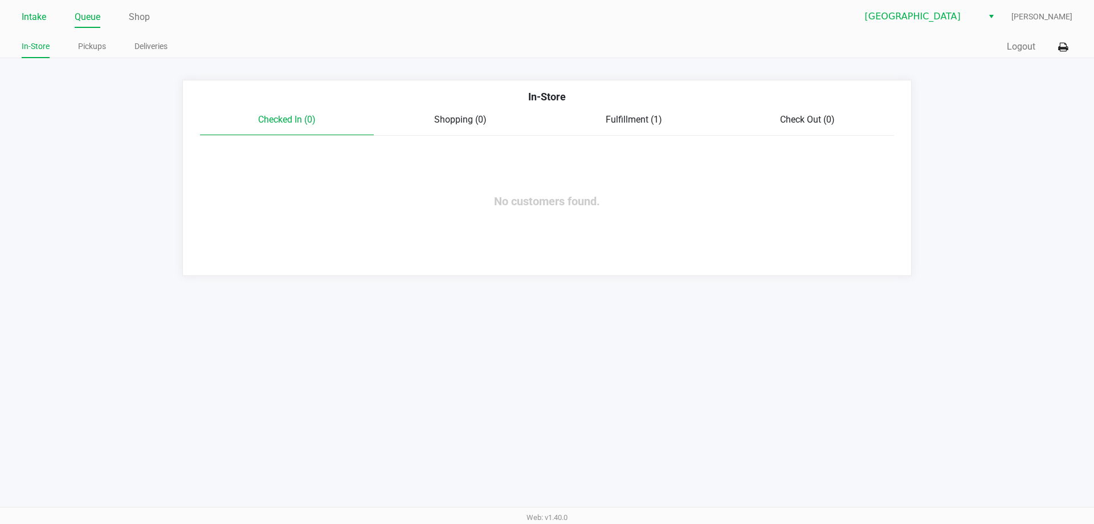
click at [35, 18] on link "Intake" at bounding box center [34, 17] width 25 height 16
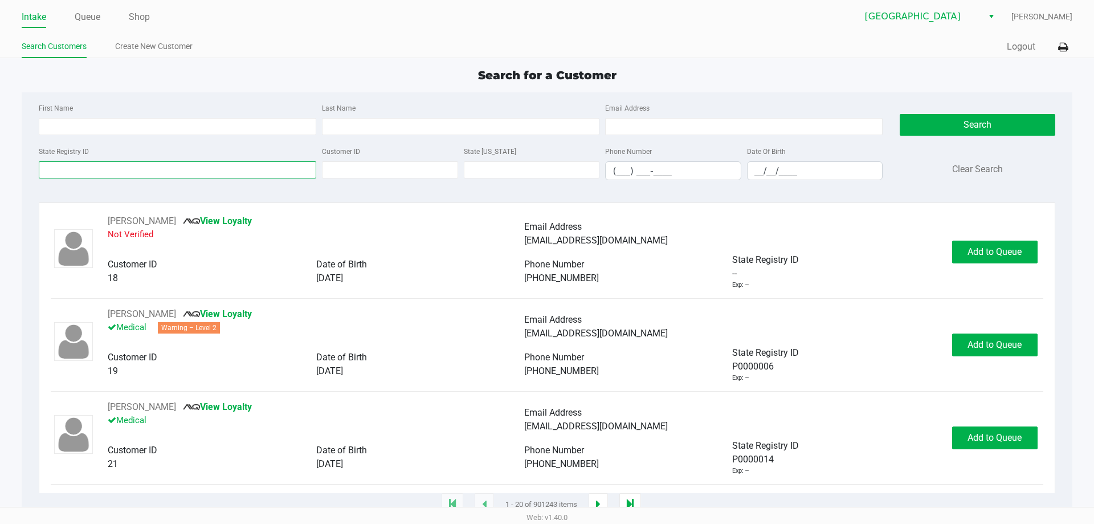
click at [55, 174] on input "State Registry ID" at bounding box center [178, 169] width 278 height 17
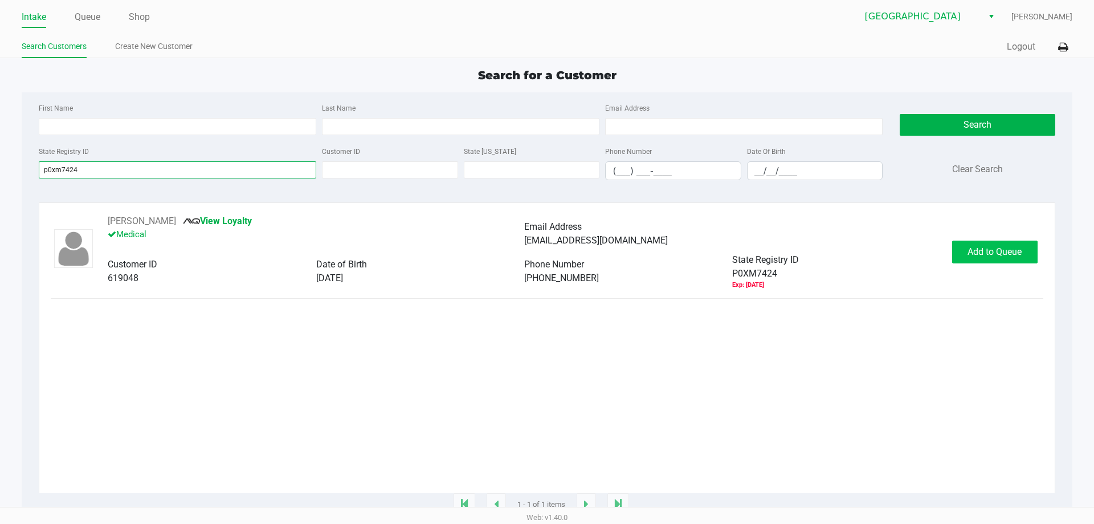
type input "p0xm7424"
click at [986, 256] on span "Add to Queue" at bounding box center [995, 251] width 54 height 11
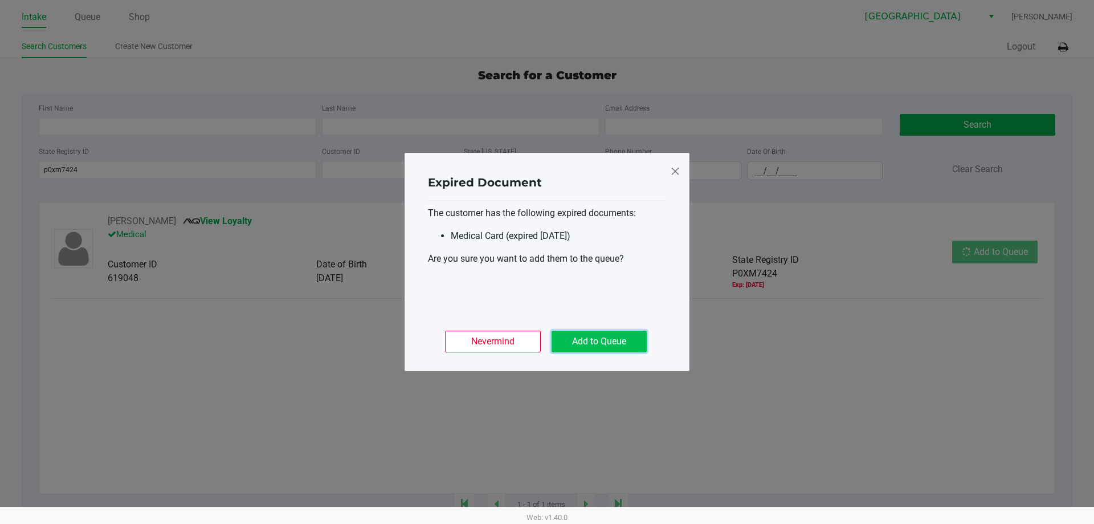
click at [625, 339] on button "Add to Queue" at bounding box center [599, 342] width 95 height 22
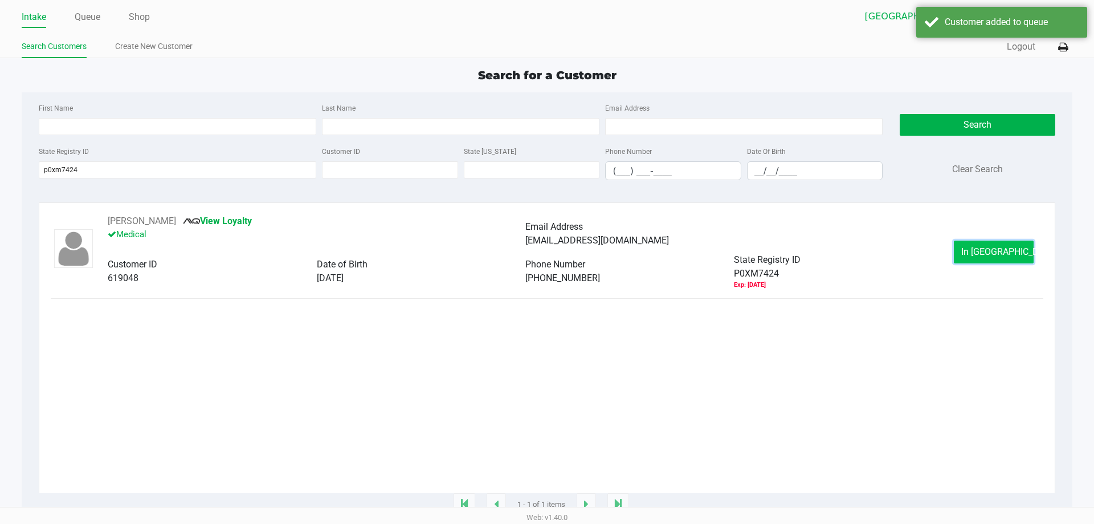
click at [985, 254] on span "In [GEOGRAPHIC_DATA]" at bounding box center [1009, 251] width 96 height 11
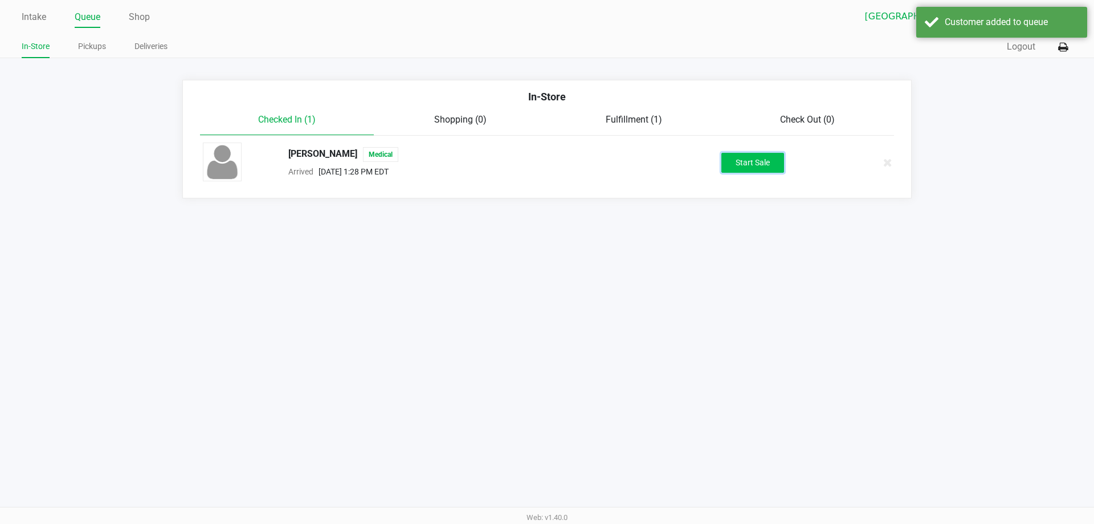
click at [749, 160] on button "Start Sale" at bounding box center [752, 163] width 63 height 20
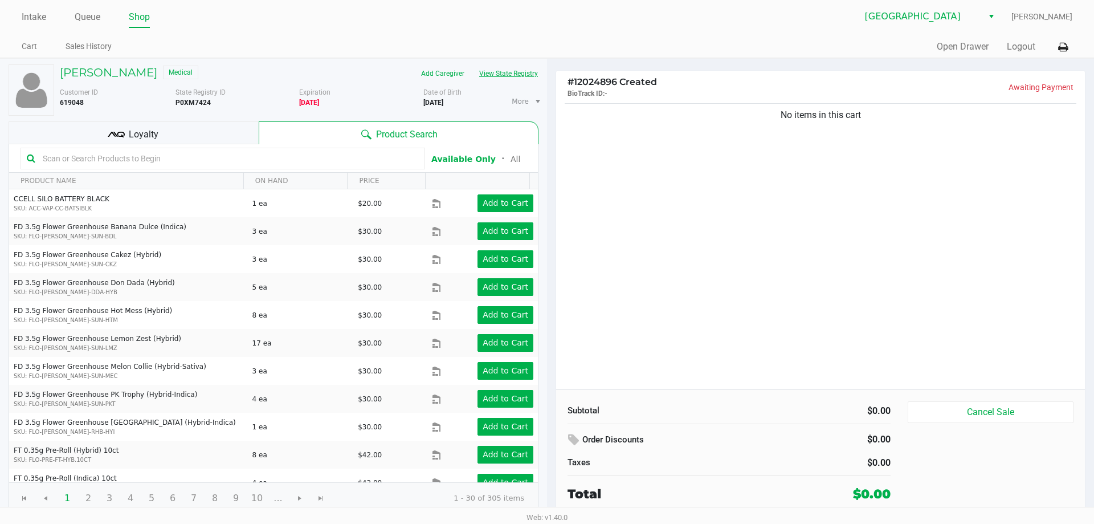
click at [507, 72] on button "View State Registry" at bounding box center [505, 73] width 67 height 18
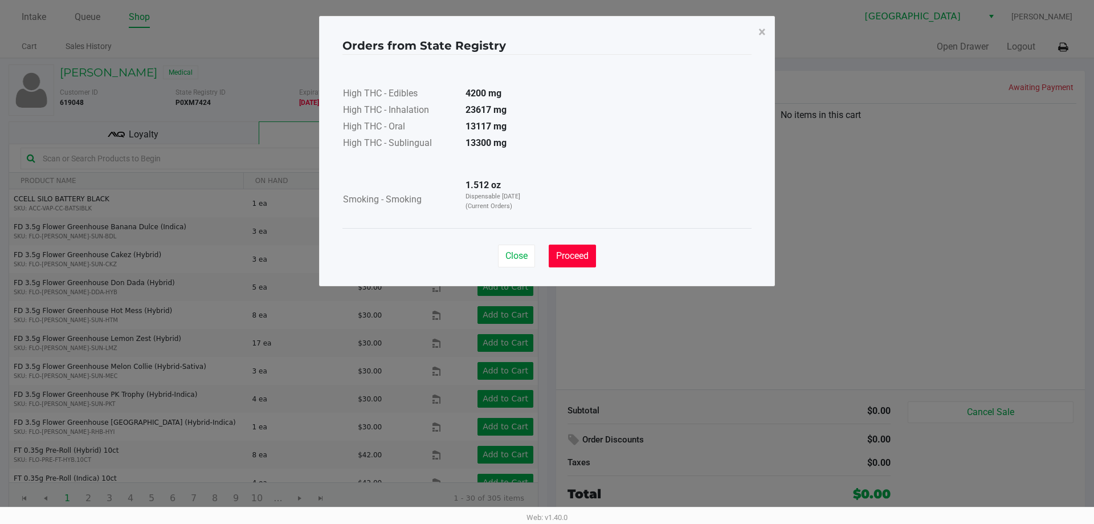
click at [563, 258] on span "Proceed" at bounding box center [572, 255] width 32 height 11
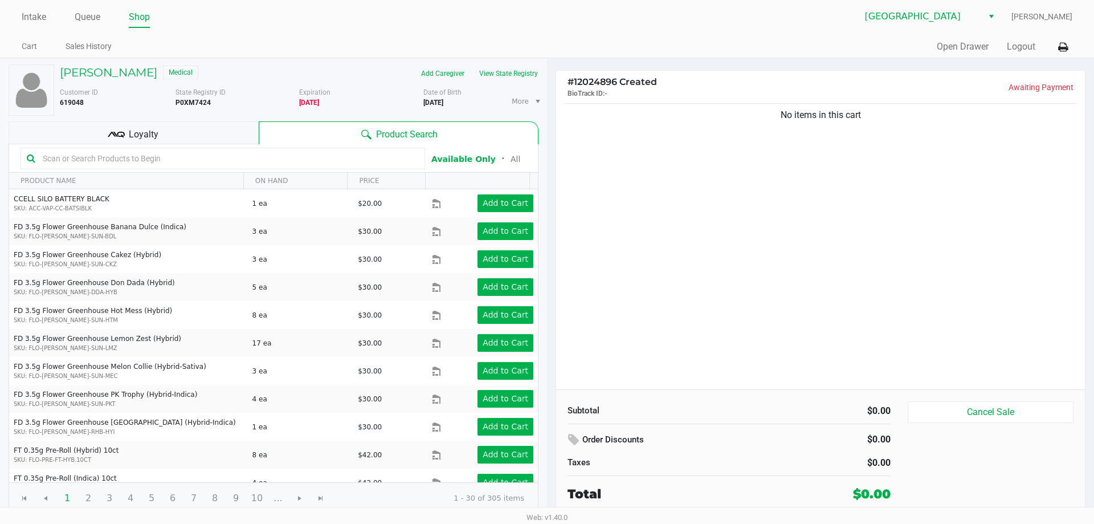
drag, startPoint x: 57, startPoint y: 166, endPoint x: 0, endPoint y: 144, distance: 61.2
click at [55, 165] on input "text" at bounding box center [228, 158] width 381 height 17
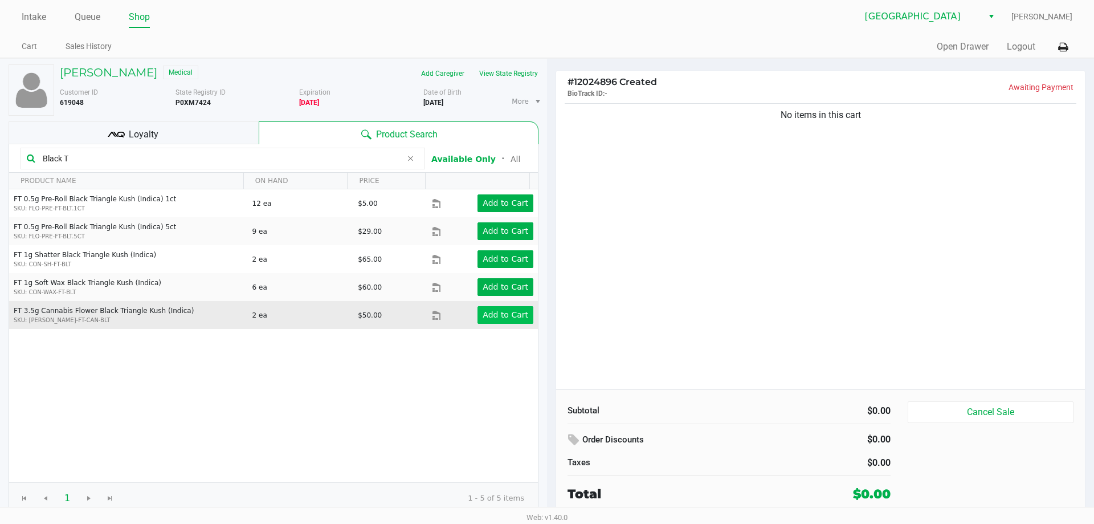
type input "Black T"
click at [503, 316] on app-button-loader "Add to Cart" at bounding box center [506, 314] width 46 height 9
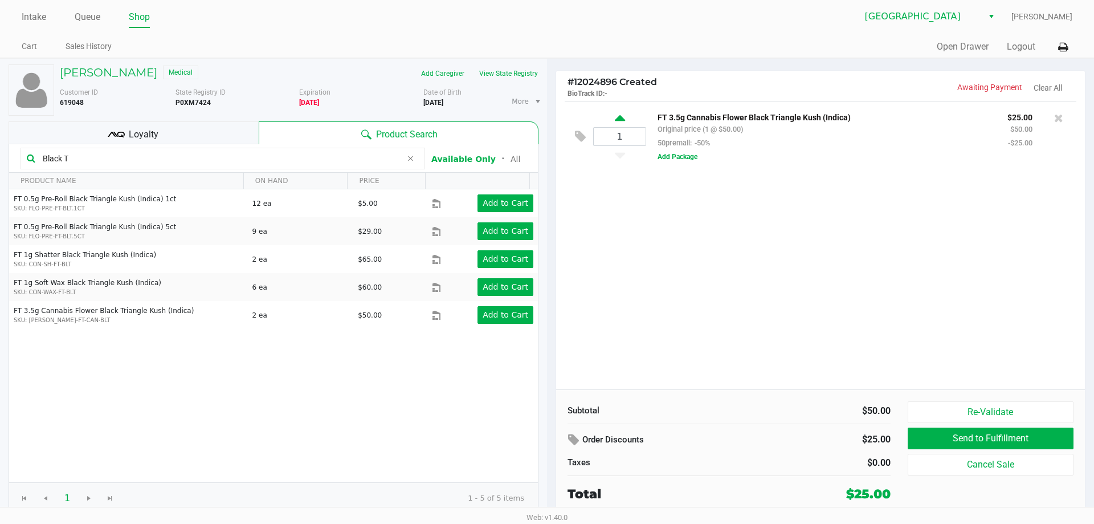
click at [623, 113] on icon at bounding box center [620, 120] width 10 height 14
type input "2"
drag, startPoint x: 97, startPoint y: 158, endPoint x: 0, endPoint y: 128, distance: 102.0
click at [0, 128] on div "[PERSON_NAME] Medical Add Caregiver View State Registry Customer ID 619048 Stat…" at bounding box center [273, 289] width 547 height 461
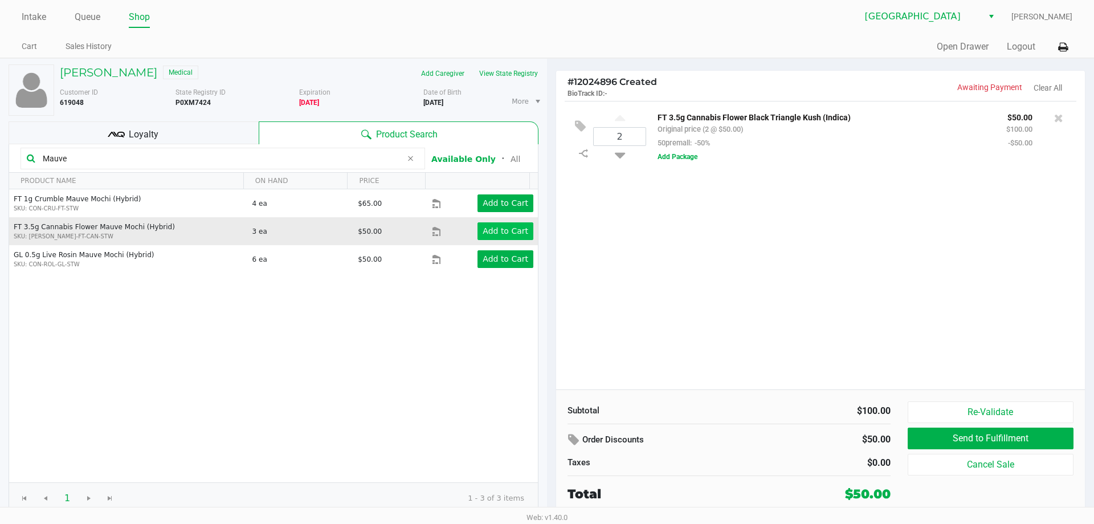
type input "Mauve"
click at [505, 229] on app-button-loader "Add to Cart" at bounding box center [506, 230] width 46 height 9
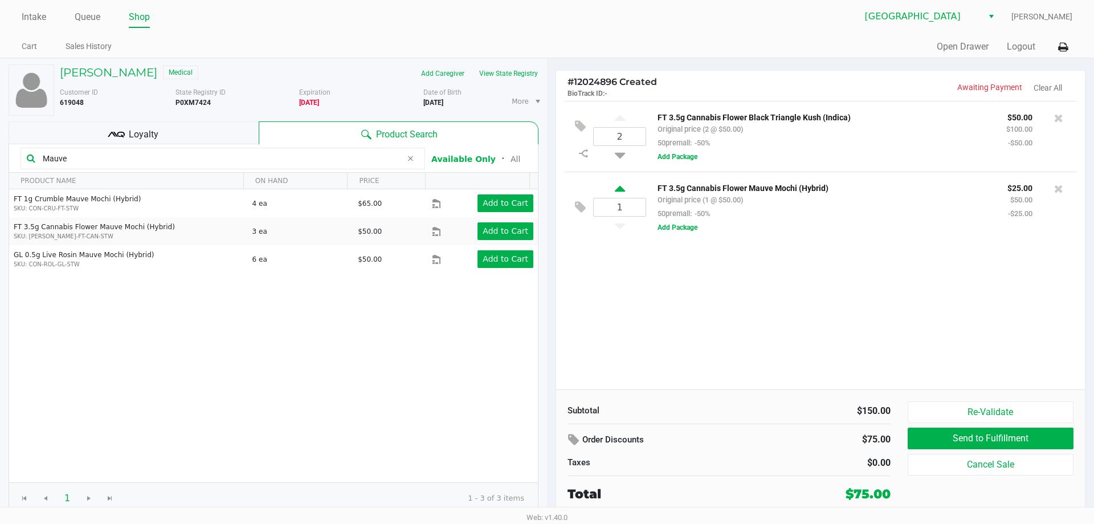
click at [621, 191] on icon at bounding box center [620, 190] width 10 height 14
type input "2"
click at [621, 191] on icon at bounding box center [620, 190] width 10 height 14
type input "3"
drag, startPoint x: 89, startPoint y: 161, endPoint x: 0, endPoint y: 144, distance: 91.0
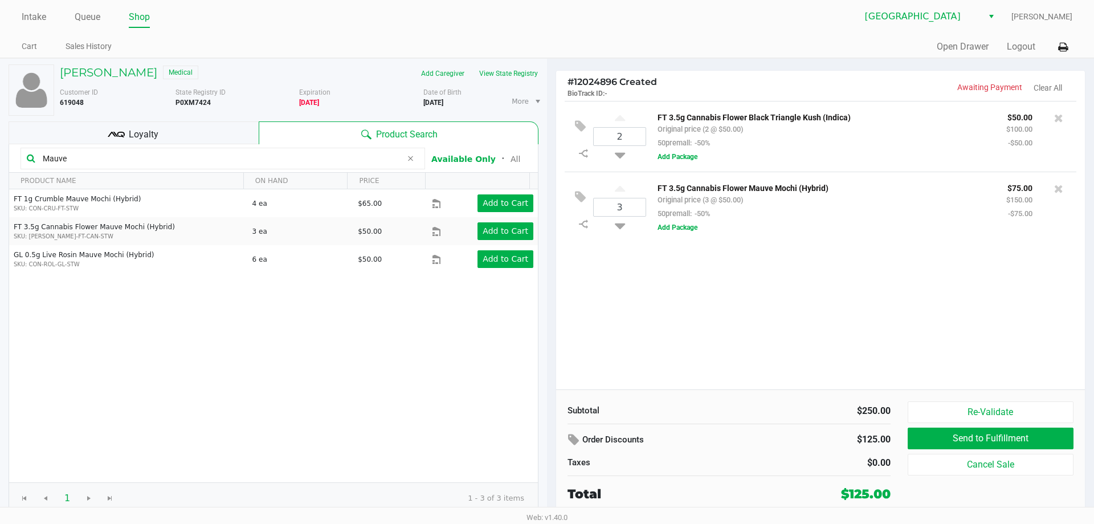
click at [0, 144] on div "[PERSON_NAME] Medical Add Caregiver View State Registry Customer ID 619048 Stat…" at bounding box center [273, 289] width 547 height 461
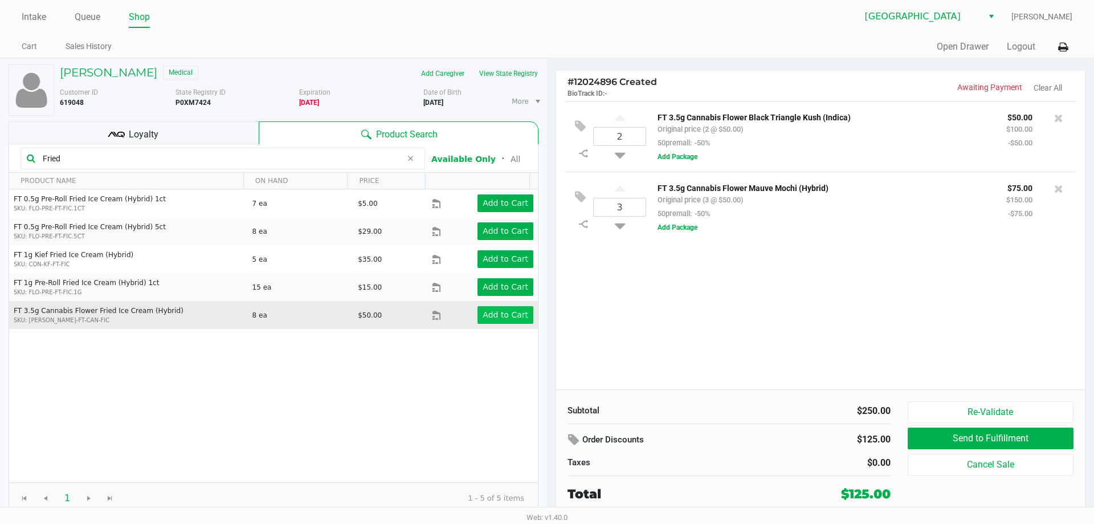
type input "Fried"
click at [492, 315] on app-button-loader "Add to Cart" at bounding box center [506, 314] width 46 height 9
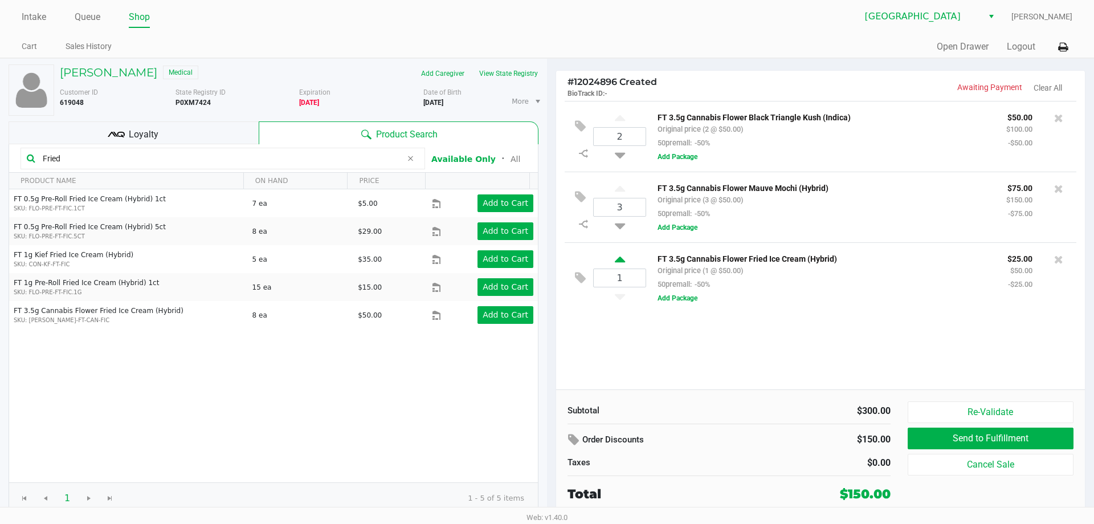
click at [619, 261] on icon at bounding box center [620, 261] width 10 height 14
type input "2"
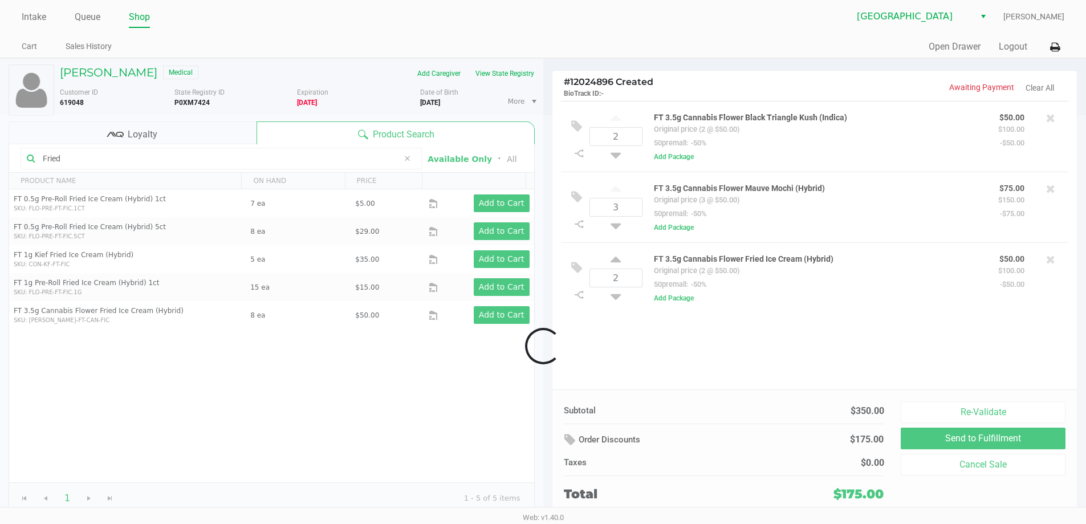
click at [617, 259] on div at bounding box center [543, 346] width 1086 height 462
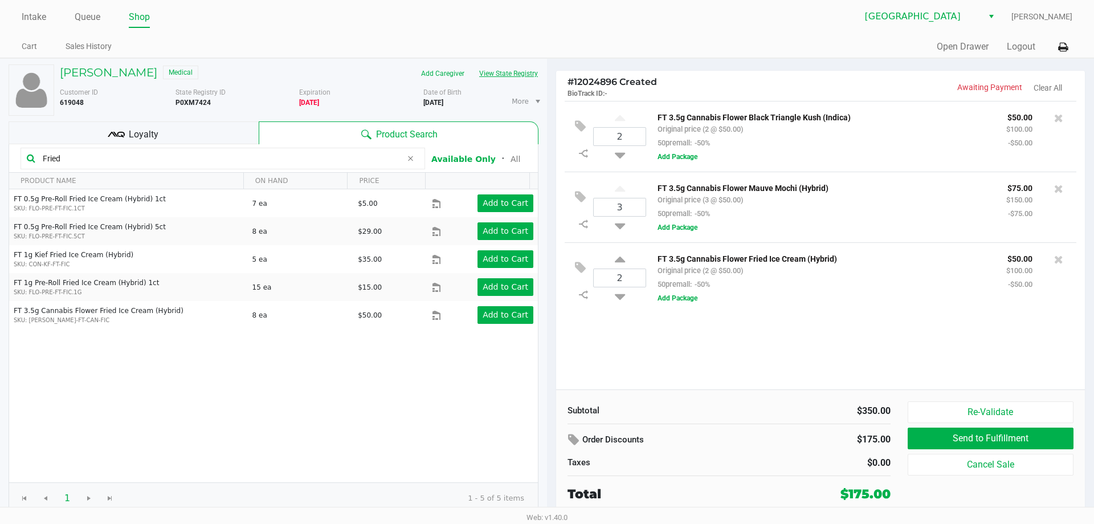
click at [516, 71] on button "View State Registry" at bounding box center [505, 73] width 67 height 18
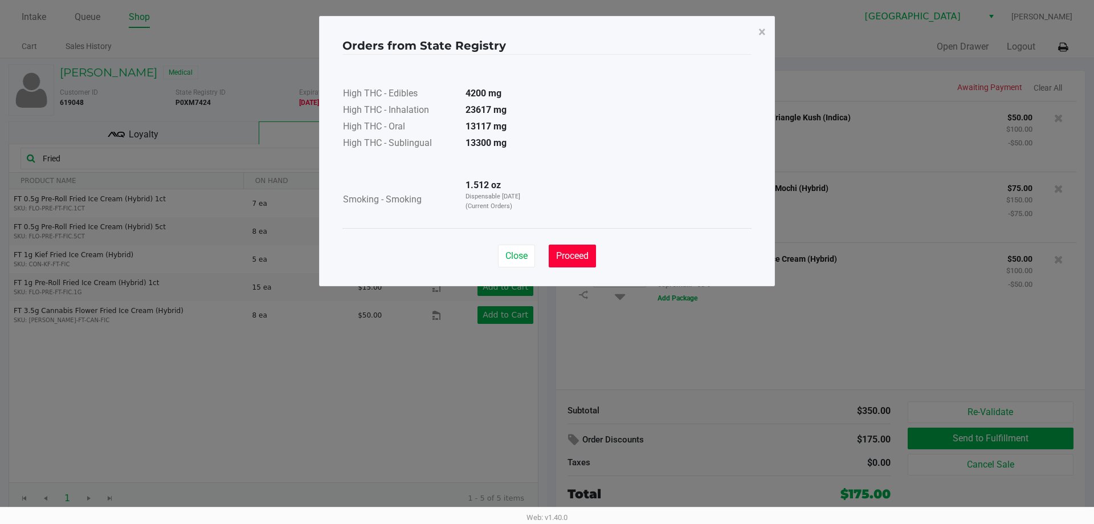
click at [569, 252] on span "Proceed" at bounding box center [572, 255] width 32 height 11
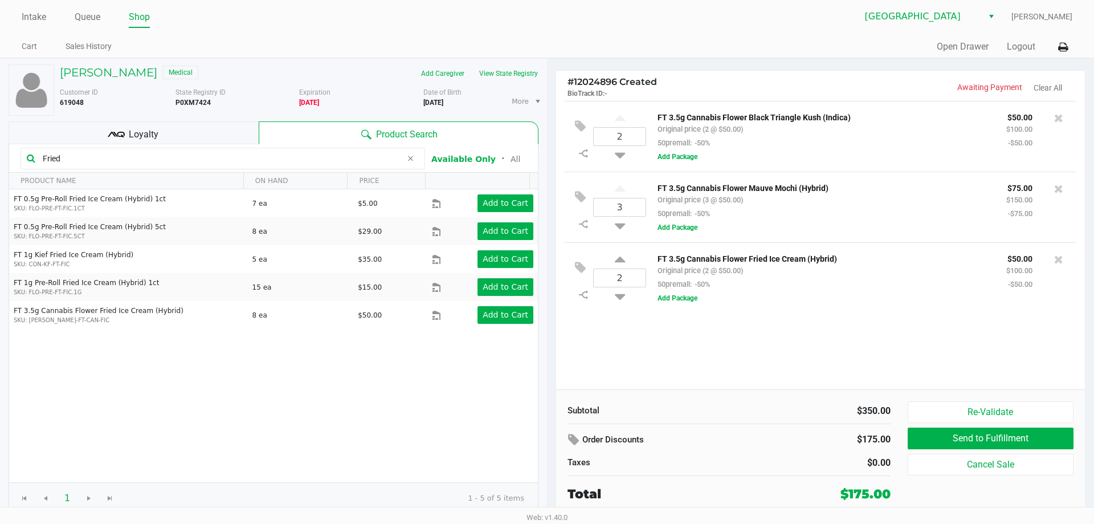
drag, startPoint x: 80, startPoint y: 160, endPoint x: 0, endPoint y: 120, distance: 88.9
click at [0, 121] on div "[PERSON_NAME] Medical Add Caregiver View State Registry Customer ID 619048 Stat…" at bounding box center [273, 289] width 547 height 461
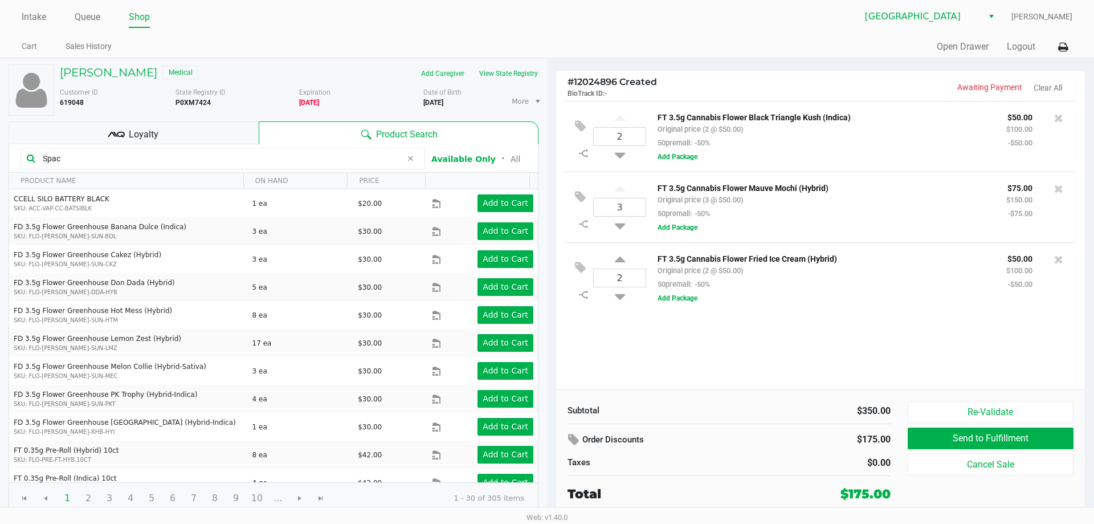
type input "Space"
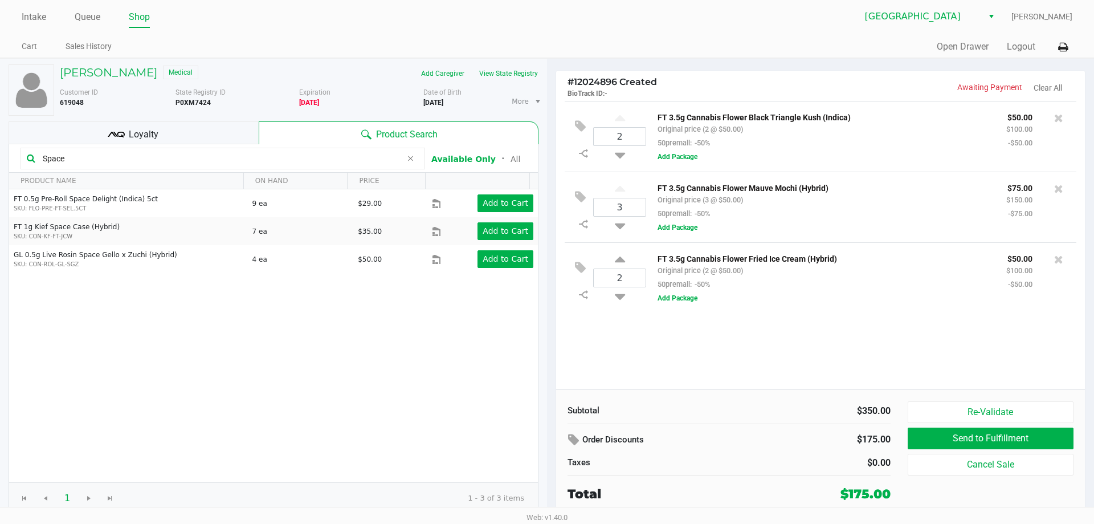
drag, startPoint x: 81, startPoint y: 159, endPoint x: 33, endPoint y: 153, distance: 48.8
click at [33, 153] on div "Space" at bounding box center [223, 159] width 405 height 22
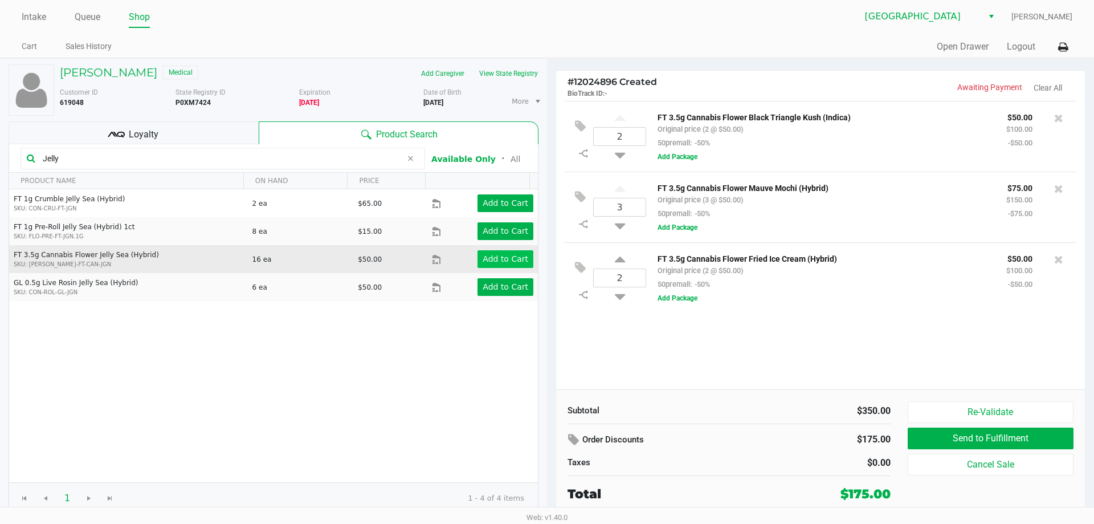
type input "Jelly"
click at [478, 258] on button "Add to Cart" at bounding box center [506, 259] width 56 height 18
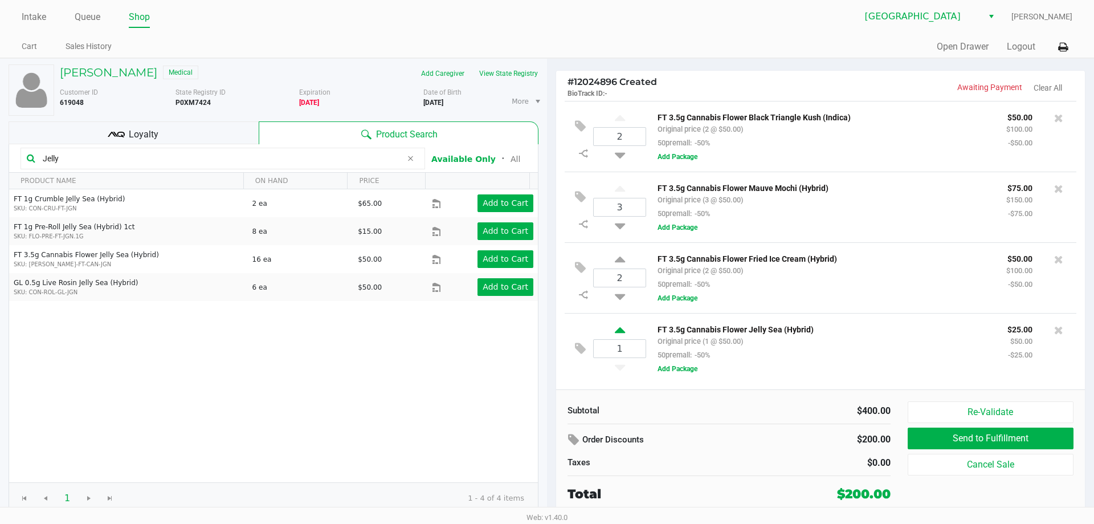
click at [621, 331] on icon at bounding box center [620, 332] width 10 height 14
type input "2"
click at [511, 79] on button "View State Registry" at bounding box center [505, 73] width 67 height 18
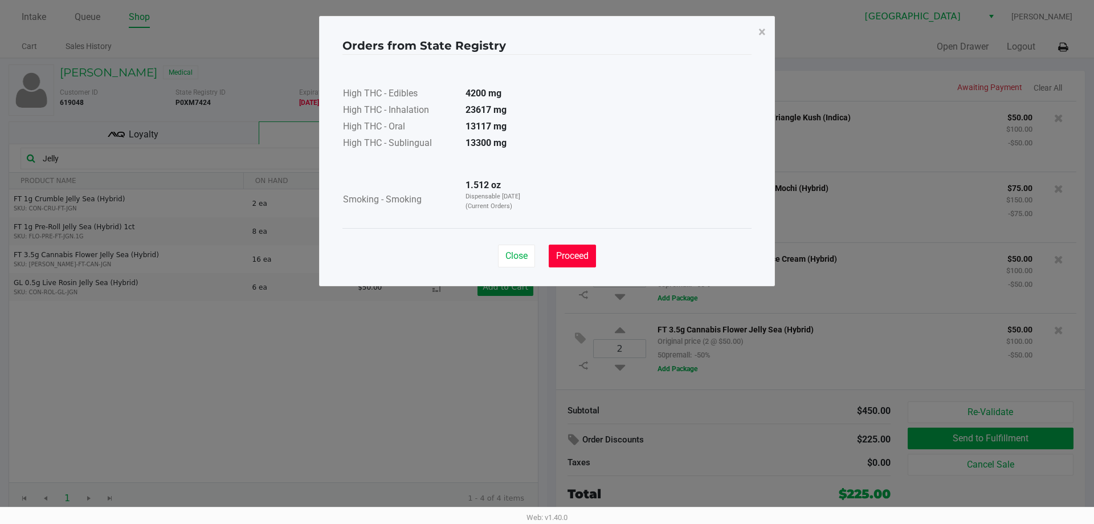
click at [573, 260] on span "Proceed" at bounding box center [572, 255] width 32 height 11
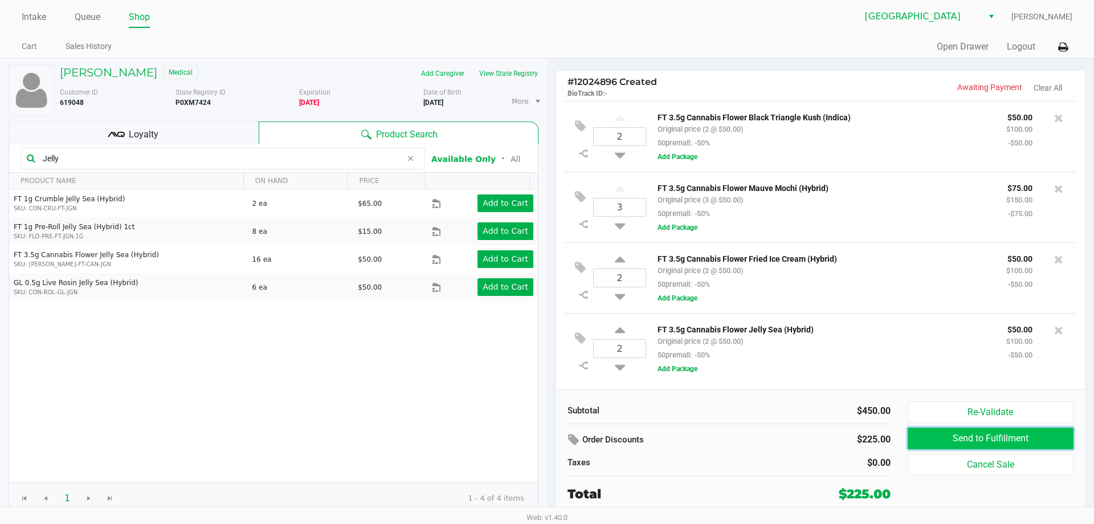
click at [957, 440] on button "Send to Fulfillment" at bounding box center [991, 438] width 166 height 22
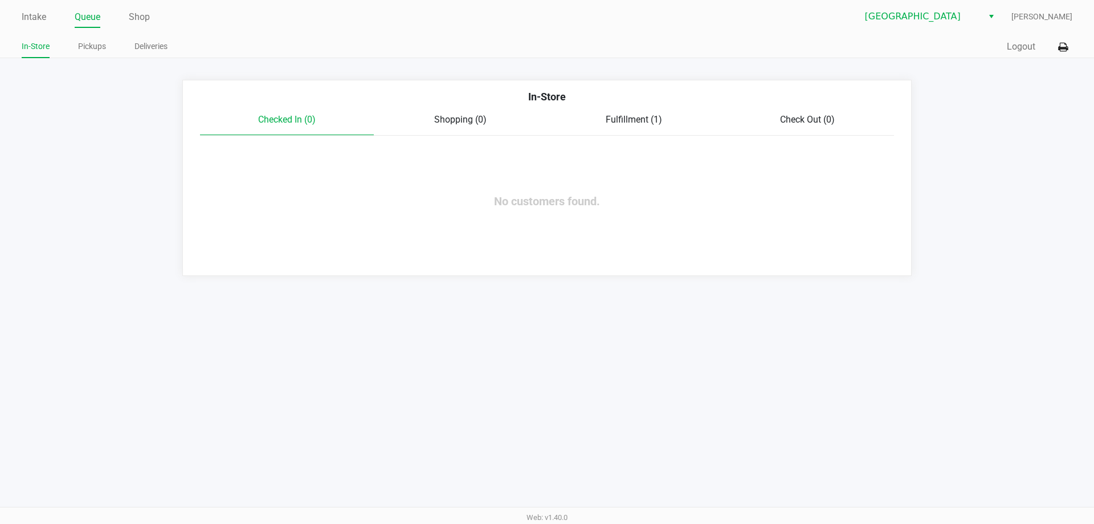
click at [621, 127] on div "Fulfillment (1)" at bounding box center [634, 120] width 174 height 14
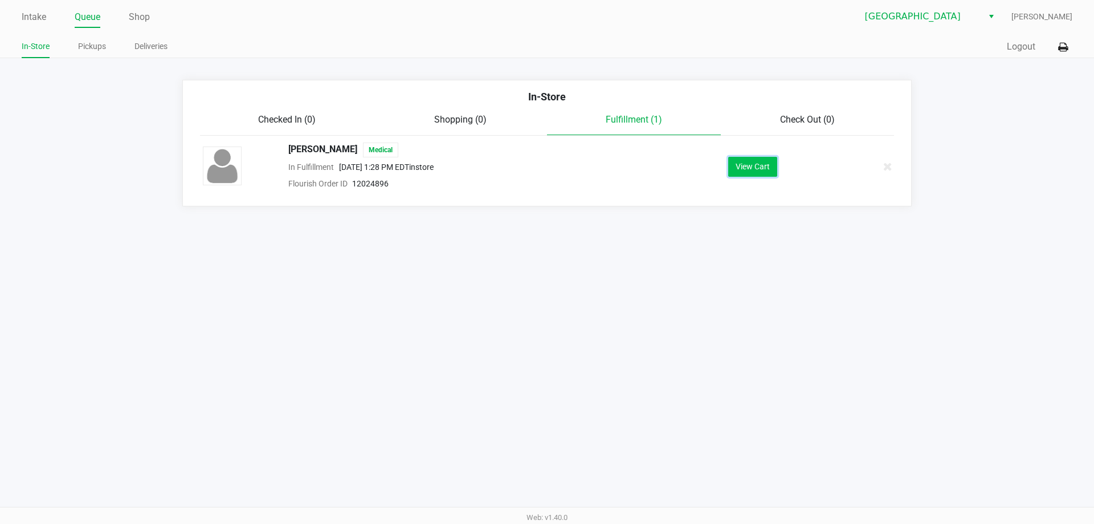
click at [758, 166] on button "View Cart" at bounding box center [752, 167] width 49 height 20
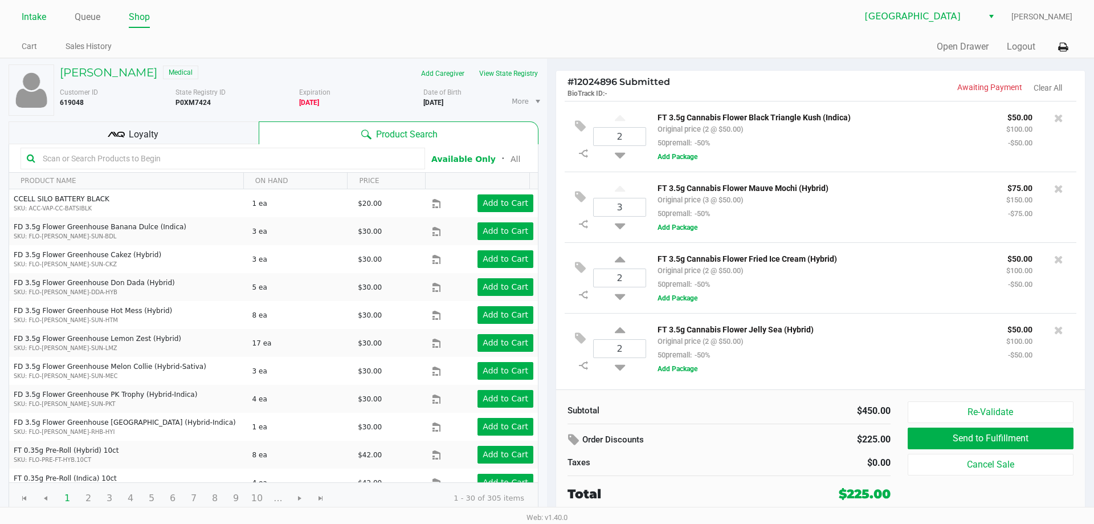
click at [37, 22] on link "Intake" at bounding box center [34, 17] width 25 height 16
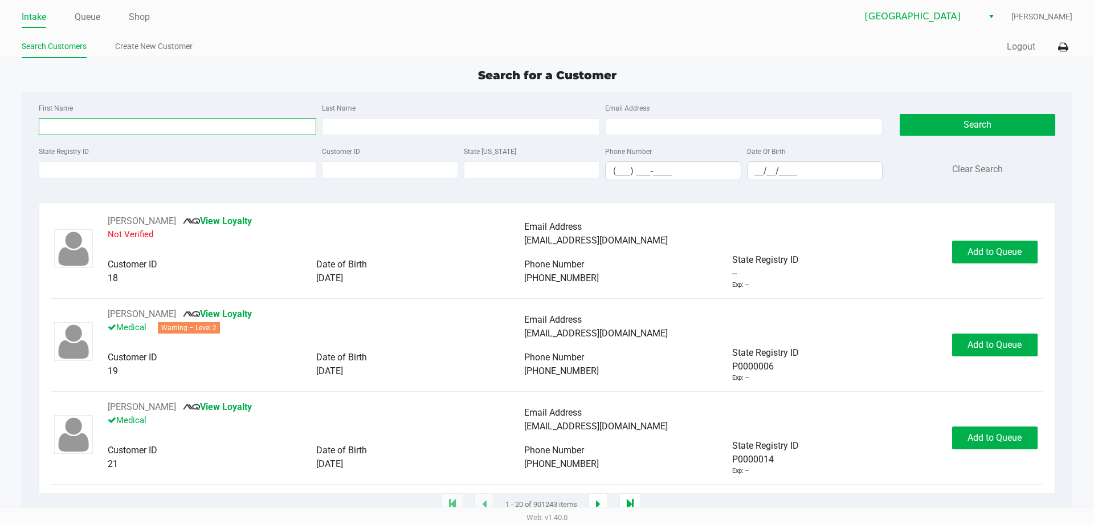
click at [91, 127] on input "First Name" at bounding box center [178, 126] width 278 height 17
type input "[PERSON_NAME]"
click at [360, 123] on input "Last Name" at bounding box center [461, 126] width 278 height 17
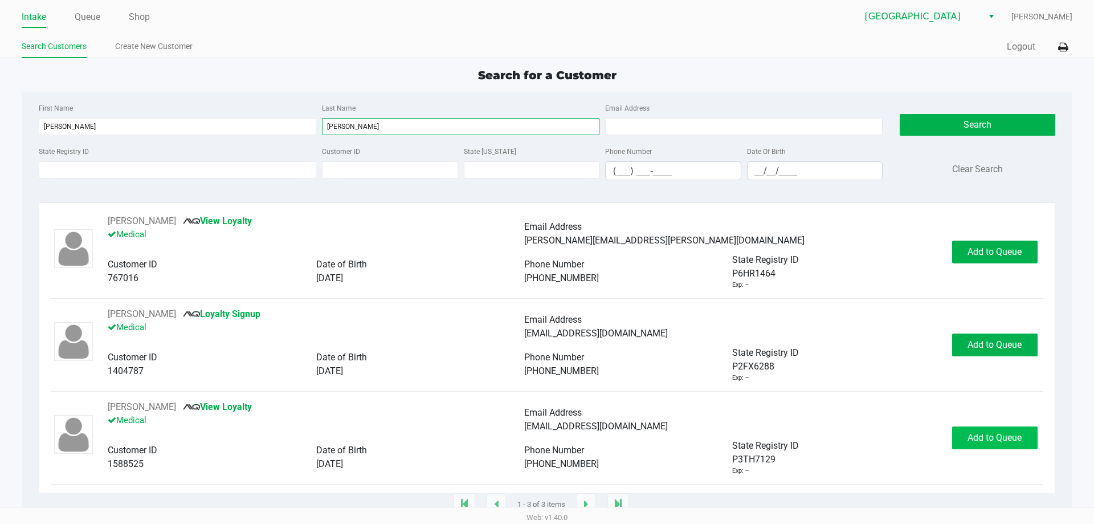
type input "[PERSON_NAME]"
click at [985, 445] on button "Add to Queue" at bounding box center [994, 437] width 85 height 23
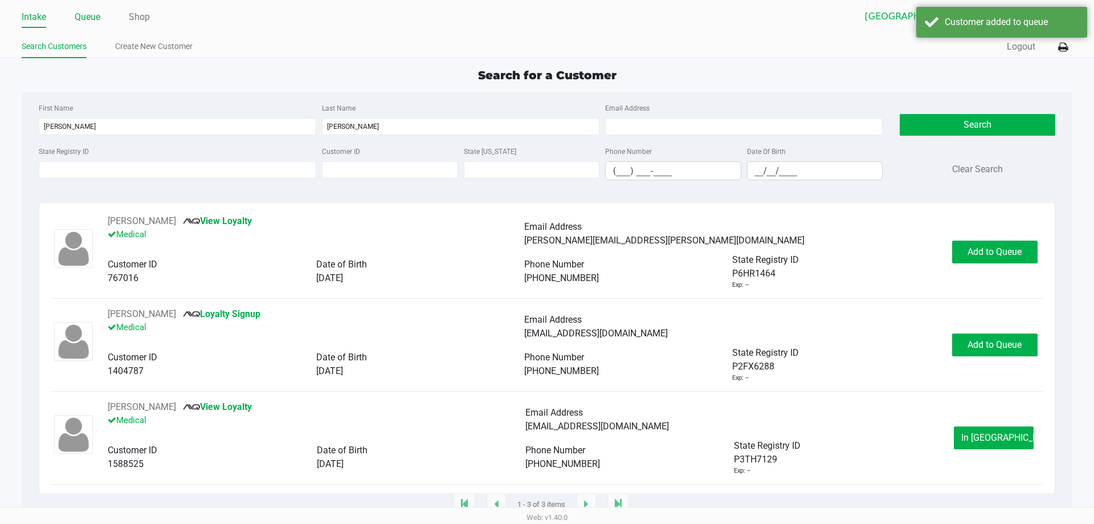
click at [97, 14] on link "Queue" at bounding box center [88, 17] width 26 height 16
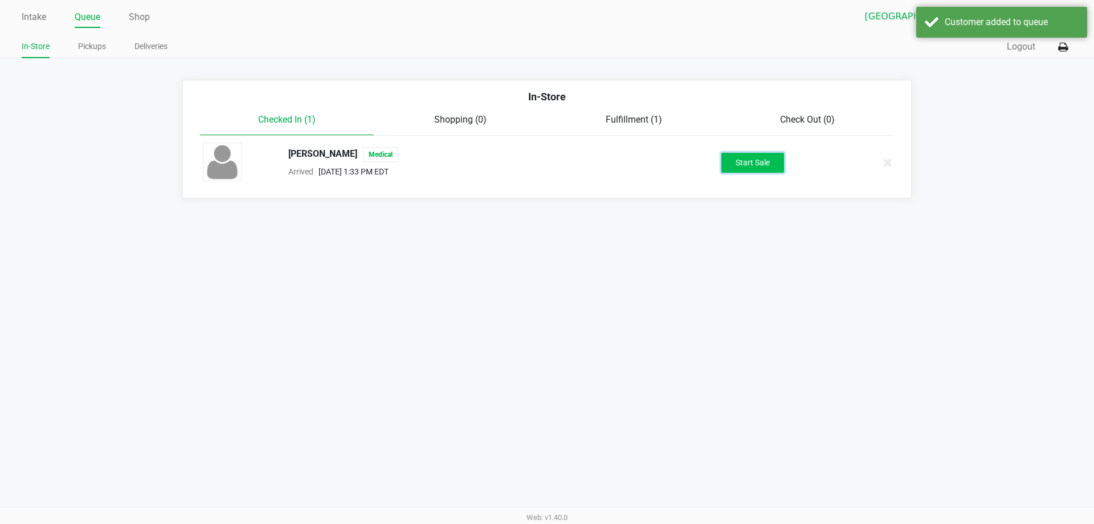
click at [744, 165] on button "Start Sale" at bounding box center [752, 163] width 63 height 20
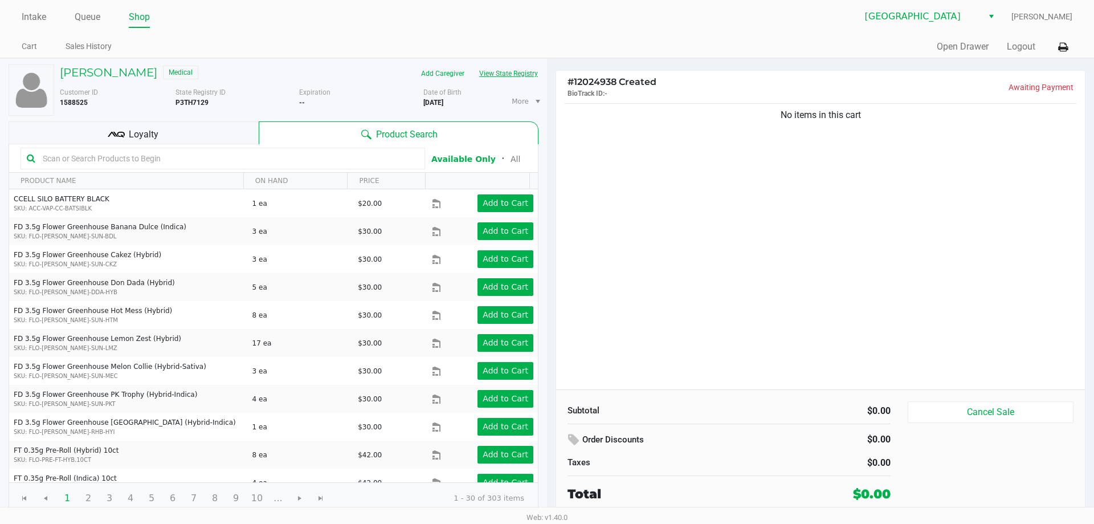
click at [510, 75] on button "View State Registry" at bounding box center [505, 73] width 67 height 18
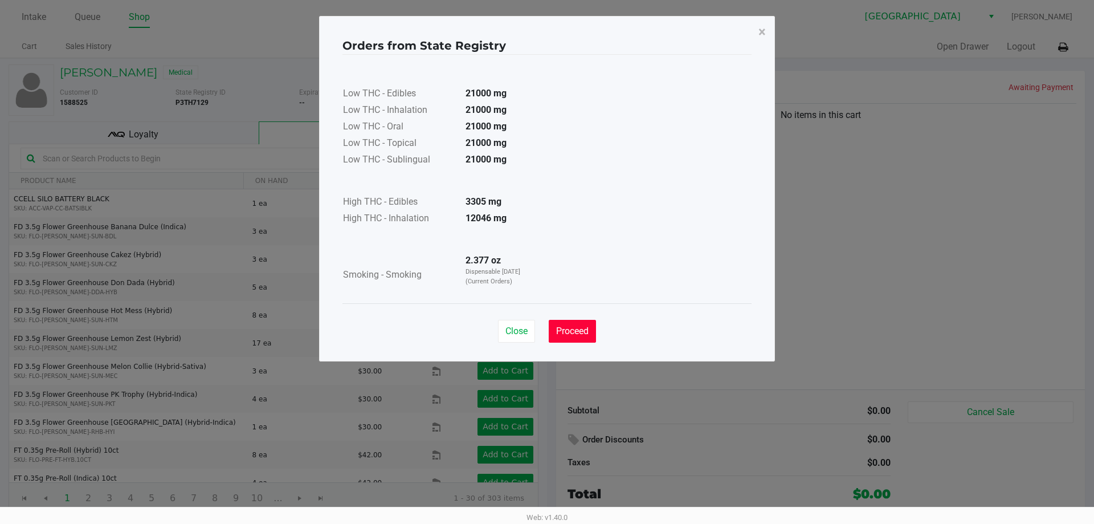
drag, startPoint x: 583, startPoint y: 337, endPoint x: 231, endPoint y: 236, distance: 365.6
click at [584, 335] on button "Proceed" at bounding box center [572, 331] width 47 height 23
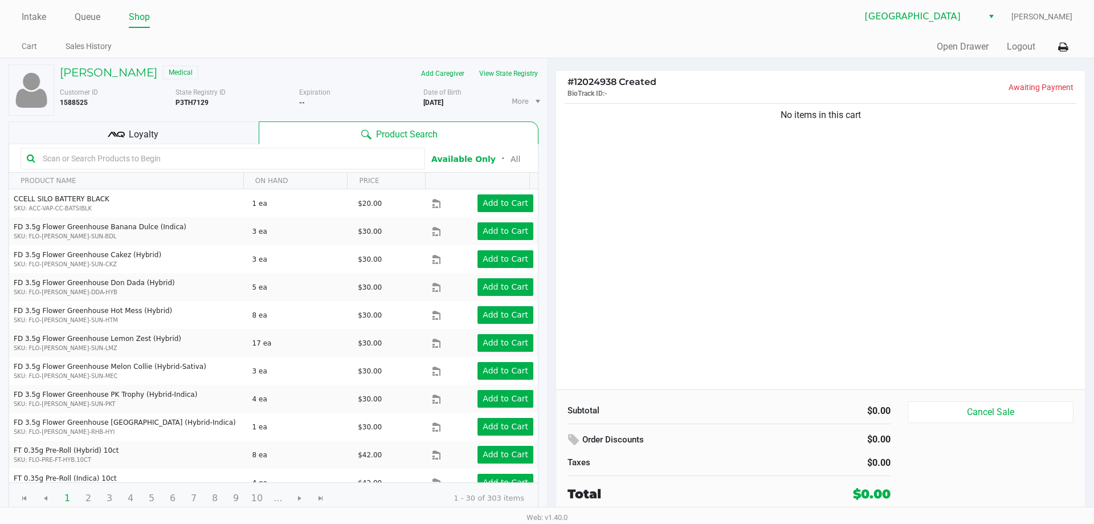
click at [68, 160] on input "text" at bounding box center [228, 158] width 381 height 17
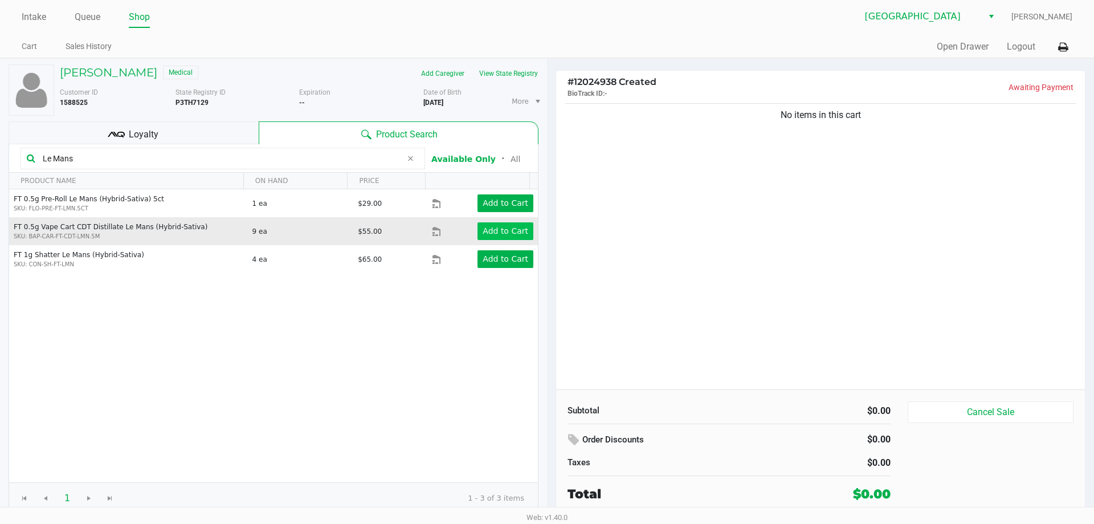
type input "Le Mans"
click at [490, 226] on app-button-loader "Add to Cart" at bounding box center [506, 230] width 46 height 9
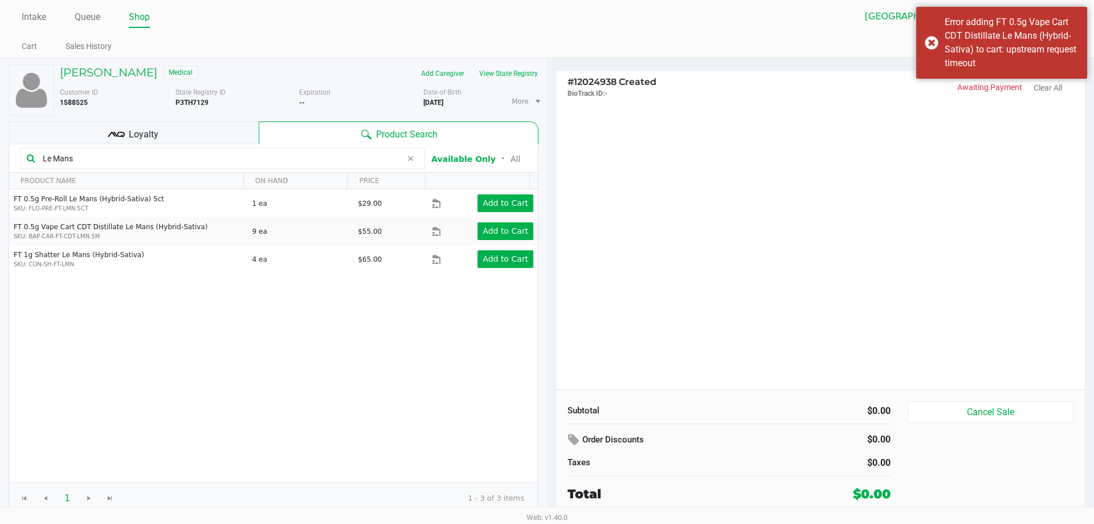
click at [796, 29] on div "Intake Queue Shop [GEOGRAPHIC_DATA] WC [PERSON_NAME] Cart Sales History Quick S…" at bounding box center [547, 29] width 1094 height 58
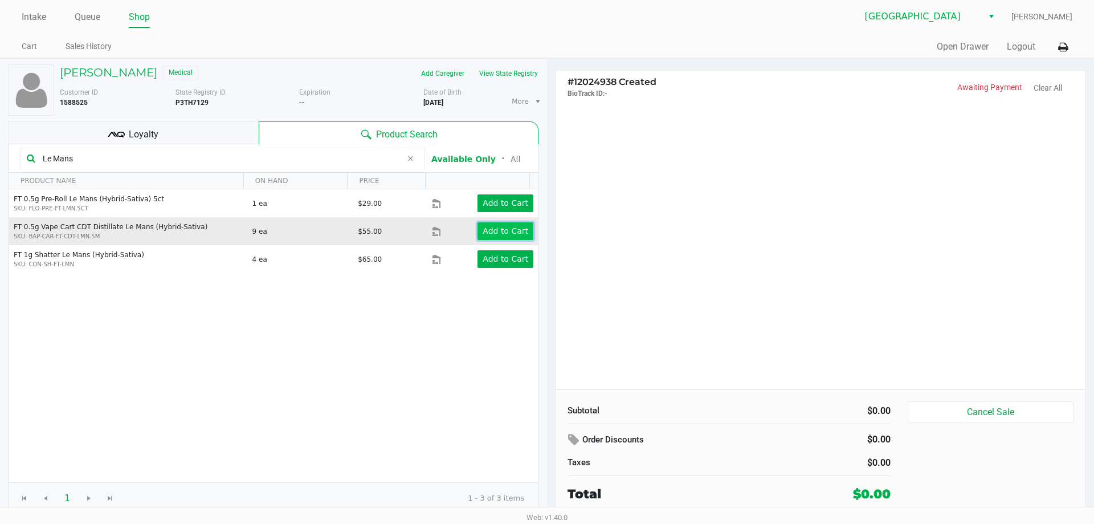
click at [501, 230] on app-button-loader "Add to Cart" at bounding box center [506, 230] width 46 height 9
click at [512, 228] on app-button-loader "Add to Cart" at bounding box center [506, 230] width 46 height 9
click at [498, 231] on app-button-loader "Add to Cart" at bounding box center [506, 230] width 46 height 9
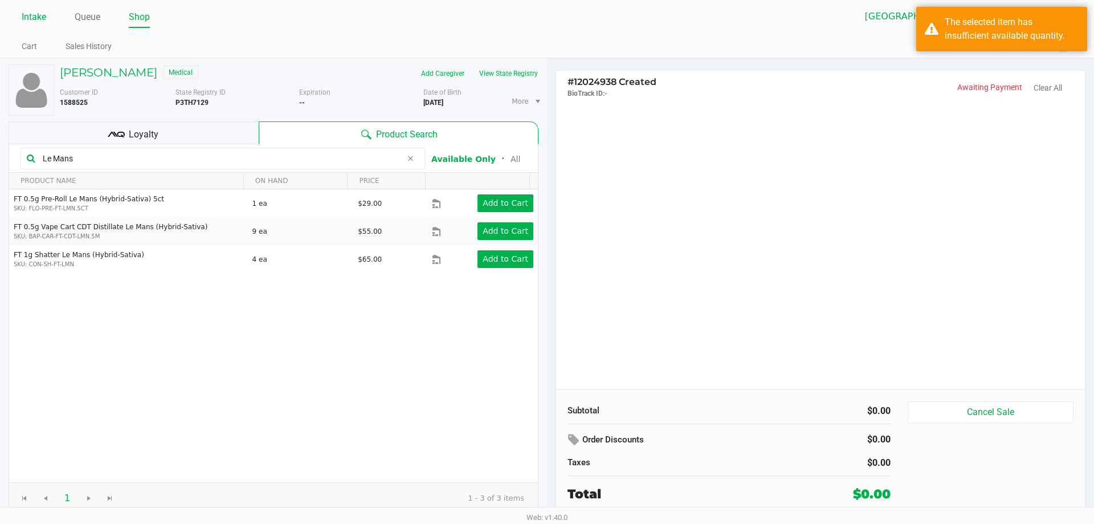
click at [36, 21] on link "Intake" at bounding box center [34, 17] width 25 height 16
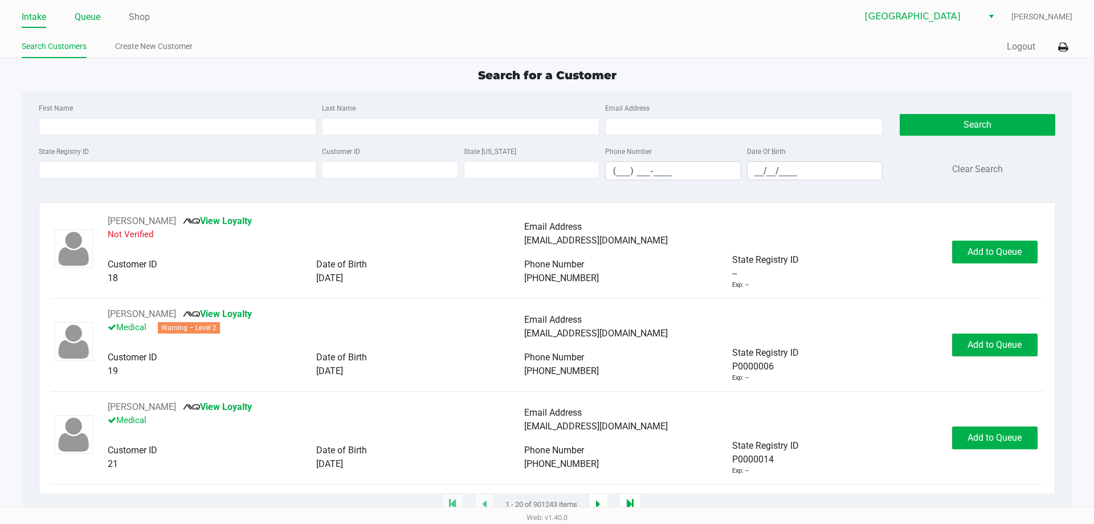
click at [92, 16] on link "Queue" at bounding box center [88, 17] width 26 height 16
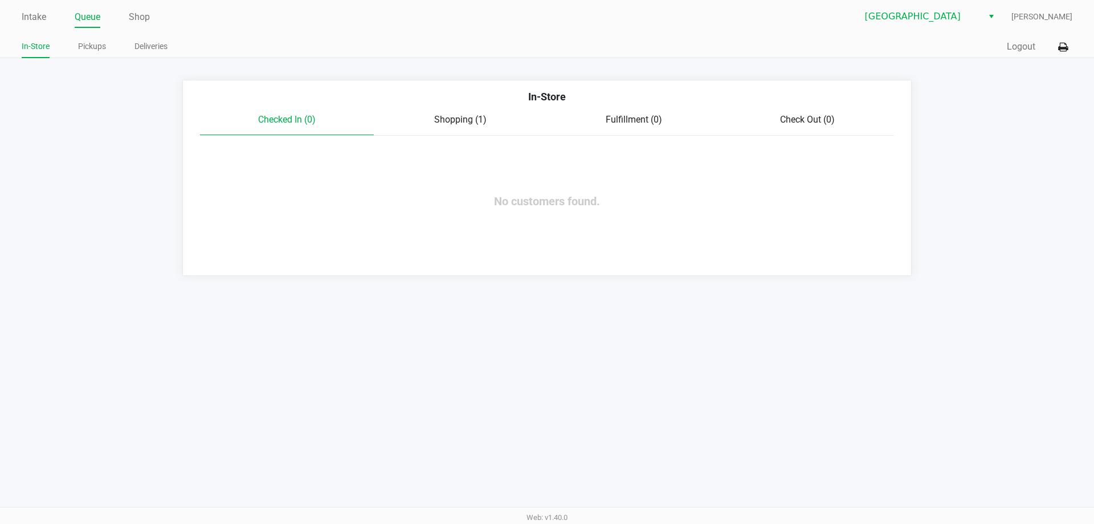
click at [448, 121] on span "Shopping (1)" at bounding box center [460, 119] width 52 height 11
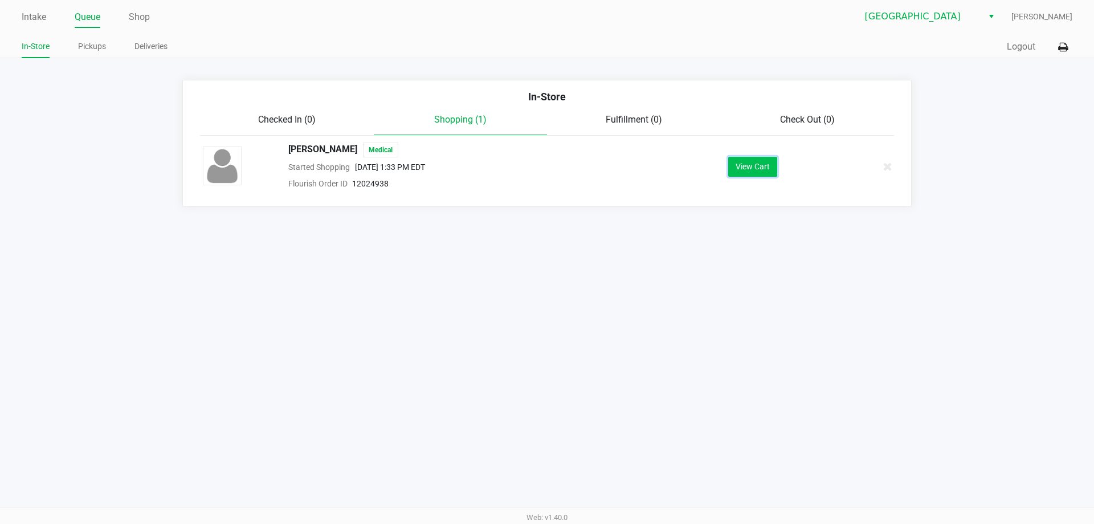
click at [753, 167] on button "View Cart" at bounding box center [752, 167] width 49 height 20
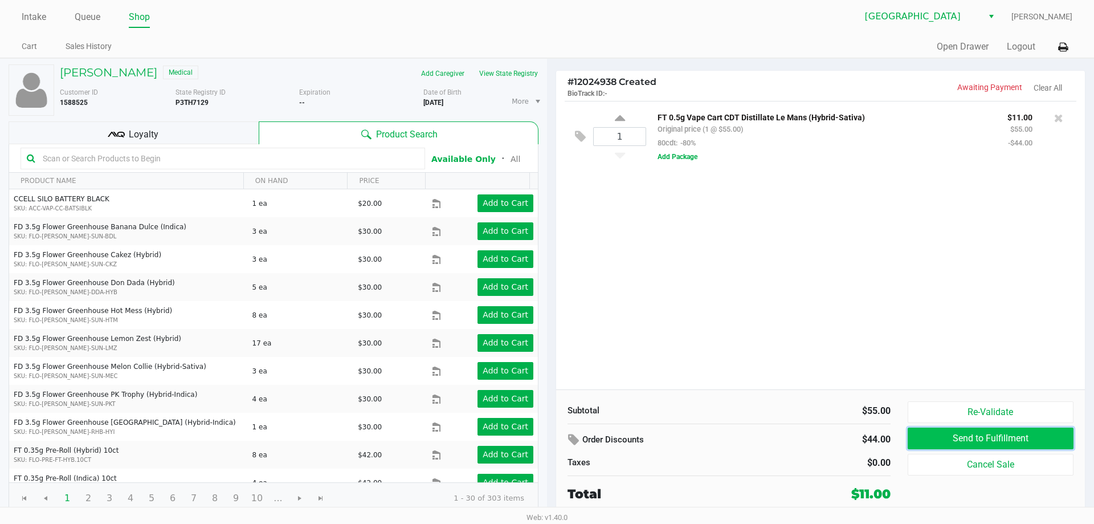
click at [964, 432] on button "Send to Fulfillment" at bounding box center [991, 438] width 166 height 22
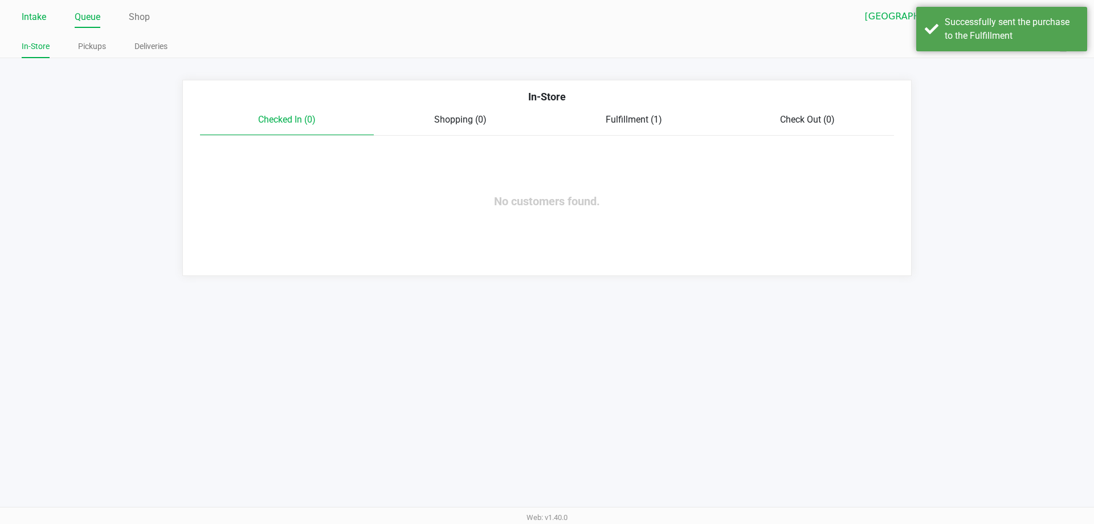
click at [36, 19] on link "Intake" at bounding box center [34, 17] width 25 height 16
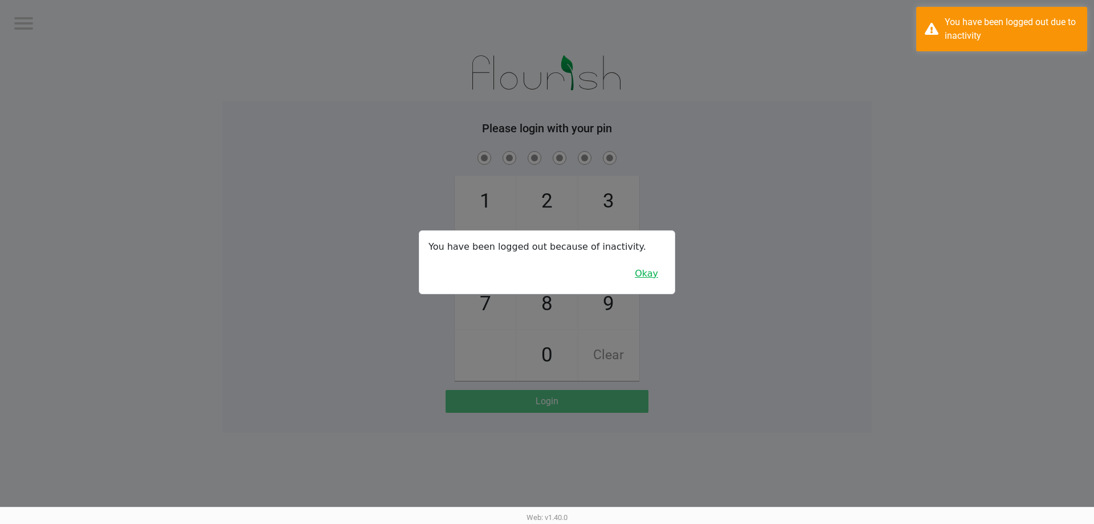
click at [643, 275] on button "Okay" at bounding box center [646, 274] width 38 height 22
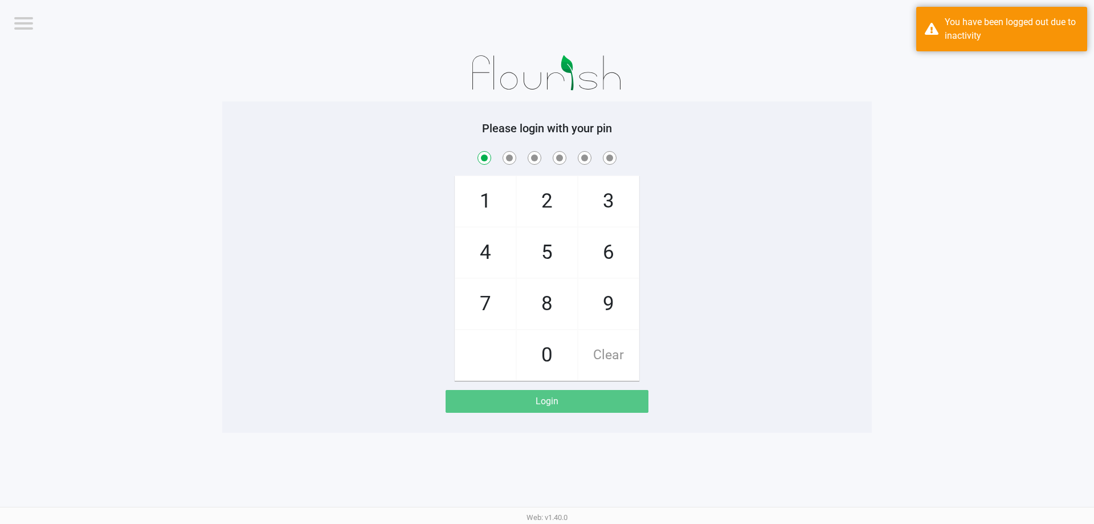
checkbox input "true"
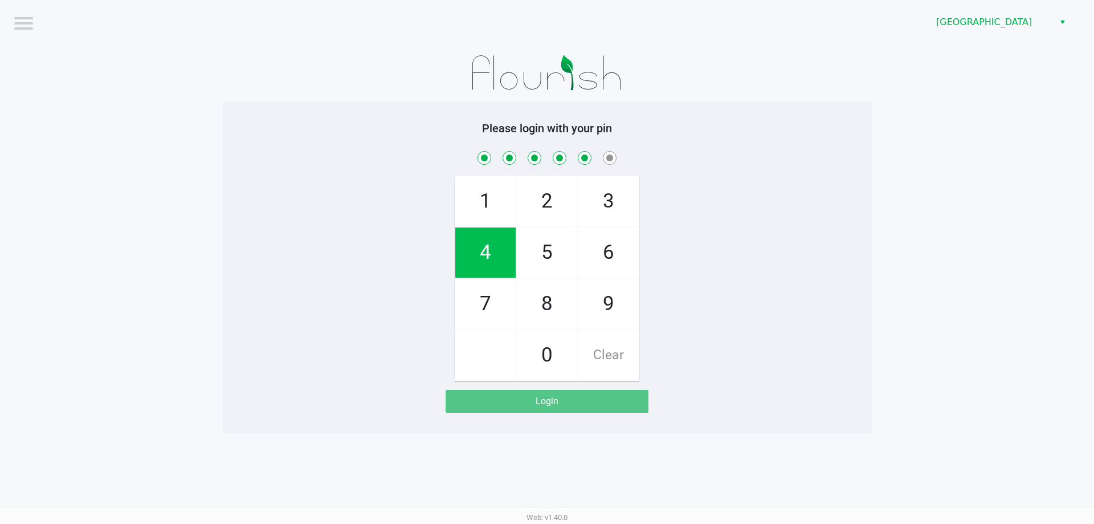
checkbox input "true"
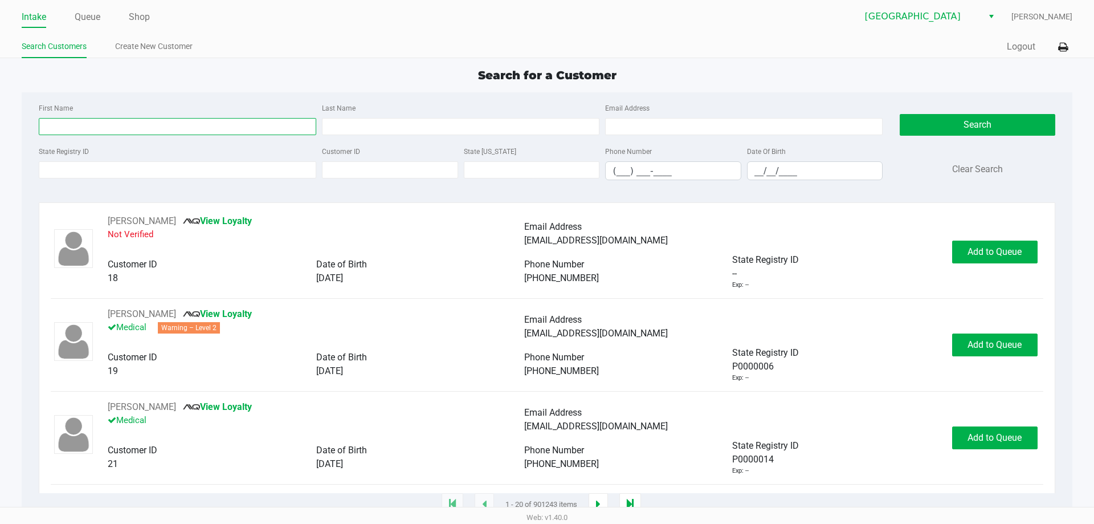
click at [80, 135] on div "First Name Last Name Email Address" at bounding box center [461, 122] width 850 height 43
type input "[PERSON_NAME]"
click at [352, 123] on input "Last Name" at bounding box center [461, 126] width 278 height 17
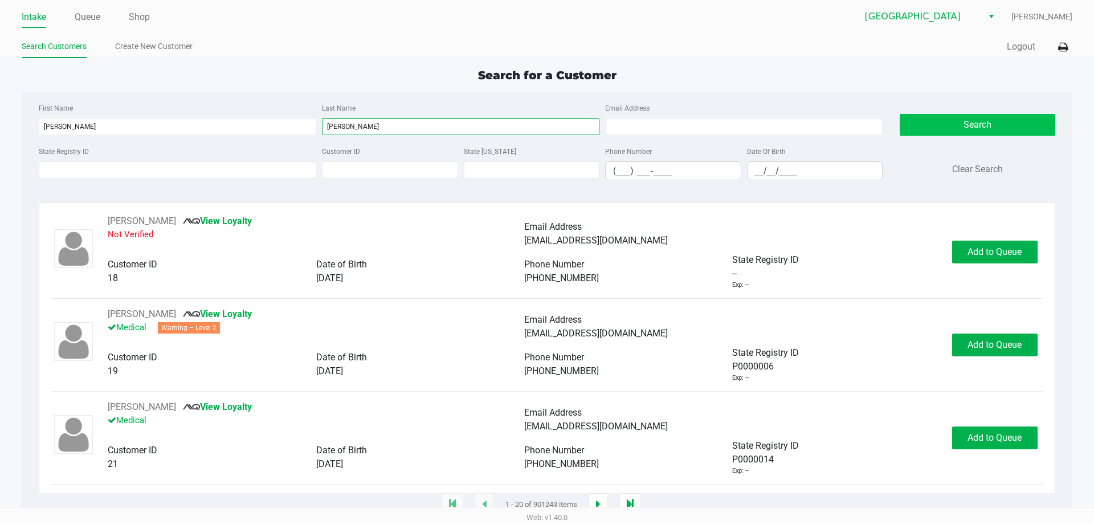
type input "[PERSON_NAME]"
click at [962, 126] on button "Search" at bounding box center [977, 125] width 155 height 22
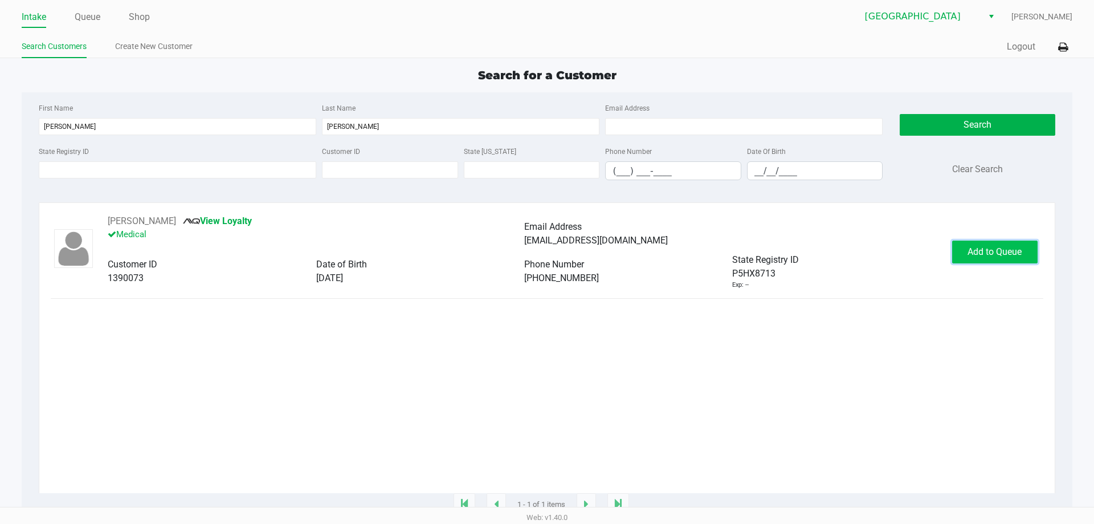
click at [987, 259] on button "Add to Queue" at bounding box center [994, 251] width 85 height 23
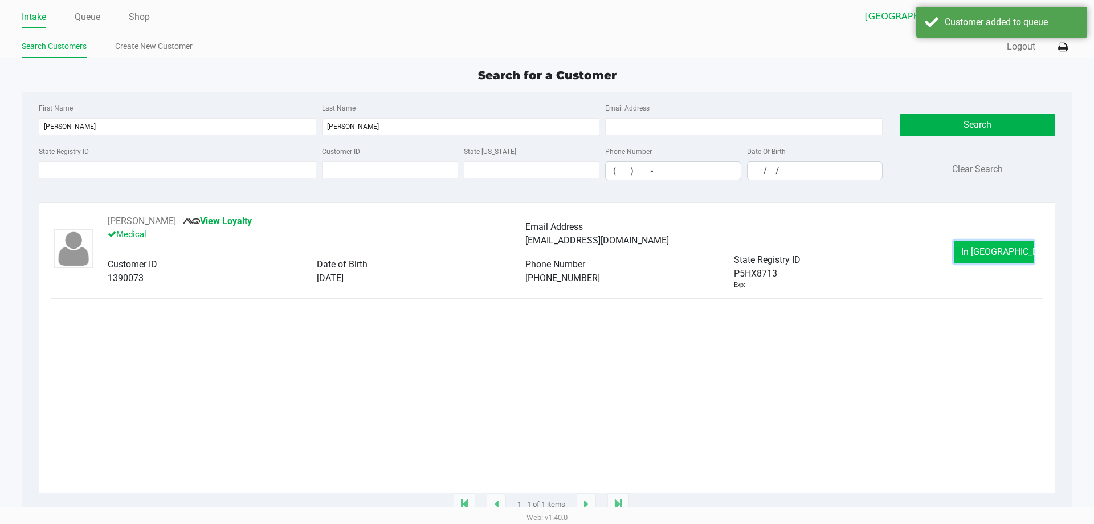
click at [987, 255] on span "In [GEOGRAPHIC_DATA]" at bounding box center [1009, 251] width 96 height 11
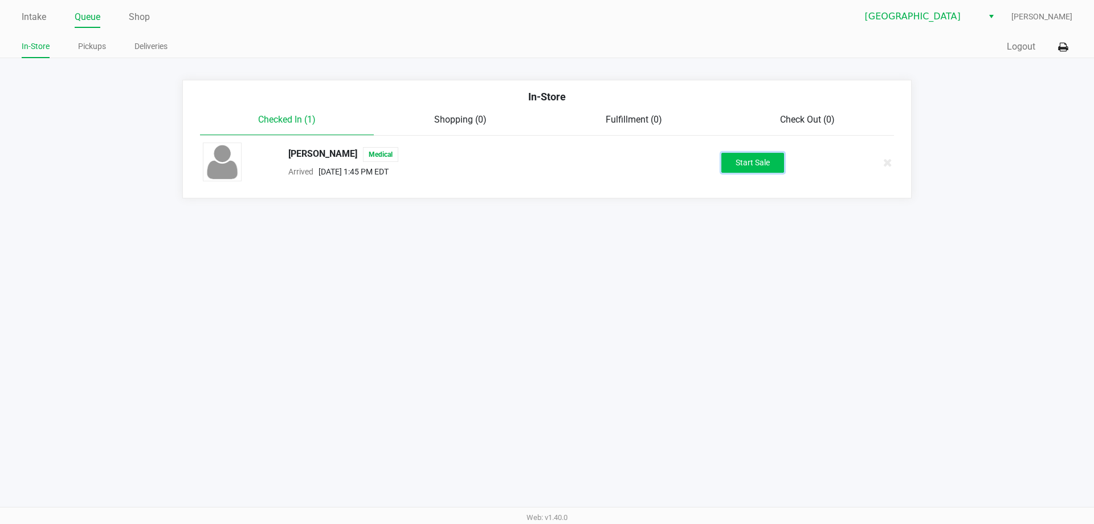
click at [761, 162] on button "Start Sale" at bounding box center [752, 163] width 63 height 20
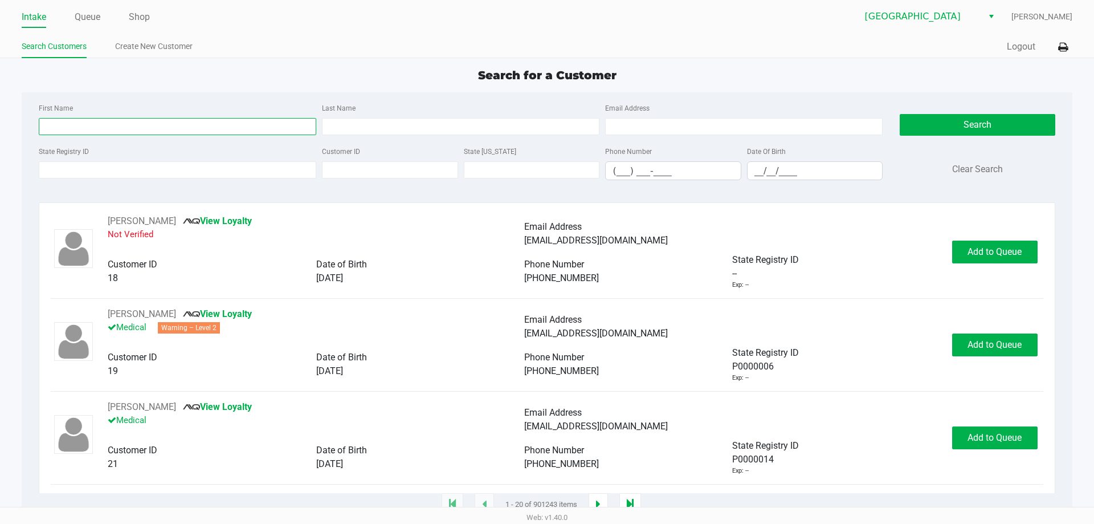
click at [97, 127] on input "First Name" at bounding box center [178, 126] width 278 height 17
type input "[PERSON_NAME]"
click at [395, 126] on input "Last Name" at bounding box center [461, 126] width 278 height 17
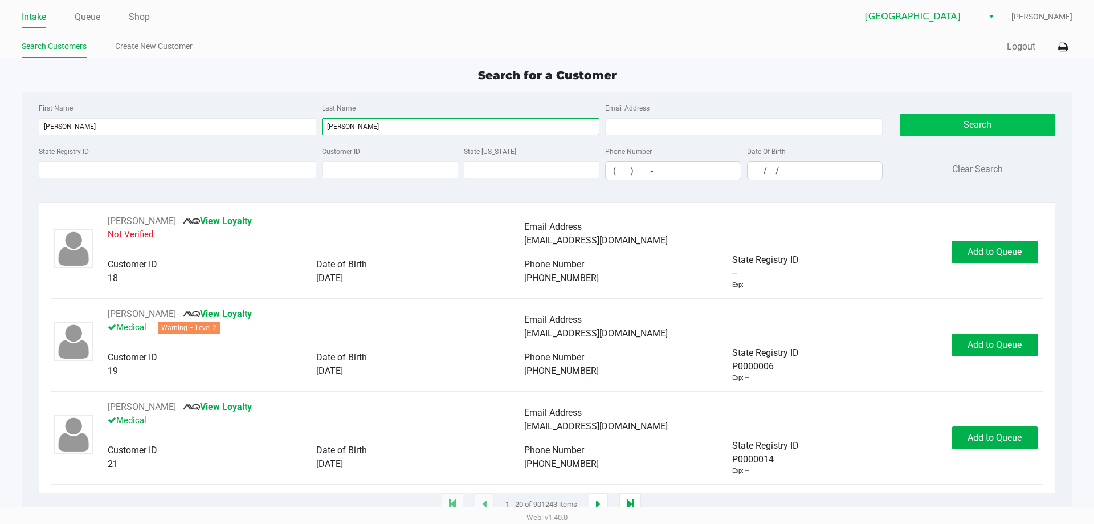
type input "[PERSON_NAME]"
click at [951, 128] on button "Search" at bounding box center [977, 125] width 155 height 22
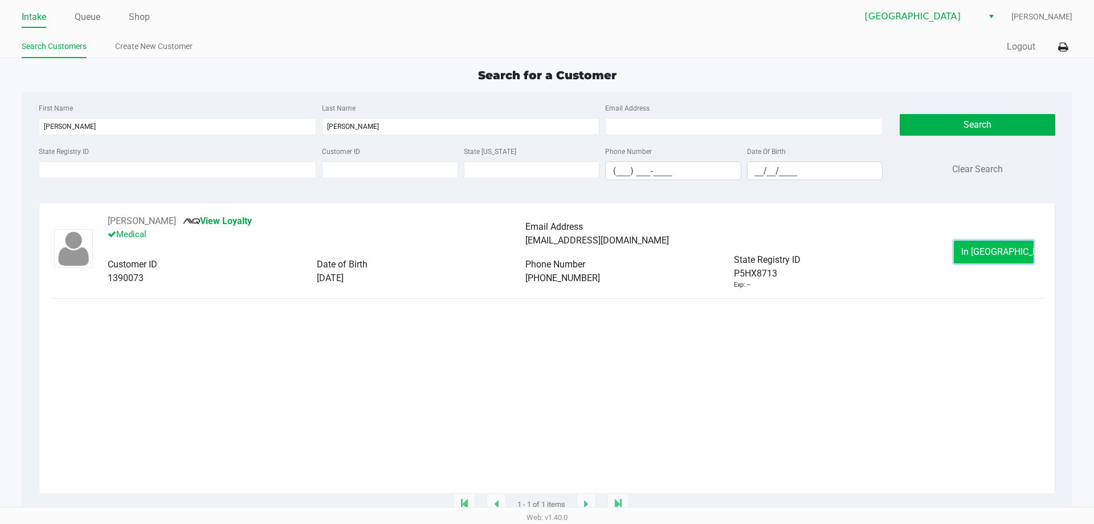
click at [989, 251] on span "In [GEOGRAPHIC_DATA]" at bounding box center [1009, 251] width 96 height 11
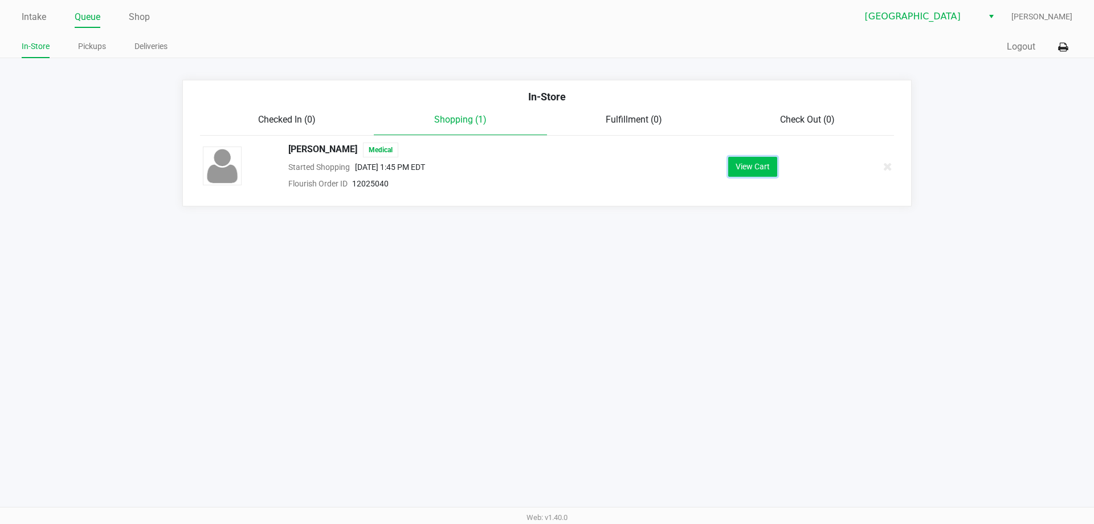
click at [747, 164] on button "View Cart" at bounding box center [752, 167] width 49 height 20
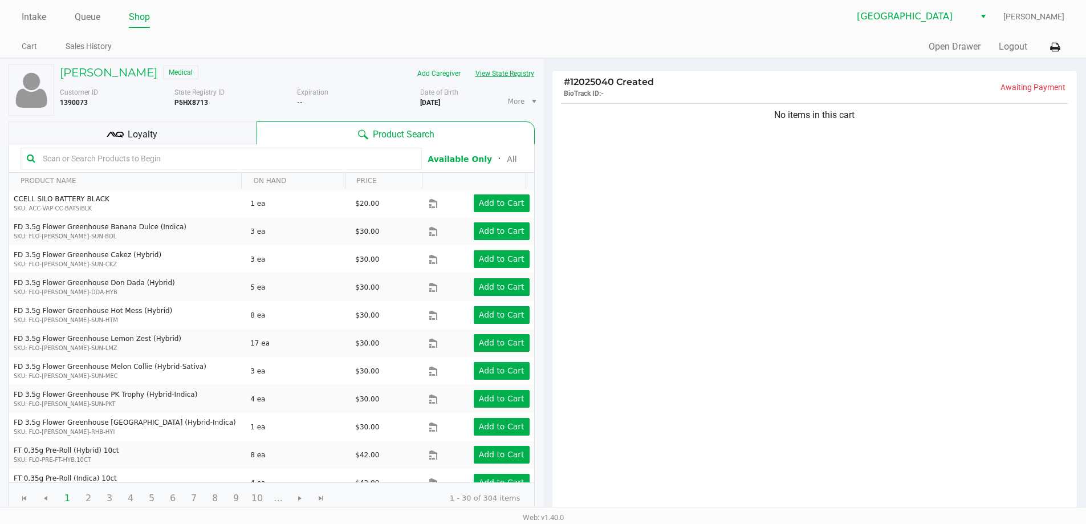
click at [510, 71] on button "View State Registry" at bounding box center [501, 73] width 67 height 18
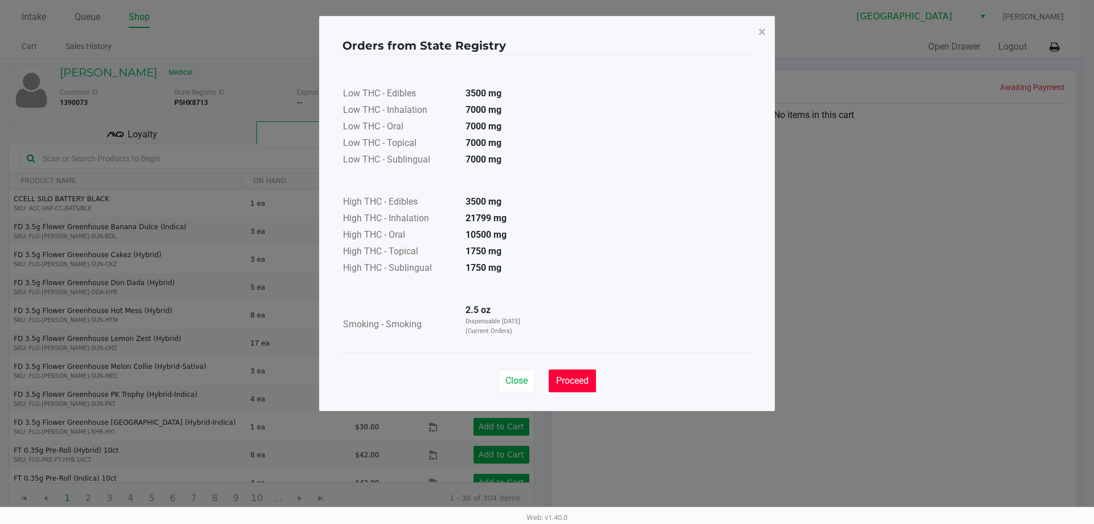
click at [577, 382] on span "Proceed" at bounding box center [572, 380] width 32 height 11
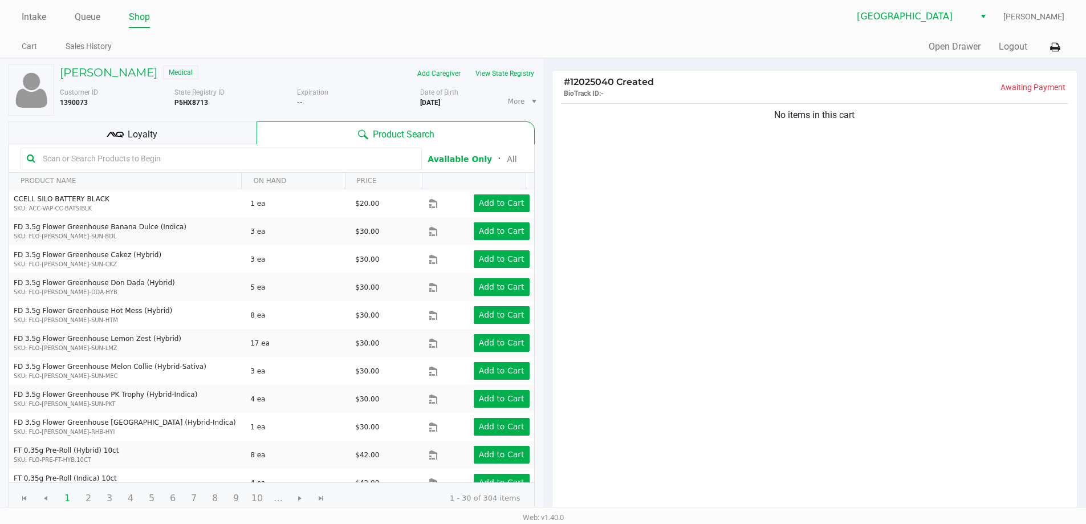
click at [68, 160] on input "text" at bounding box center [226, 158] width 377 height 17
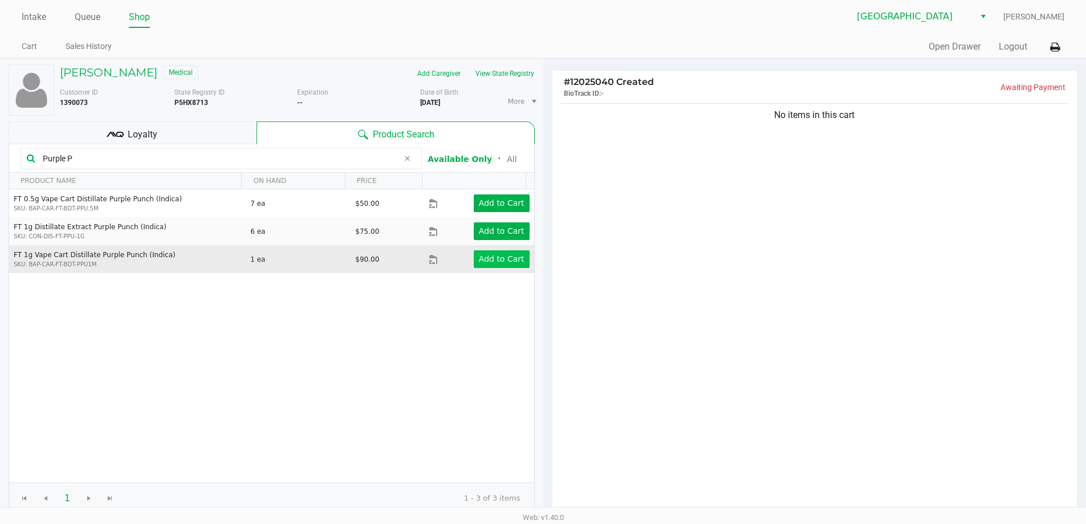
type input "Purple P"
click at [508, 256] on app-button-loader "Add to Cart" at bounding box center [502, 258] width 46 height 9
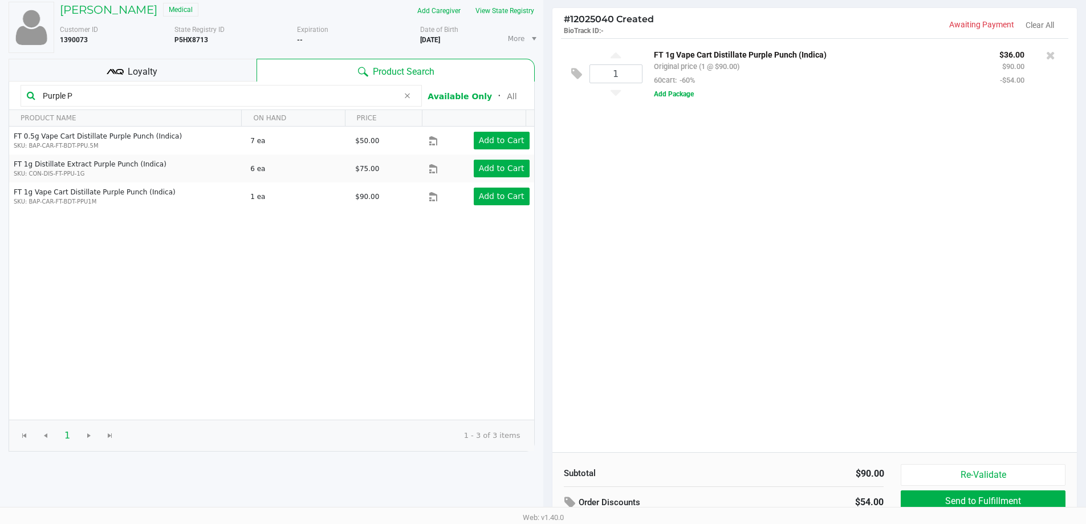
scroll to position [117, 0]
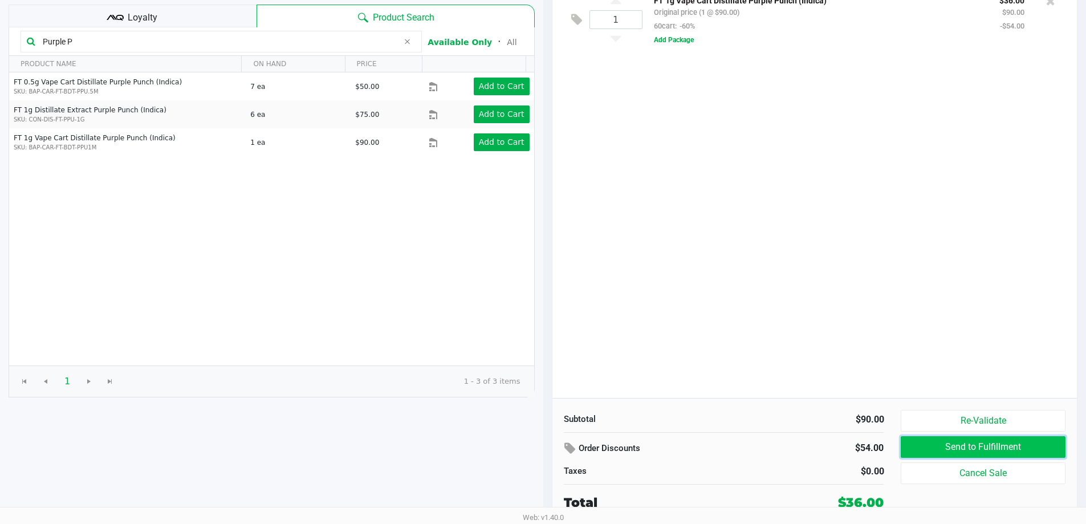
click at [974, 445] on button "Send to Fulfillment" at bounding box center [982, 447] width 164 height 22
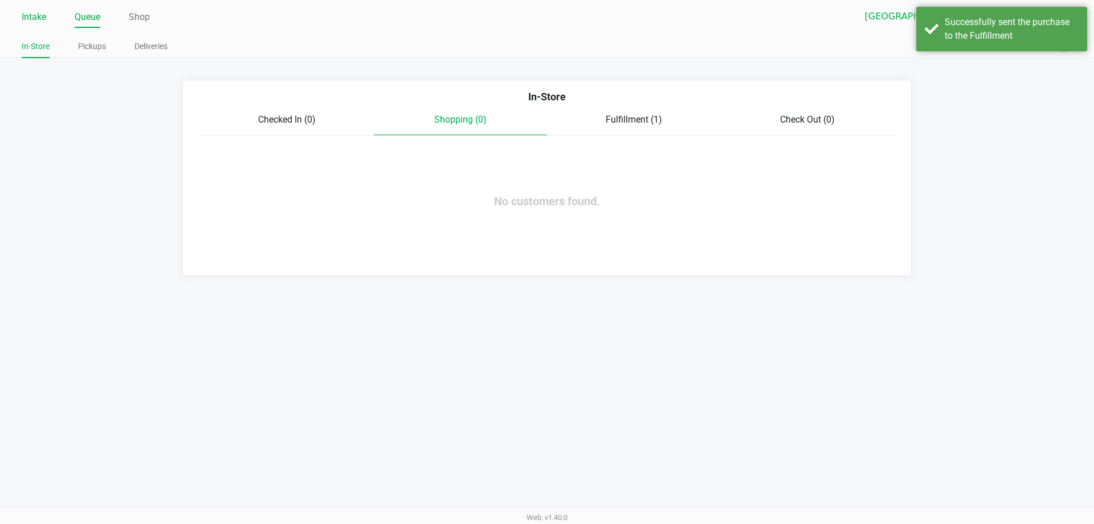
click at [43, 14] on link "Intake" at bounding box center [34, 17] width 25 height 16
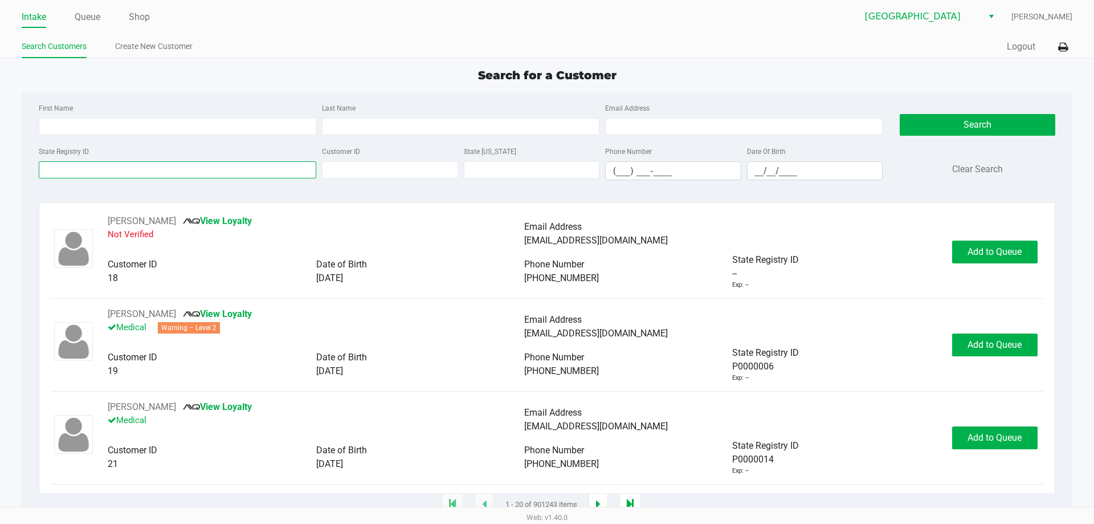
click at [89, 172] on input "State Registry ID" at bounding box center [178, 169] width 278 height 17
drag, startPoint x: 75, startPoint y: 129, endPoint x: 185, endPoint y: 125, distance: 110.6
click at [75, 130] on input "First Name" at bounding box center [178, 126] width 278 height 17
type input "[PERSON_NAME]"
click at [367, 118] on input "Last Name" at bounding box center [461, 126] width 278 height 17
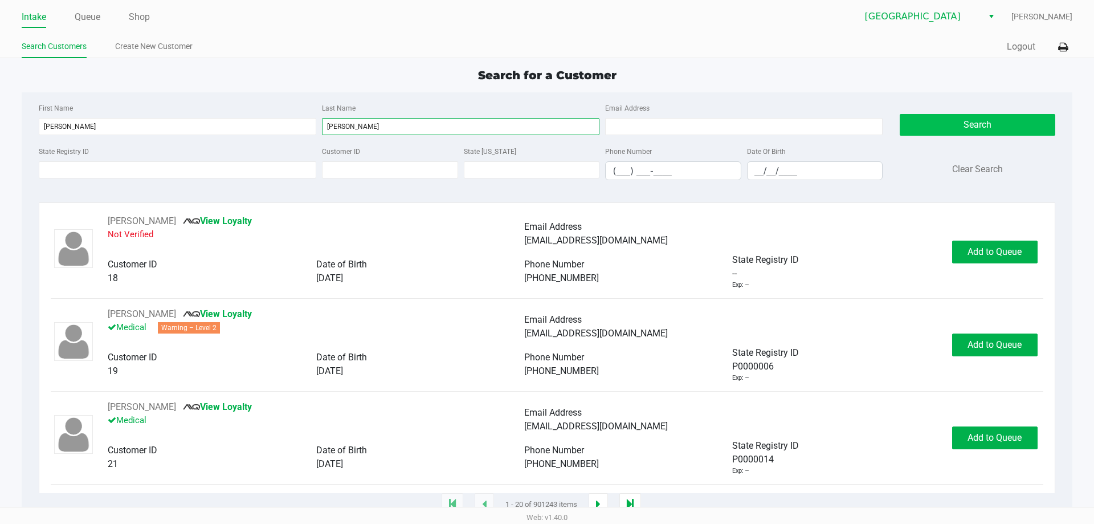
type input "[PERSON_NAME]"
click at [965, 129] on button "Search" at bounding box center [977, 125] width 155 height 22
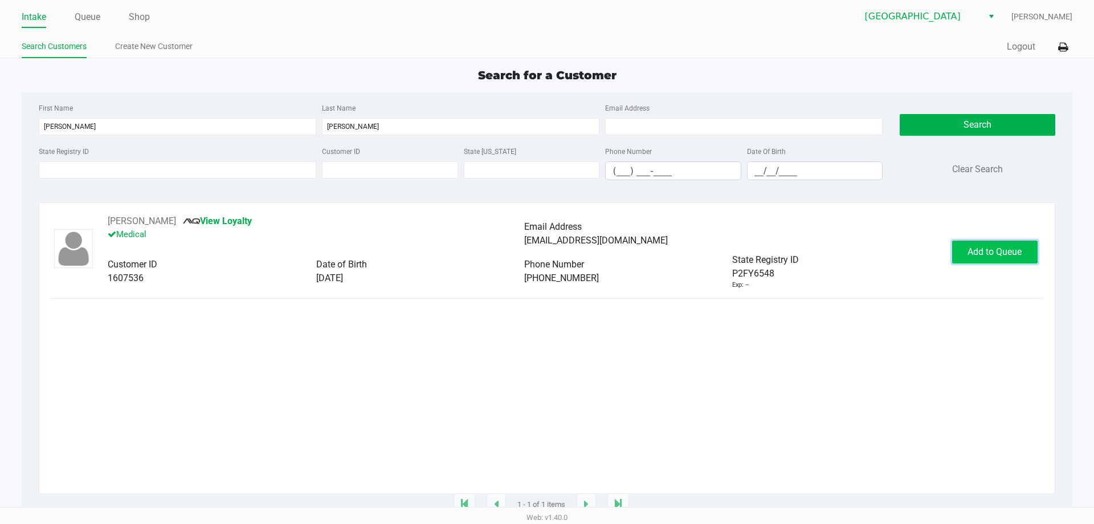
click at [989, 254] on span "Add to Queue" at bounding box center [995, 251] width 54 height 11
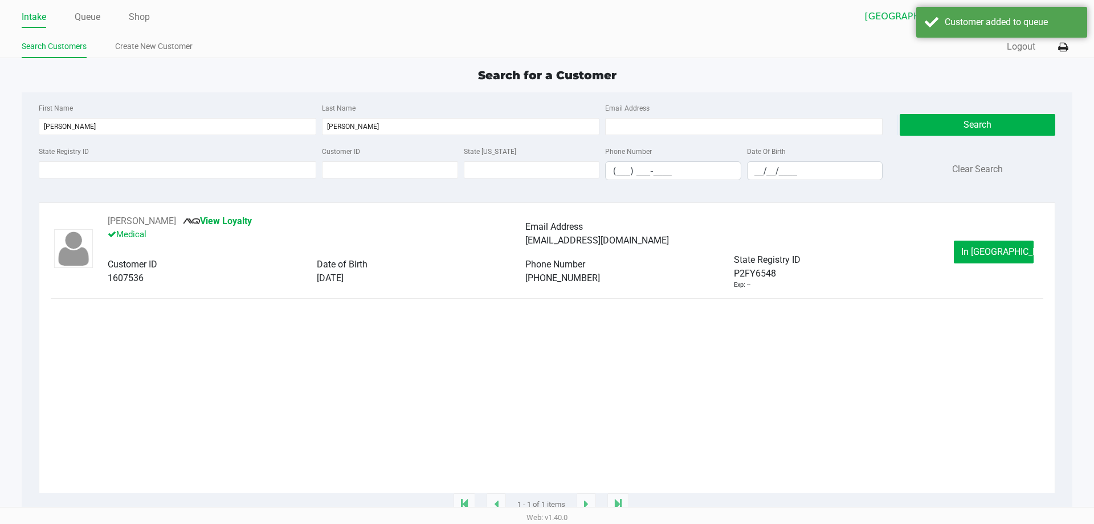
click at [985, 252] on span "In [GEOGRAPHIC_DATA]" at bounding box center [1009, 251] width 96 height 11
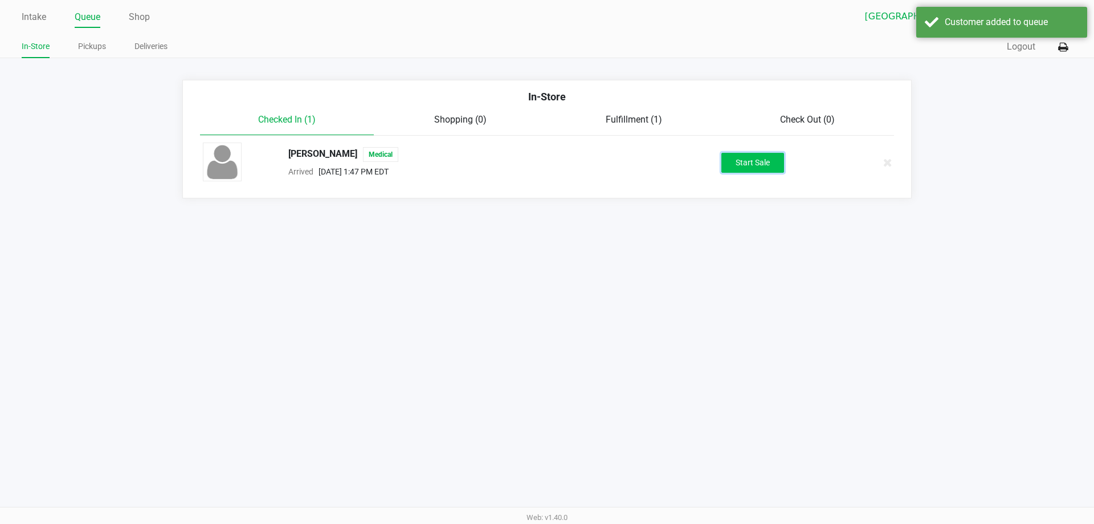
click at [753, 164] on button "Start Sale" at bounding box center [752, 163] width 63 height 20
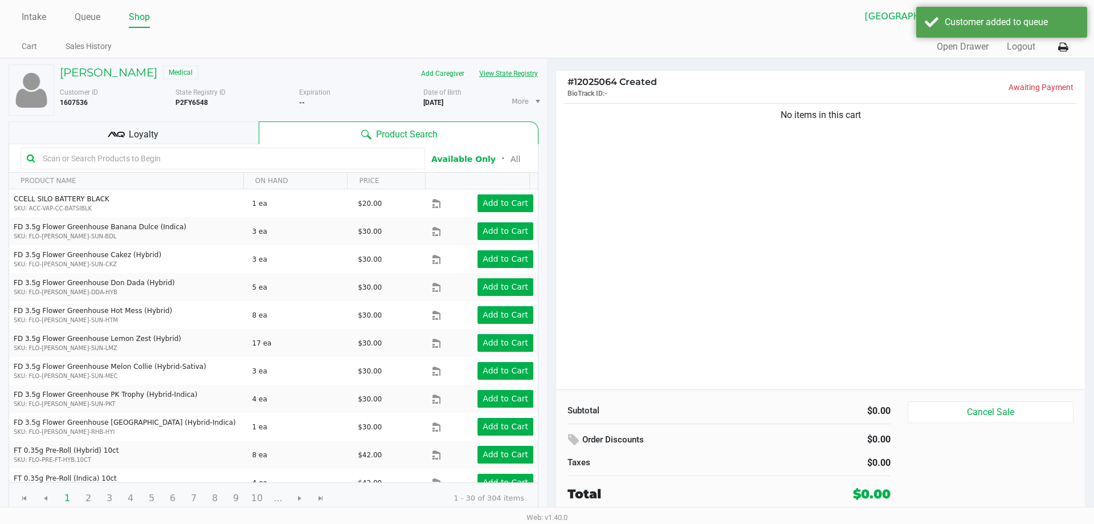
click at [514, 66] on button "View State Registry" at bounding box center [505, 73] width 67 height 18
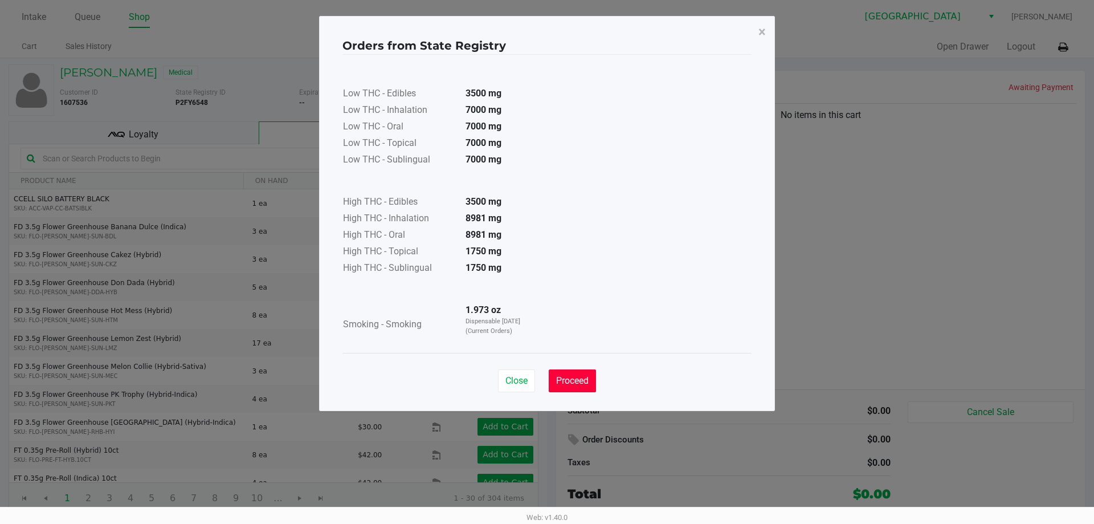
click at [568, 376] on span "Proceed" at bounding box center [572, 380] width 32 height 11
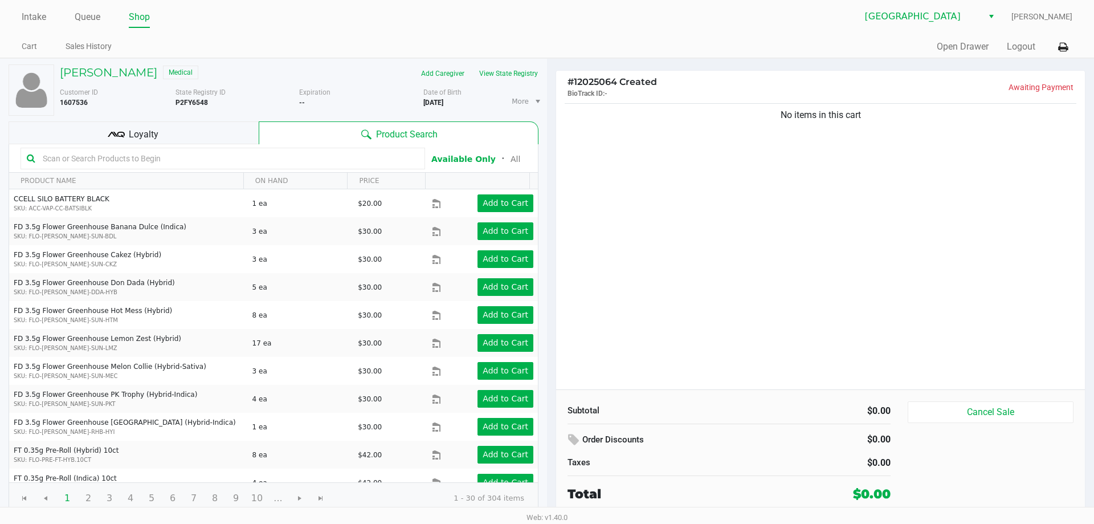
click at [63, 160] on input "text" at bounding box center [228, 158] width 381 height 17
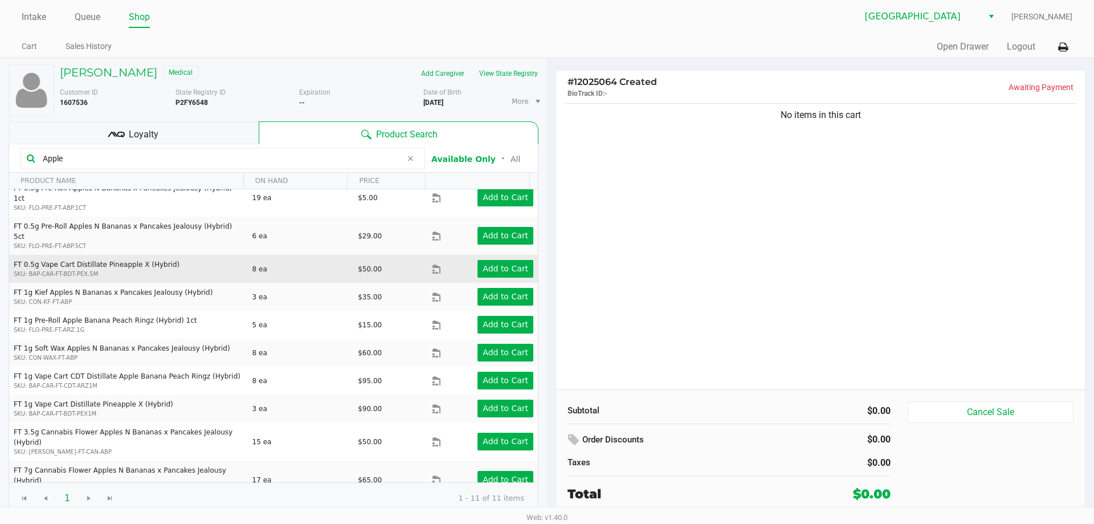
scroll to position [14, 0]
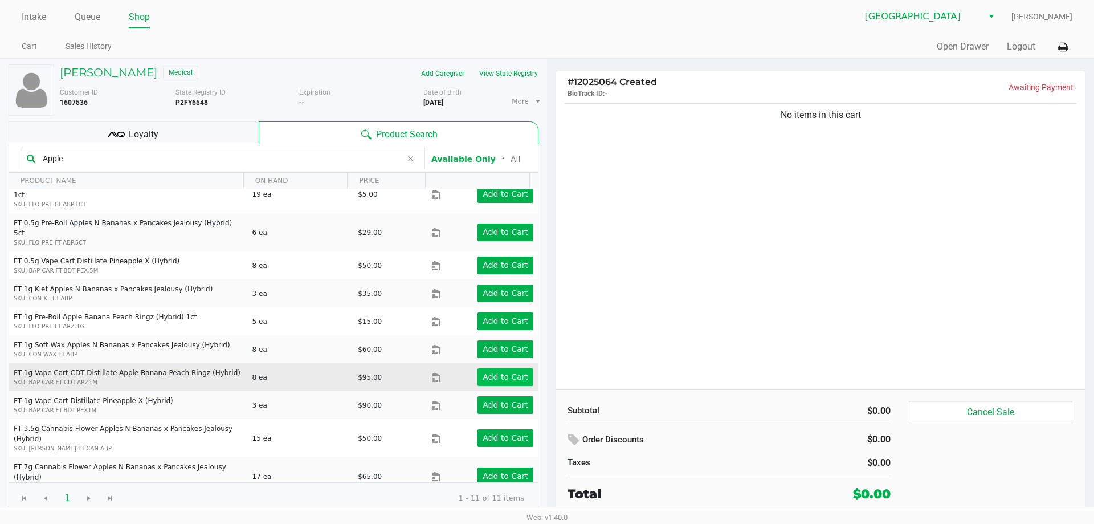
type input "Apple"
click at [500, 368] on button "Add to Cart" at bounding box center [506, 377] width 56 height 18
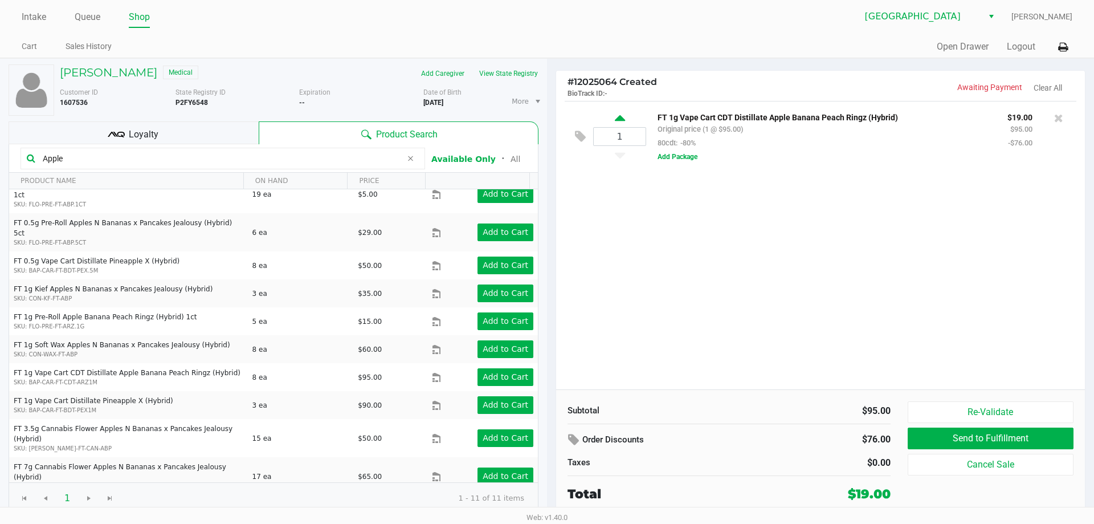
click at [620, 118] on icon at bounding box center [620, 120] width 10 height 14
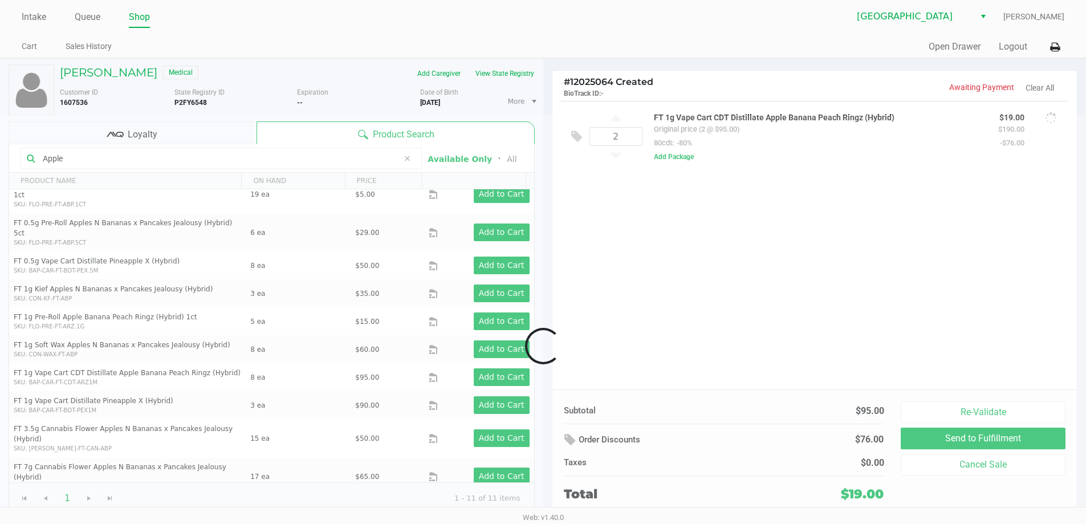
drag, startPoint x: 91, startPoint y: 152, endPoint x: 75, endPoint y: 153, distance: 16.5
click at [75, 153] on div at bounding box center [543, 346] width 1086 height 462
drag, startPoint x: 88, startPoint y: 158, endPoint x: 32, endPoint y: 161, distance: 56.0
click at [34, 161] on div at bounding box center [543, 346] width 1086 height 462
click at [100, 161] on div at bounding box center [543, 346] width 1086 height 462
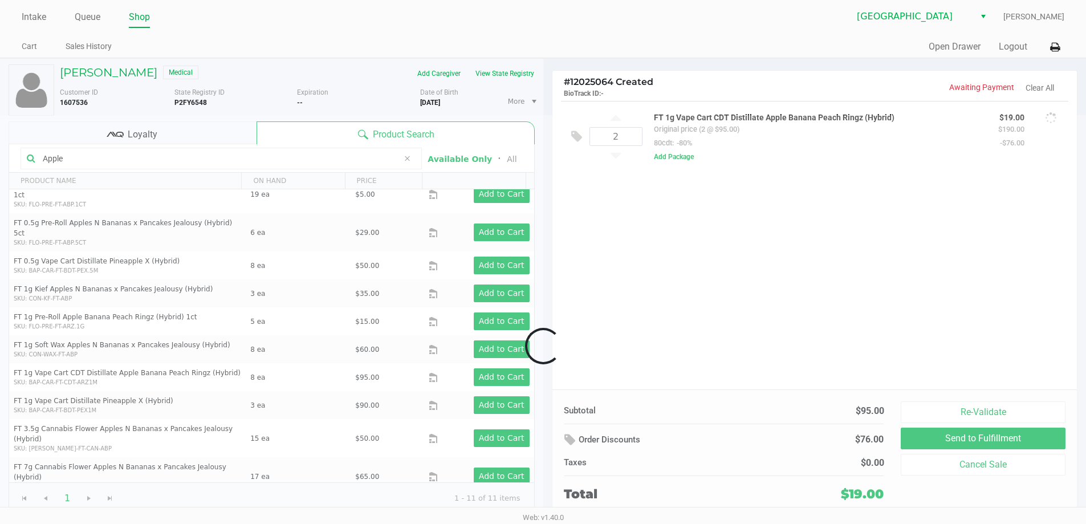
click at [88, 153] on div at bounding box center [543, 346] width 1086 height 462
type input "1"
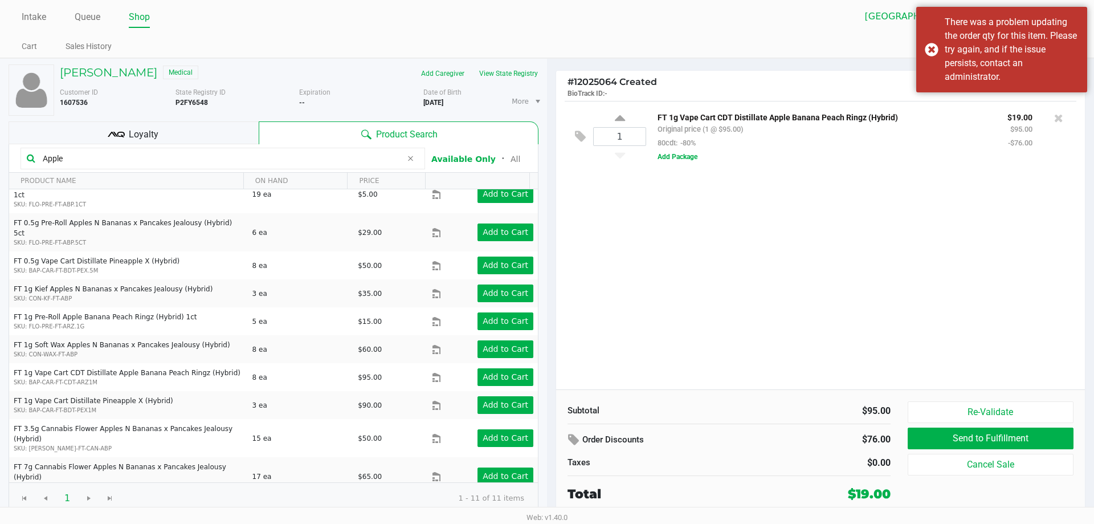
drag, startPoint x: 71, startPoint y: 158, endPoint x: 0, endPoint y: 132, distance: 75.4
click at [0, 145] on div "[PERSON_NAME] Medical Add Caregiver View State Registry Customer ID 1607536 Sta…" at bounding box center [273, 289] width 547 height 461
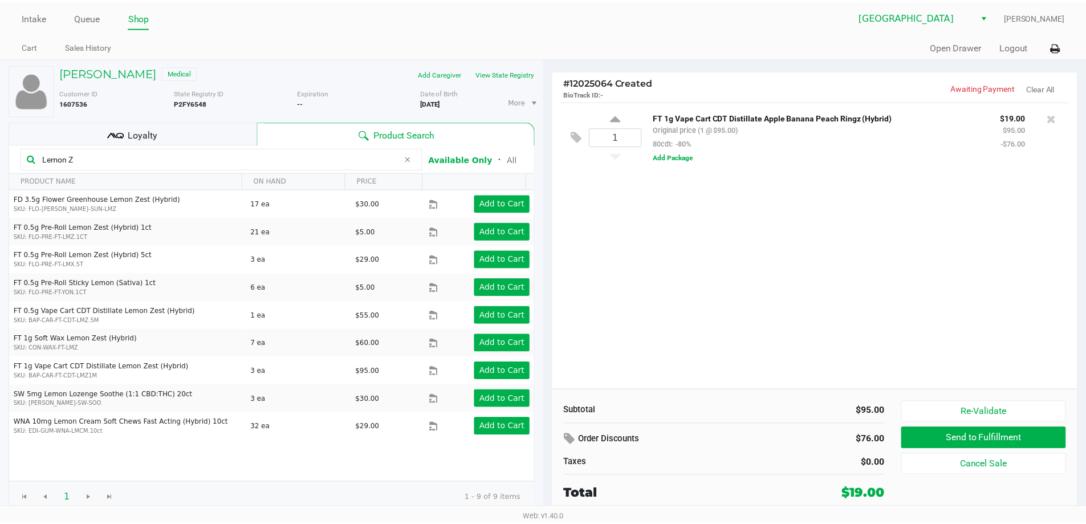
scroll to position [0, 0]
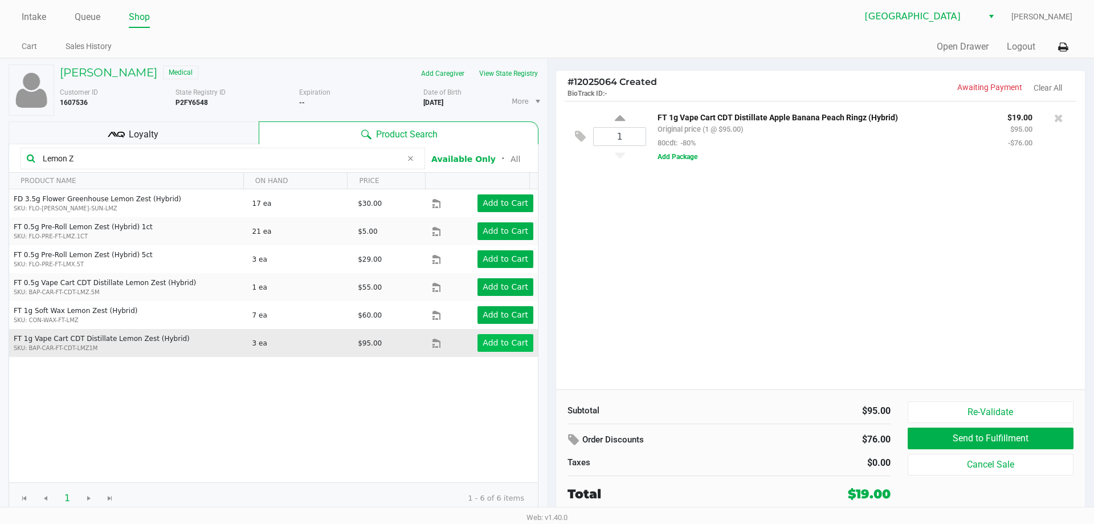
type input "Lemon Z"
click at [501, 341] on app-button-loader "Add to Cart" at bounding box center [506, 342] width 46 height 9
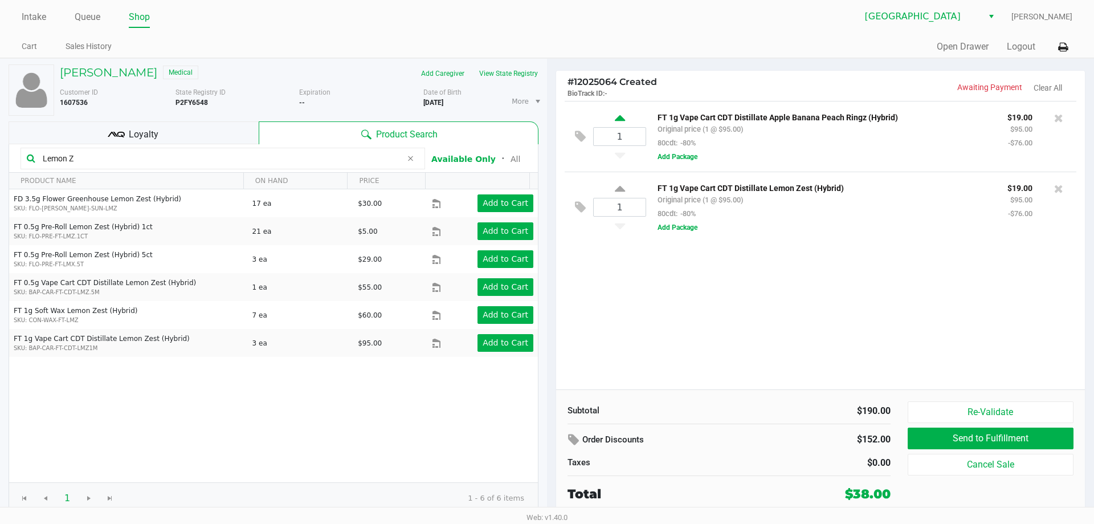
click at [620, 120] on icon at bounding box center [620, 120] width 10 height 14
type input "2"
click at [621, 191] on icon at bounding box center [620, 190] width 10 height 14
type input "2"
click at [952, 440] on button "Send to Fulfillment" at bounding box center [991, 438] width 166 height 22
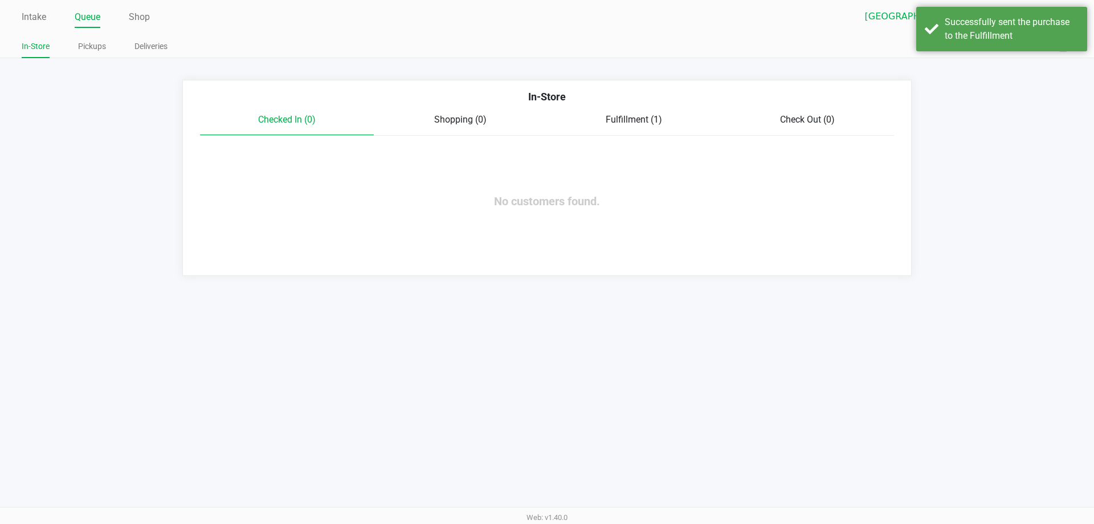
drag, startPoint x: 39, startPoint y: 11, endPoint x: 116, endPoint y: 34, distance: 80.2
click at [39, 12] on link "Intake" at bounding box center [34, 17] width 25 height 16
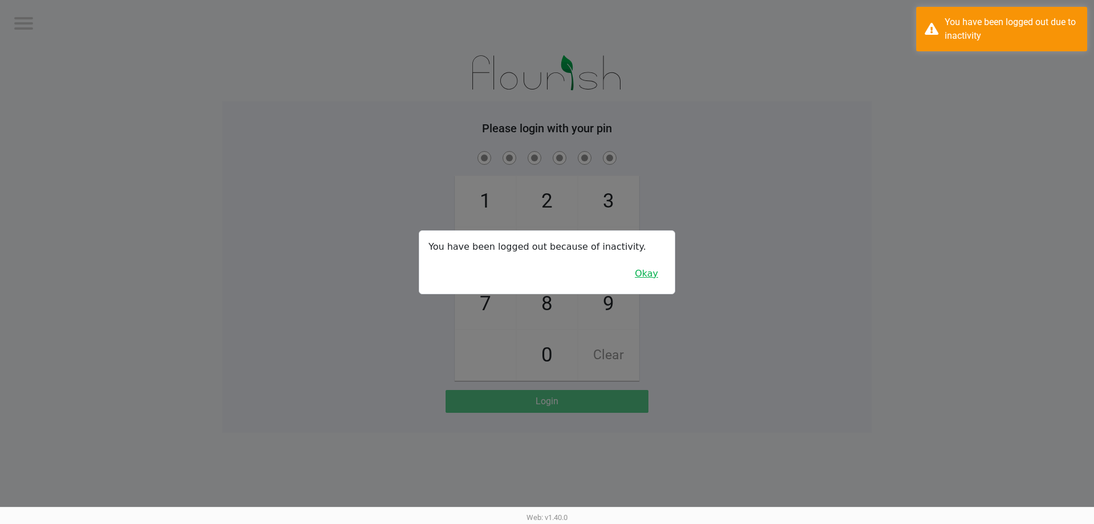
drag, startPoint x: 639, startPoint y: 277, endPoint x: 628, endPoint y: 276, distance: 11.5
click at [639, 278] on button "Okay" at bounding box center [646, 274] width 38 height 22
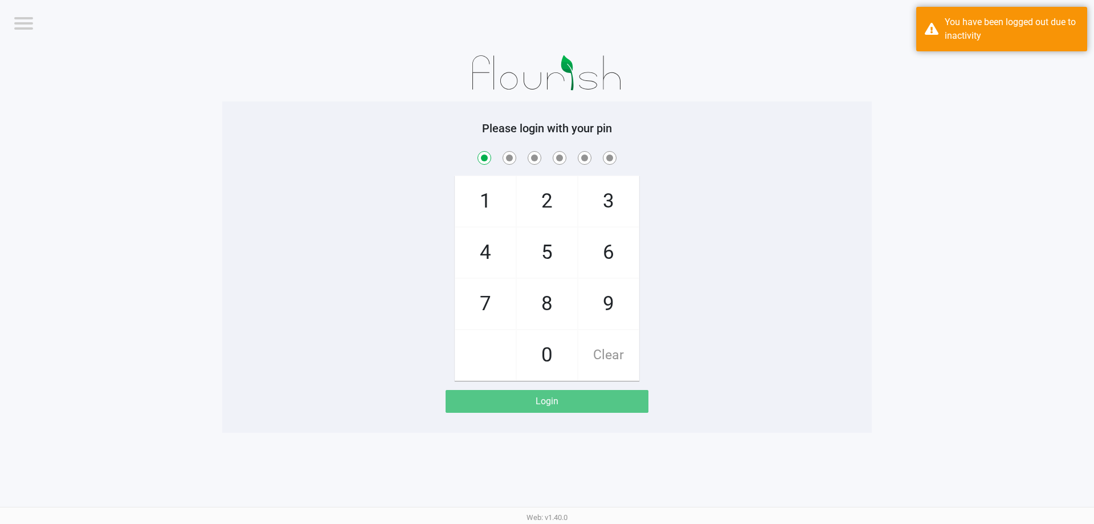
checkbox input "true"
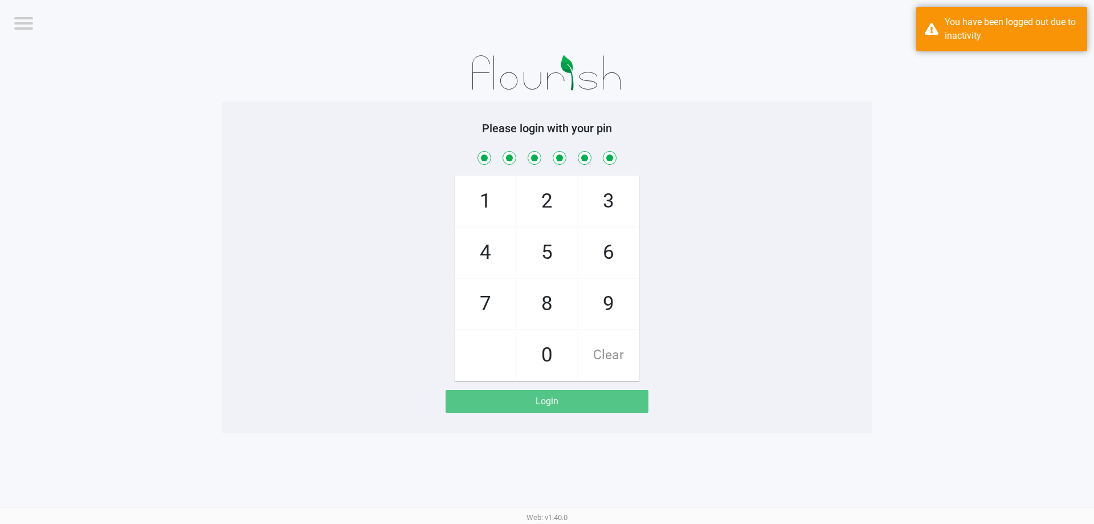
checkbox input "true"
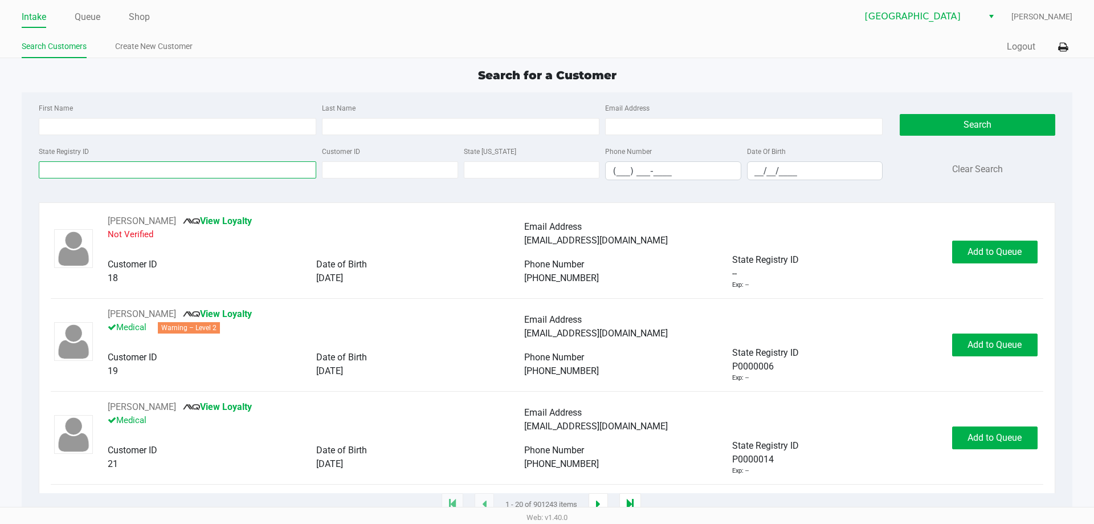
click at [97, 172] on input "State Registry ID" at bounding box center [178, 169] width 278 height 17
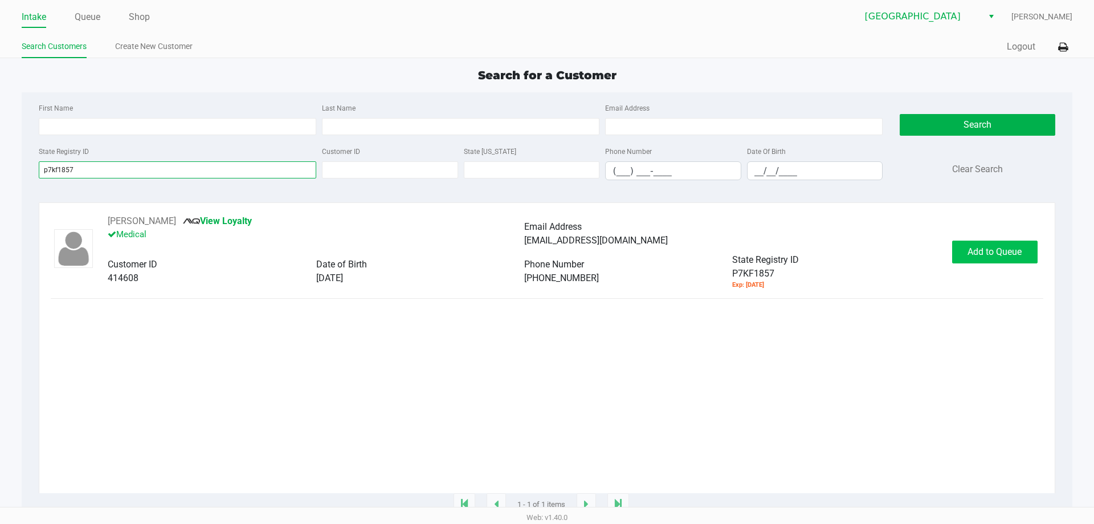
type input "p7kf1857"
click at [1003, 256] on span "Add to Queue" at bounding box center [995, 251] width 54 height 11
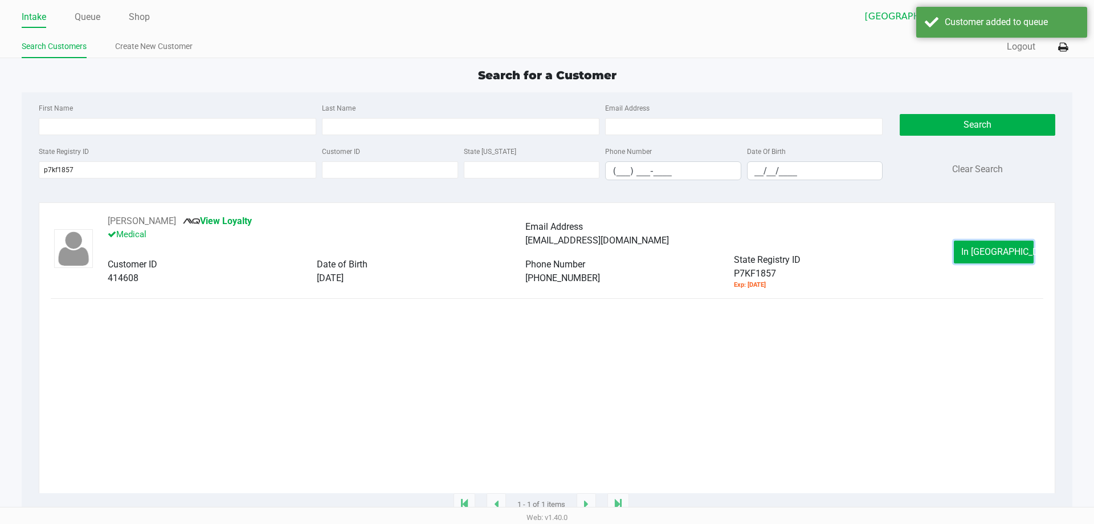
click at [1003, 256] on span "In [GEOGRAPHIC_DATA]" at bounding box center [1009, 251] width 96 height 11
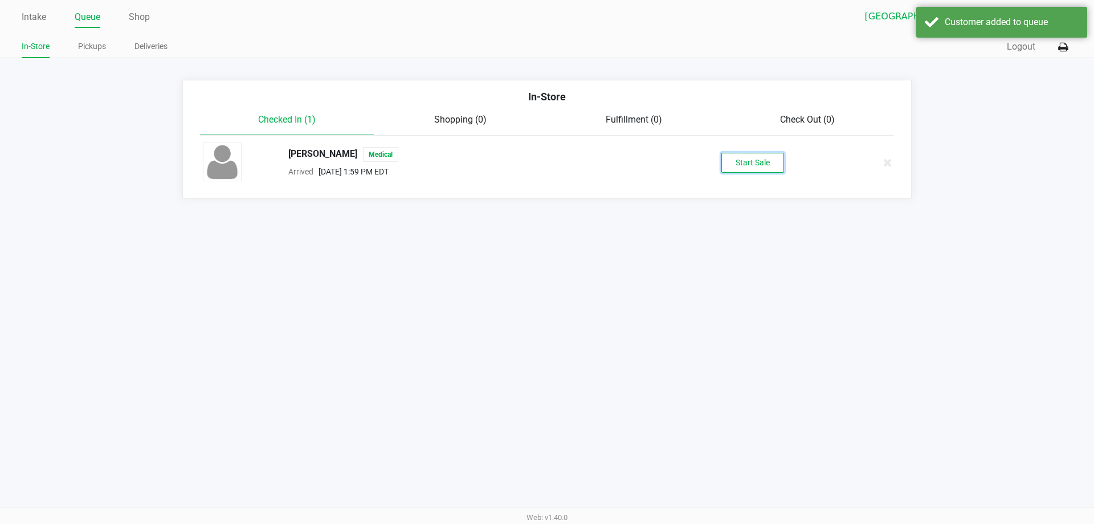
click at [759, 162] on button "Start Sale" at bounding box center [752, 163] width 63 height 20
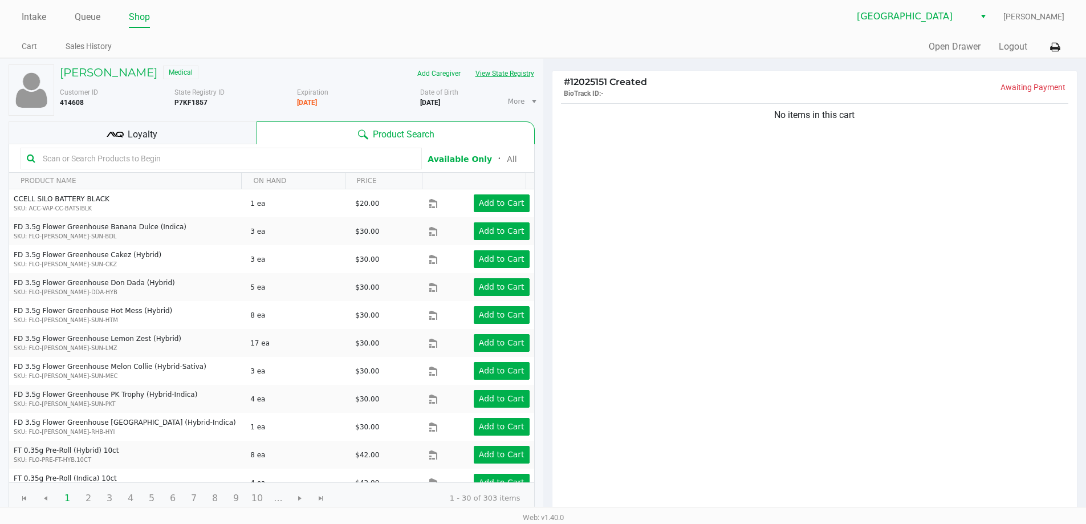
click at [513, 71] on button "View State Registry" at bounding box center [501, 73] width 67 height 18
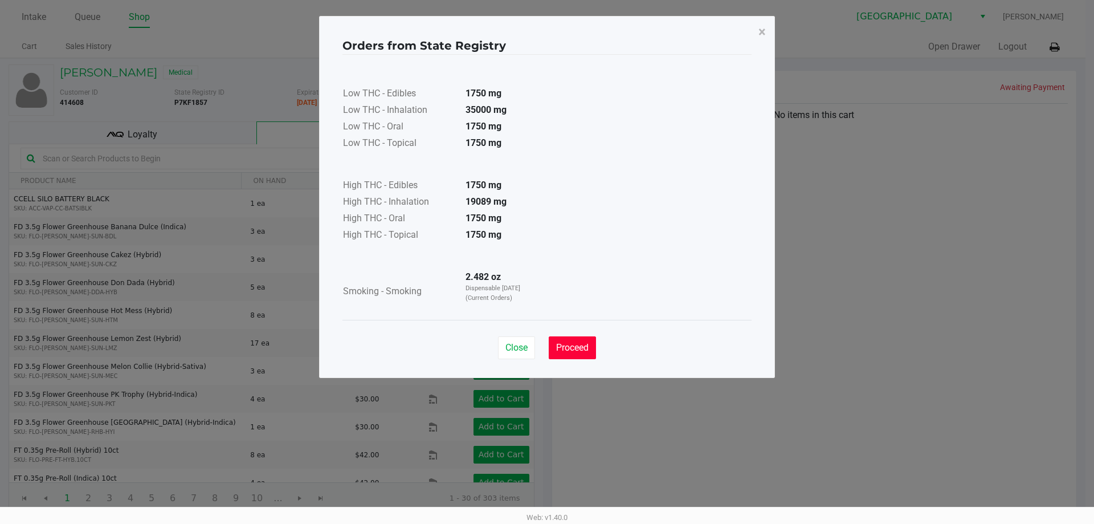
click at [580, 346] on span "Proceed" at bounding box center [572, 347] width 32 height 11
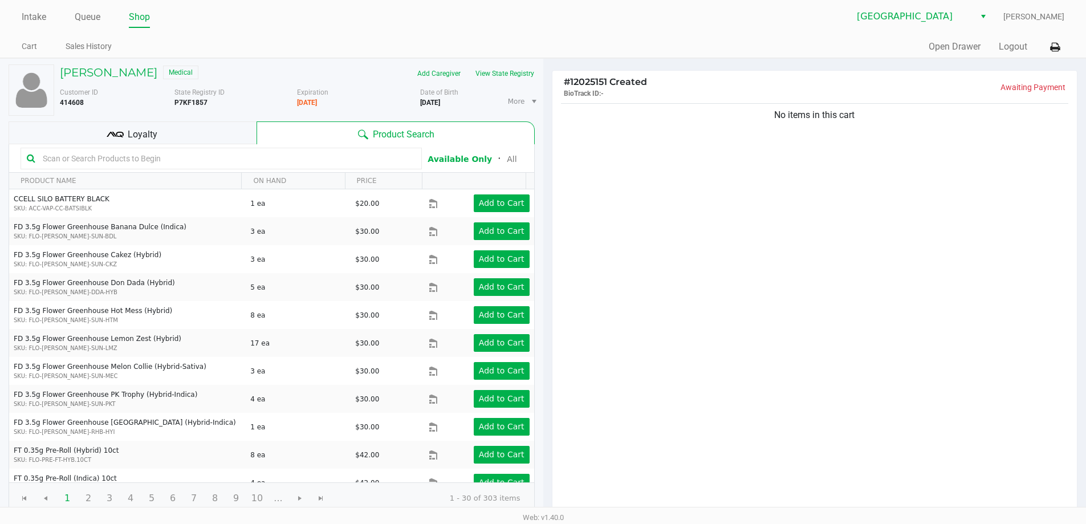
click at [75, 163] on input "text" at bounding box center [226, 158] width 377 height 17
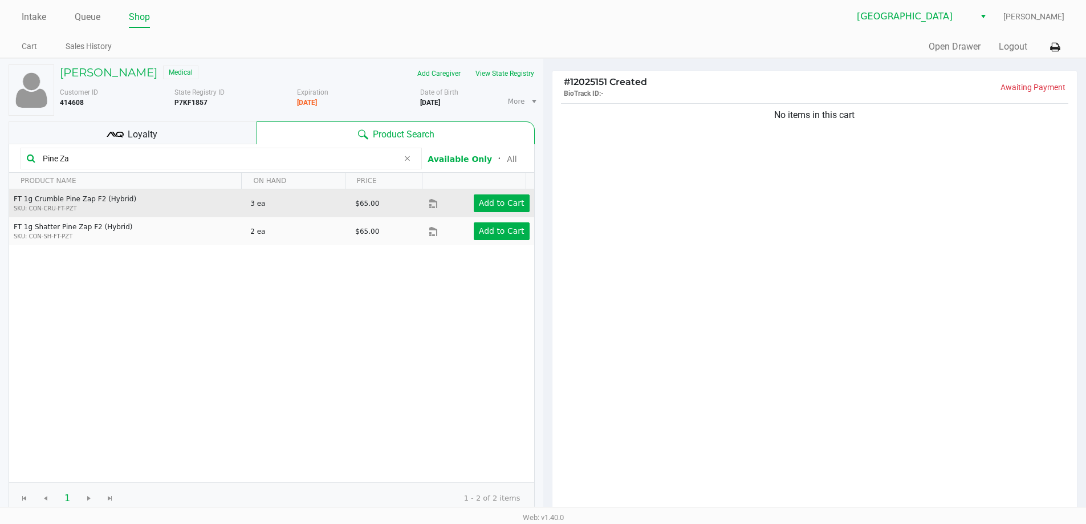
type input "Pine Zap"
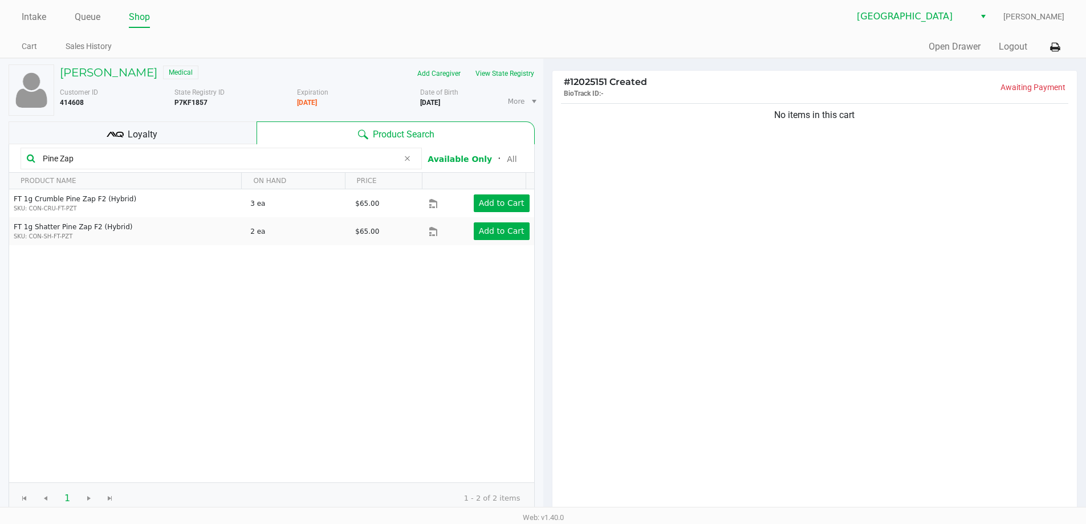
drag, startPoint x: 86, startPoint y: 155, endPoint x: 0, endPoint y: 130, distance: 89.5
click at [3, 151] on div "[PERSON_NAME] Medical Add Caregiver View State Registry Customer ID 414608 Stat…" at bounding box center [271, 350] width 543 height 582
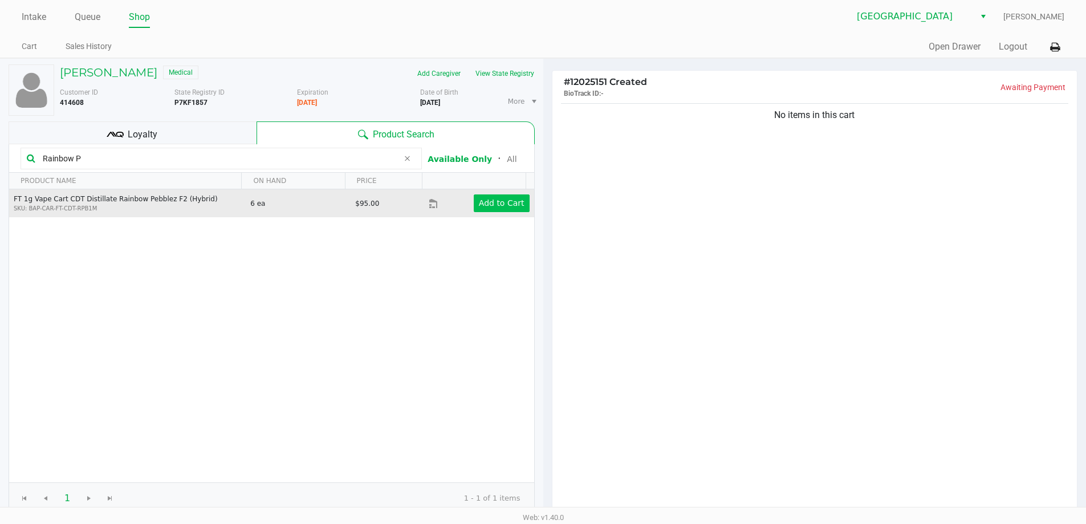
type input "Rainbow P"
click at [492, 203] on app-button-loader "Add to Cart" at bounding box center [502, 202] width 46 height 9
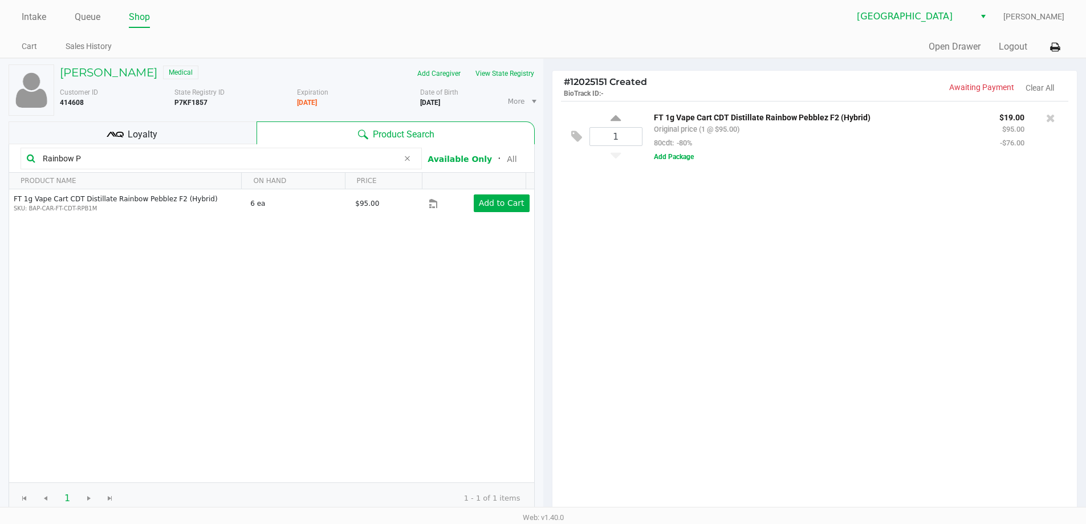
drag, startPoint x: 99, startPoint y: 156, endPoint x: 0, endPoint y: 118, distance: 106.0
click at [0, 118] on div "[PERSON_NAME] Medical Add Caregiver View State Registry Customer ID 414608 Stat…" at bounding box center [271, 350] width 543 height 582
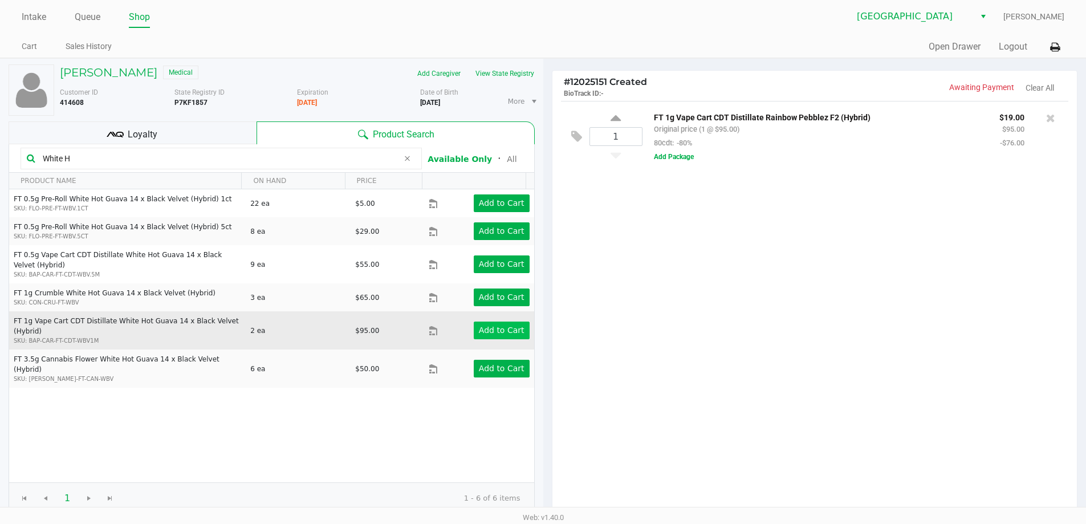
type input "White H"
click at [490, 325] on app-button-loader "Add to Cart" at bounding box center [502, 329] width 46 height 9
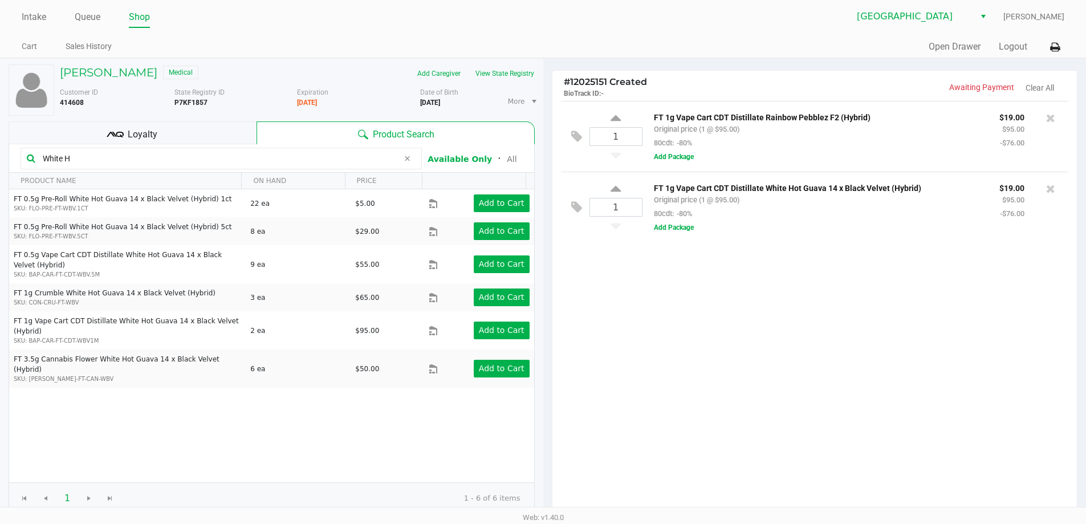
drag, startPoint x: 97, startPoint y: 161, endPoint x: 0, endPoint y: 124, distance: 104.2
click at [0, 124] on div "[PERSON_NAME] Medical Add Caregiver View State Registry Customer ID 414608 Stat…" at bounding box center [271, 350] width 543 height 582
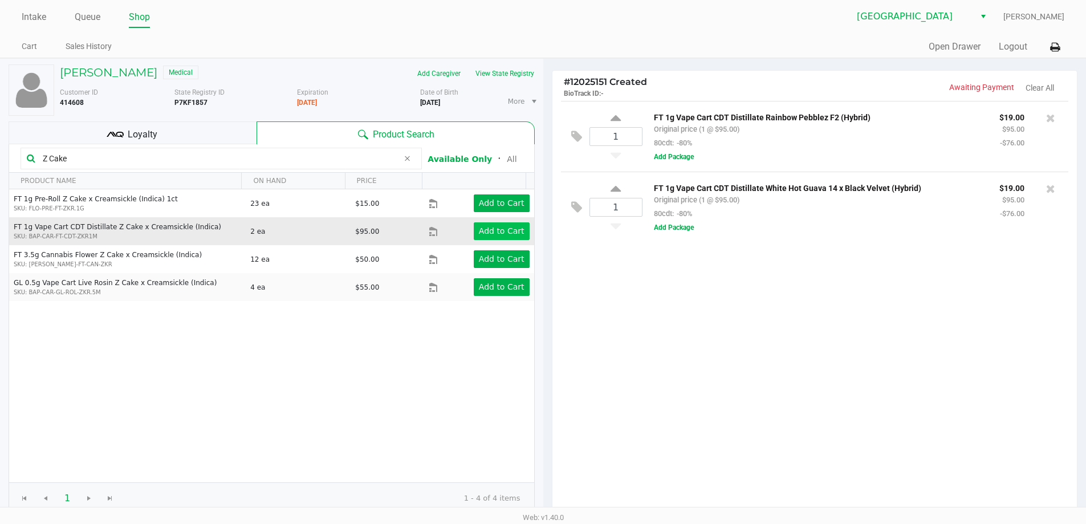
type input "Z Cake"
click at [501, 231] on app-button-loader "Add to Cart" at bounding box center [502, 230] width 46 height 9
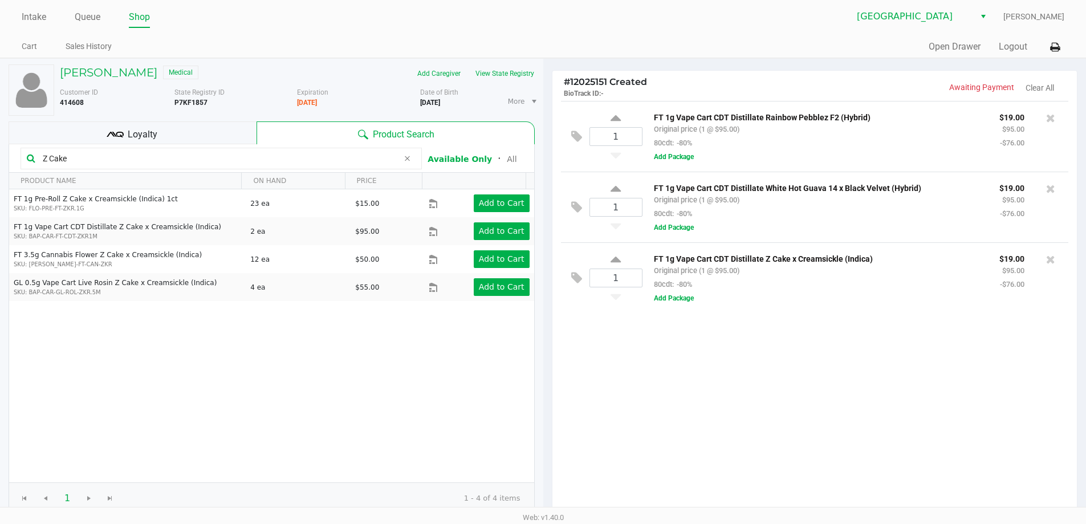
drag, startPoint x: 97, startPoint y: 156, endPoint x: 0, endPoint y: 102, distance: 110.7
click at [0, 125] on div "[PERSON_NAME] Medical Add Caregiver View State Registry Customer ID 414608 Stat…" at bounding box center [271, 350] width 543 height 582
type input "Apples N"
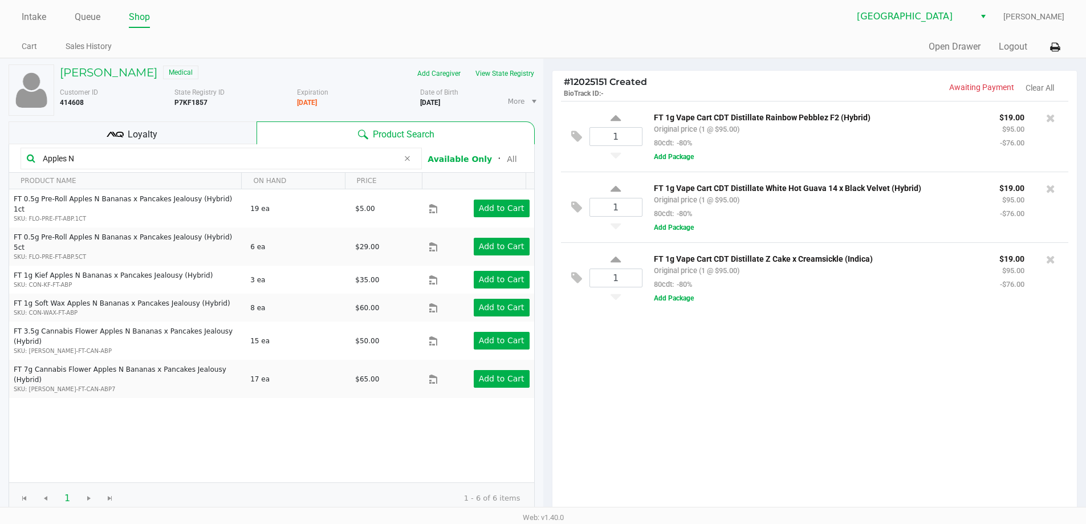
drag, startPoint x: 95, startPoint y: 154, endPoint x: 0, endPoint y: 2, distance: 179.9
click at [0, 140] on div "[PERSON_NAME] Medical Add Caregiver View State Registry Customer ID 414608 Stat…" at bounding box center [271, 350] width 543 height 582
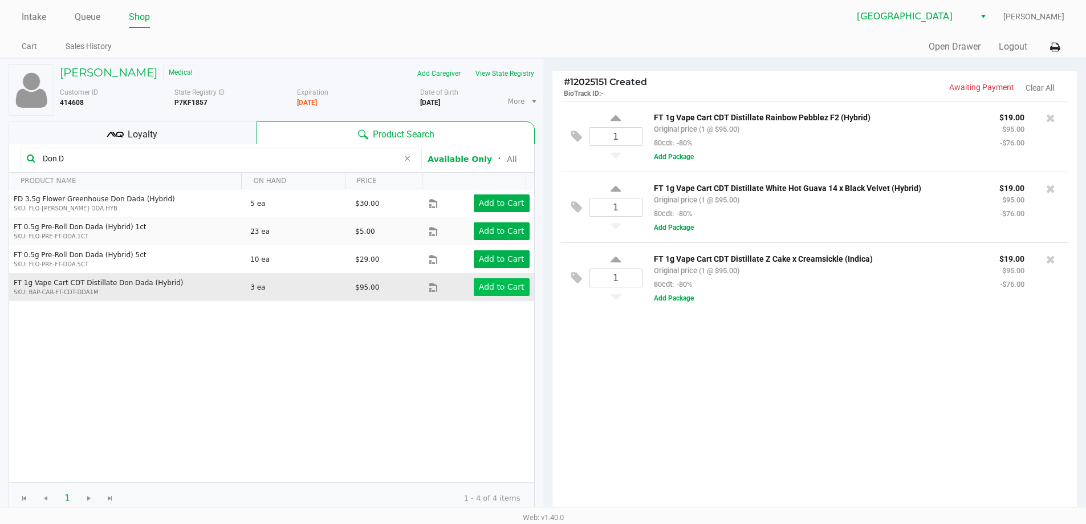
type input "Don D"
click at [483, 286] on app-button-loader "Add to Cart" at bounding box center [502, 286] width 46 height 9
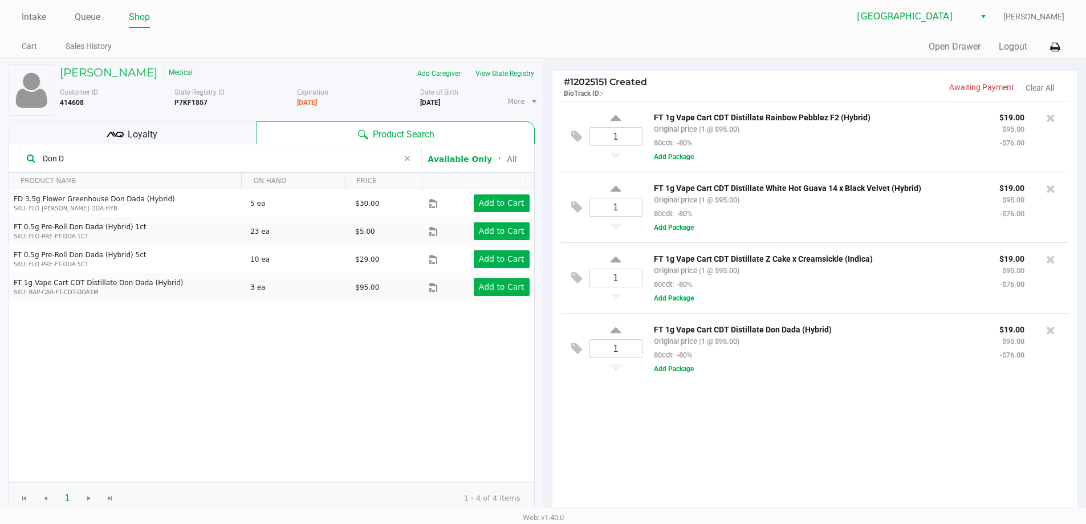
drag, startPoint x: 105, startPoint y: 162, endPoint x: 0, endPoint y: 142, distance: 106.7
click at [0, 145] on div "[PERSON_NAME] Medical Add Caregiver View State Registry Customer ID 414608 Stat…" at bounding box center [271, 350] width 543 height 582
click at [68, 161] on input "Animal; L" at bounding box center [218, 158] width 360 height 17
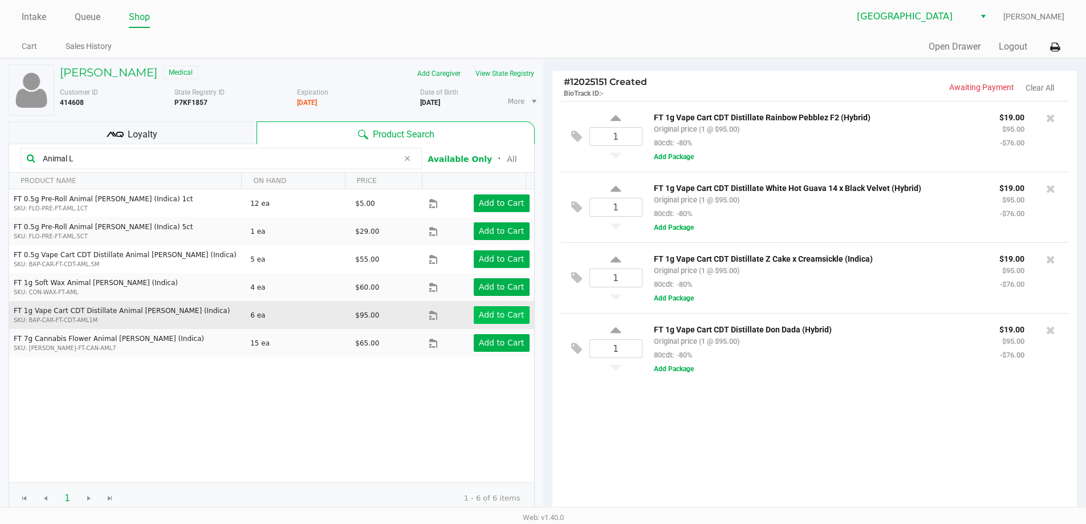
type input "Animal L"
click at [486, 311] on app-button-loader "Add to Cart" at bounding box center [502, 314] width 46 height 9
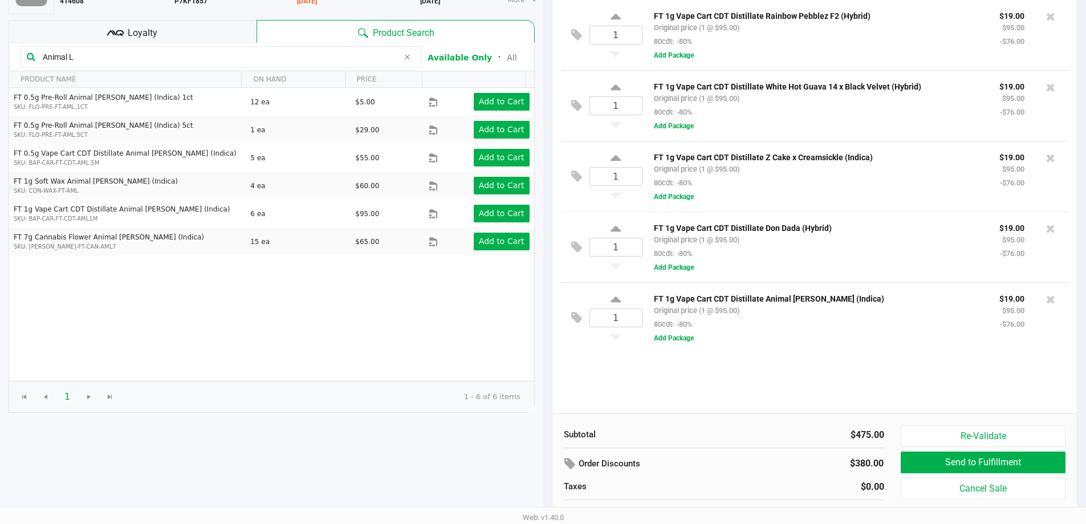
scroll to position [117, 0]
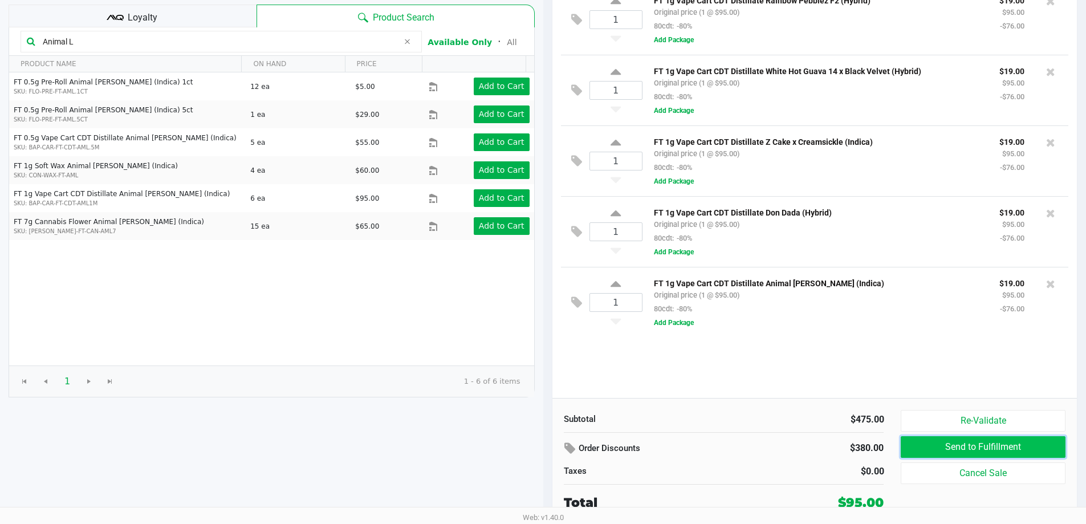
click at [949, 443] on button "Send to Fulfillment" at bounding box center [982, 447] width 164 height 22
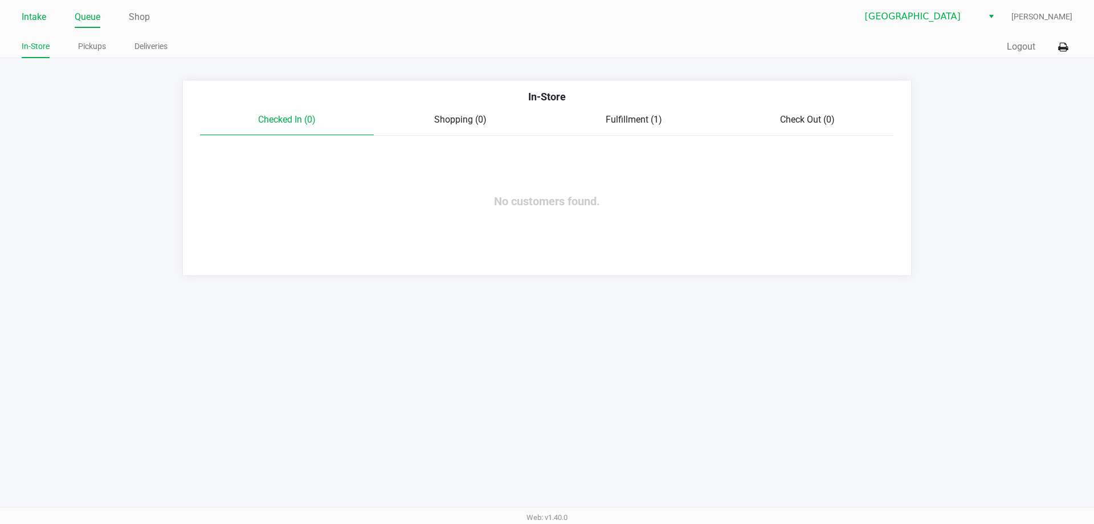
click at [28, 18] on link "Intake" at bounding box center [34, 17] width 25 height 16
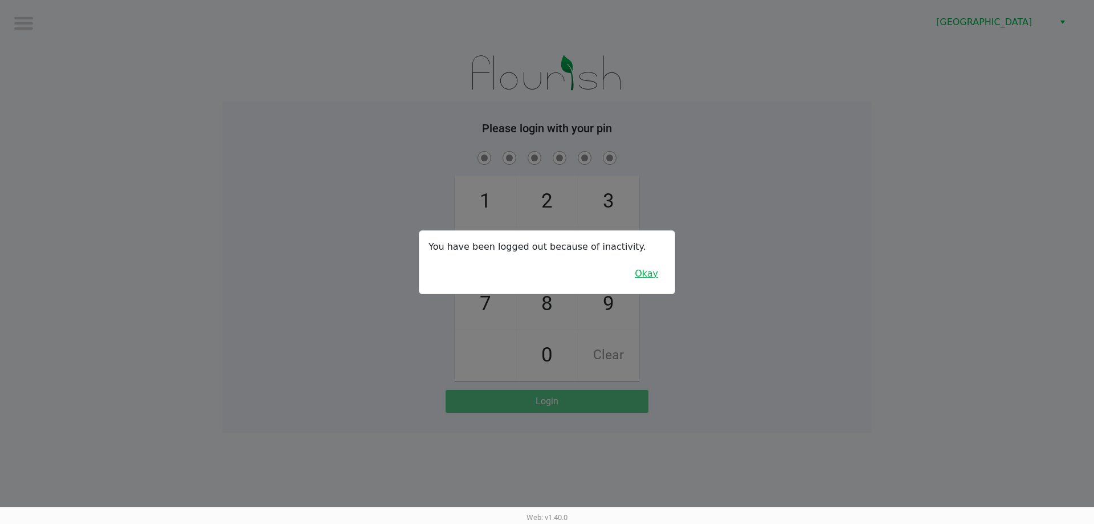
click at [650, 272] on button "Okay" at bounding box center [646, 274] width 38 height 22
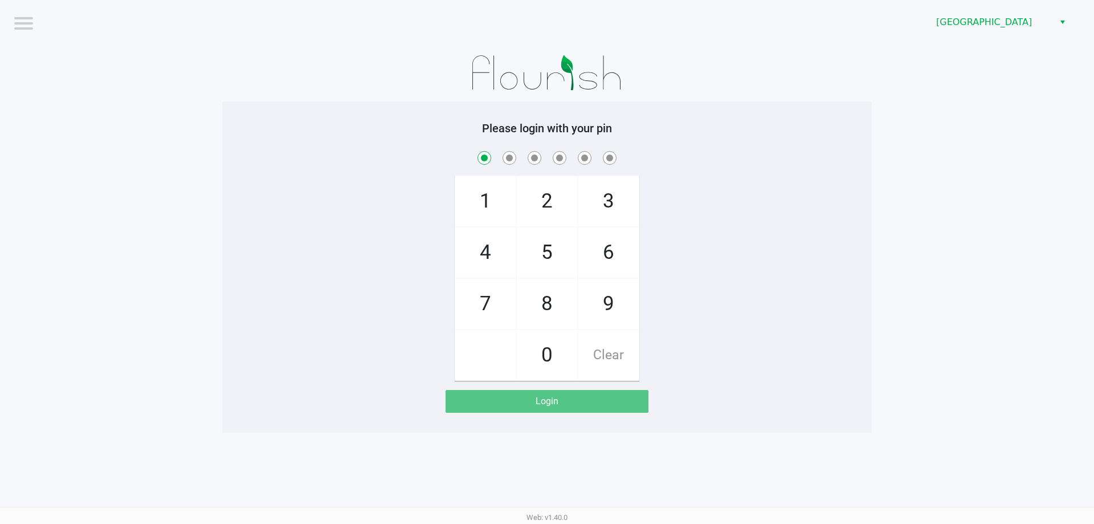
checkbox input "true"
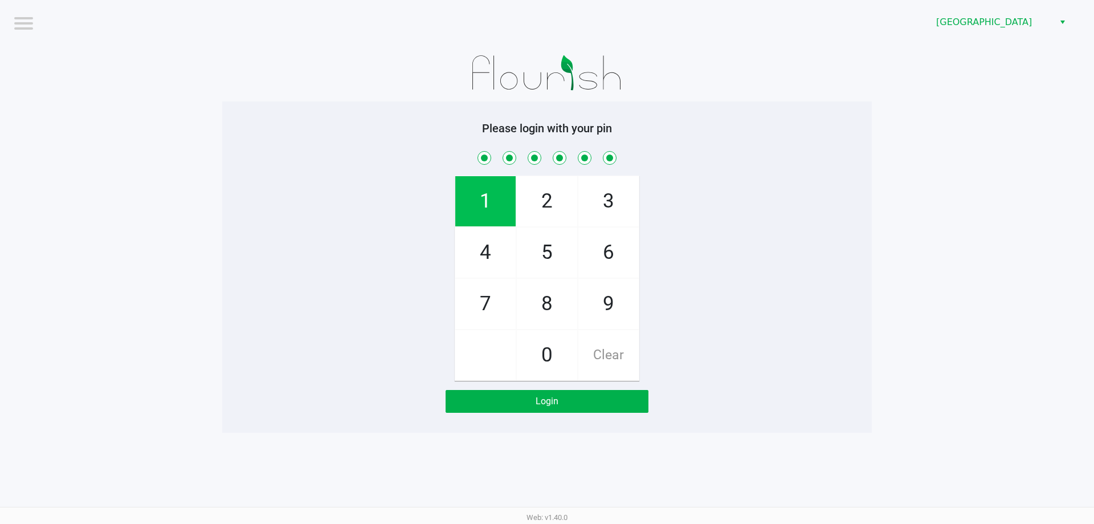
checkbox input "true"
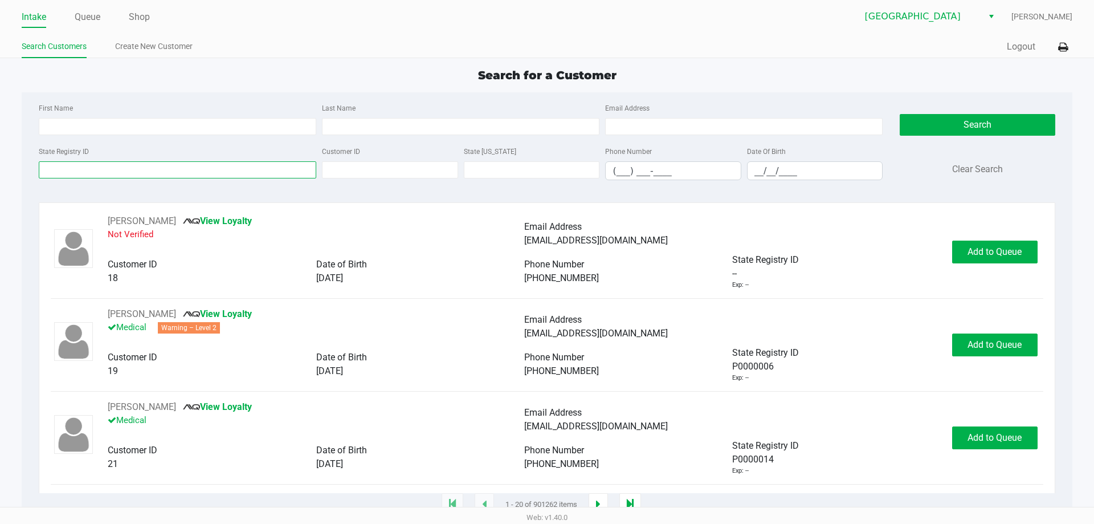
click at [120, 168] on input "State Registry ID" at bounding box center [178, 169] width 278 height 17
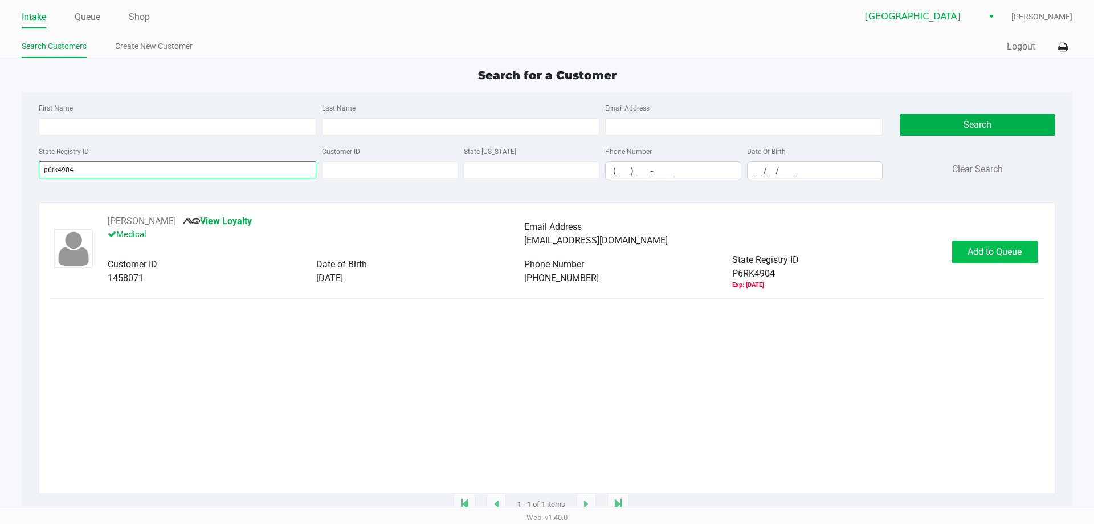
type input "p6rk4904"
click at [993, 249] on span "Add to Queue" at bounding box center [995, 251] width 54 height 11
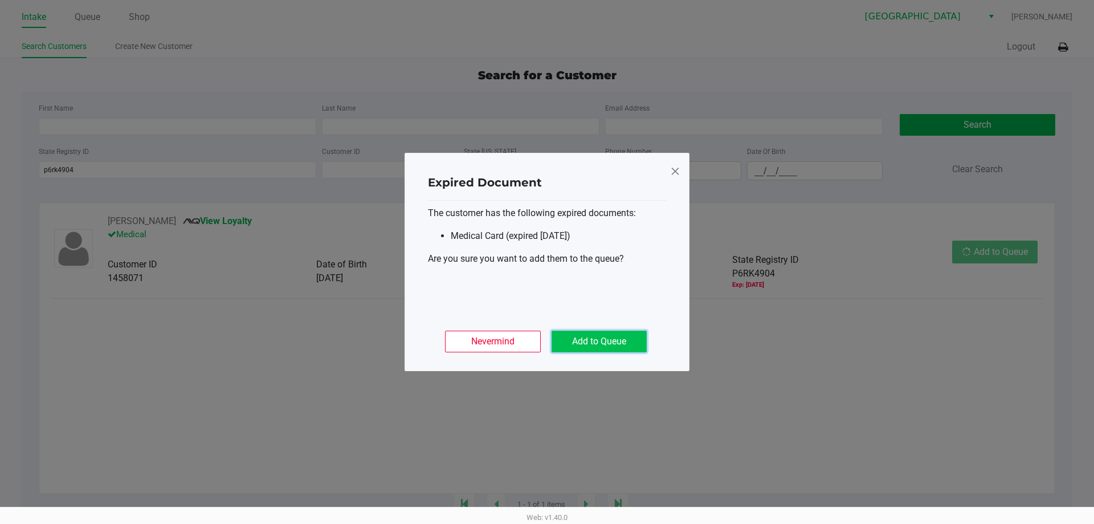
click at [608, 335] on button "Add to Queue" at bounding box center [599, 342] width 95 height 22
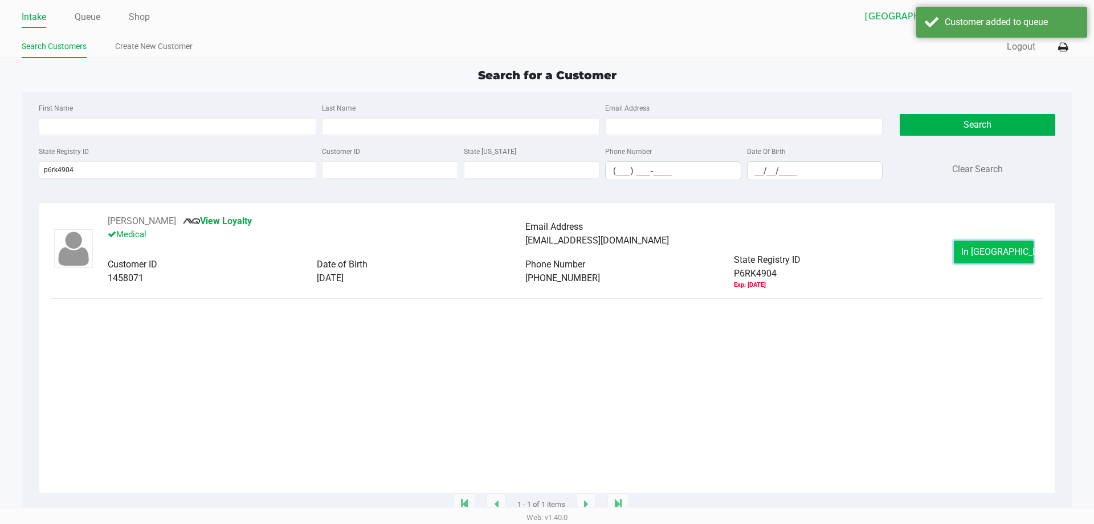
click at [975, 253] on button "In [GEOGRAPHIC_DATA]" at bounding box center [994, 251] width 80 height 23
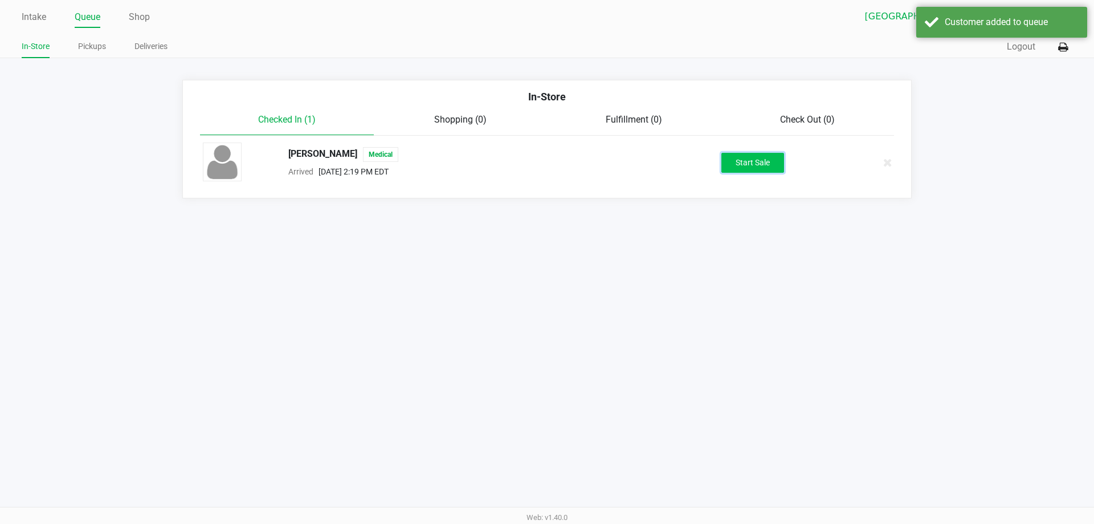
click at [756, 162] on button "Start Sale" at bounding box center [752, 163] width 63 height 20
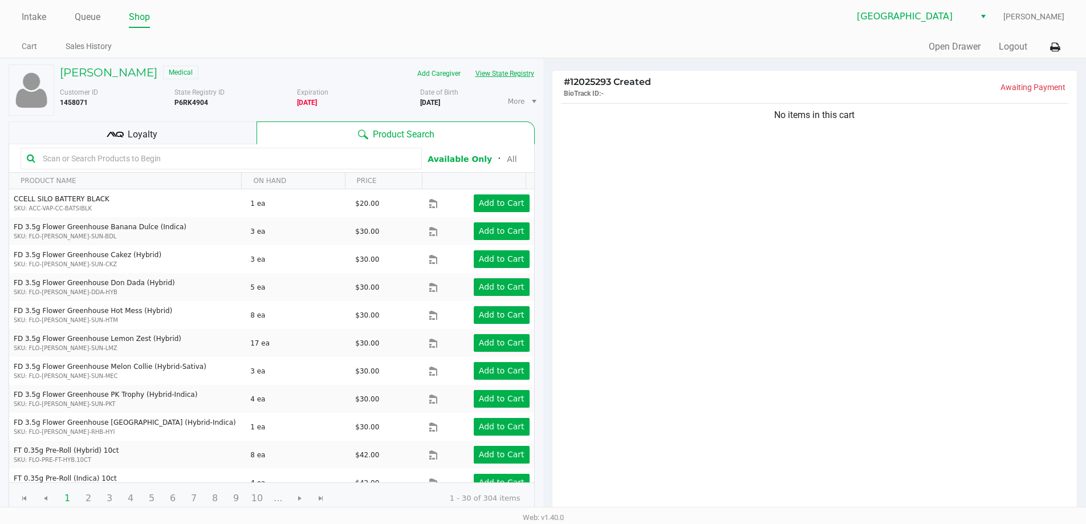
click at [492, 72] on button "View State Registry" at bounding box center [501, 73] width 67 height 18
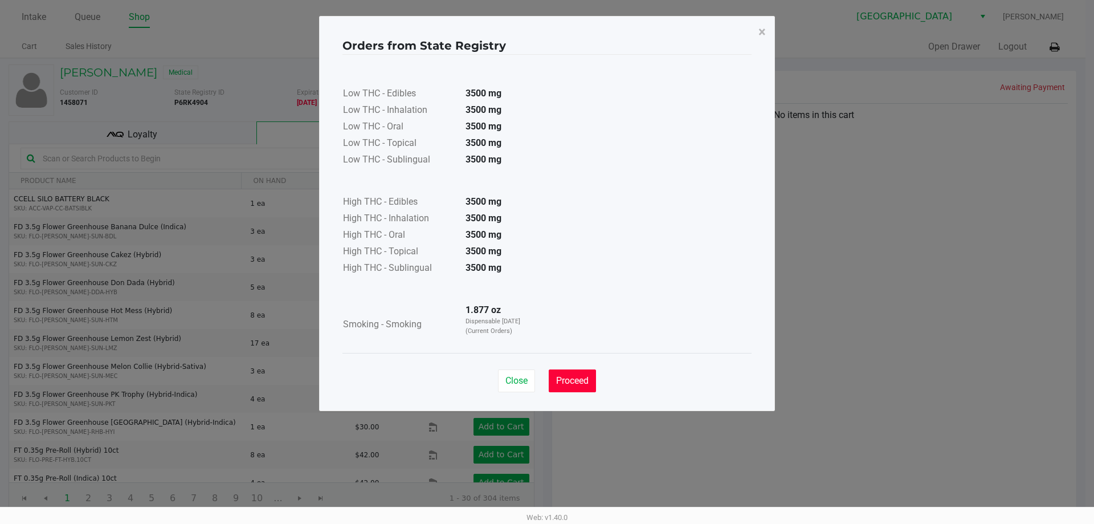
drag, startPoint x: 583, startPoint y: 383, endPoint x: 466, endPoint y: 276, distance: 158.1
click at [583, 381] on span "Proceed" at bounding box center [572, 380] width 32 height 11
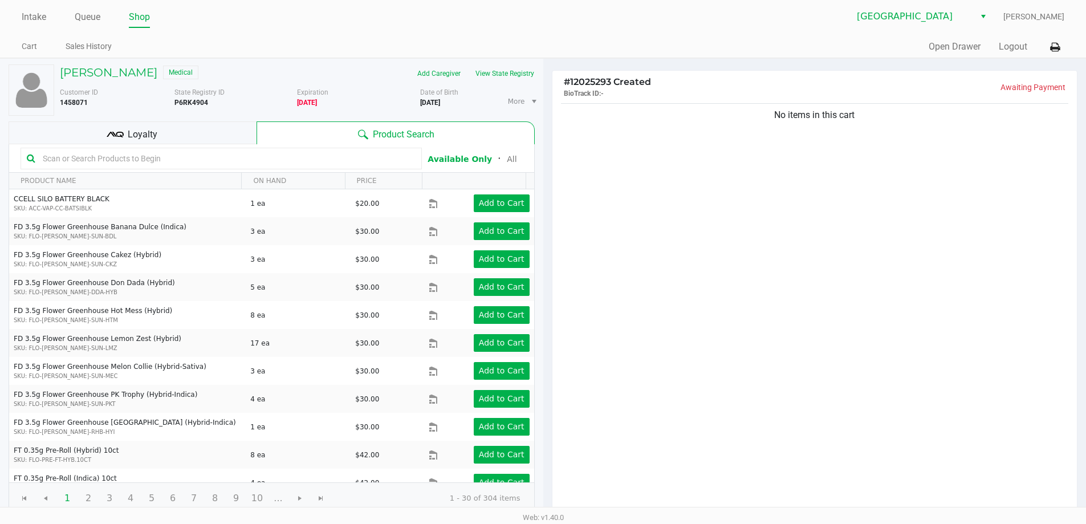
click at [74, 154] on input "text" at bounding box center [226, 158] width 377 height 17
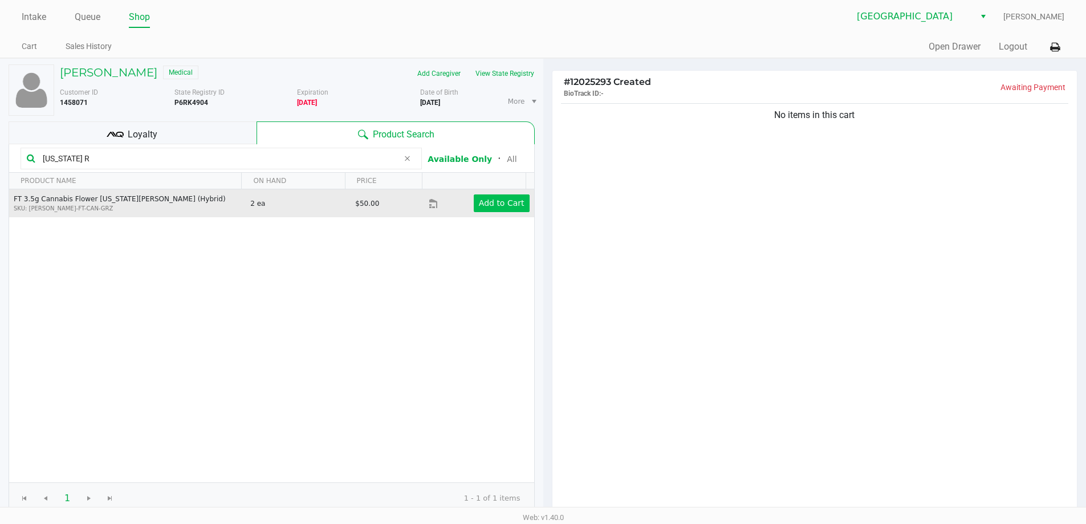
type input "[US_STATE] R"
click at [500, 207] on app-button-loader "Add to Cart" at bounding box center [502, 202] width 46 height 9
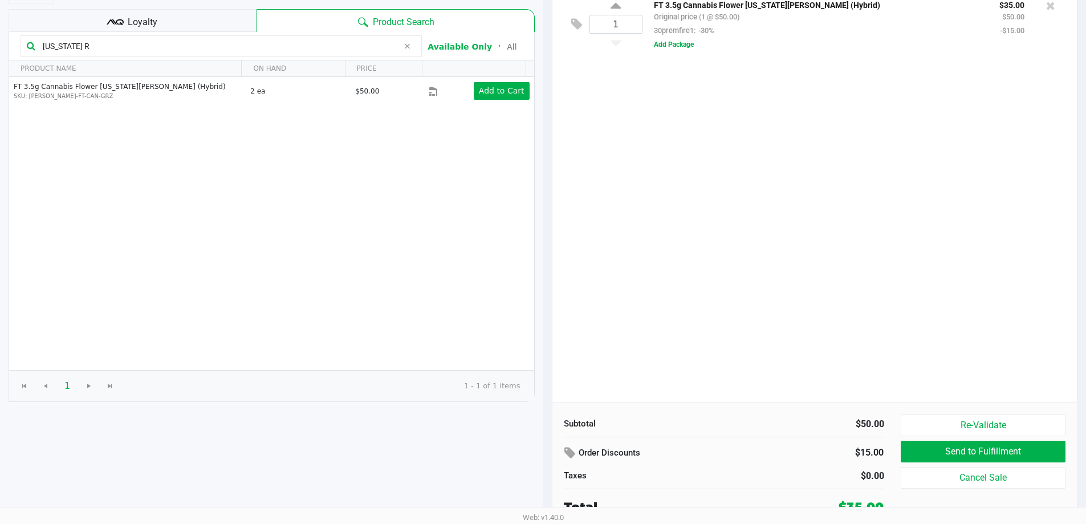
scroll to position [117, 0]
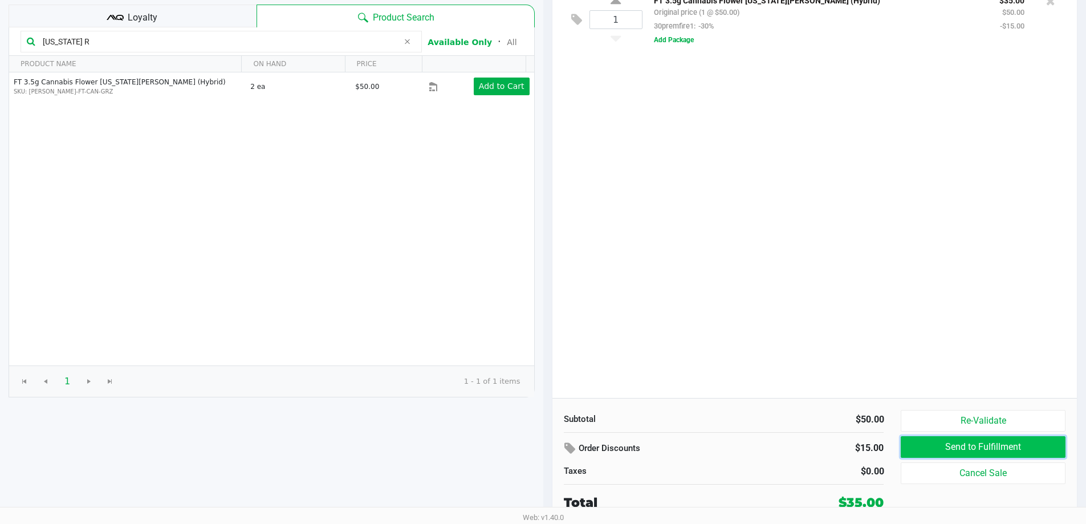
click at [937, 450] on button "Send to Fulfillment" at bounding box center [982, 447] width 164 height 22
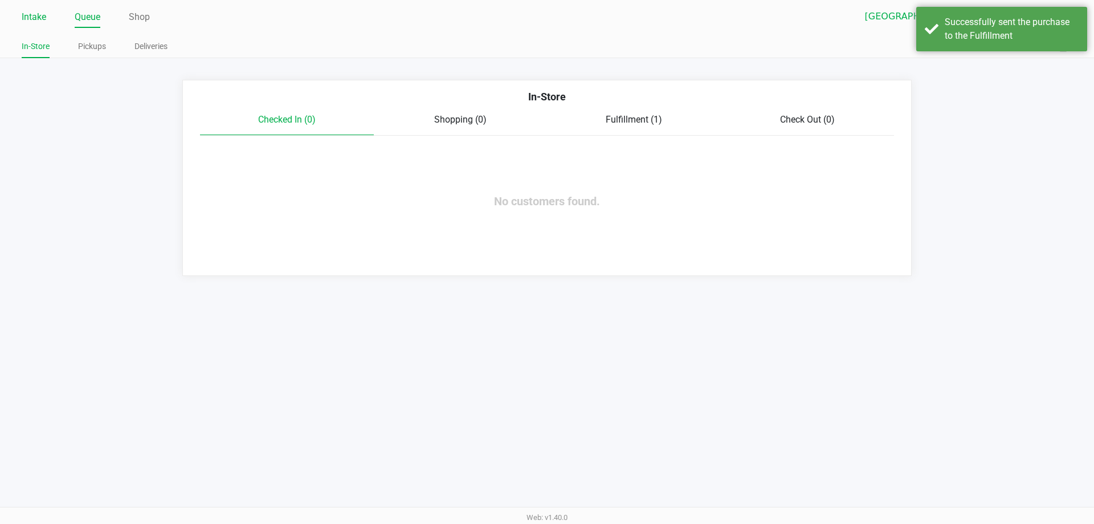
drag, startPoint x: 33, startPoint y: 19, endPoint x: 26, endPoint y: 27, distance: 10.5
click at [33, 20] on link "Intake" at bounding box center [34, 17] width 25 height 16
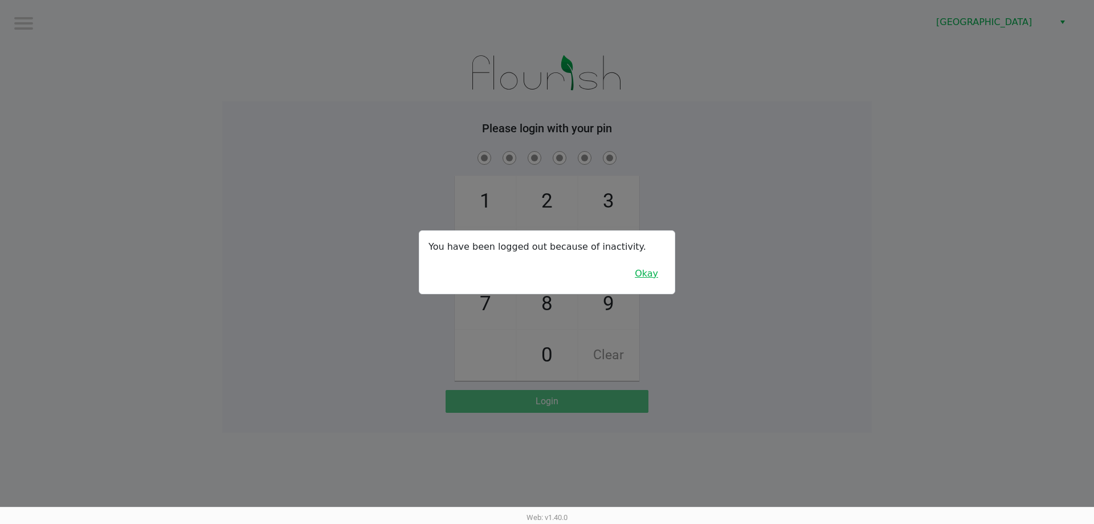
click at [651, 273] on button "Okay" at bounding box center [646, 274] width 38 height 22
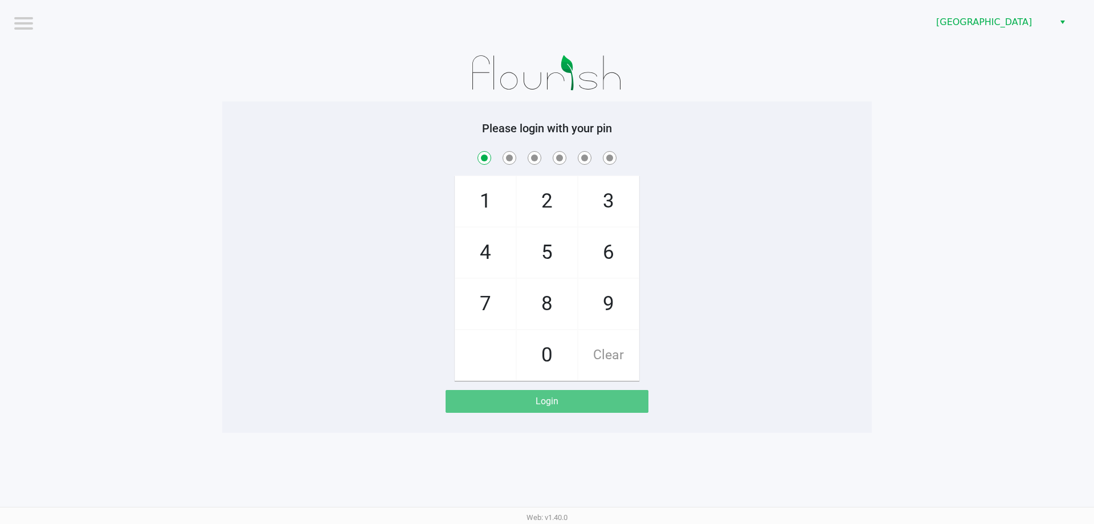
checkbox input "true"
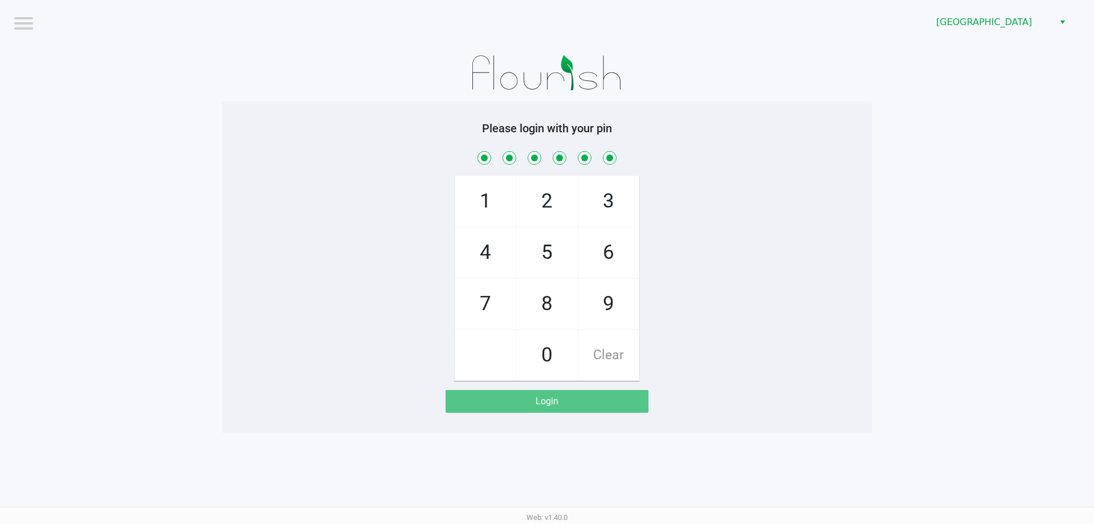
checkbox input "true"
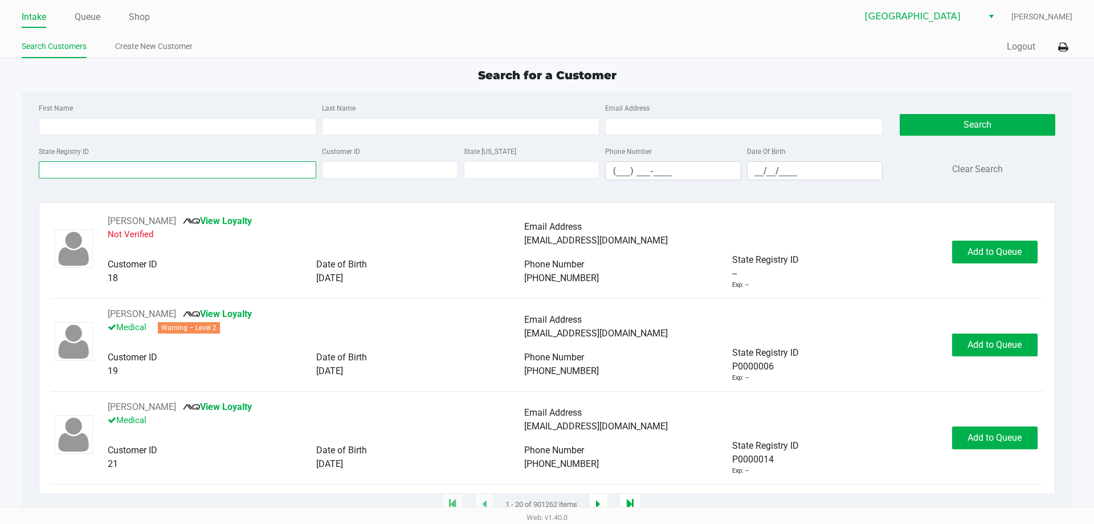
click at [60, 175] on input "State Registry ID" at bounding box center [178, 169] width 278 height 17
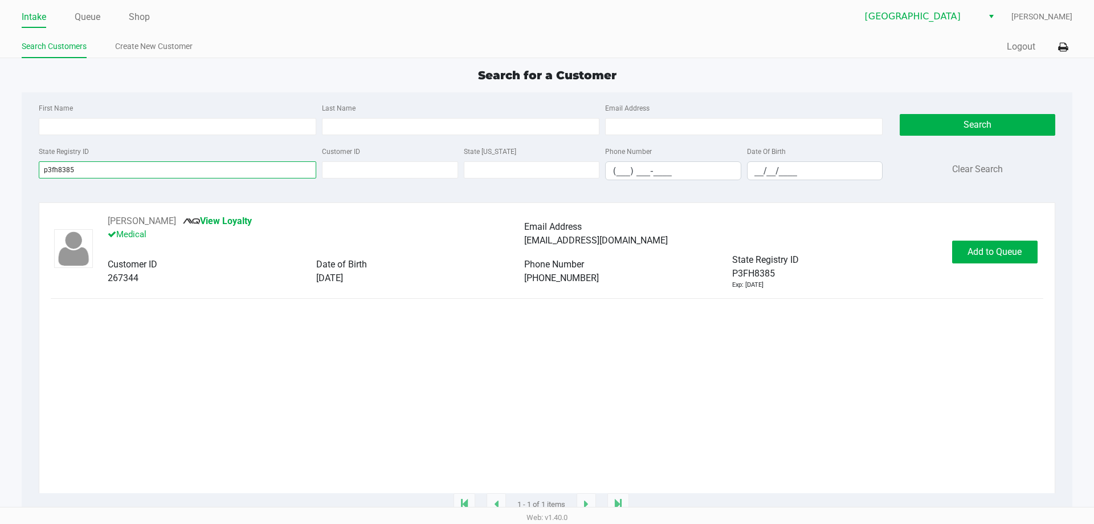
type input "p3fh8385"
click at [968, 238] on div "[PERSON_NAME] View Loyalty Medical Email Address [EMAIL_ADDRESS][DOMAIN_NAME] C…" at bounding box center [547, 251] width 992 height 75
click at [982, 249] on span "Add to Queue" at bounding box center [995, 251] width 54 height 11
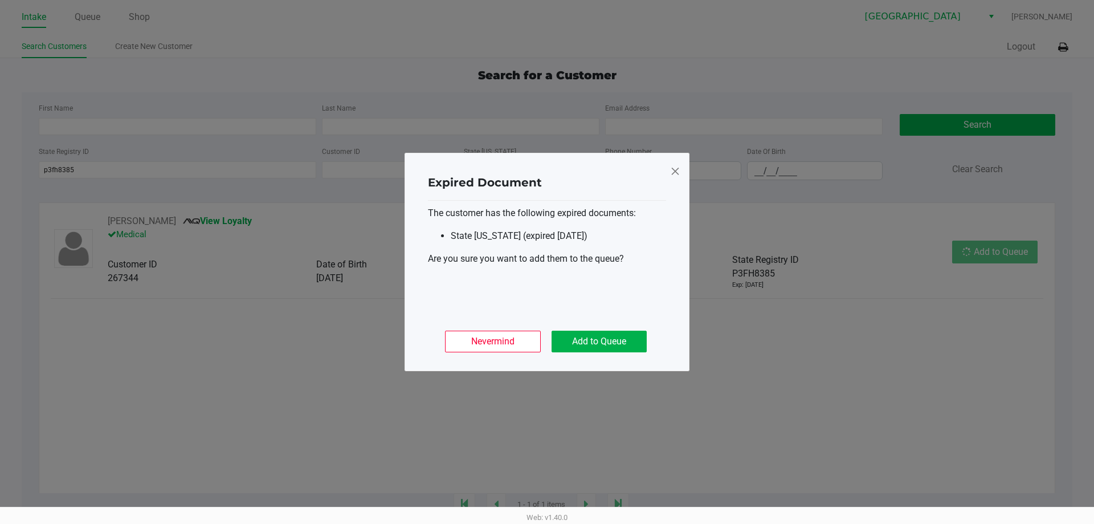
click at [984, 254] on ngb-modal-window "Expired Document The customer has the following expired documents: State [US_ST…" at bounding box center [547, 262] width 1094 height 524
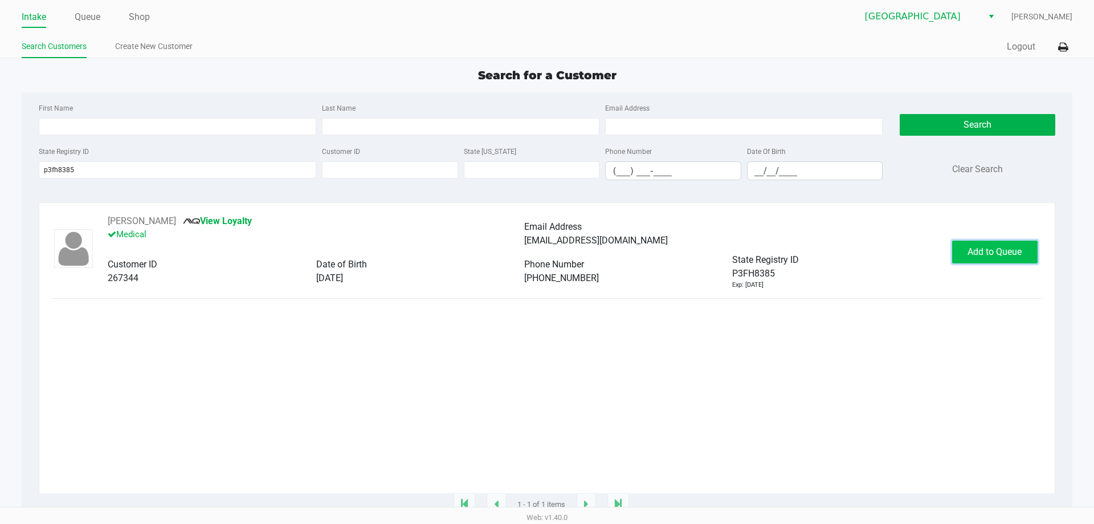
click at [982, 257] on span "Add to Queue" at bounding box center [995, 251] width 54 height 11
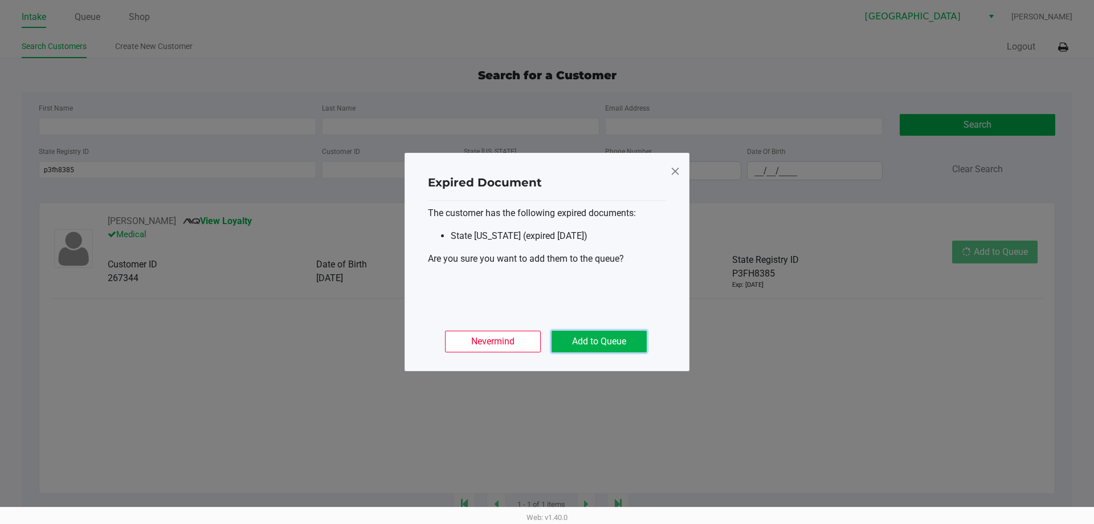
drag, startPoint x: 590, startPoint y: 342, endPoint x: 577, endPoint y: 255, distance: 87.5
click at [593, 342] on button "Add to Queue" at bounding box center [599, 342] width 95 height 22
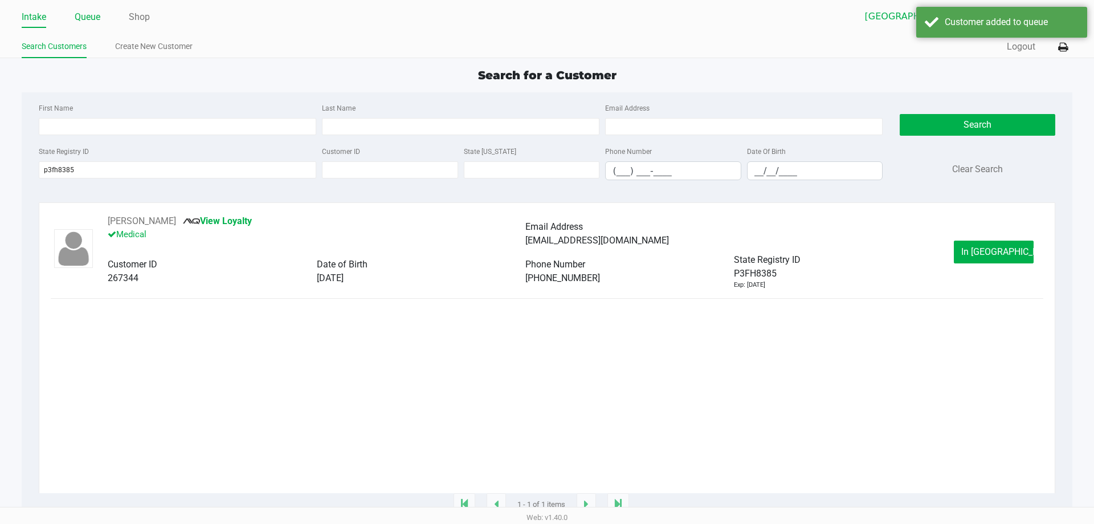
click at [93, 17] on link "Queue" at bounding box center [88, 17] width 26 height 16
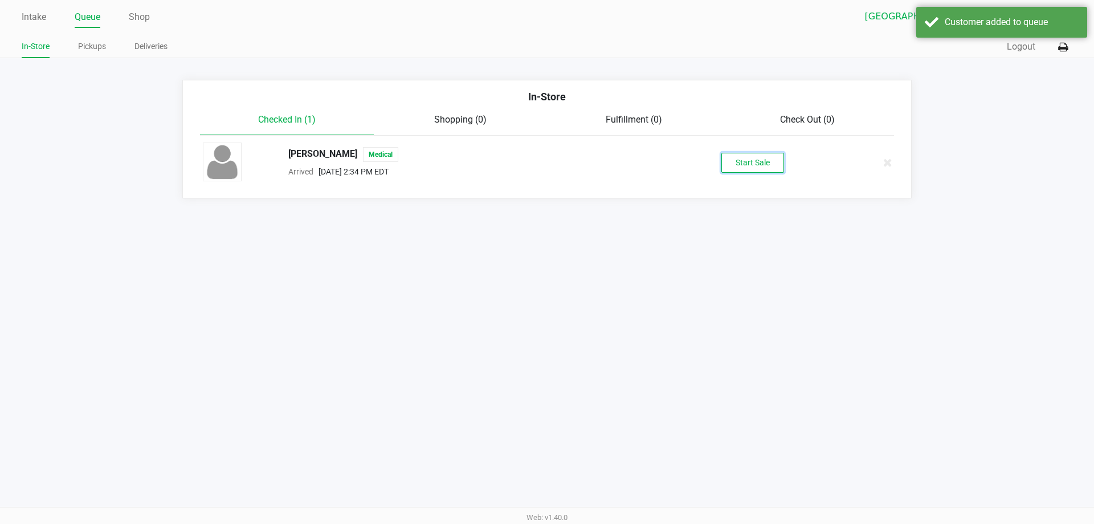
click at [754, 158] on button "Start Sale" at bounding box center [752, 163] width 63 height 20
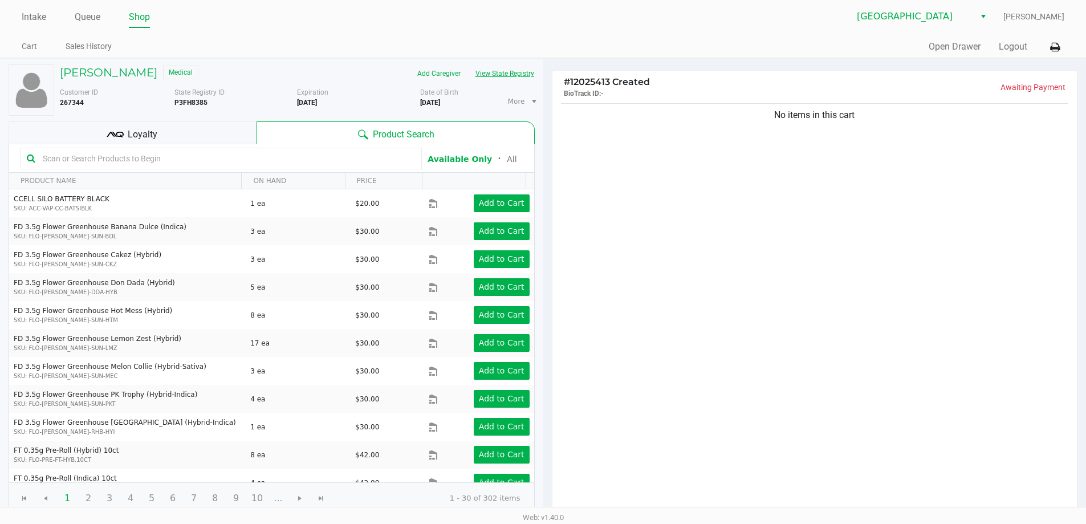
click at [496, 74] on button "View State Registry" at bounding box center [501, 73] width 67 height 18
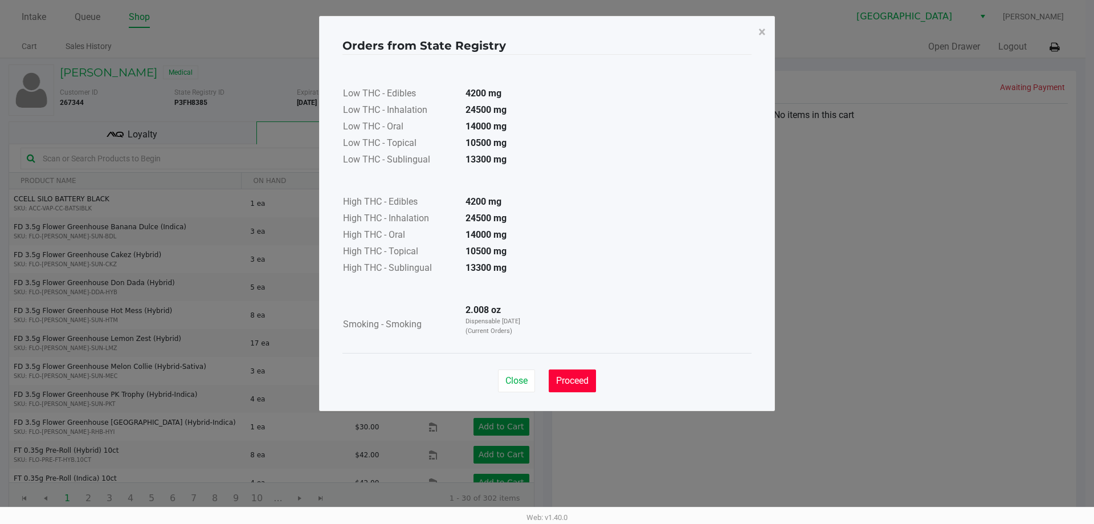
click at [565, 386] on button "Proceed" at bounding box center [572, 380] width 47 height 23
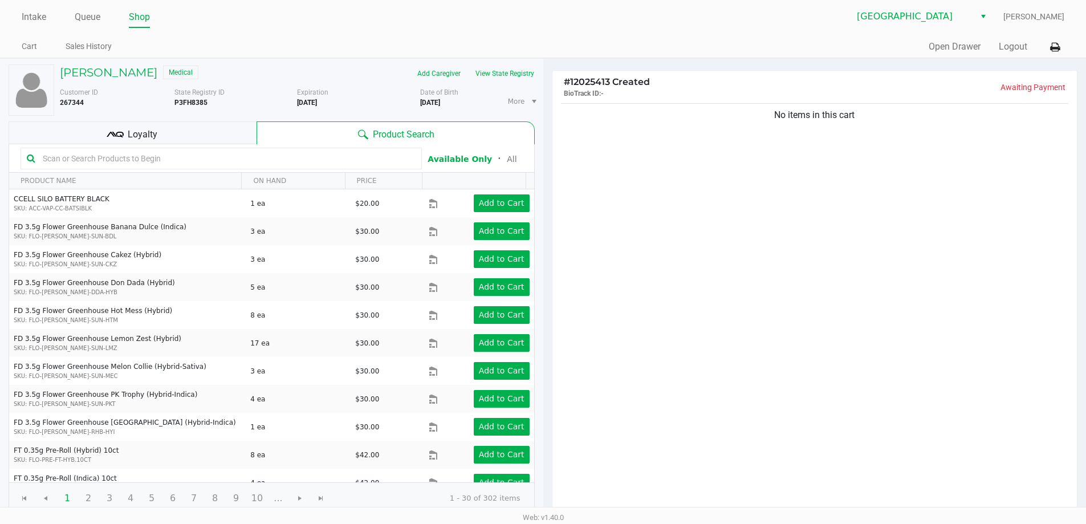
click at [60, 166] on input "text" at bounding box center [226, 158] width 377 height 17
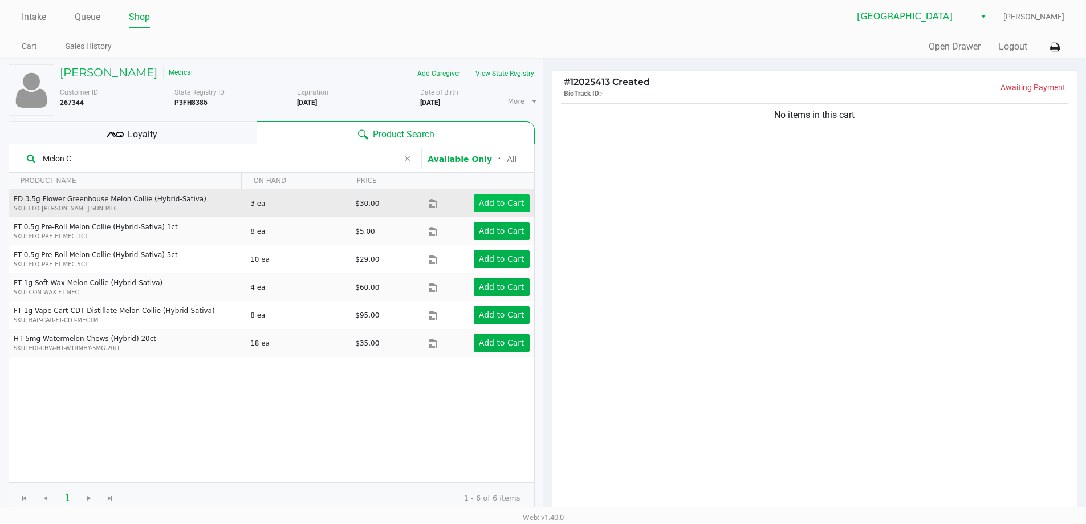
type input "Melon C"
click at [502, 198] on app-button-loader "Add to Cart" at bounding box center [502, 202] width 46 height 9
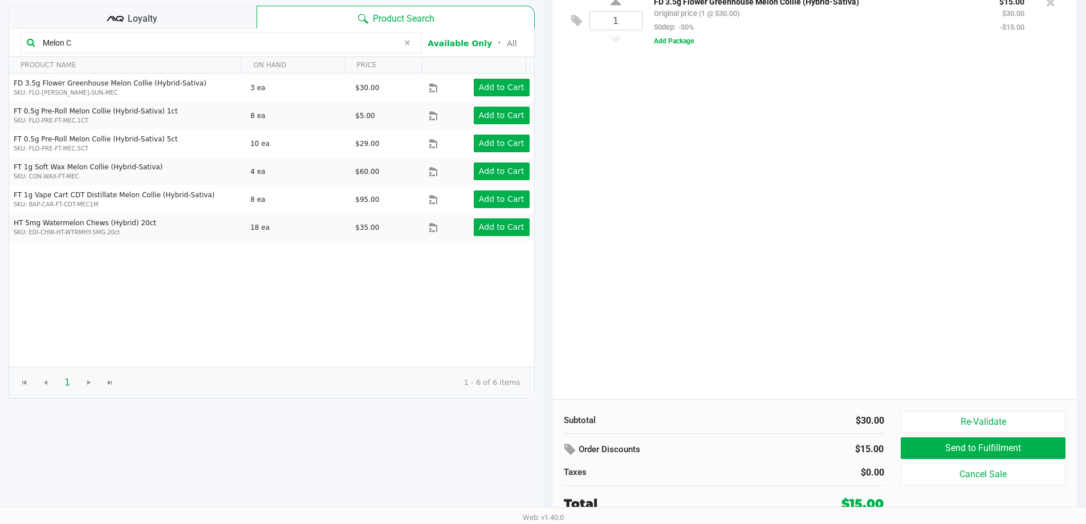
scroll to position [117, 0]
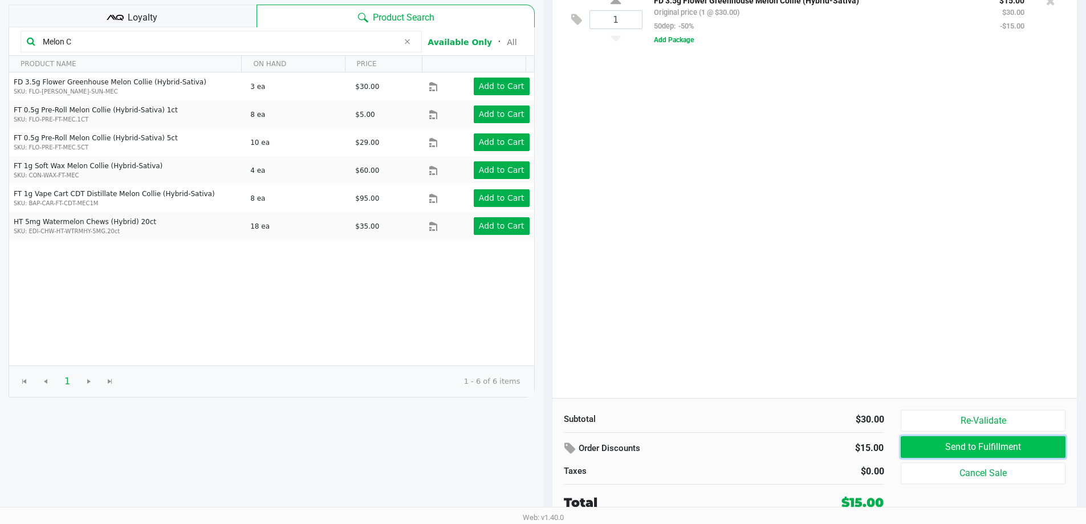
click at [939, 450] on button "Send to Fulfillment" at bounding box center [982, 447] width 164 height 22
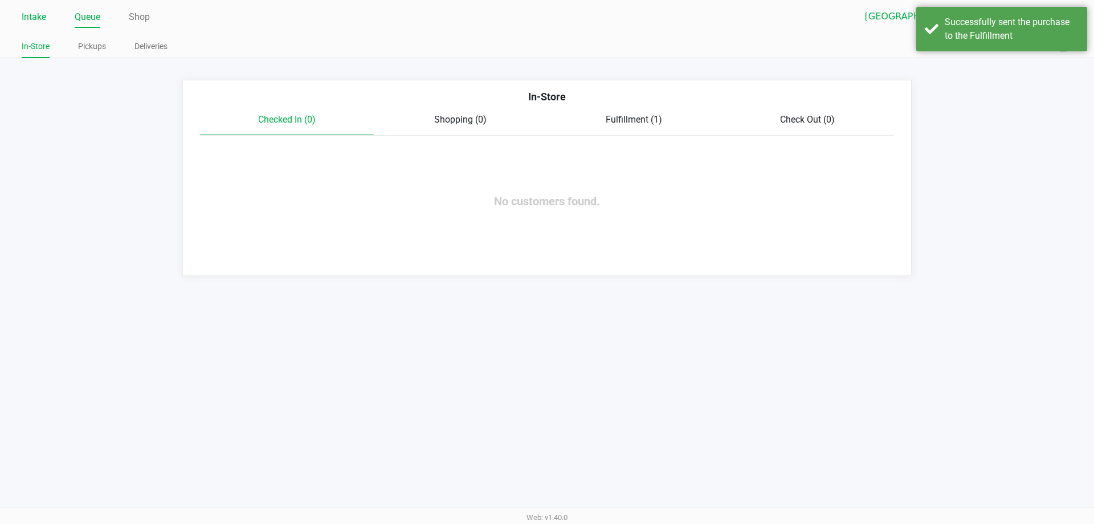
click at [32, 21] on link "Intake" at bounding box center [34, 17] width 25 height 16
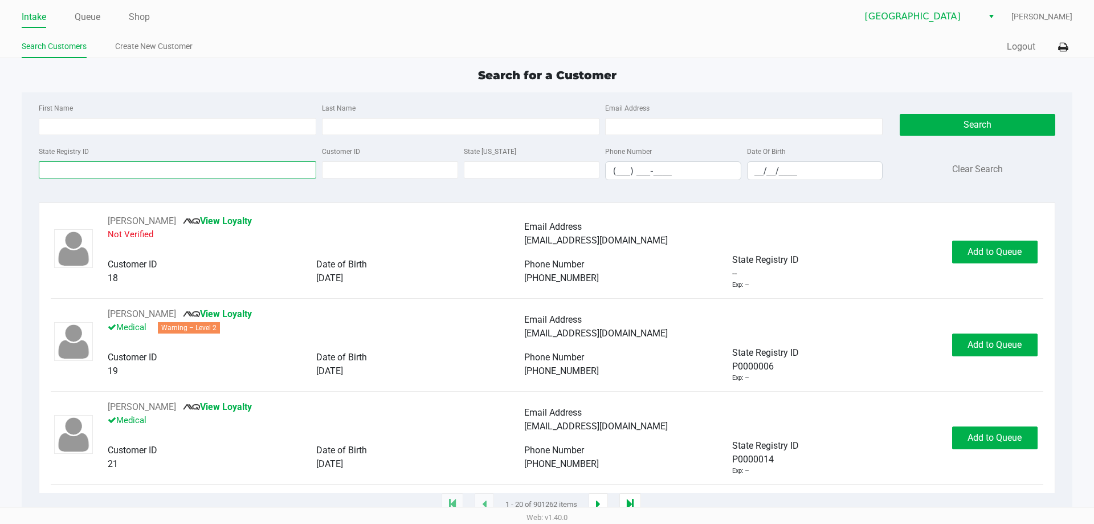
click at [65, 171] on input "State Registry ID" at bounding box center [178, 169] width 278 height 17
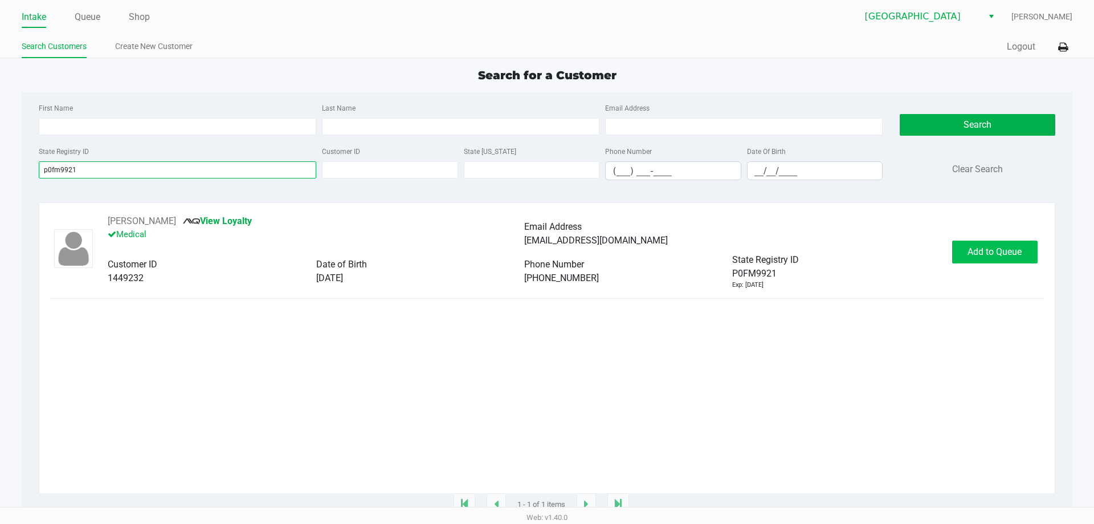
type input "p0fm9921"
click at [992, 256] on span "Add to Queue" at bounding box center [995, 251] width 54 height 11
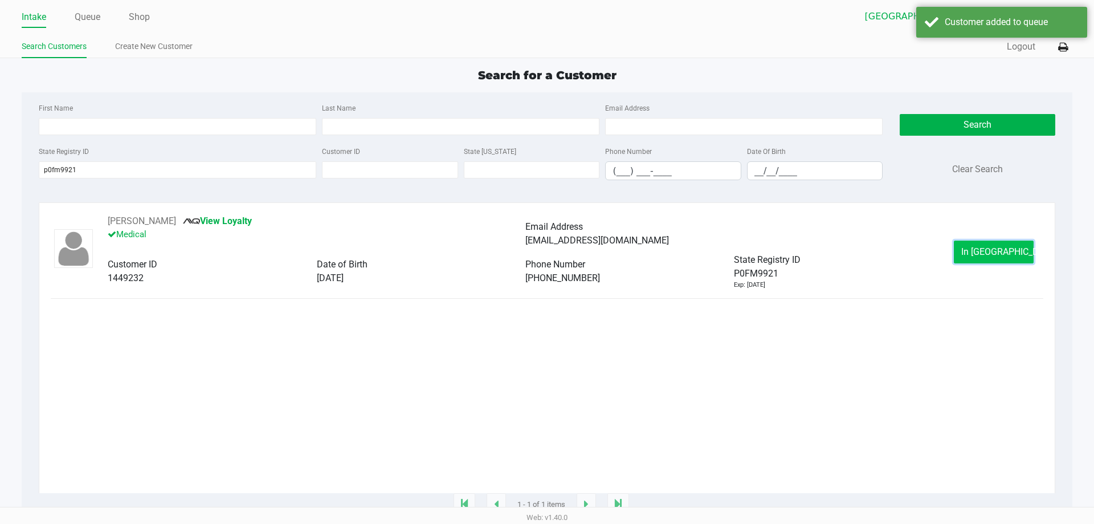
click at [990, 254] on span "In [GEOGRAPHIC_DATA]" at bounding box center [1009, 251] width 96 height 11
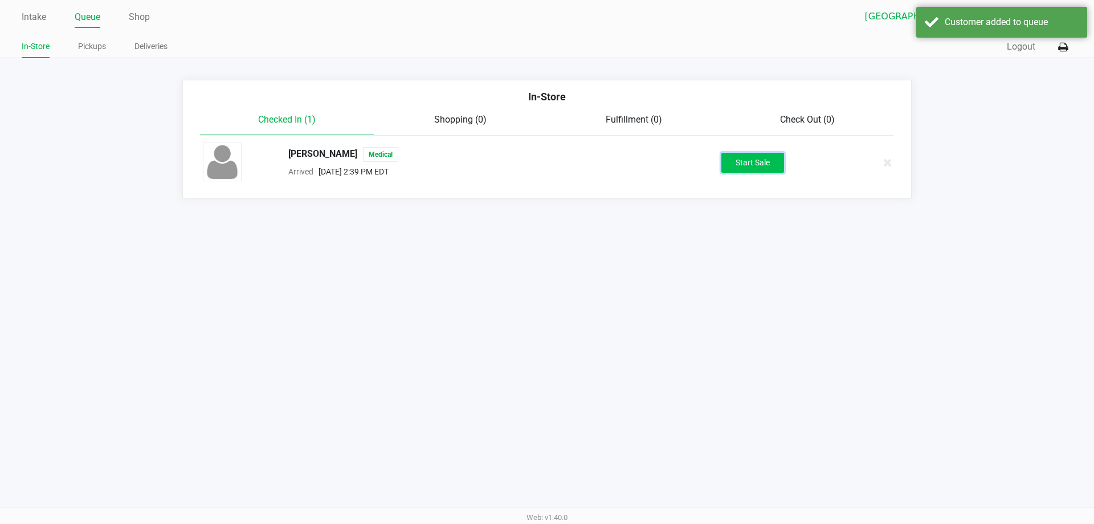
click at [733, 159] on button "Start Sale" at bounding box center [752, 163] width 63 height 20
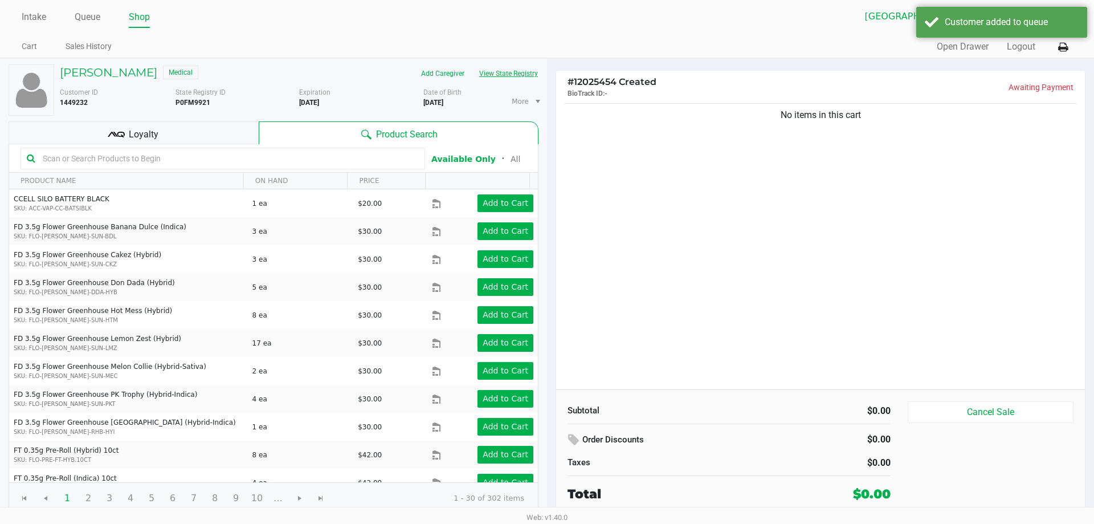
click at [501, 70] on button "View State Registry" at bounding box center [505, 73] width 67 height 18
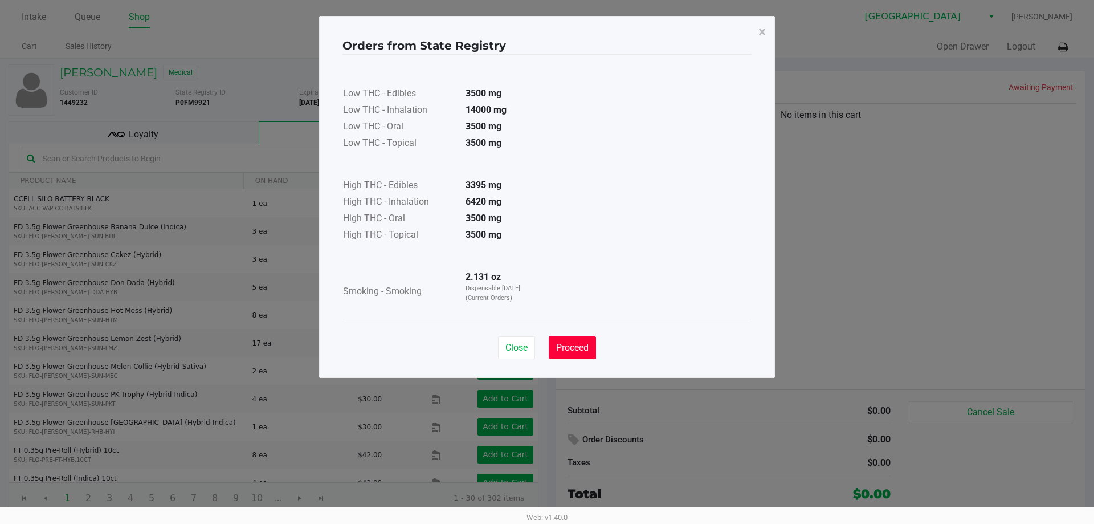
drag, startPoint x: 583, startPoint y: 346, endPoint x: 557, endPoint y: 323, distance: 34.7
click at [583, 344] on span "Proceed" at bounding box center [572, 347] width 32 height 11
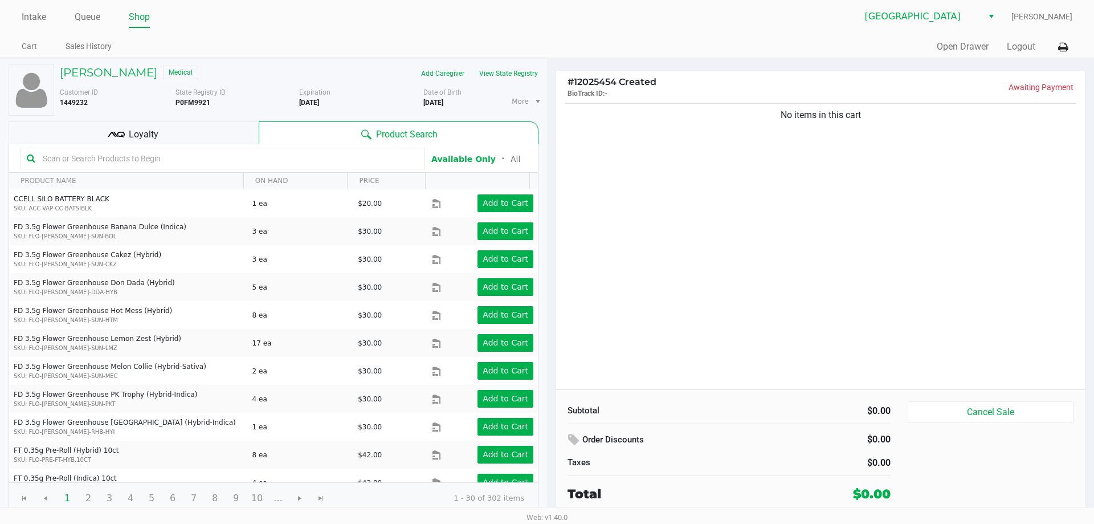
click at [51, 155] on input "text" at bounding box center [228, 158] width 381 height 17
click at [1014, 413] on button "Cancel Sale" at bounding box center [991, 412] width 166 height 22
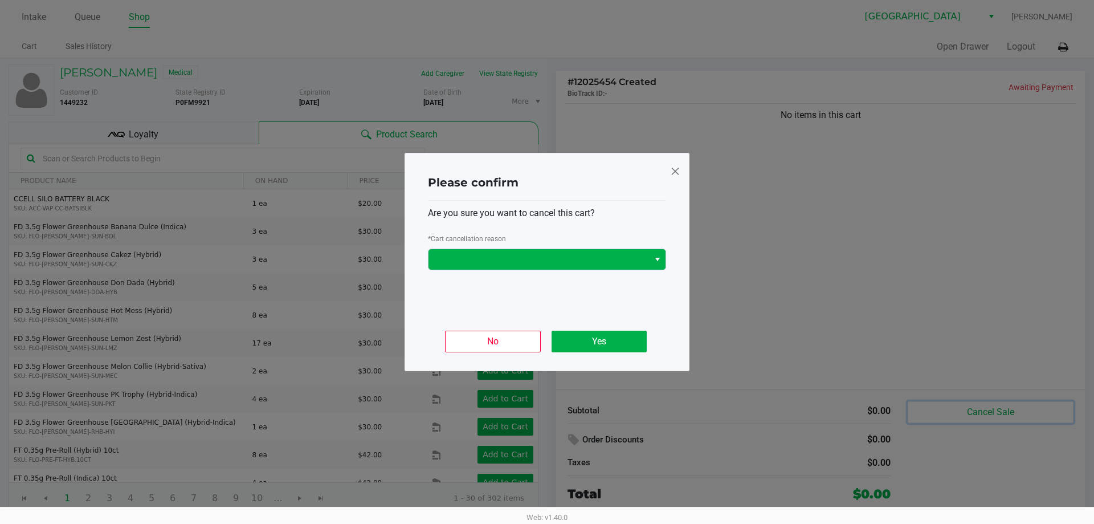
click at [660, 255] on span "Select" at bounding box center [657, 259] width 9 height 14
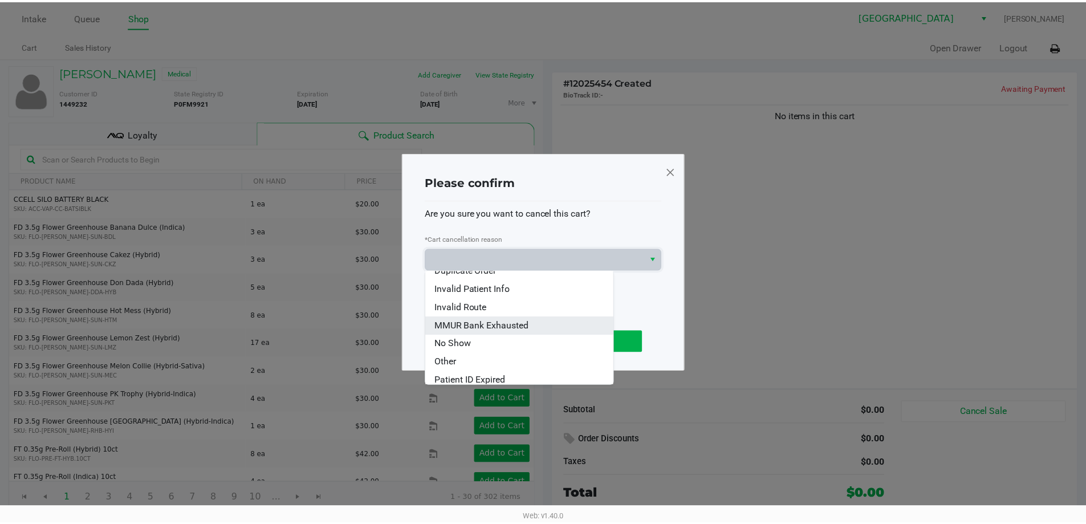
scroll to position [50, 0]
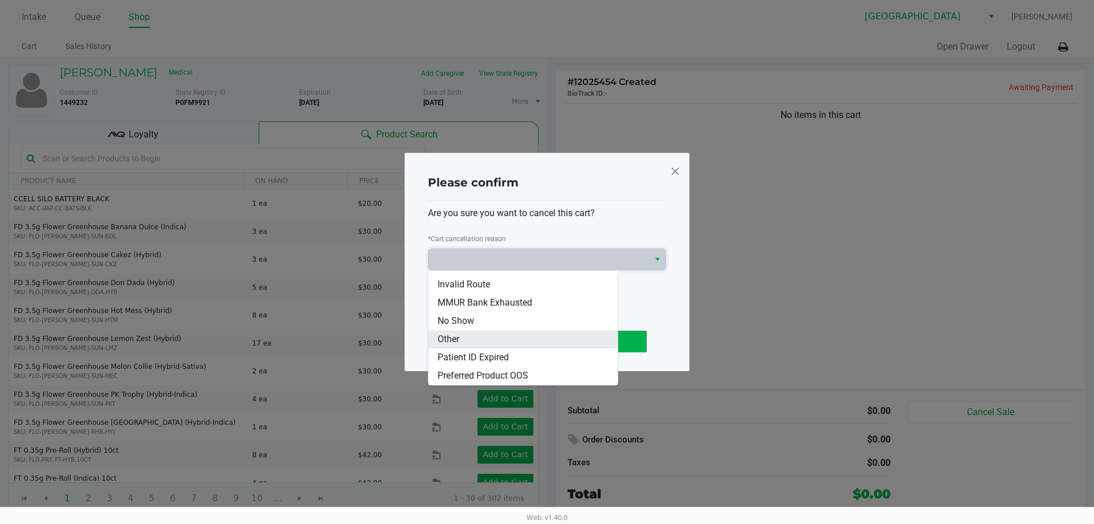
click at [459, 338] on li "Other" at bounding box center [523, 339] width 189 height 18
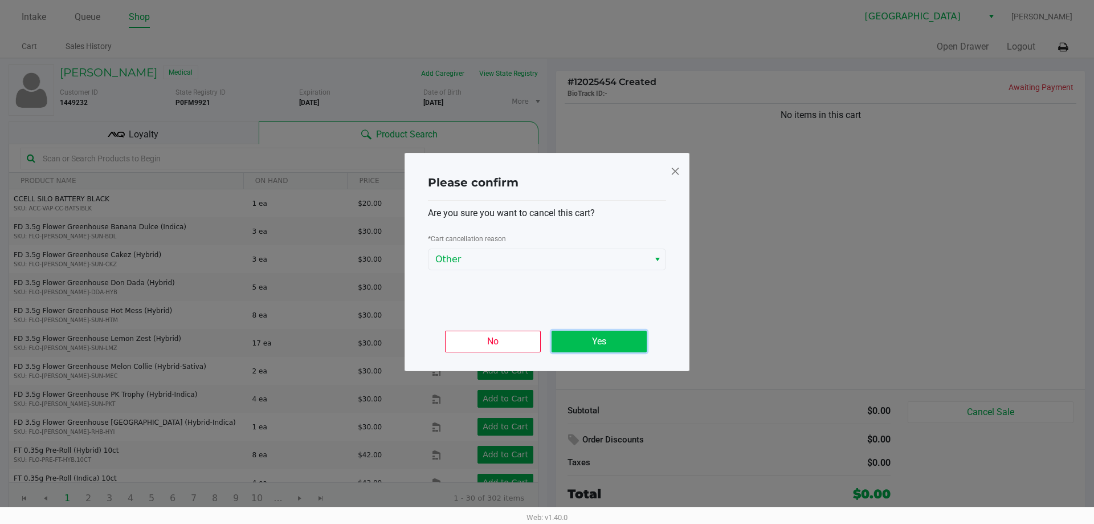
click at [613, 347] on button "Yes" at bounding box center [599, 342] width 95 height 22
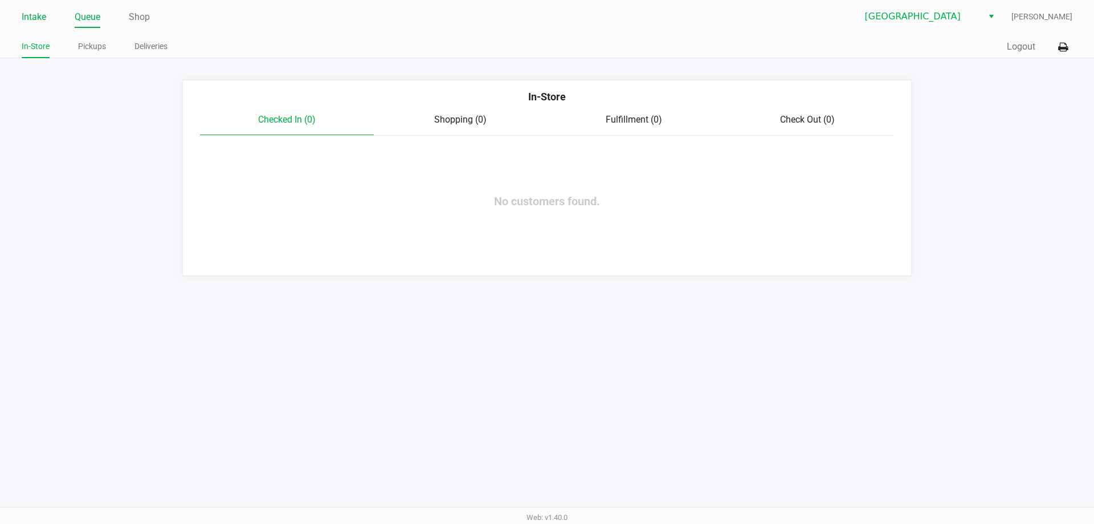
click at [30, 15] on link "Intake" at bounding box center [34, 17] width 25 height 16
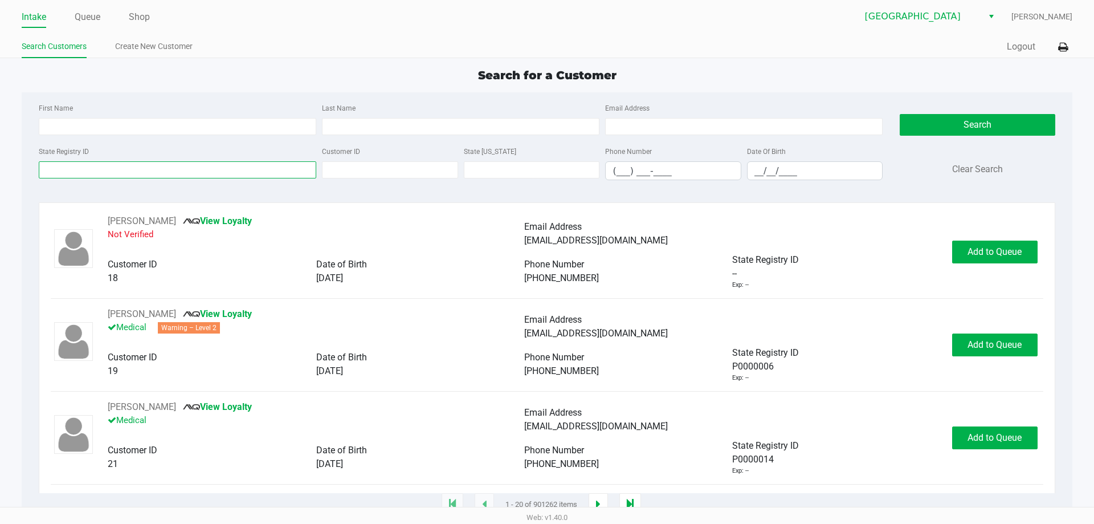
click at [88, 176] on input "State Registry ID" at bounding box center [178, 169] width 278 height 17
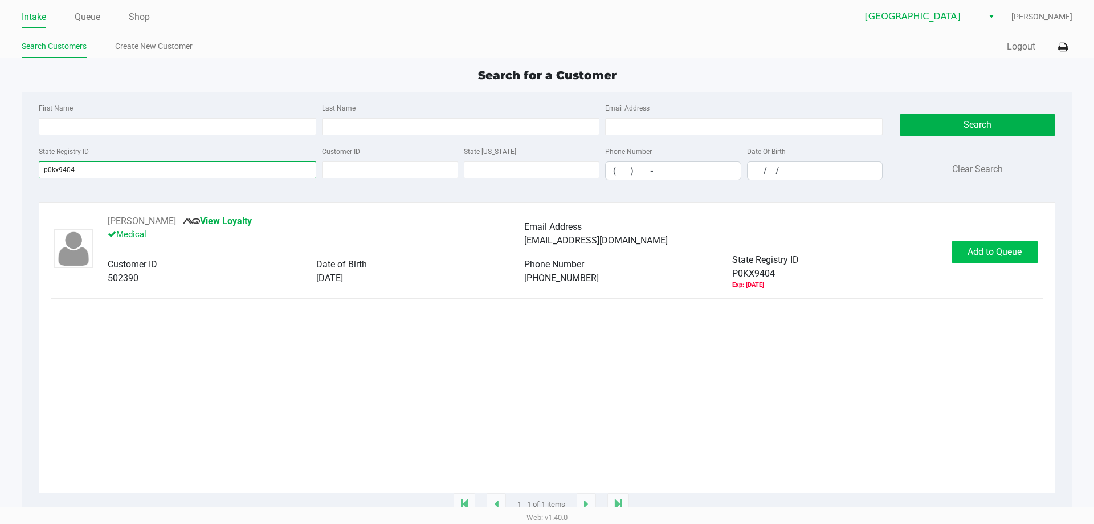
type input "p0kx9404"
click at [977, 254] on span "Add to Queue" at bounding box center [995, 251] width 54 height 11
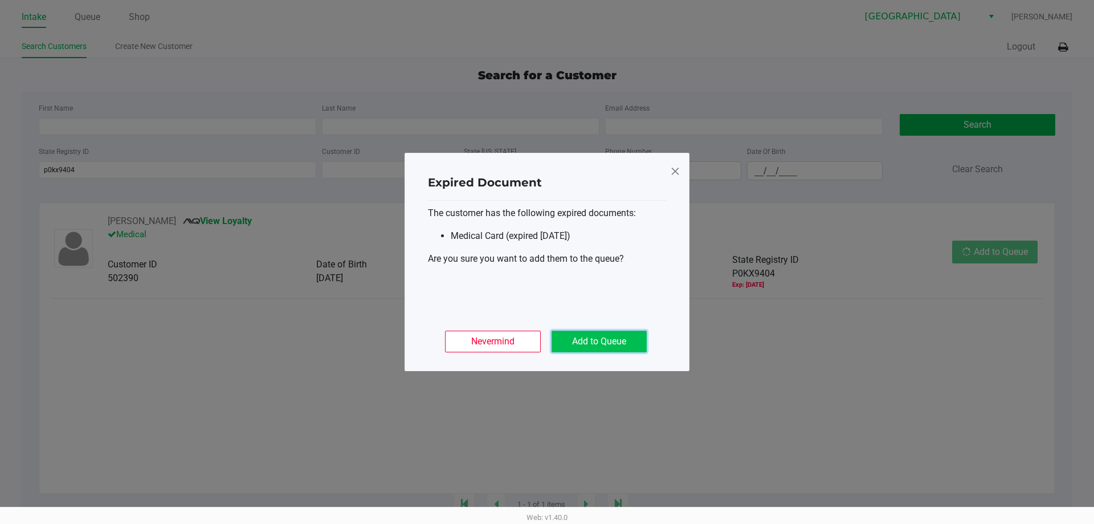
click at [602, 346] on button "Add to Queue" at bounding box center [599, 342] width 95 height 22
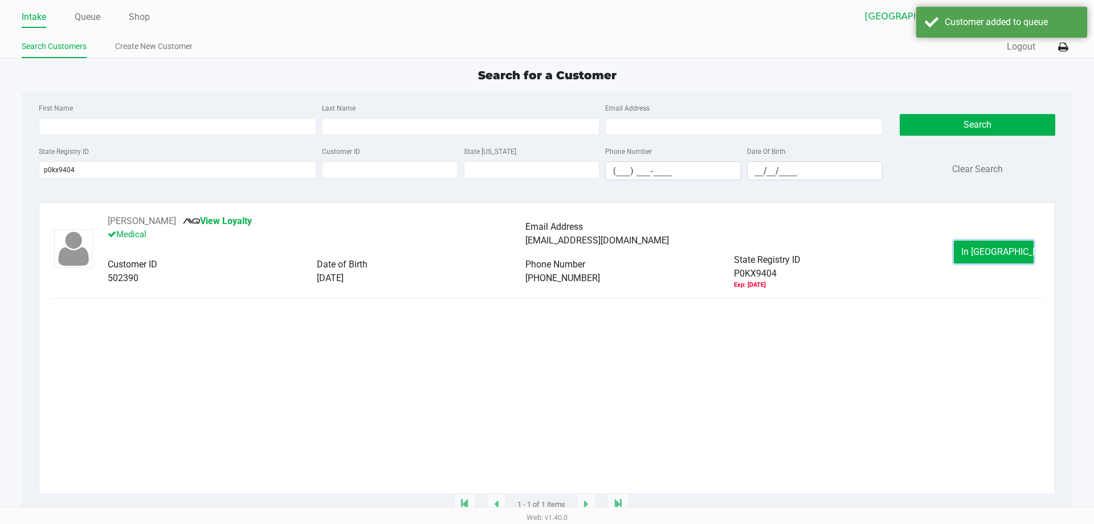
drag, startPoint x: 1015, startPoint y: 254, endPoint x: 1021, endPoint y: 222, distance: 32.5
click at [1014, 252] on button "In [GEOGRAPHIC_DATA]" at bounding box center [994, 251] width 80 height 23
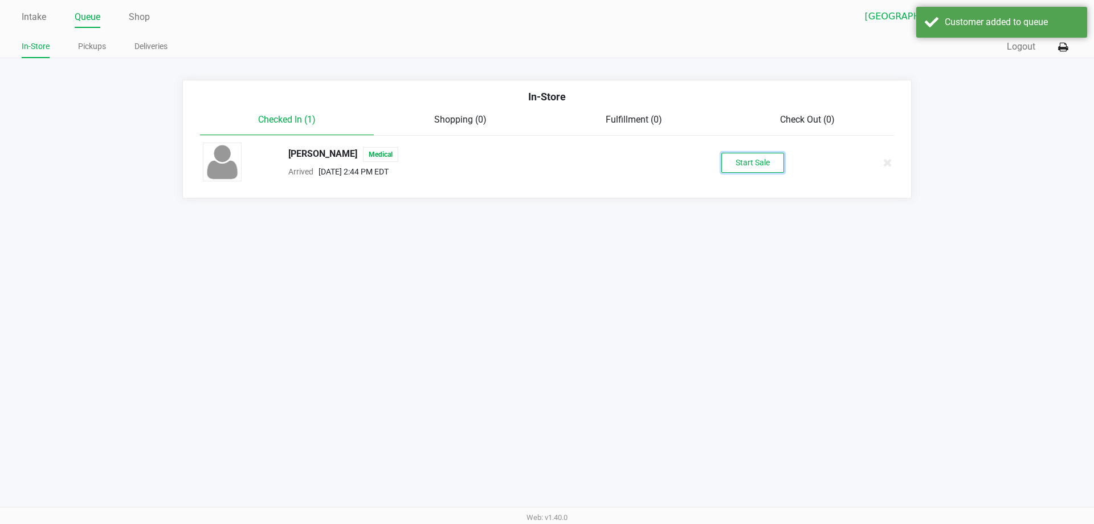
click at [760, 158] on button "Start Sale" at bounding box center [752, 163] width 63 height 20
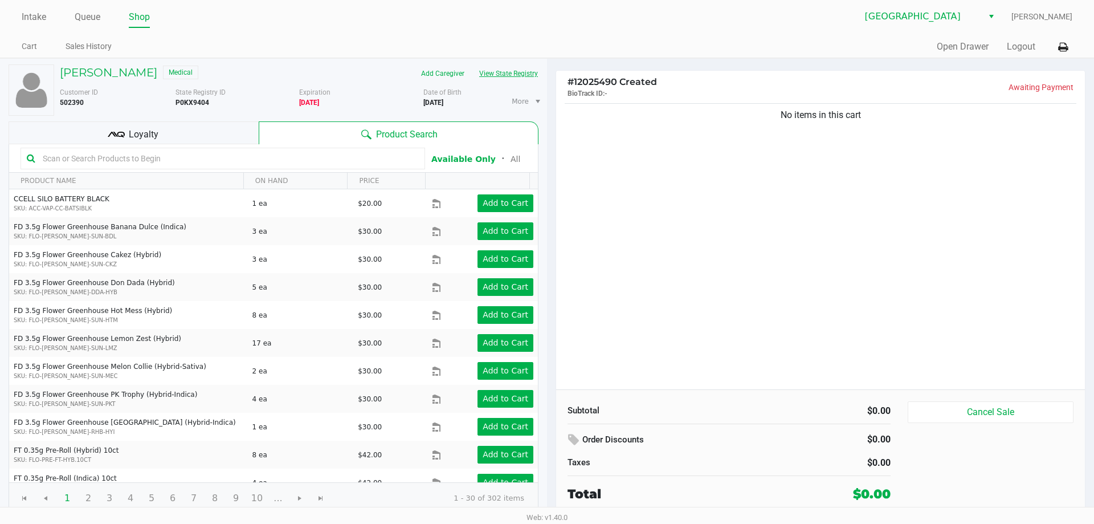
click at [525, 70] on button "View State Registry" at bounding box center [505, 73] width 67 height 18
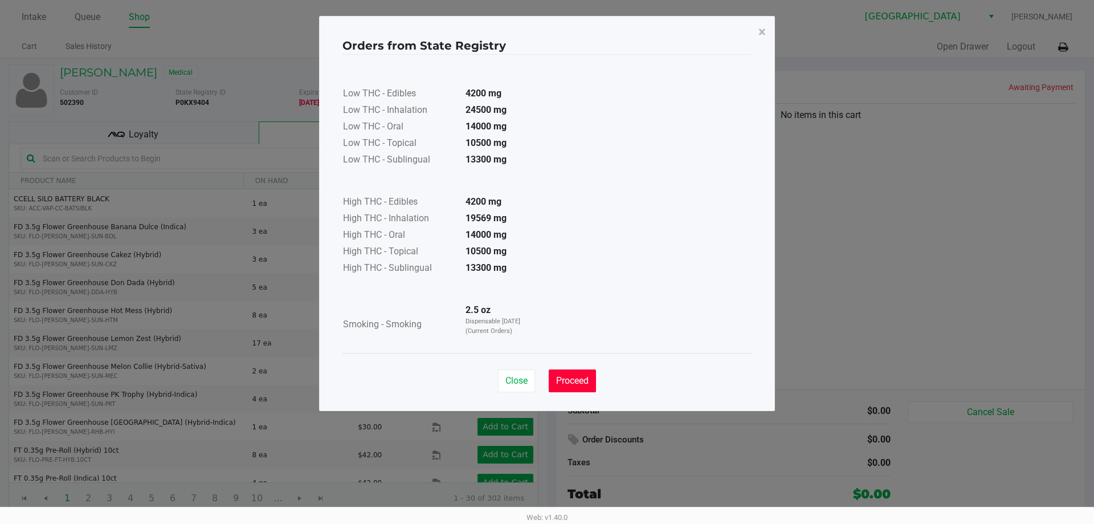
drag, startPoint x: 592, startPoint y: 381, endPoint x: 593, endPoint y: 374, distance: 6.9
click at [592, 381] on button "Proceed" at bounding box center [572, 380] width 47 height 23
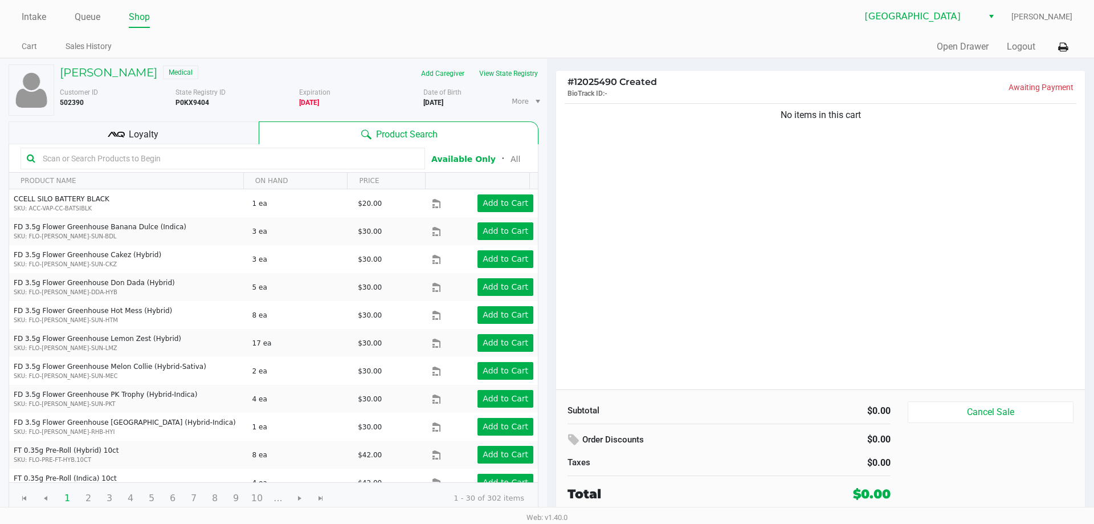
drag, startPoint x: 88, startPoint y: 163, endPoint x: 66, endPoint y: 173, distance: 23.7
click at [80, 169] on kendo-grid-toolbar "Available Only ᛫ All" at bounding box center [273, 158] width 529 height 28
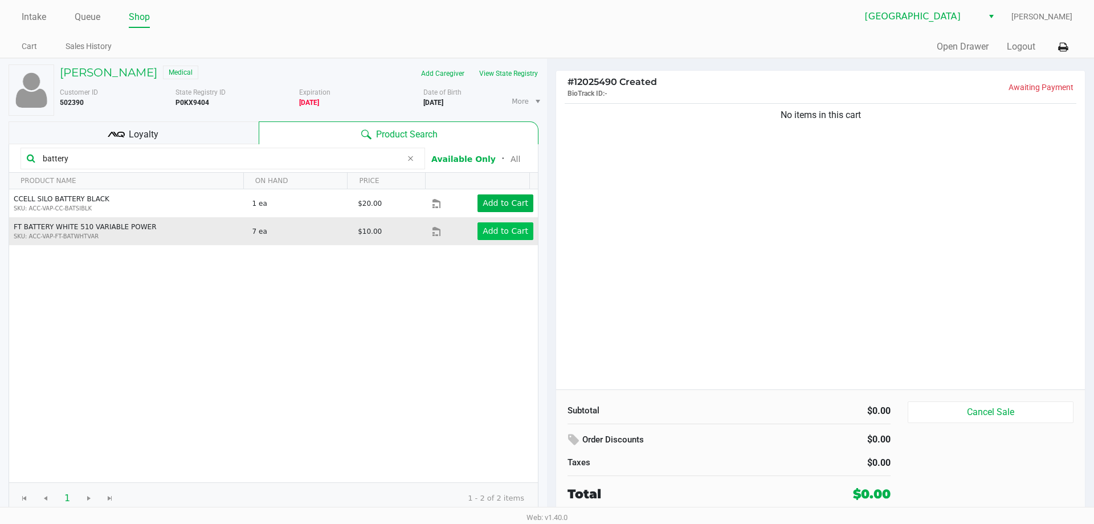
type input "battery"
click at [495, 233] on app-button-loader "Add to Cart" at bounding box center [506, 230] width 46 height 9
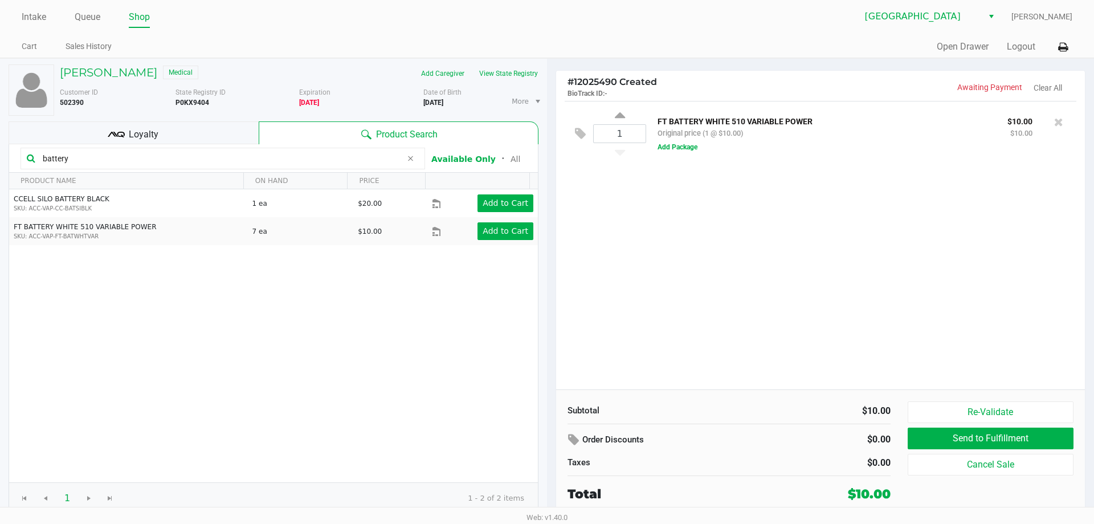
drag, startPoint x: 115, startPoint y: 162, endPoint x: 0, endPoint y: 92, distance: 134.3
click at [0, 160] on div "[PERSON_NAME] Medical Add Caregiver View State Registry Customer ID 502390 Stat…" at bounding box center [273, 289] width 547 height 461
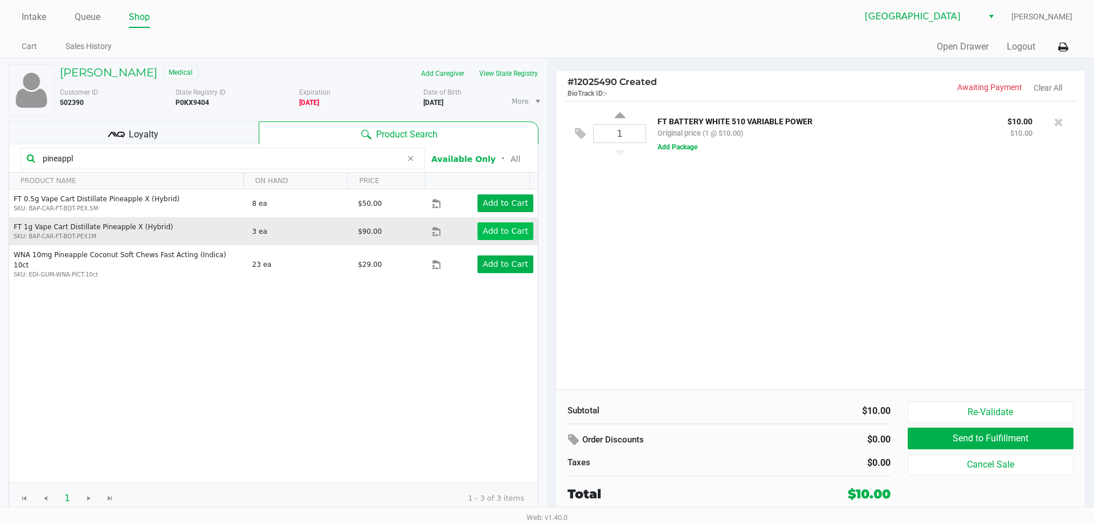
type input "pineappl"
click at [478, 236] on button "Add to Cart" at bounding box center [506, 231] width 56 height 18
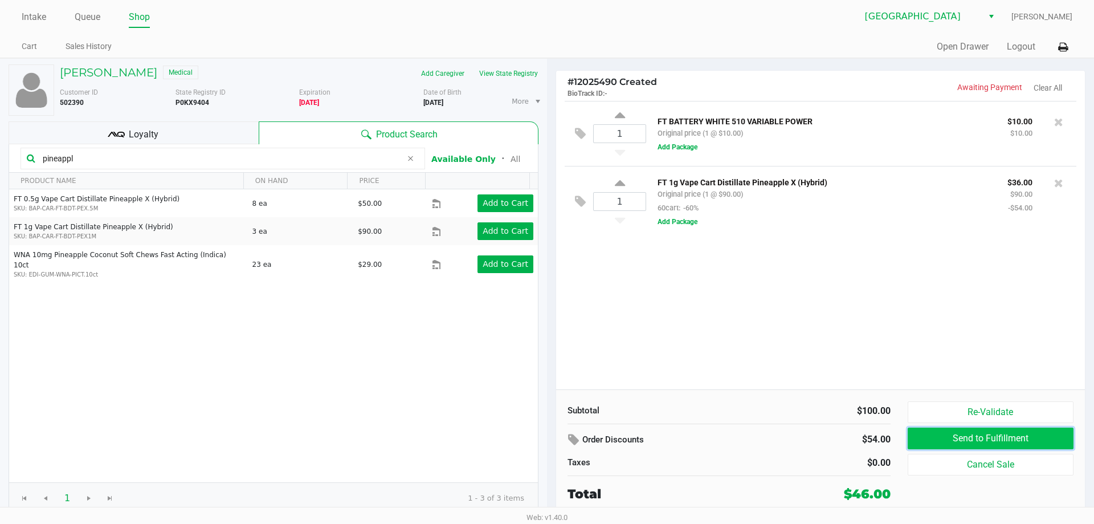
click at [947, 438] on button "Send to Fulfillment" at bounding box center [991, 438] width 166 height 22
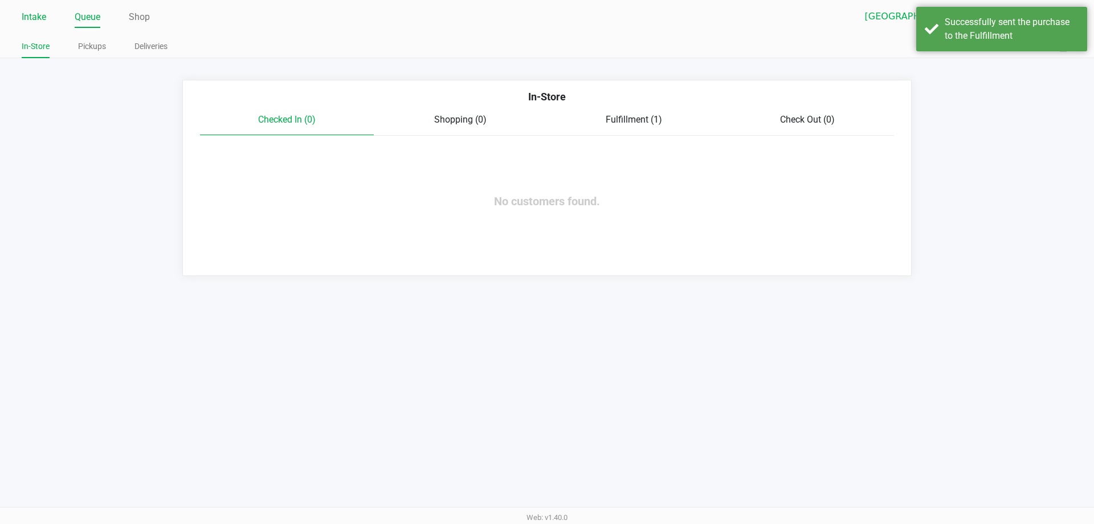
click at [34, 17] on link "Intake" at bounding box center [34, 17] width 25 height 16
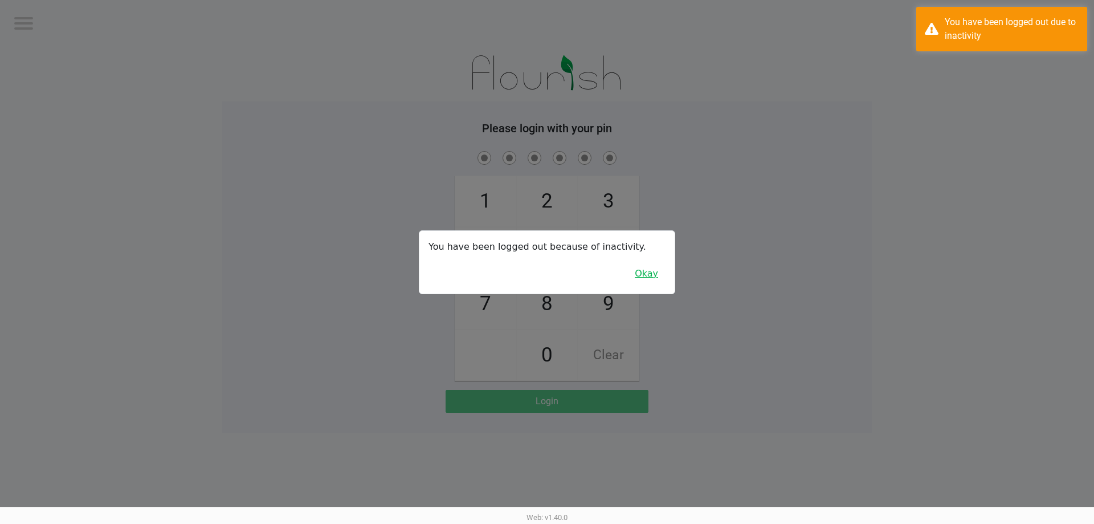
click at [648, 272] on button "Okay" at bounding box center [646, 274] width 38 height 22
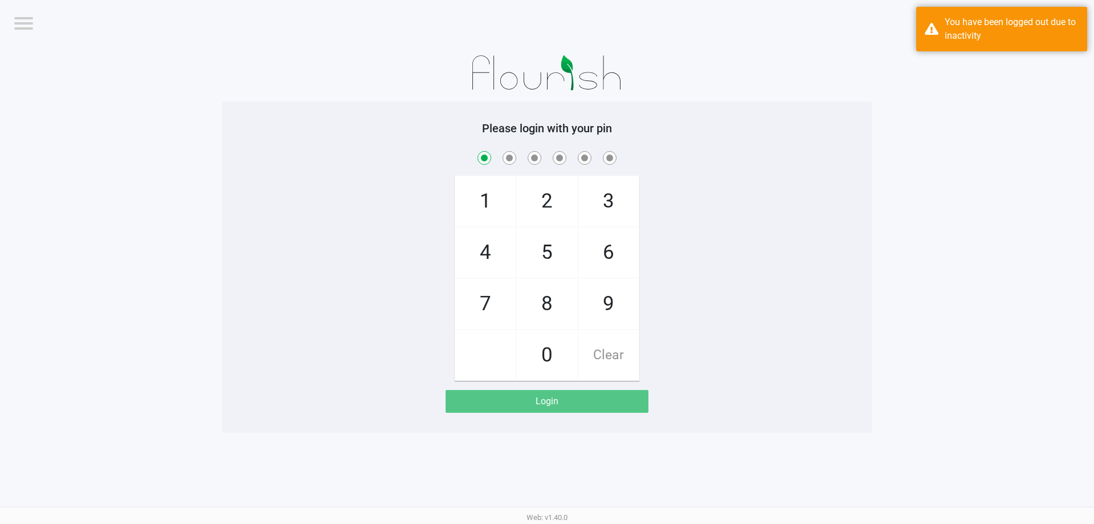
checkbox input "true"
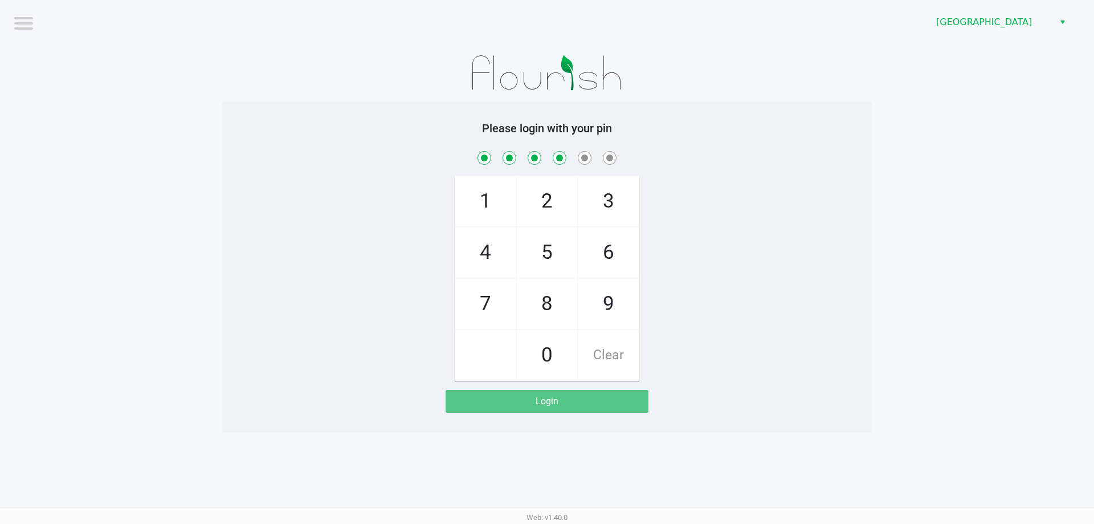
checkbox input "true"
checkbox input "false"
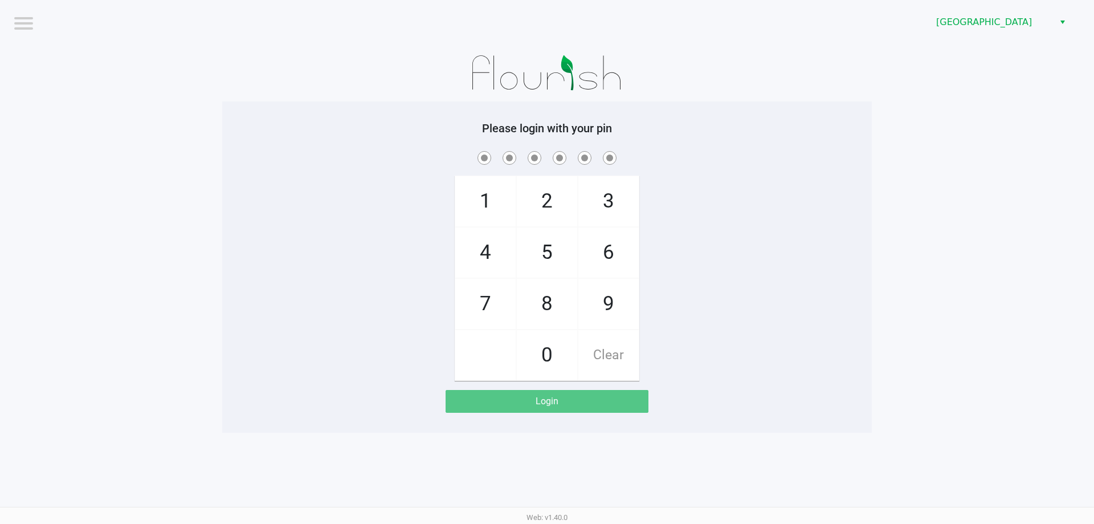
checkbox input "true"
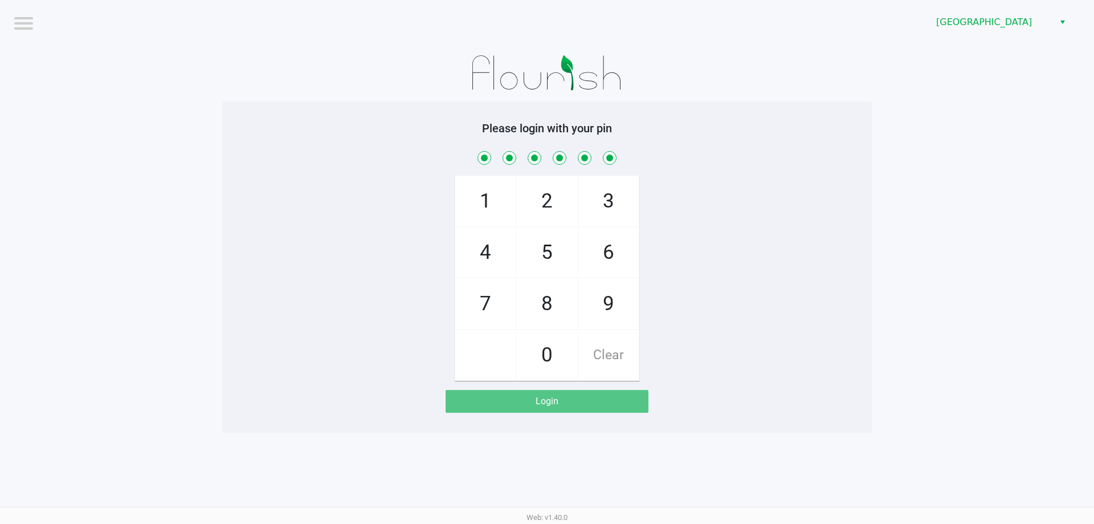
checkbox input "true"
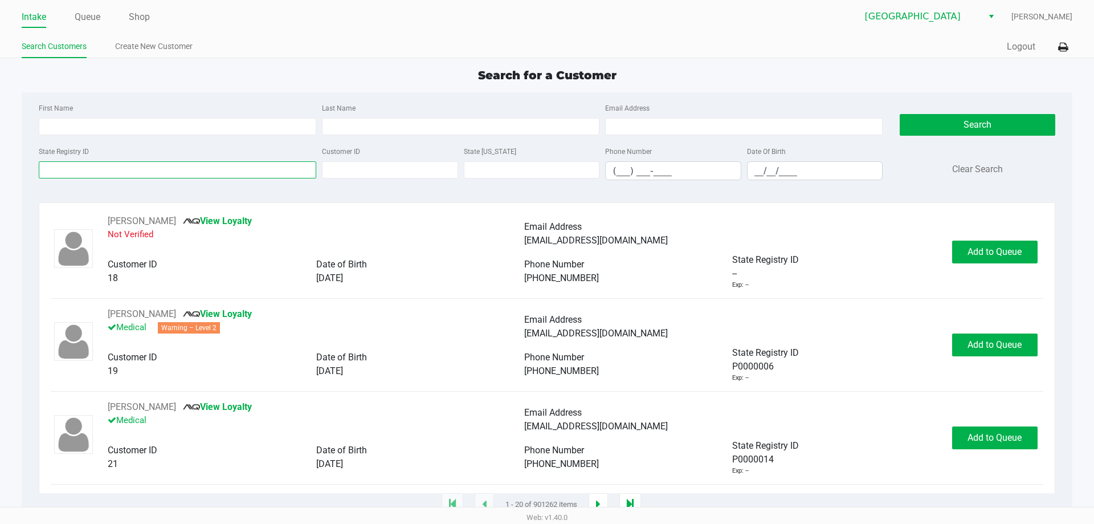
click at [92, 170] on input "State Registry ID" at bounding box center [178, 169] width 278 height 17
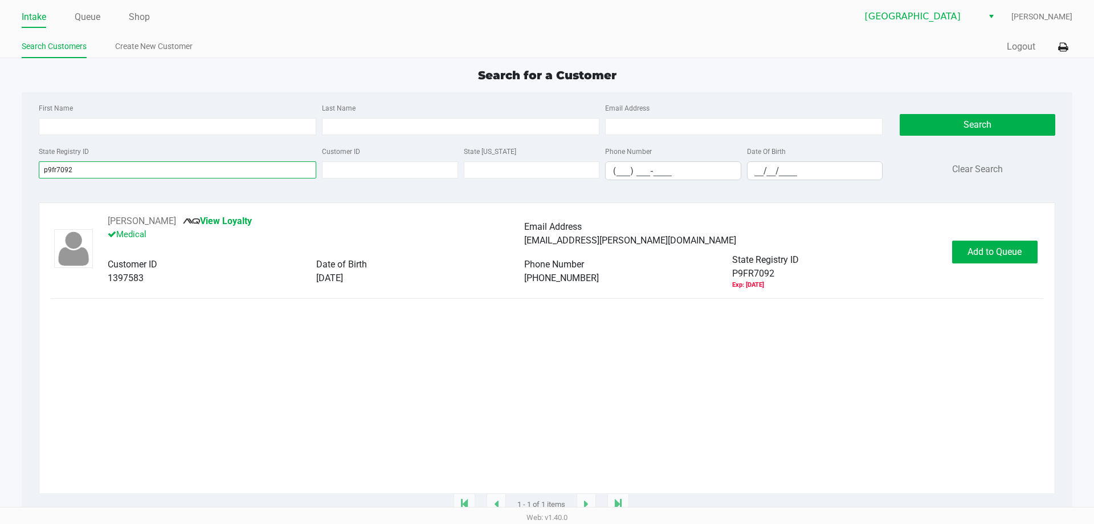
type input "p9fr7092"
click at [1094, 260] on app-all-customers "Search for a Customer First Name Last Name Email Address State Registry ID p9fr…" at bounding box center [547, 286] width 1094 height 438
click at [1009, 254] on span "Add to Queue" at bounding box center [995, 251] width 54 height 11
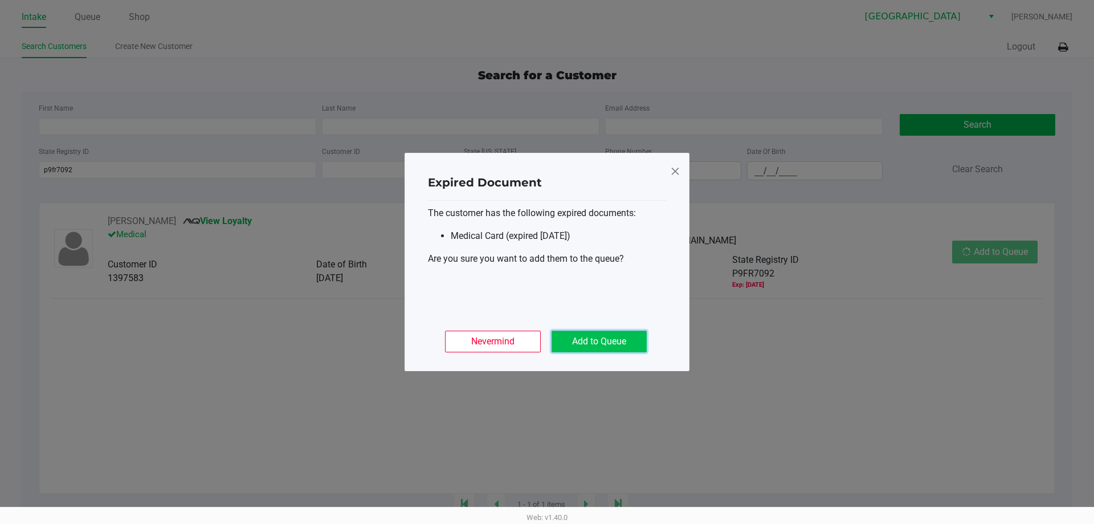
click at [629, 338] on button "Add to Queue" at bounding box center [599, 342] width 95 height 22
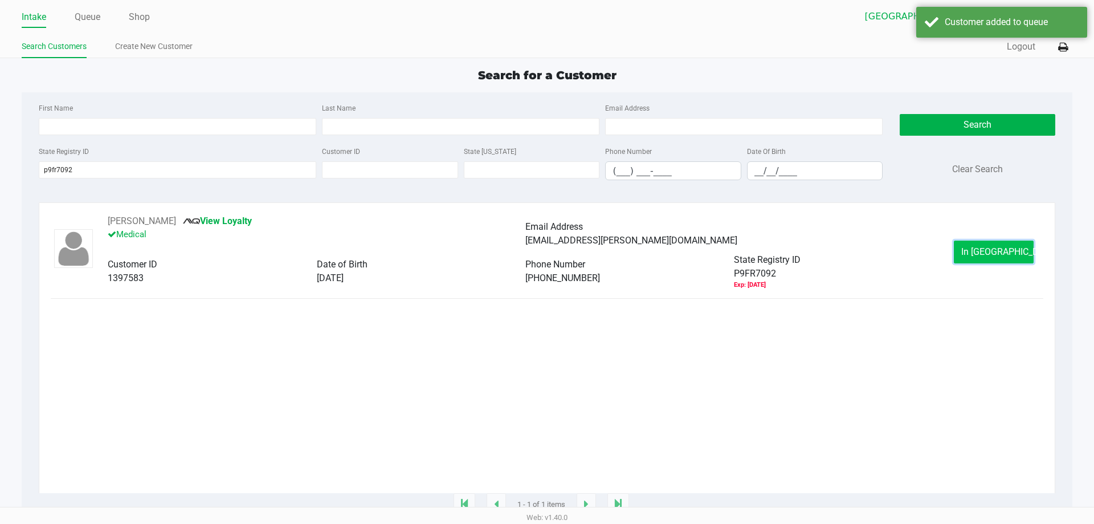
click at [994, 257] on span "In [GEOGRAPHIC_DATA]" at bounding box center [1009, 251] width 96 height 11
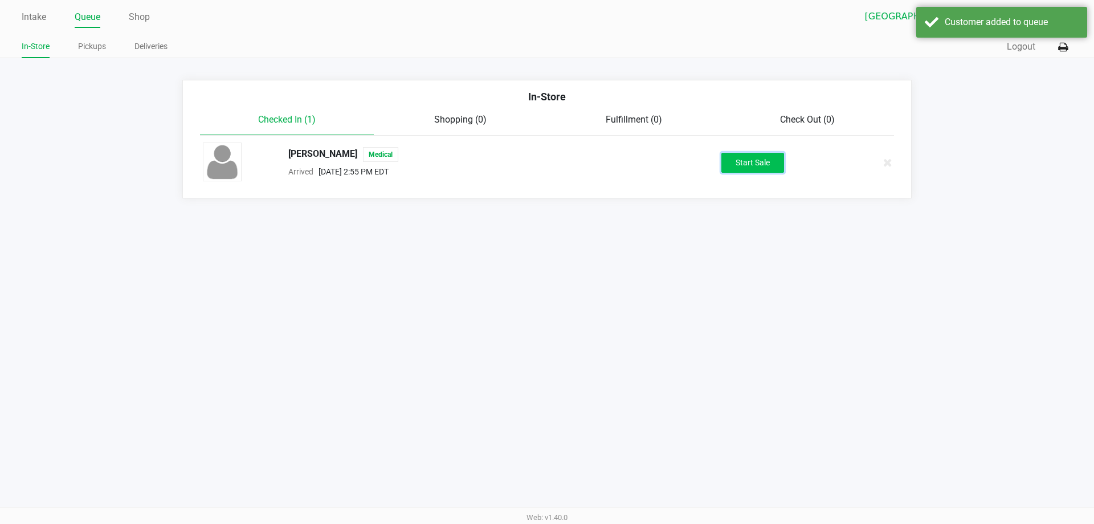
click at [766, 161] on button "Start Sale" at bounding box center [752, 163] width 63 height 20
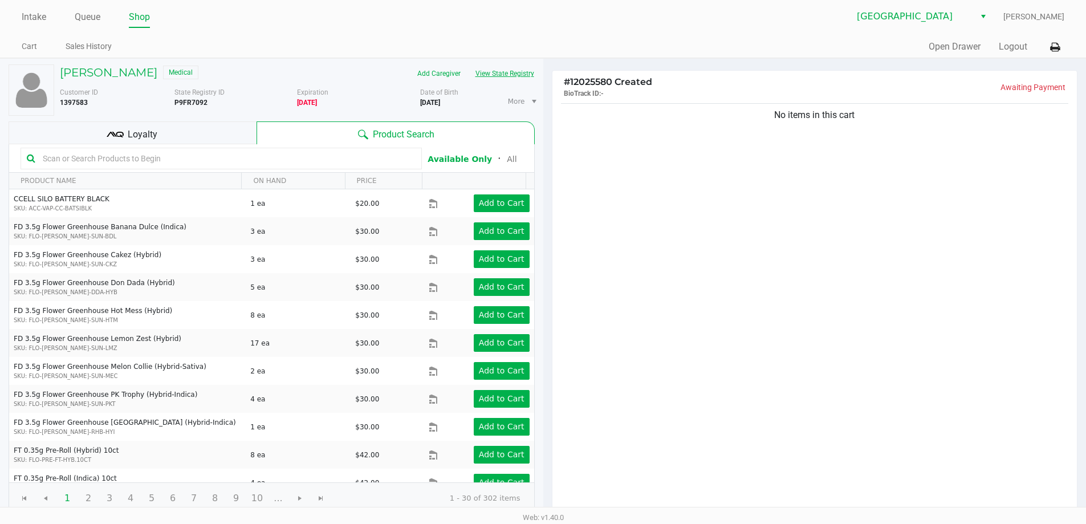
click at [507, 76] on button "View State Registry" at bounding box center [501, 73] width 67 height 18
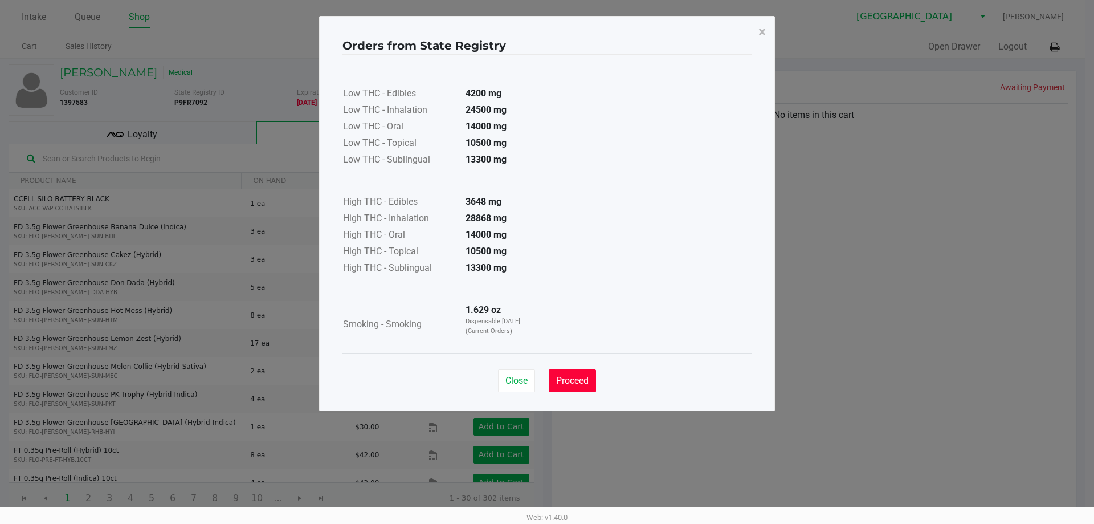
click at [576, 378] on span "Proceed" at bounding box center [572, 380] width 32 height 11
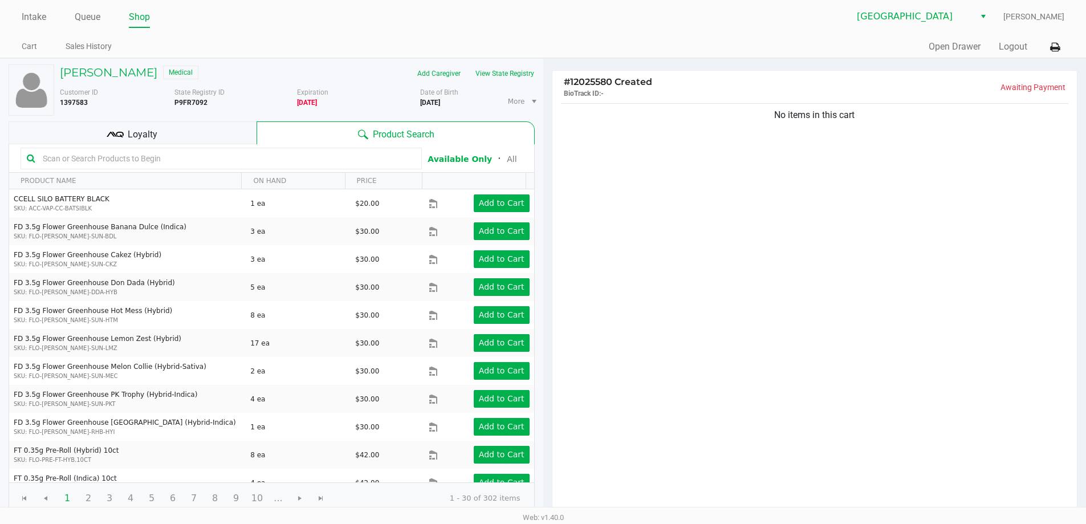
click at [88, 161] on input "text" at bounding box center [226, 158] width 377 height 17
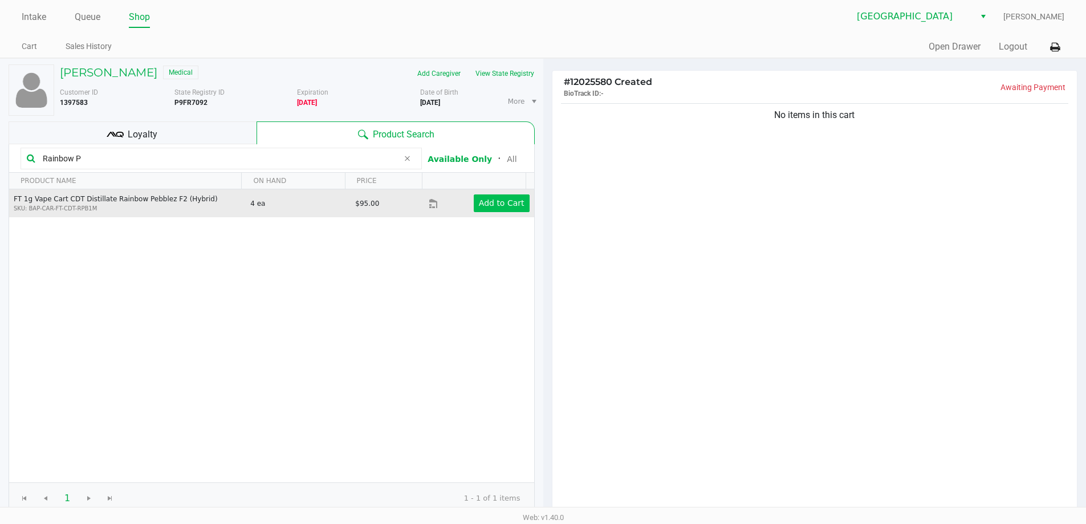
type input "Rainbow P"
click at [507, 206] on app-button-loader "Add to Cart" at bounding box center [502, 202] width 46 height 9
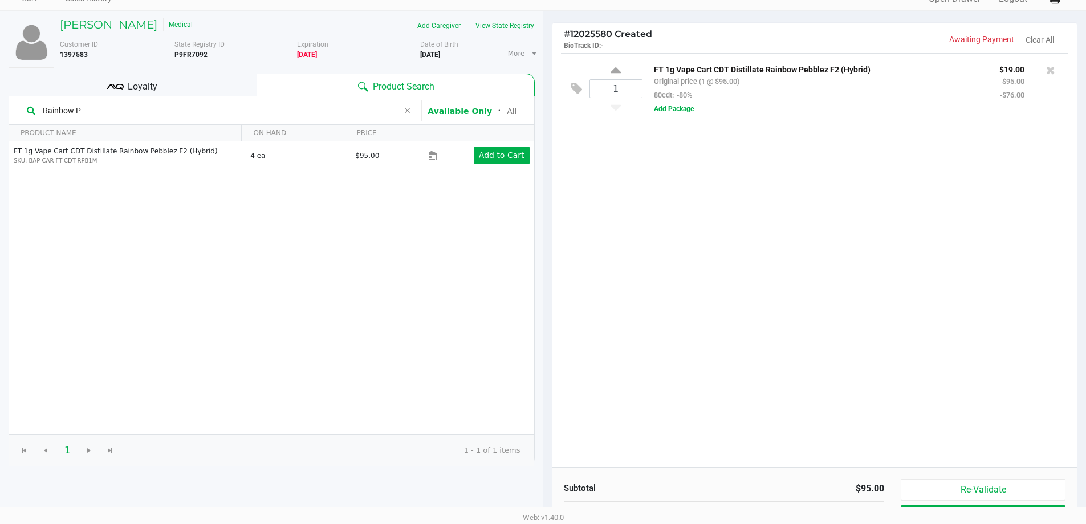
scroll to position [117, 0]
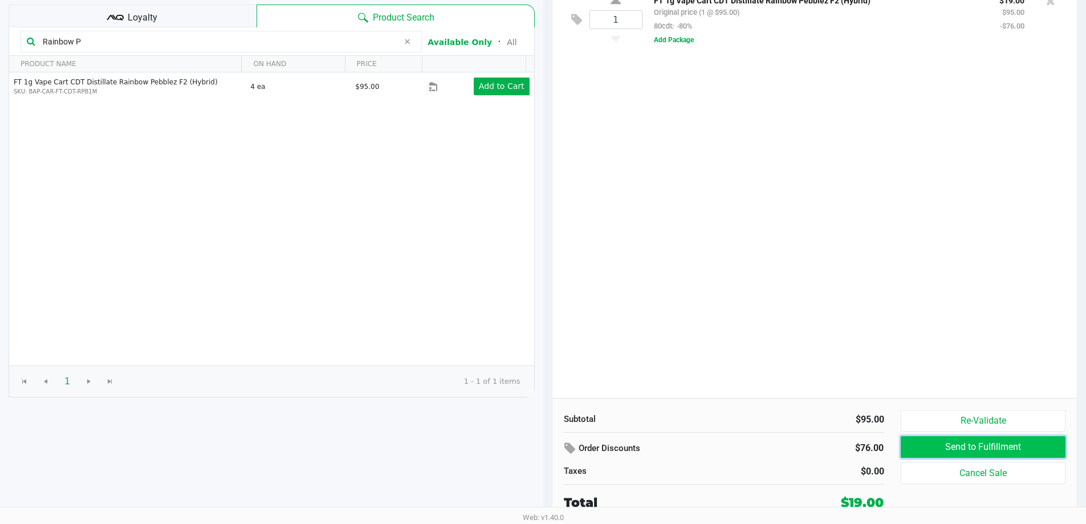
click at [960, 451] on button "Send to Fulfillment" at bounding box center [982, 447] width 164 height 22
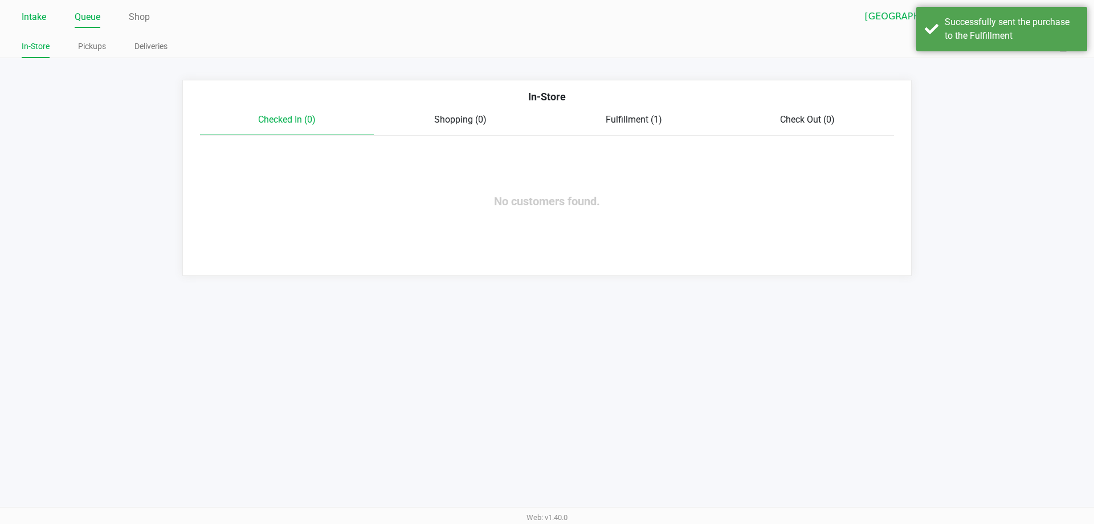
click at [36, 14] on link "Intake" at bounding box center [34, 17] width 25 height 16
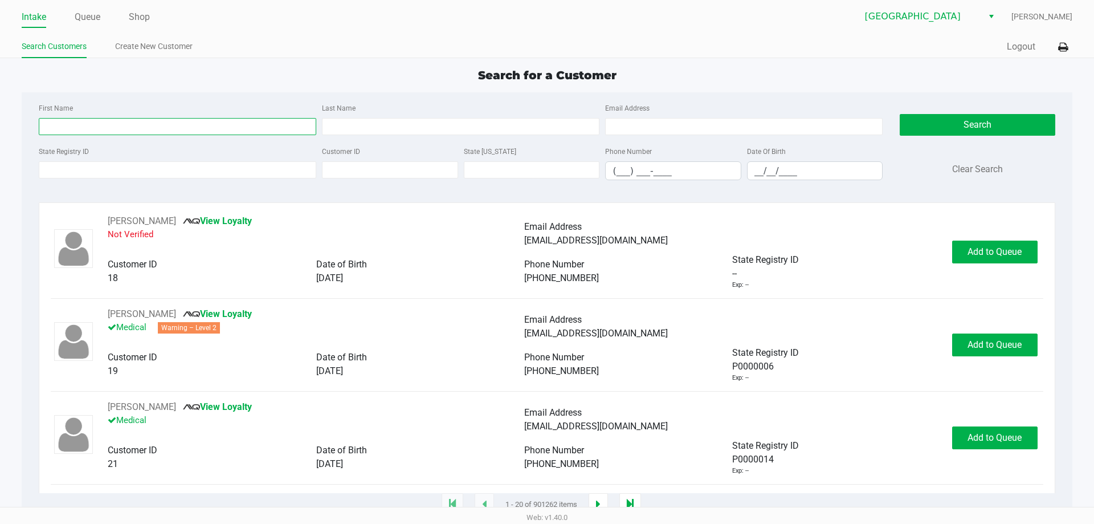
drag, startPoint x: 119, startPoint y: 127, endPoint x: 85, endPoint y: 96, distance: 45.6
click at [118, 127] on input "First Name" at bounding box center [178, 126] width 278 height 17
type input "Gabriella"
click at [398, 128] on input "Last Name" at bounding box center [461, 126] width 278 height 17
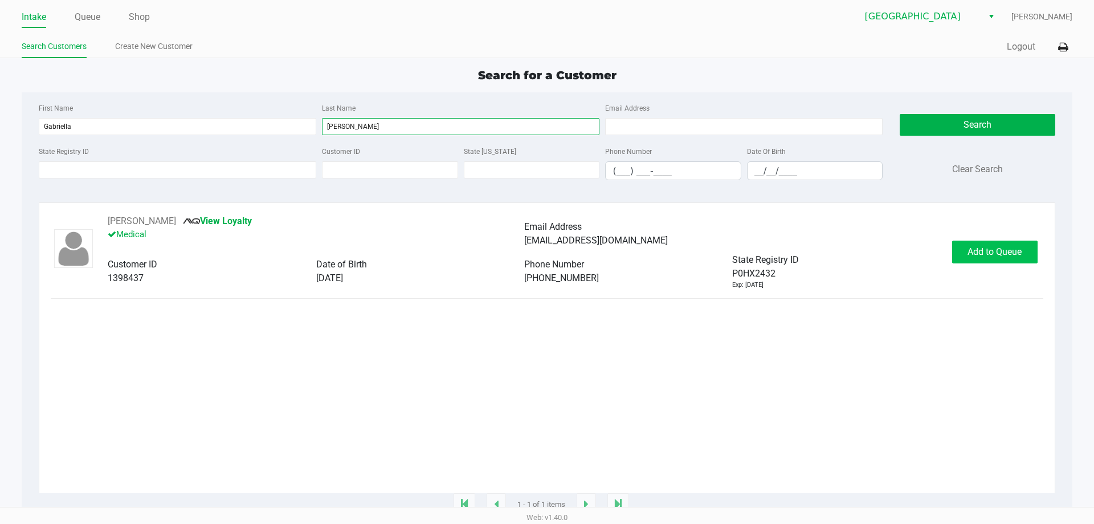
type input "[PERSON_NAME]"
click at [1011, 246] on button "Add to Queue" at bounding box center [994, 251] width 85 height 23
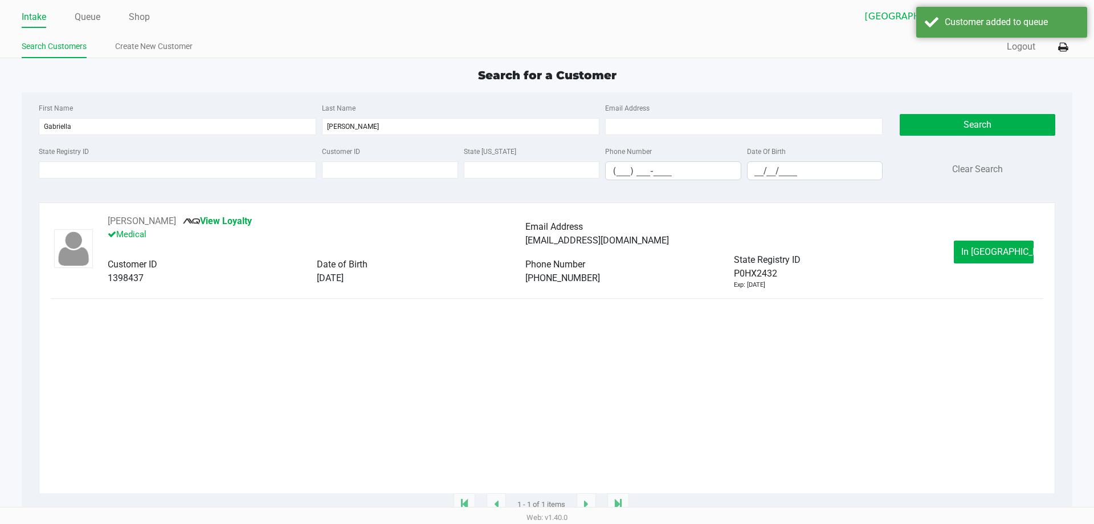
click at [1015, 252] on button "In [GEOGRAPHIC_DATA]" at bounding box center [994, 251] width 80 height 23
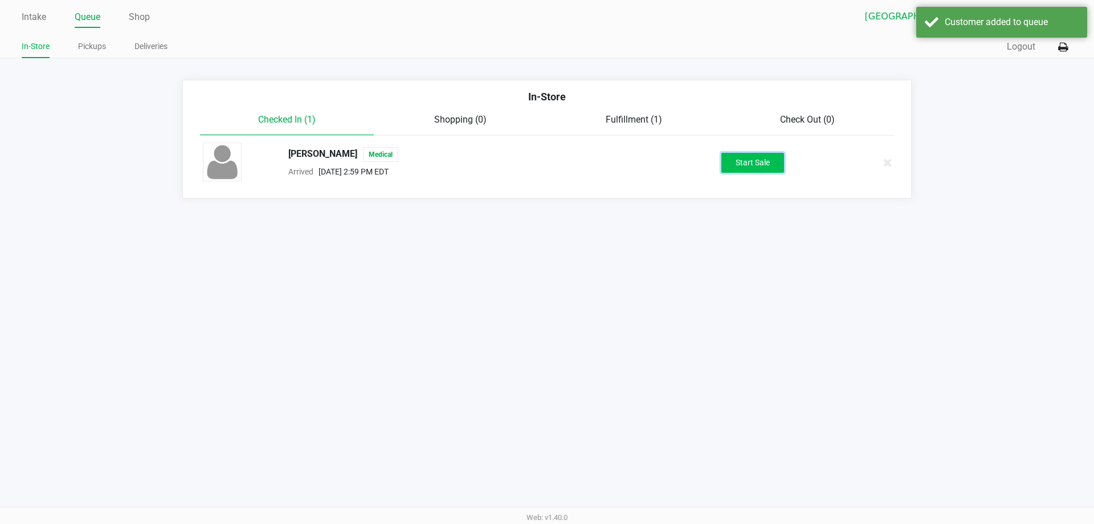
click at [766, 168] on button "Start Sale" at bounding box center [752, 163] width 63 height 20
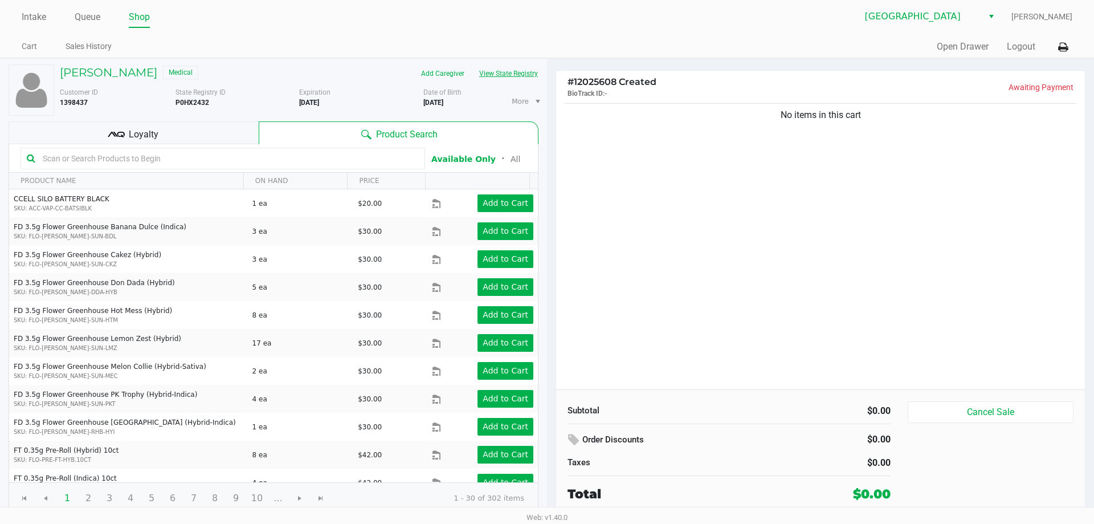
click at [500, 71] on button "View State Registry" at bounding box center [505, 73] width 67 height 18
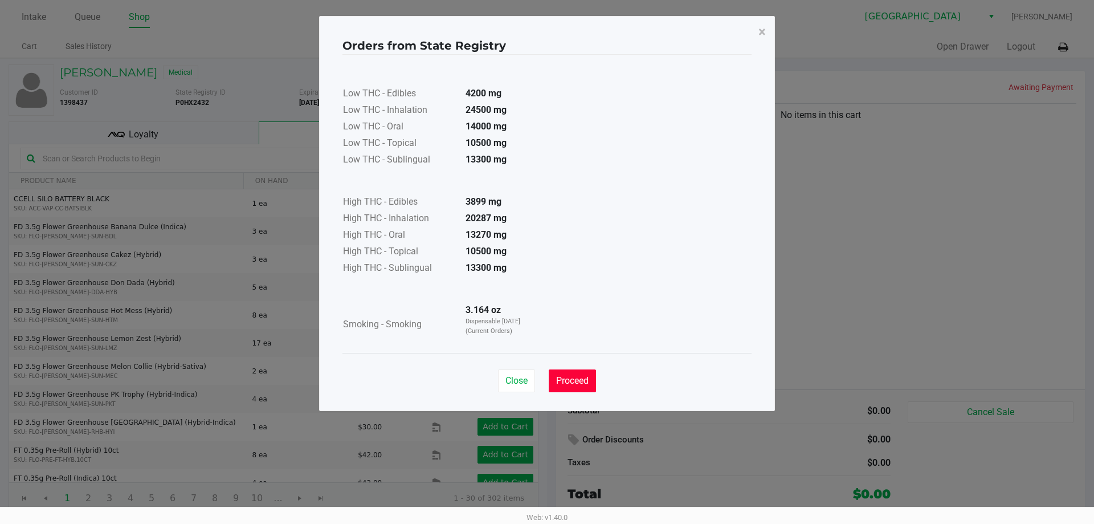
click at [585, 382] on span "Proceed" at bounding box center [572, 380] width 32 height 11
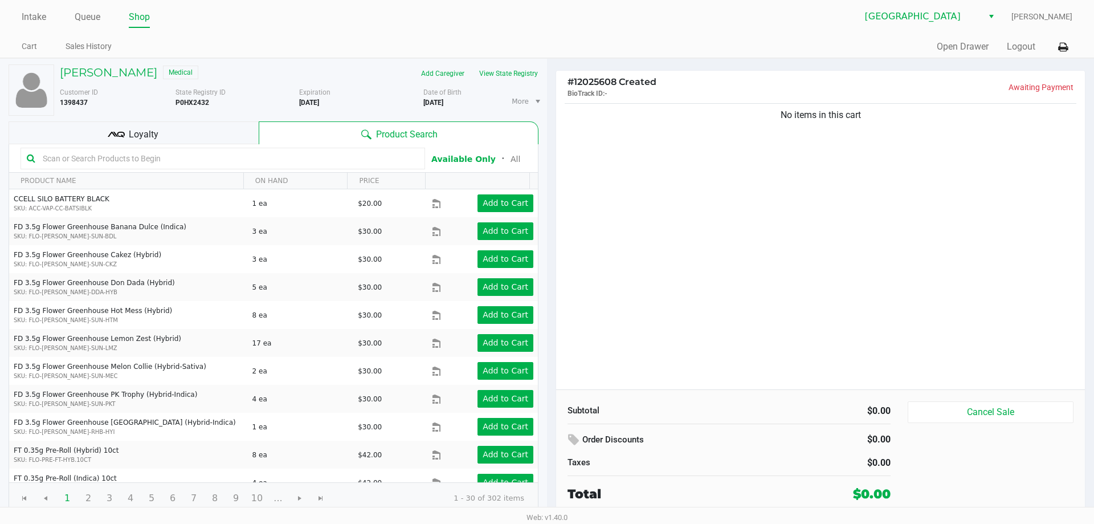
click at [107, 160] on input "text" at bounding box center [228, 158] width 381 height 17
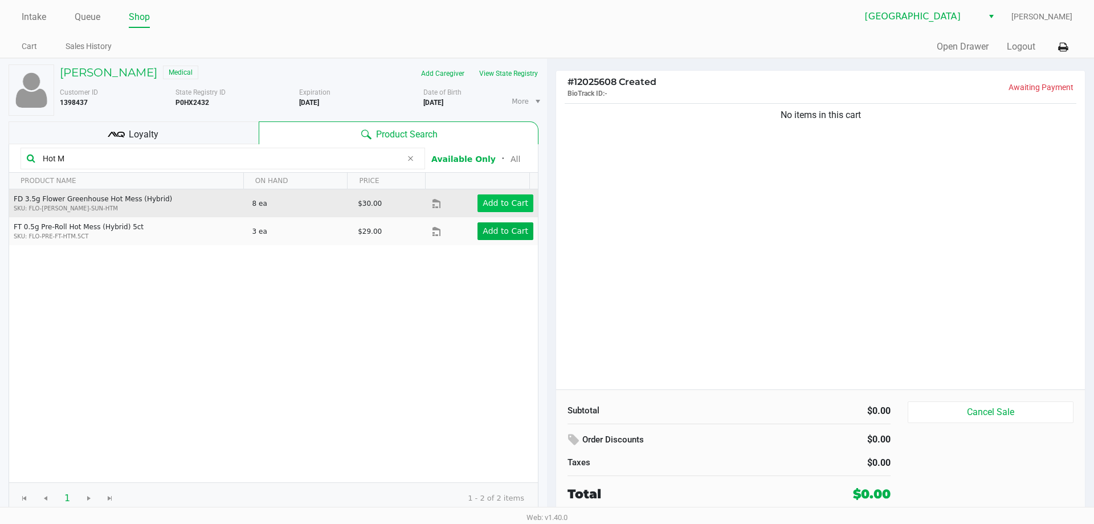
type input "Hot M"
click at [499, 202] on app-button-loader "Add to Cart" at bounding box center [506, 202] width 46 height 9
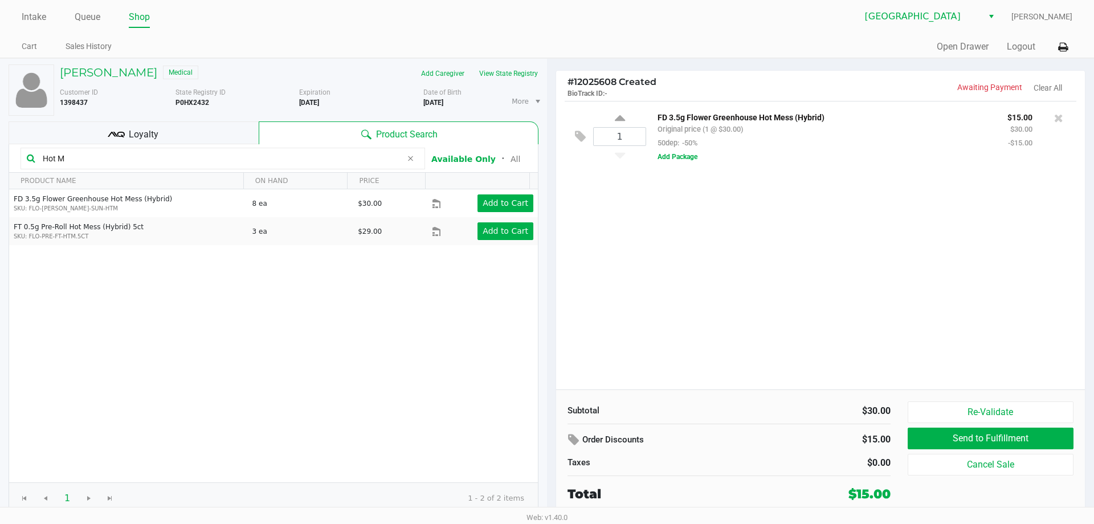
drag, startPoint x: 104, startPoint y: 152, endPoint x: 2, endPoint y: 119, distance: 107.4
click at [0, 137] on div "[PERSON_NAME] Medical Add Caregiver View State Registry Customer ID 1398437 Sta…" at bounding box center [273, 289] width 547 height 461
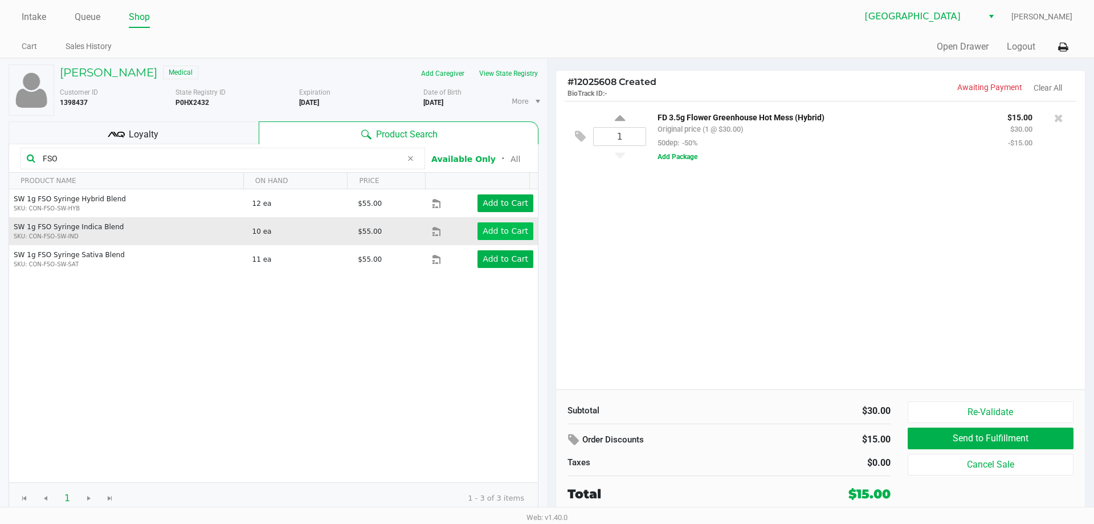
type input "FSO"
click at [501, 229] on app-button-loader "Add to Cart" at bounding box center [506, 230] width 46 height 9
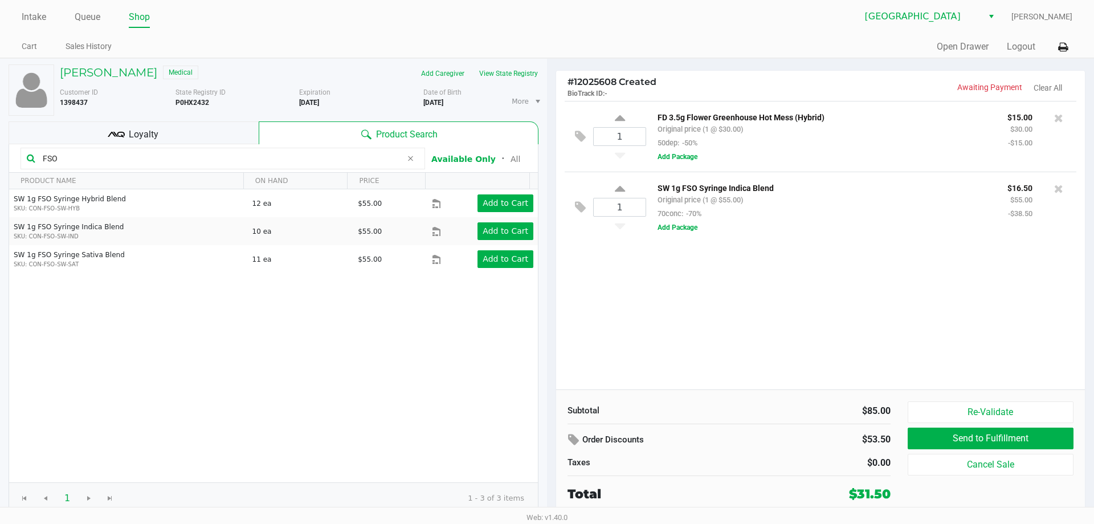
drag, startPoint x: 71, startPoint y: 158, endPoint x: 0, endPoint y: 40, distance: 137.8
click at [0, 131] on div "[PERSON_NAME] Medical Add Caregiver View State Registry Customer ID 1398437 Sta…" at bounding box center [273, 289] width 547 height 461
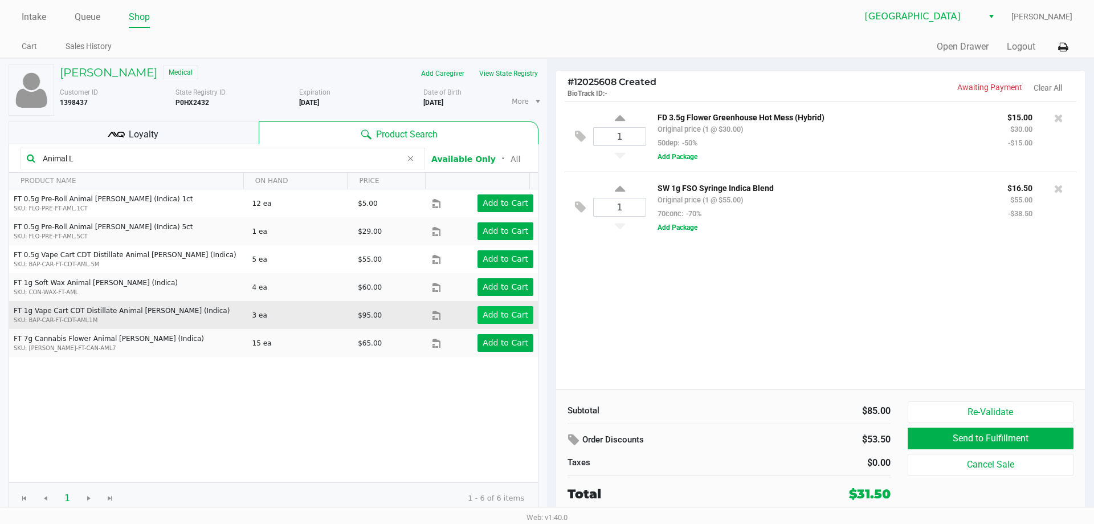
type input "Animal L"
click at [490, 315] on app-button-loader "Add to Cart" at bounding box center [506, 314] width 46 height 9
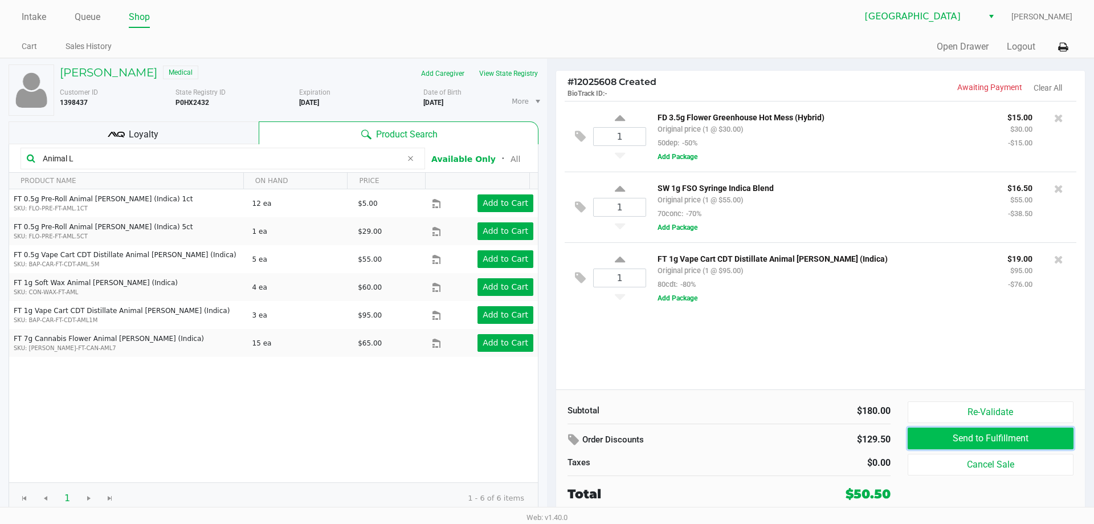
click at [994, 439] on button "Send to Fulfillment" at bounding box center [991, 438] width 166 height 22
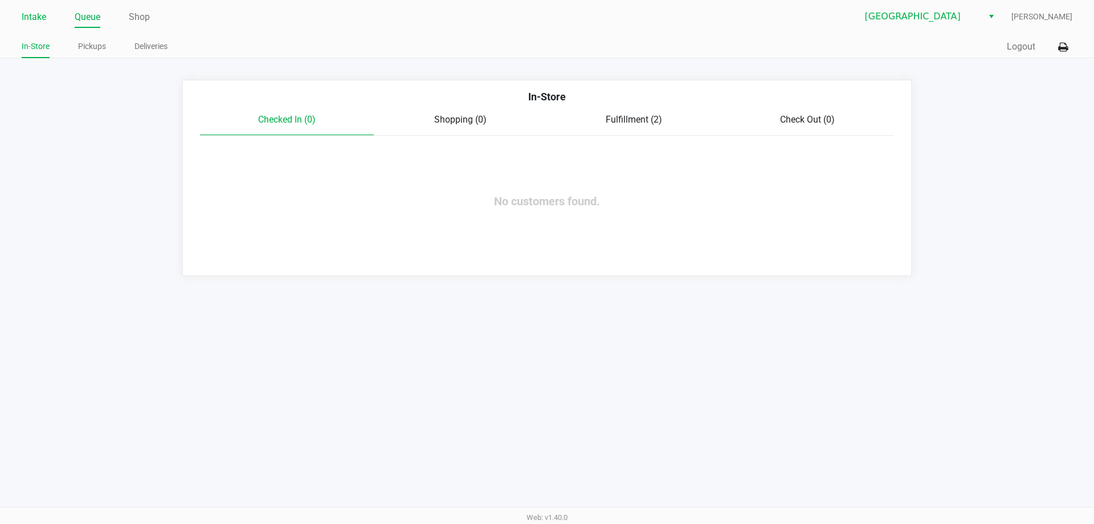
click at [37, 17] on link "Intake" at bounding box center [34, 17] width 25 height 16
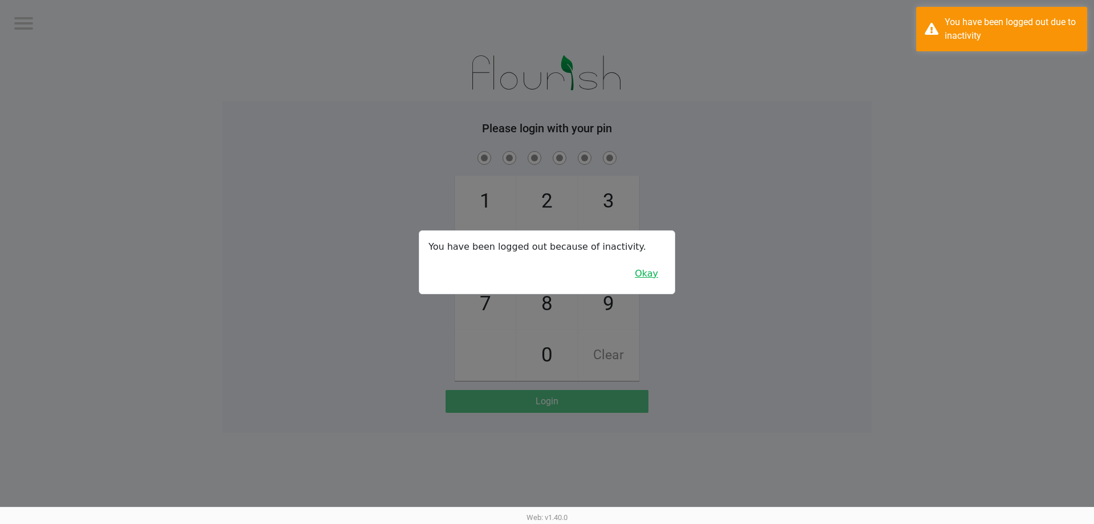
click at [639, 276] on button "Okay" at bounding box center [646, 274] width 38 height 22
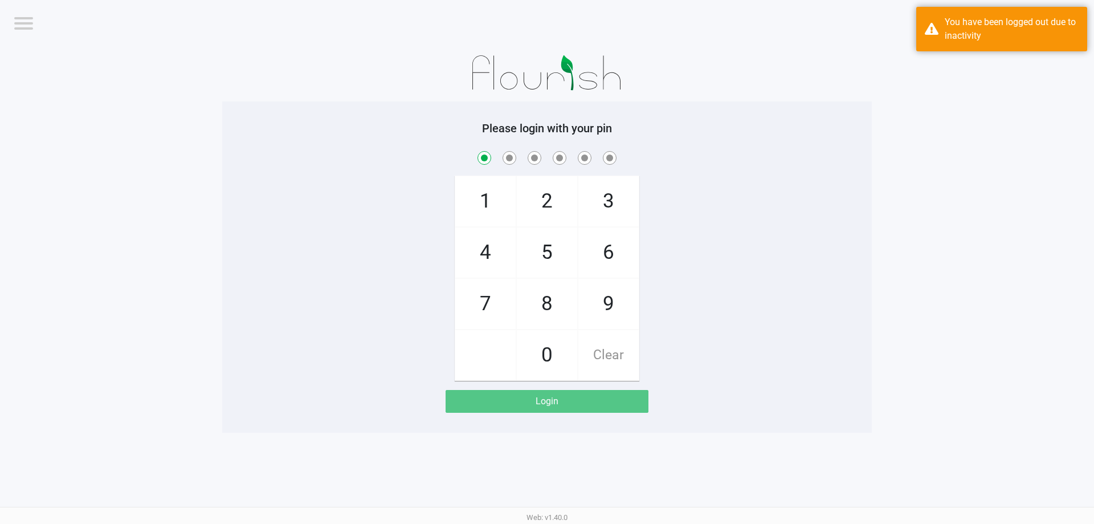
checkbox input "true"
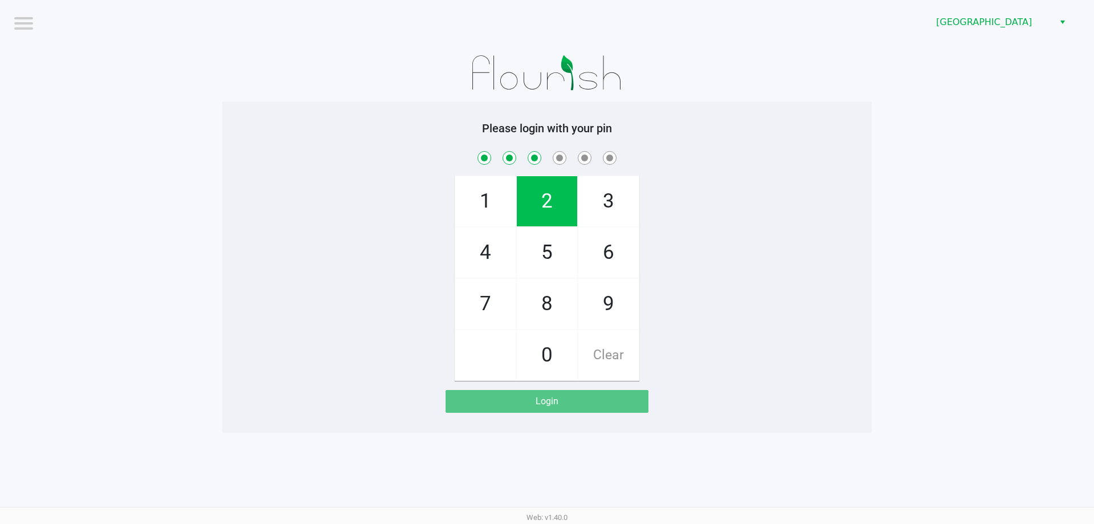
checkbox input "true"
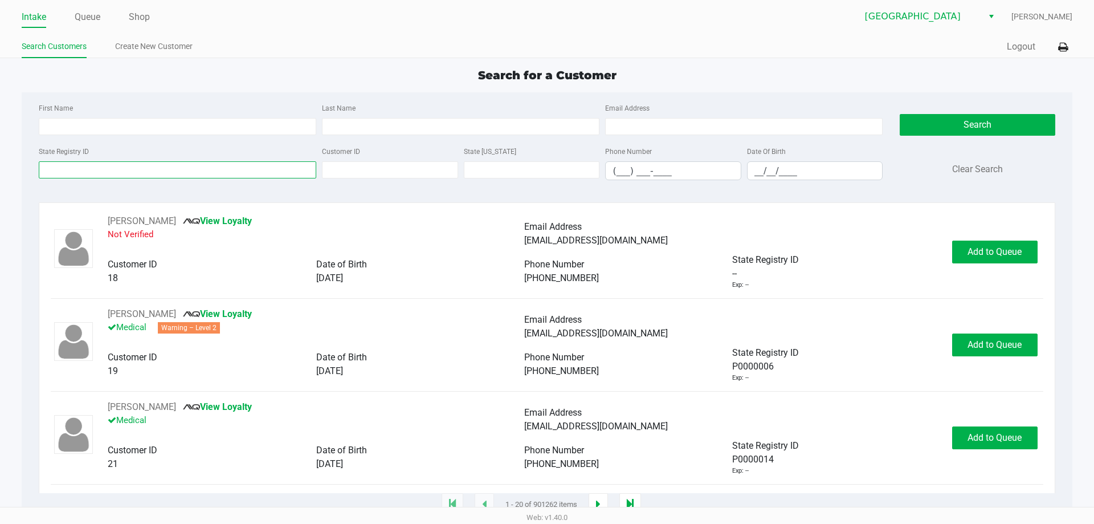
click at [110, 173] on input "State Registry ID" at bounding box center [178, 169] width 278 height 17
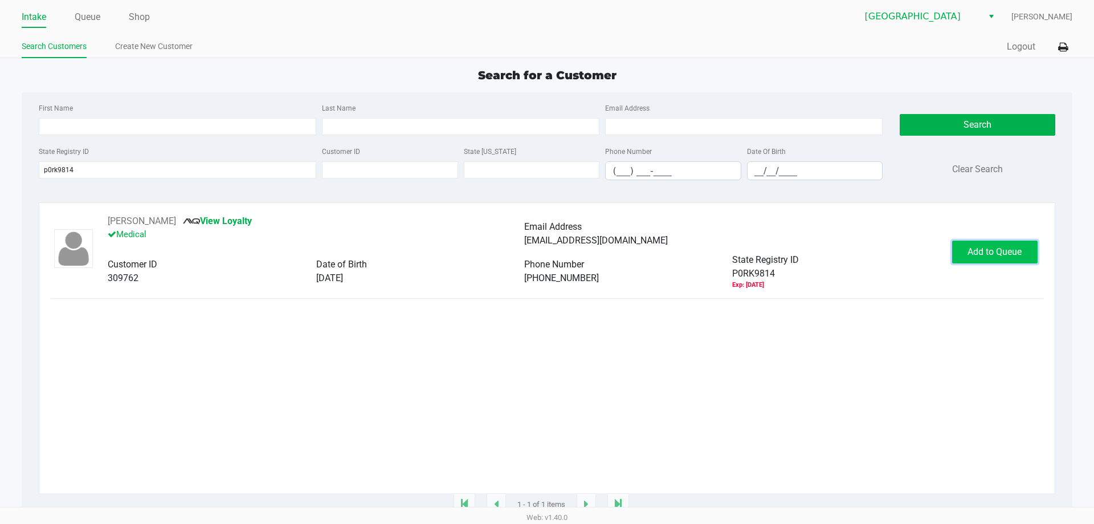
click at [978, 256] on span "Add to Queue" at bounding box center [995, 251] width 54 height 11
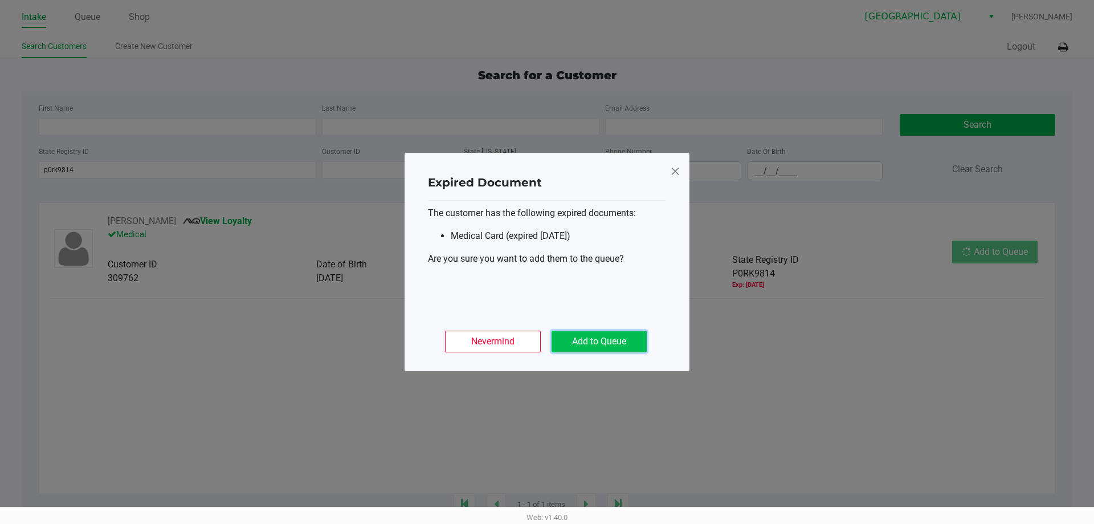
click at [626, 337] on button "Add to Queue" at bounding box center [599, 342] width 95 height 22
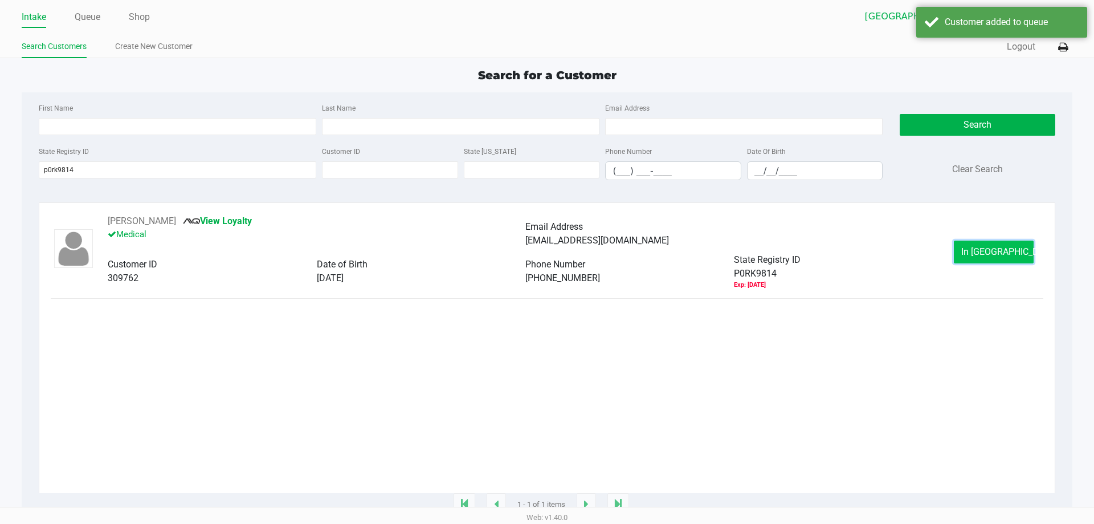
click at [994, 256] on span "In [GEOGRAPHIC_DATA]" at bounding box center [1009, 251] width 96 height 11
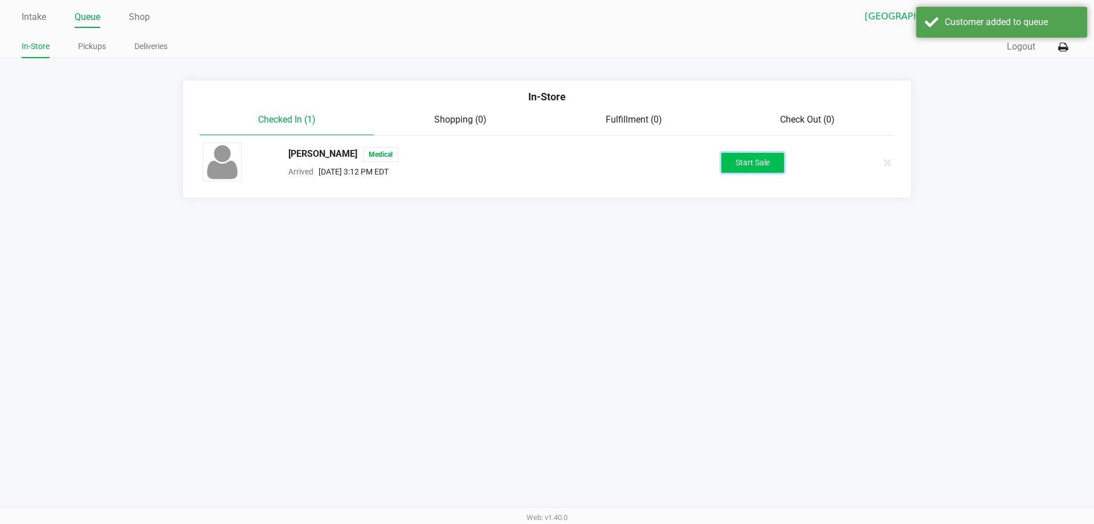
click at [760, 164] on button "Start Sale" at bounding box center [752, 163] width 63 height 20
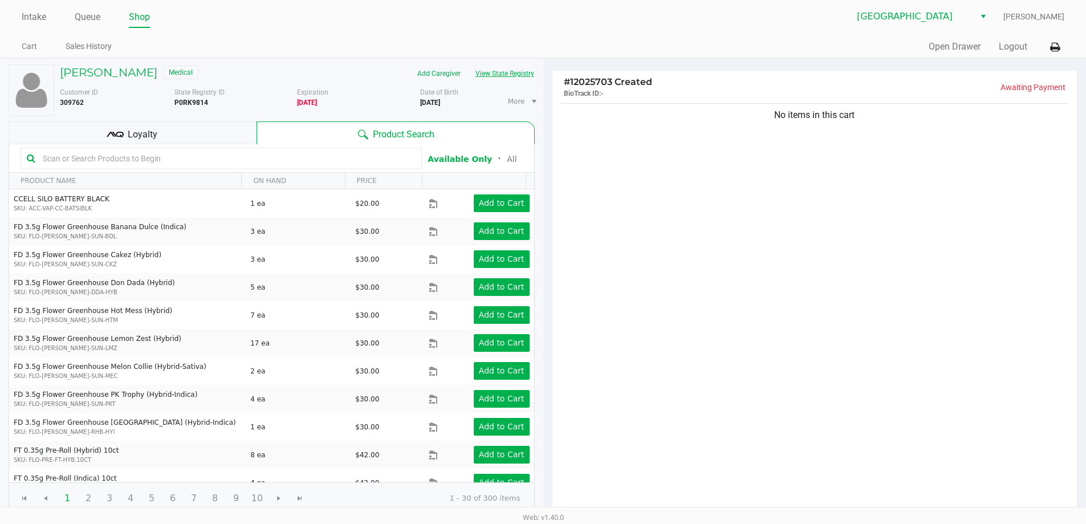
click at [496, 74] on button "View State Registry" at bounding box center [501, 73] width 67 height 18
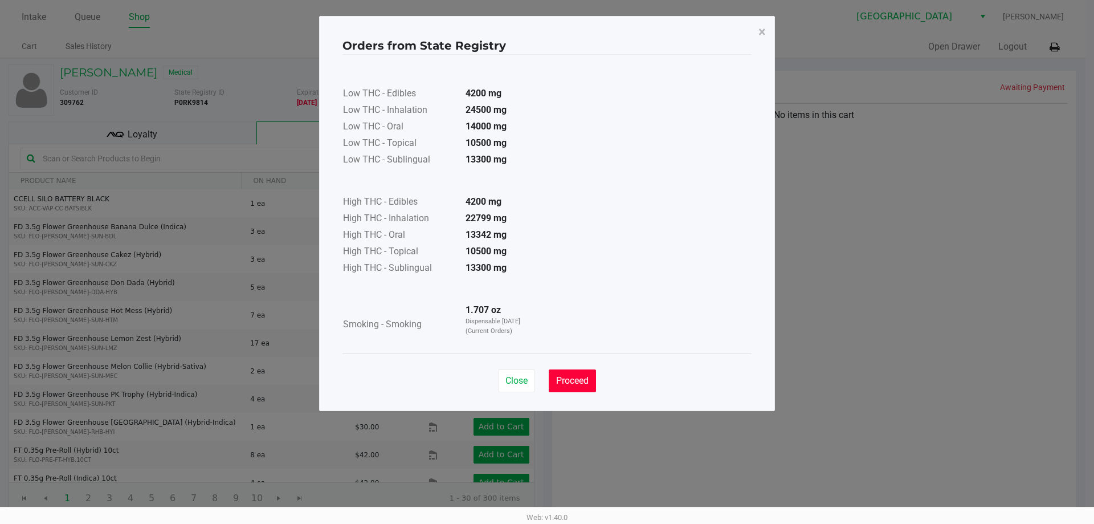
click at [584, 373] on button "Proceed" at bounding box center [572, 380] width 47 height 23
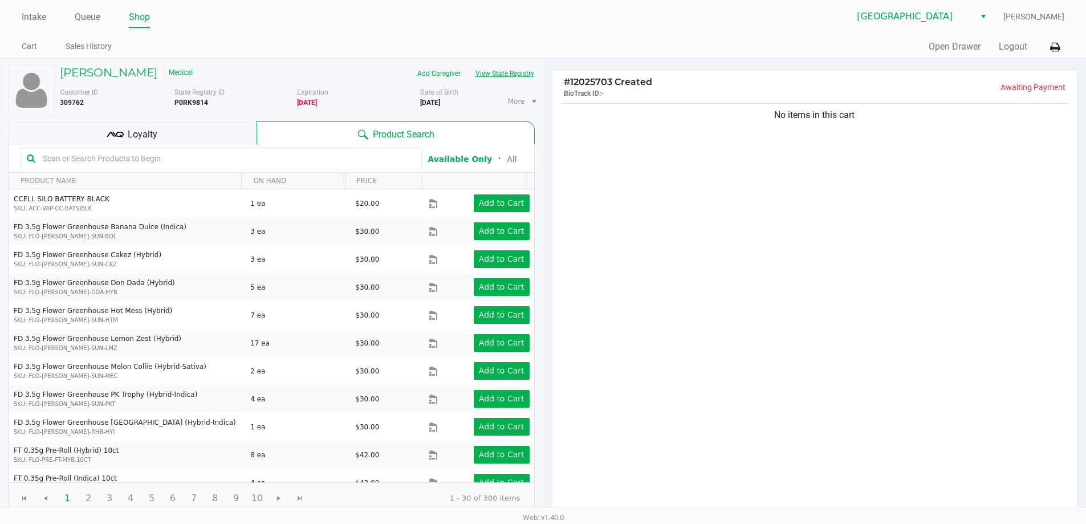
click at [503, 72] on button "View State Registry" at bounding box center [501, 73] width 67 height 18
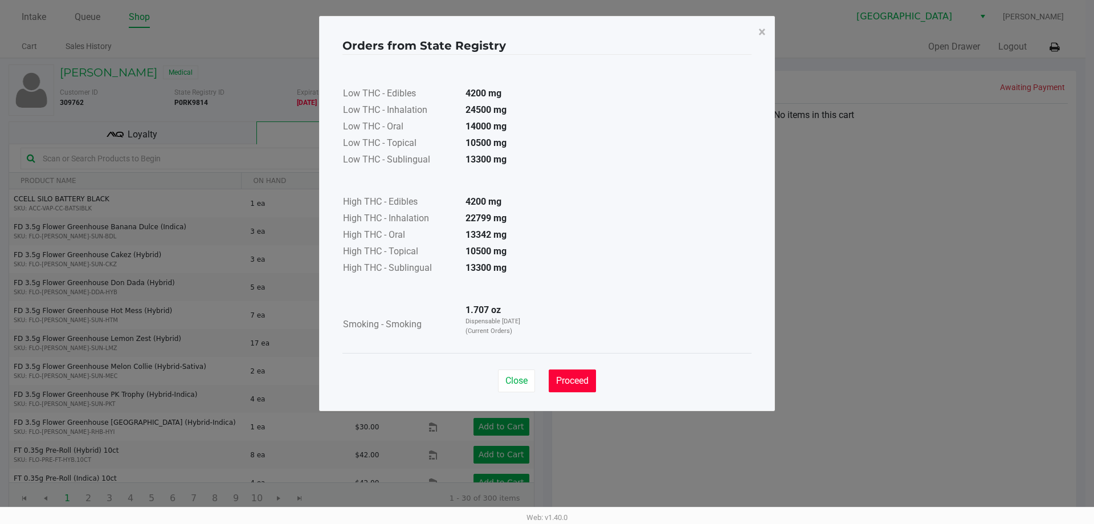
drag, startPoint x: 589, startPoint y: 380, endPoint x: 455, endPoint y: 125, distance: 288.0
click at [589, 380] on span "Proceed" at bounding box center [572, 380] width 32 height 11
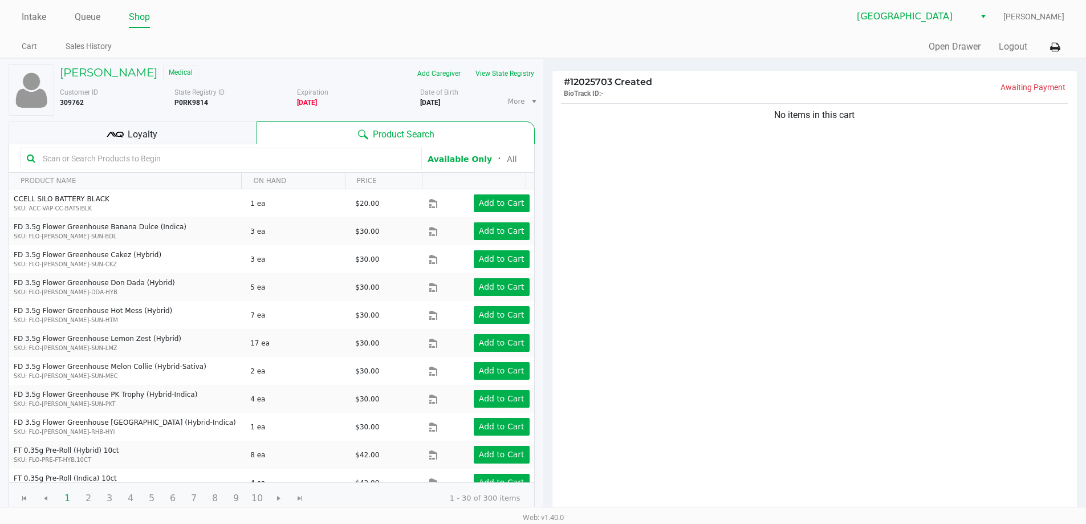
click at [54, 157] on input "text" at bounding box center [226, 158] width 377 height 17
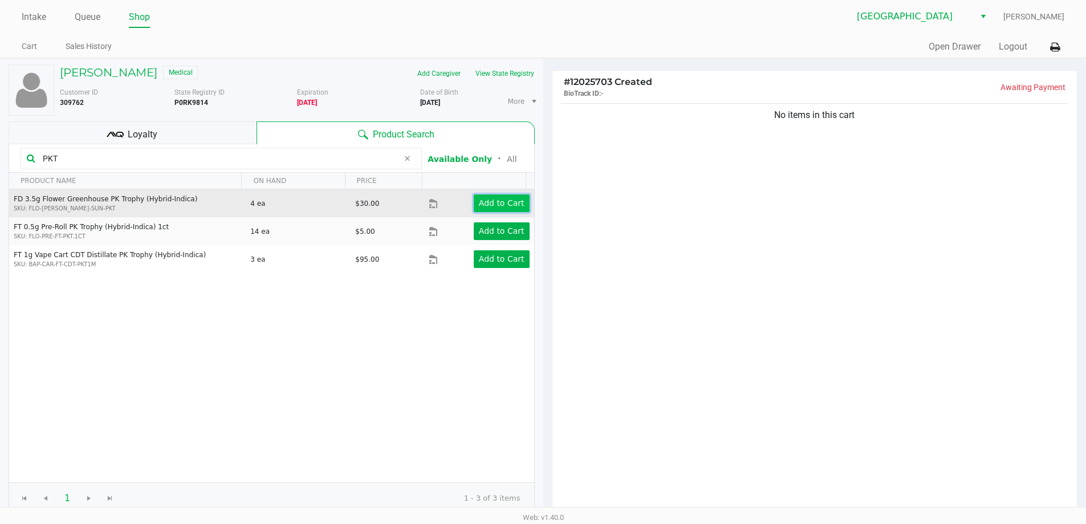
click at [504, 205] on app-button-loader "Add to Cart" at bounding box center [502, 202] width 46 height 9
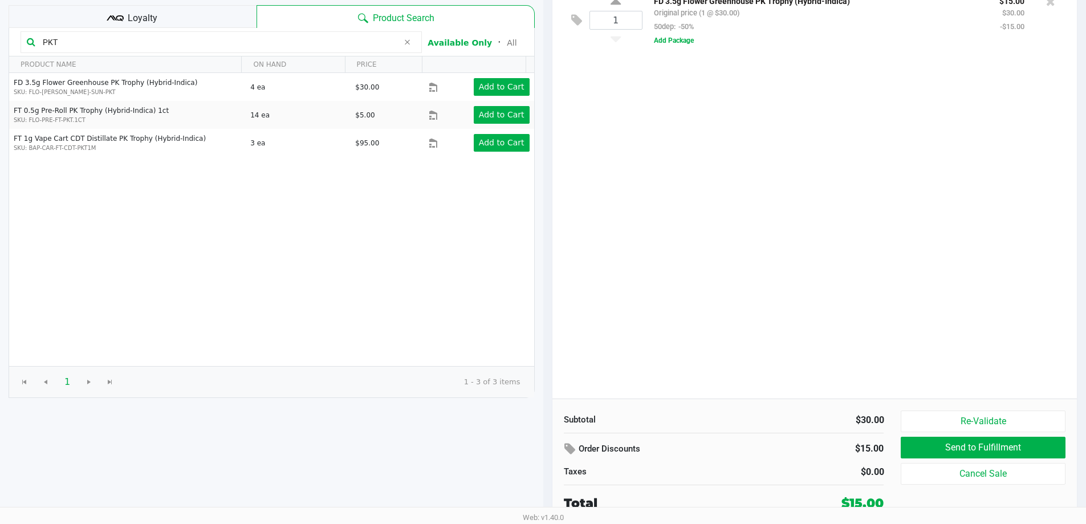
scroll to position [117, 0]
click at [964, 446] on button "Send to Fulfillment" at bounding box center [982, 447] width 164 height 22
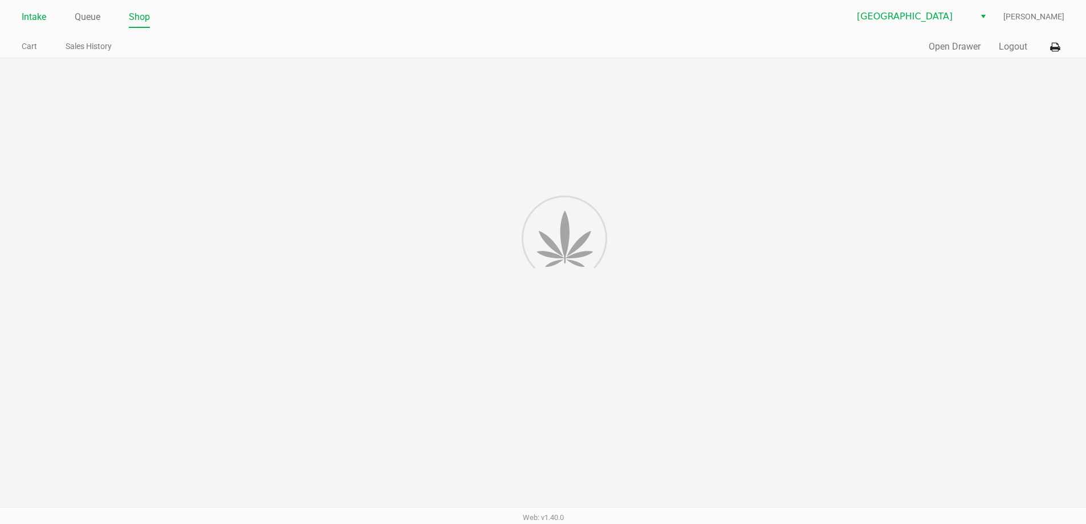
click at [40, 15] on link "Intake" at bounding box center [34, 17] width 25 height 16
drag, startPoint x: 38, startPoint y: 23, endPoint x: 45, endPoint y: 25, distance: 7.5
click at [38, 23] on link "Intake" at bounding box center [34, 17] width 25 height 16
click at [43, 17] on link "Intake" at bounding box center [34, 17] width 25 height 16
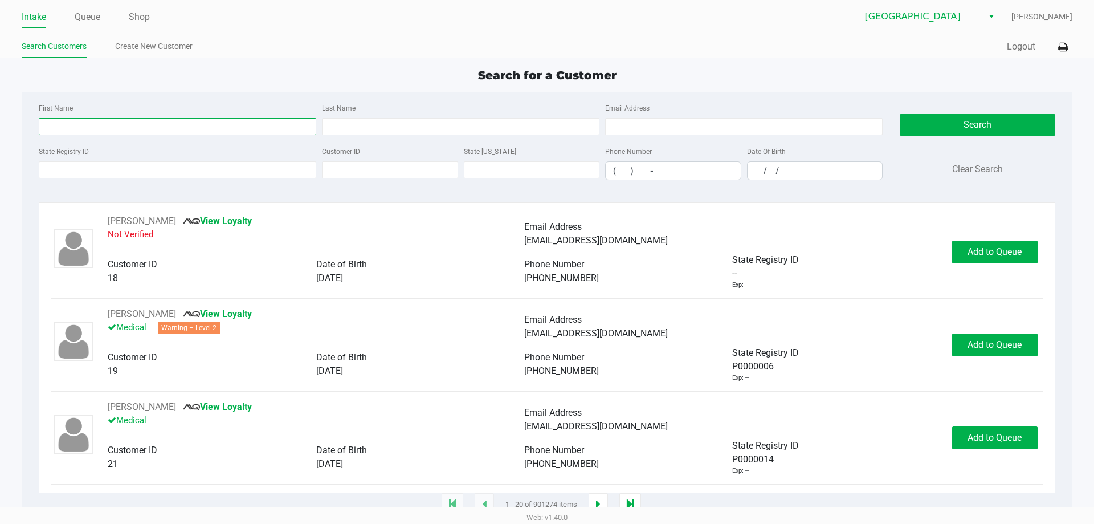
click at [137, 134] on input "First Name" at bounding box center [178, 126] width 278 height 17
click at [349, 124] on input "Last Name" at bounding box center [461, 126] width 278 height 17
click at [952, 129] on button "Search" at bounding box center [977, 125] width 155 height 22
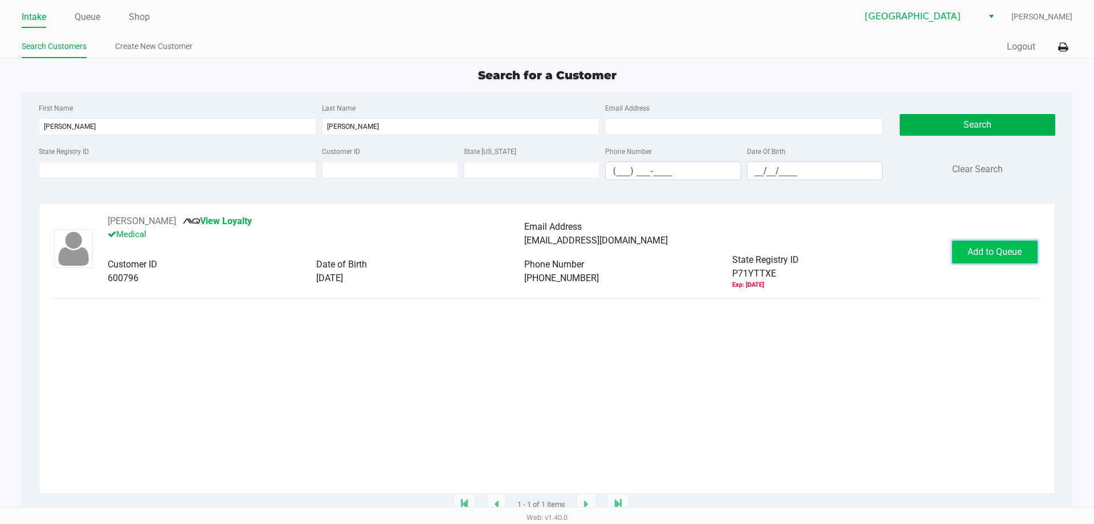
click at [980, 257] on span "Add to Queue" at bounding box center [995, 251] width 54 height 11
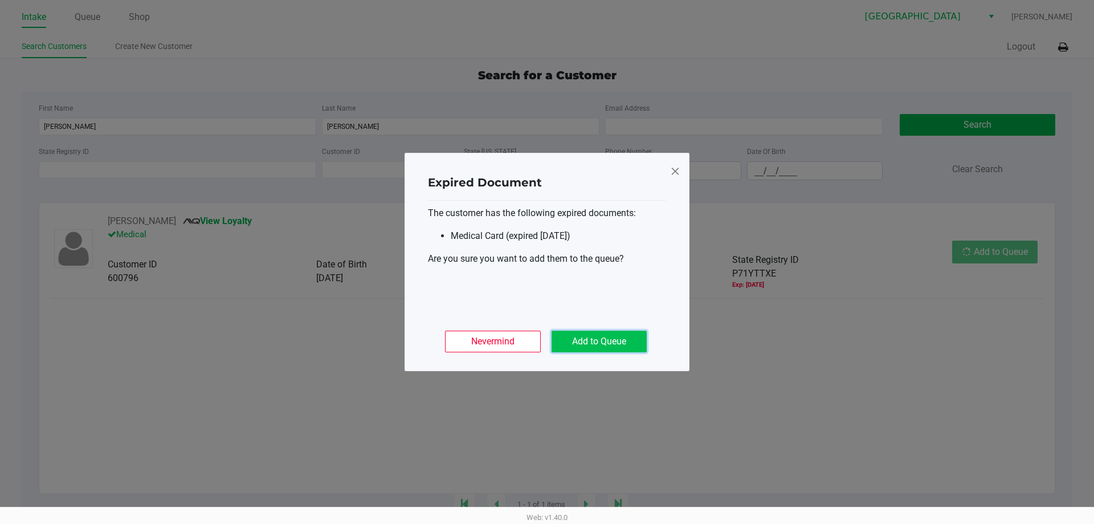
click at [636, 345] on button "Add to Queue" at bounding box center [599, 342] width 95 height 22
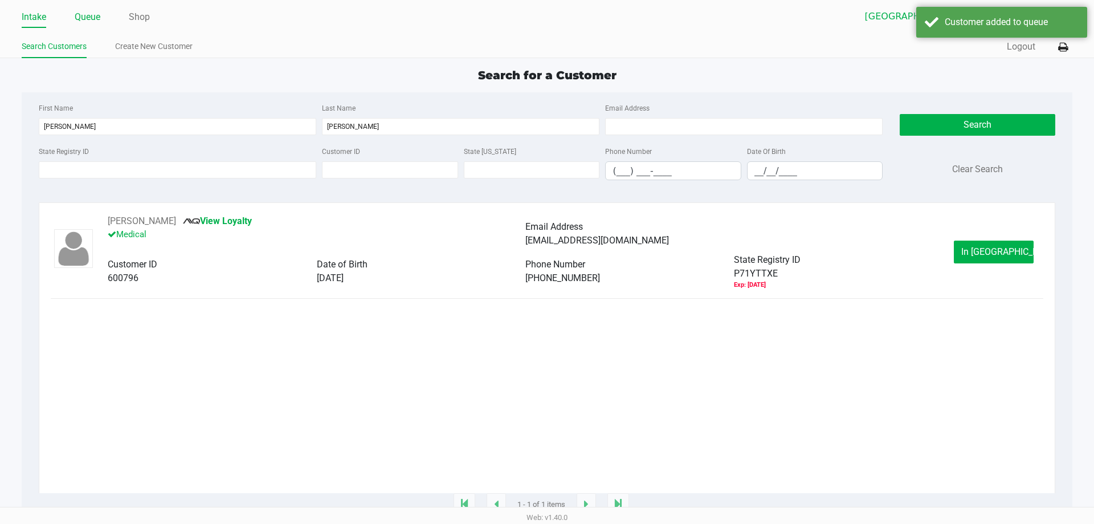
click at [88, 14] on link "Queue" at bounding box center [88, 17] width 26 height 16
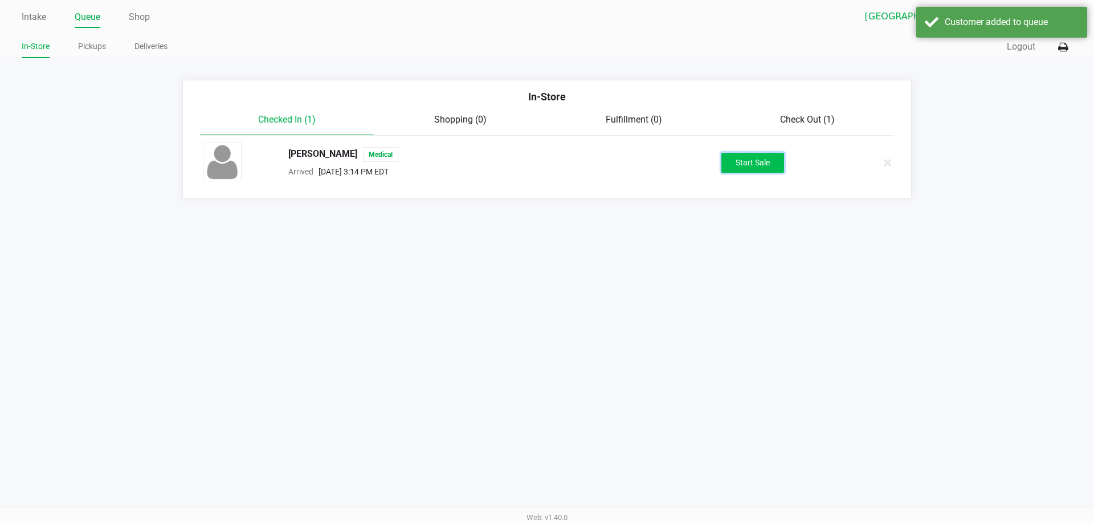
click at [742, 161] on button "Start Sale" at bounding box center [752, 163] width 63 height 20
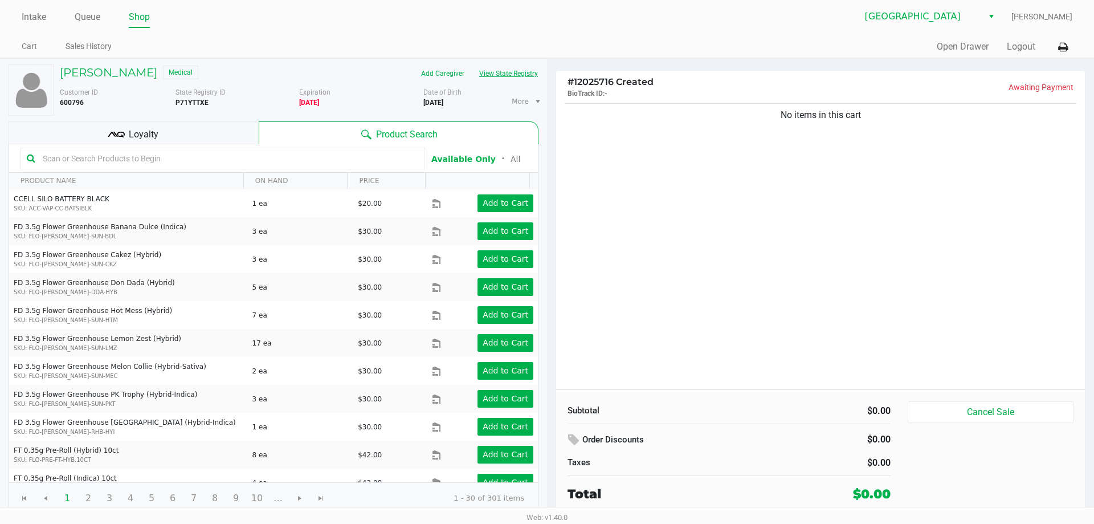
click at [524, 69] on button "View State Registry" at bounding box center [505, 73] width 67 height 18
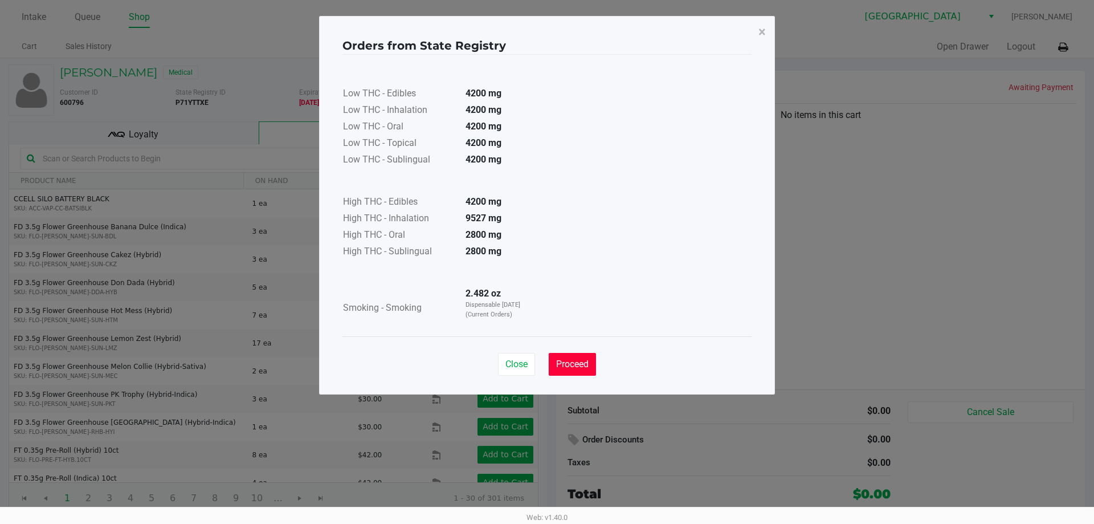
click at [565, 367] on span "Proceed" at bounding box center [572, 363] width 32 height 11
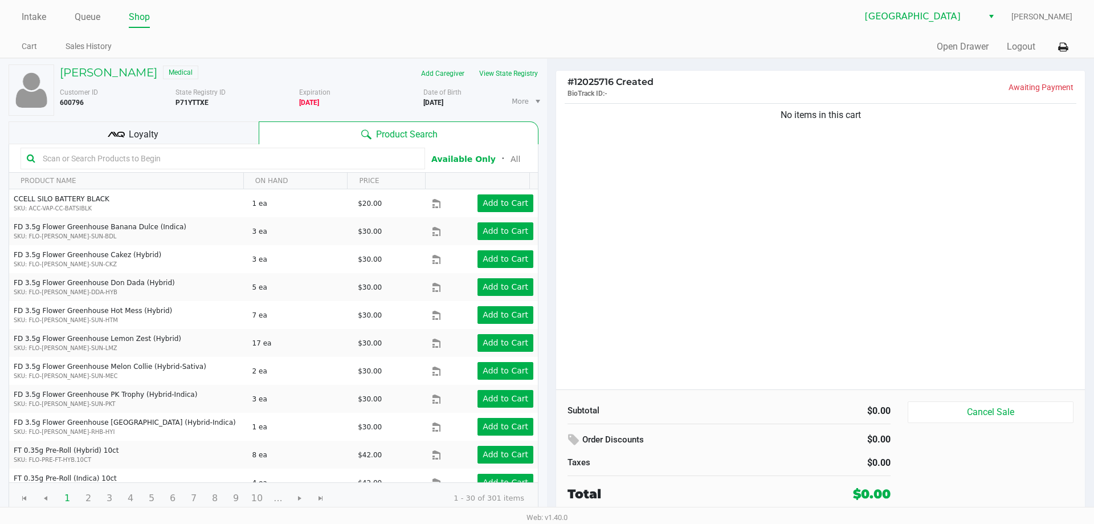
click at [60, 162] on input "text" at bounding box center [228, 158] width 381 height 17
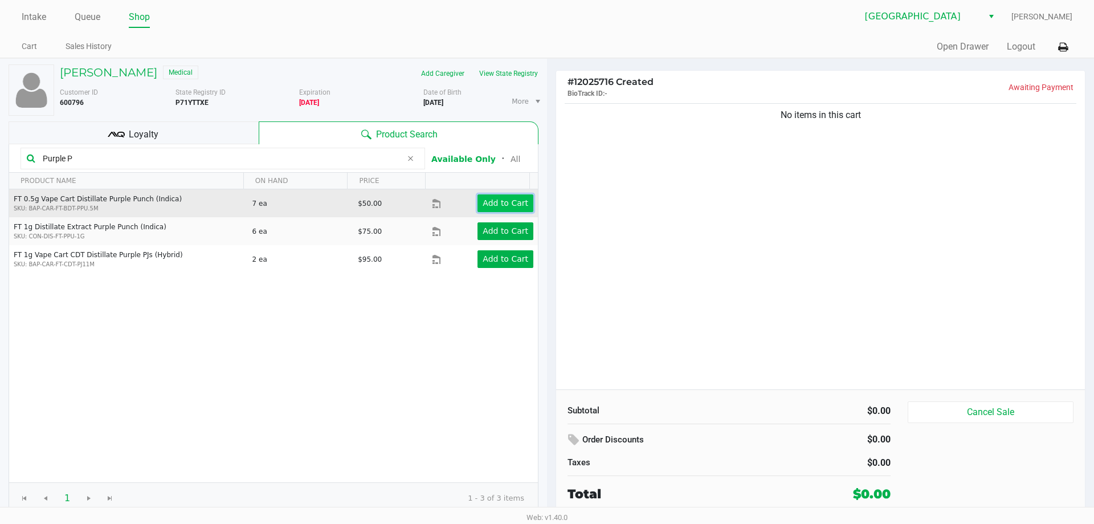
click at [488, 207] on app-button-loader "Add to Cart" at bounding box center [506, 202] width 46 height 9
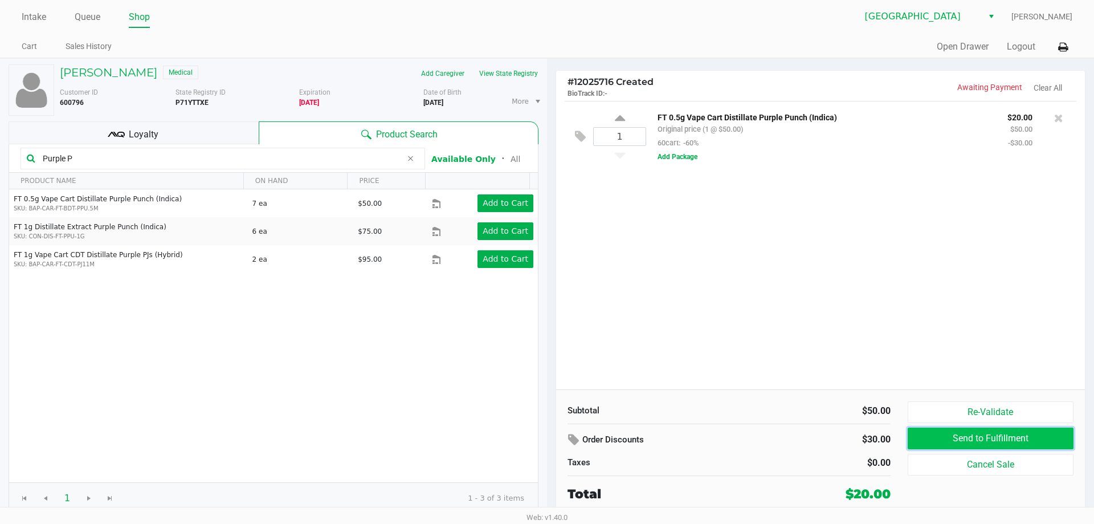
click at [959, 442] on button "Send to Fulfillment" at bounding box center [991, 438] width 166 height 22
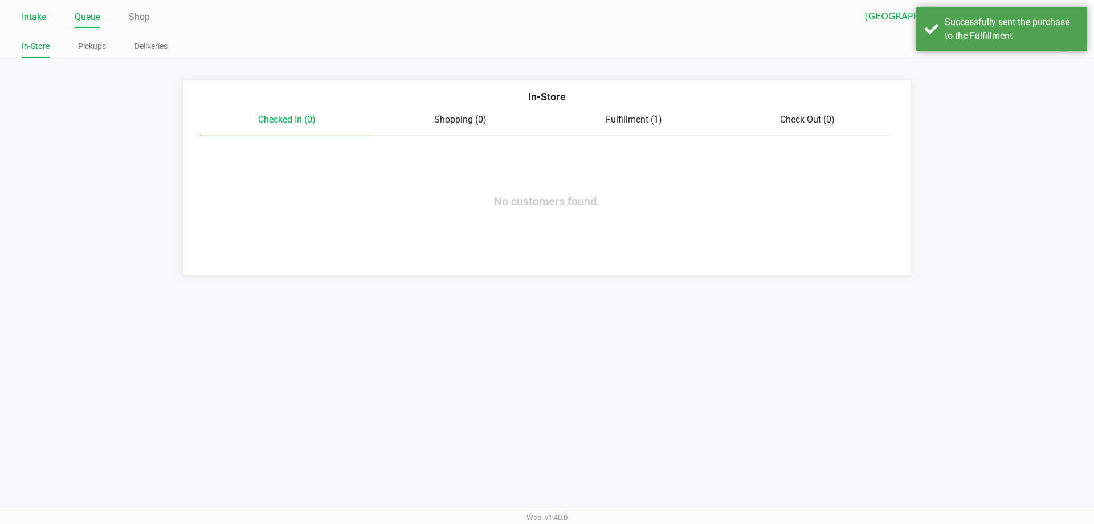
click at [28, 15] on link "Intake" at bounding box center [34, 17] width 25 height 16
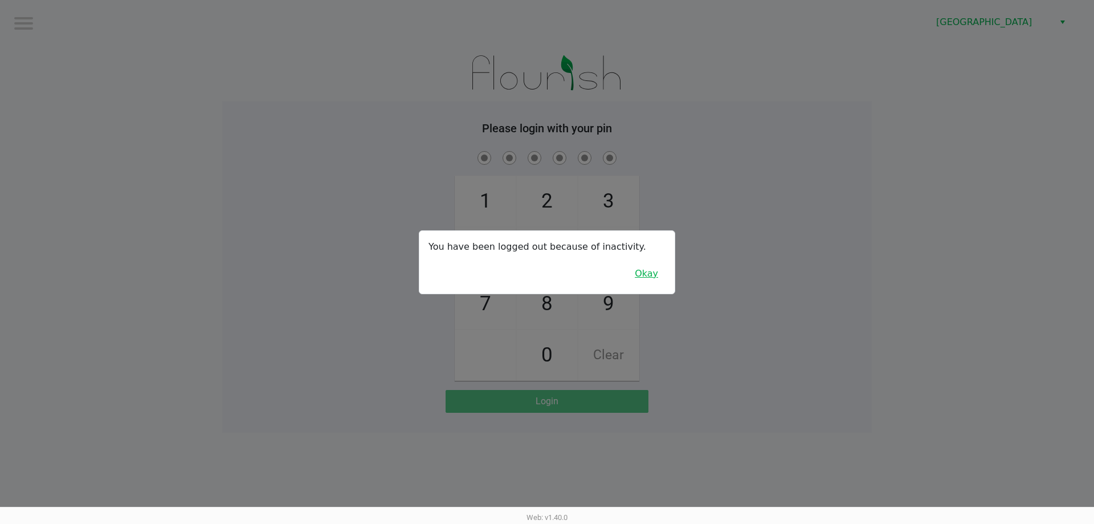
click at [651, 269] on button "Okay" at bounding box center [646, 274] width 38 height 22
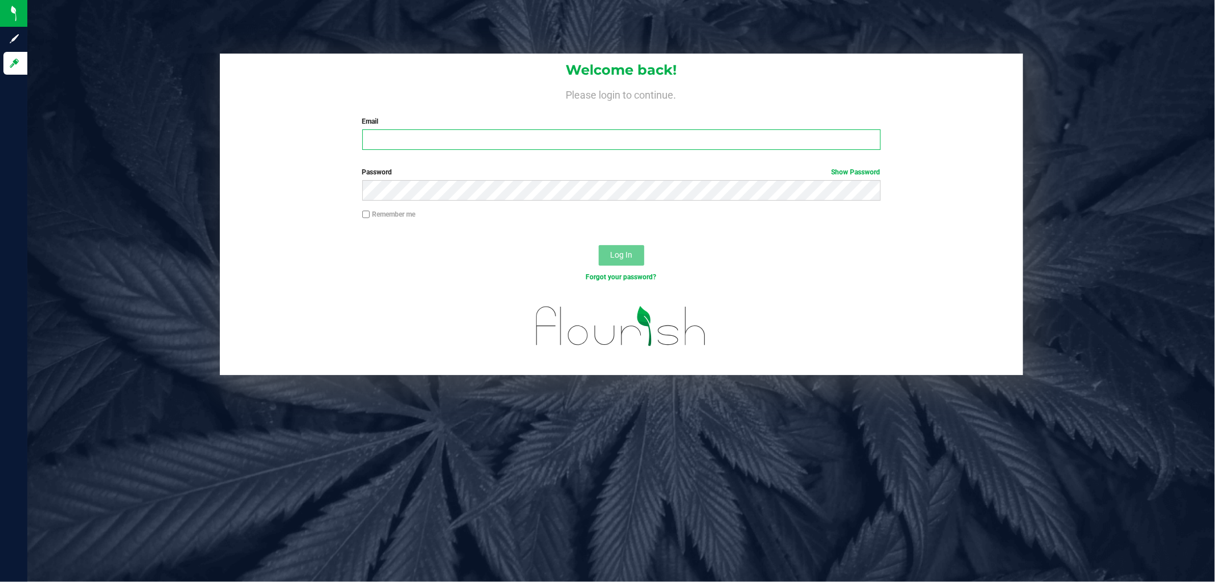
drag, startPoint x: 505, startPoint y: 140, endPoint x: 497, endPoint y: 142, distance: 8.3
click at [505, 141] on input "Email" at bounding box center [621, 139] width 519 height 21
type input "[EMAIL_ADDRESS][DOMAIN_NAME]"
click at [599, 245] on button "Log In" at bounding box center [622, 255] width 46 height 21
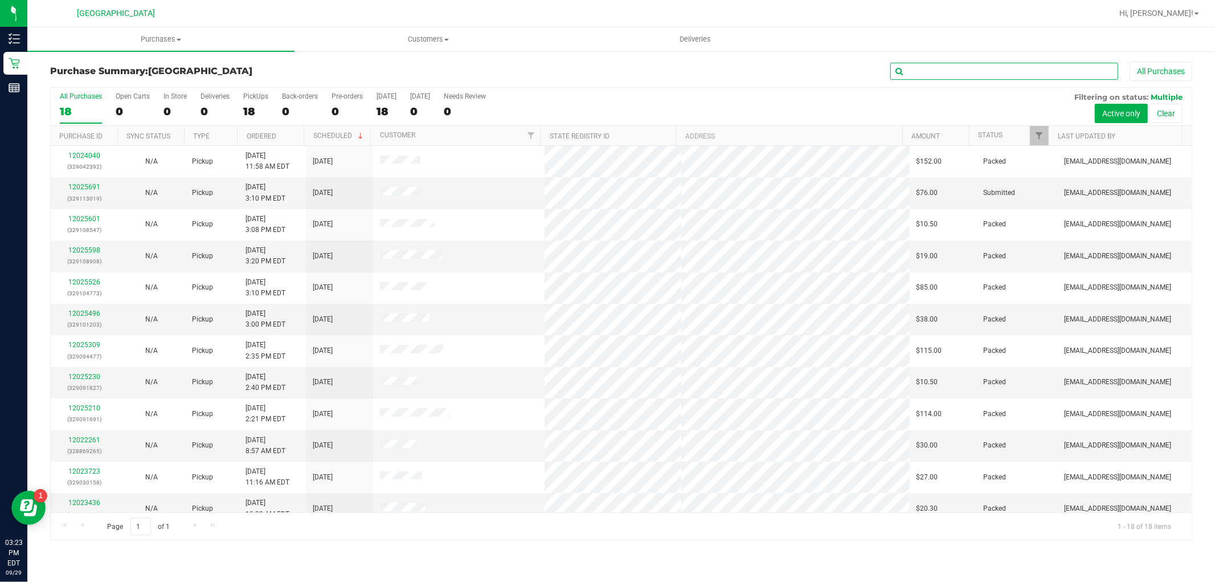
click at [908, 77] on input "text" at bounding box center [1005, 71] width 228 height 17
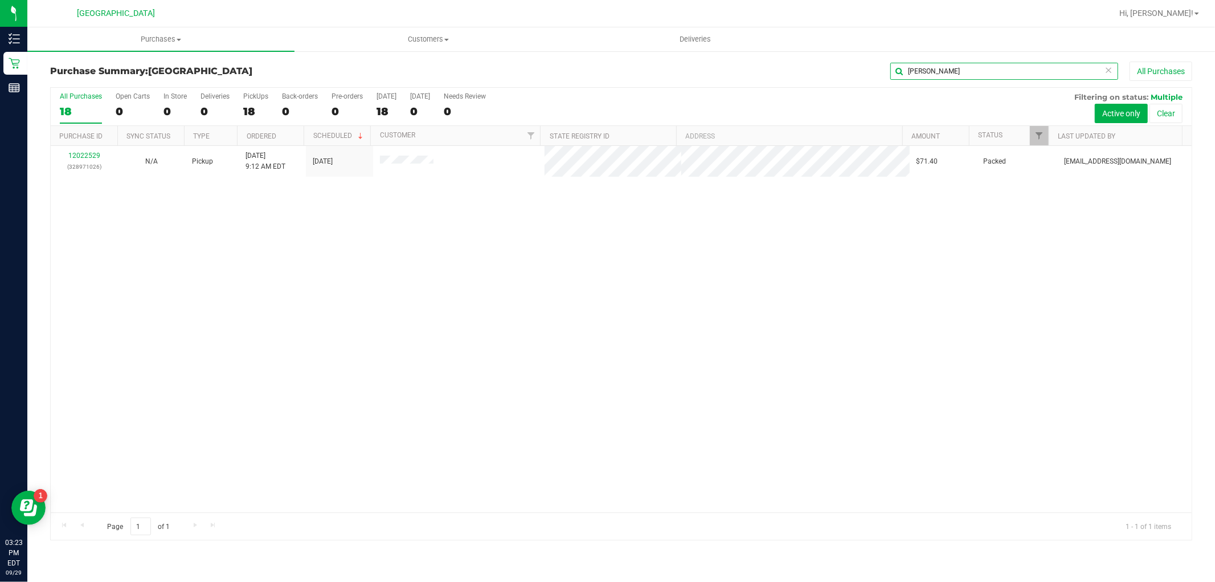
type input "Mary Fanara"
